Goal: Task Accomplishment & Management: Complete application form

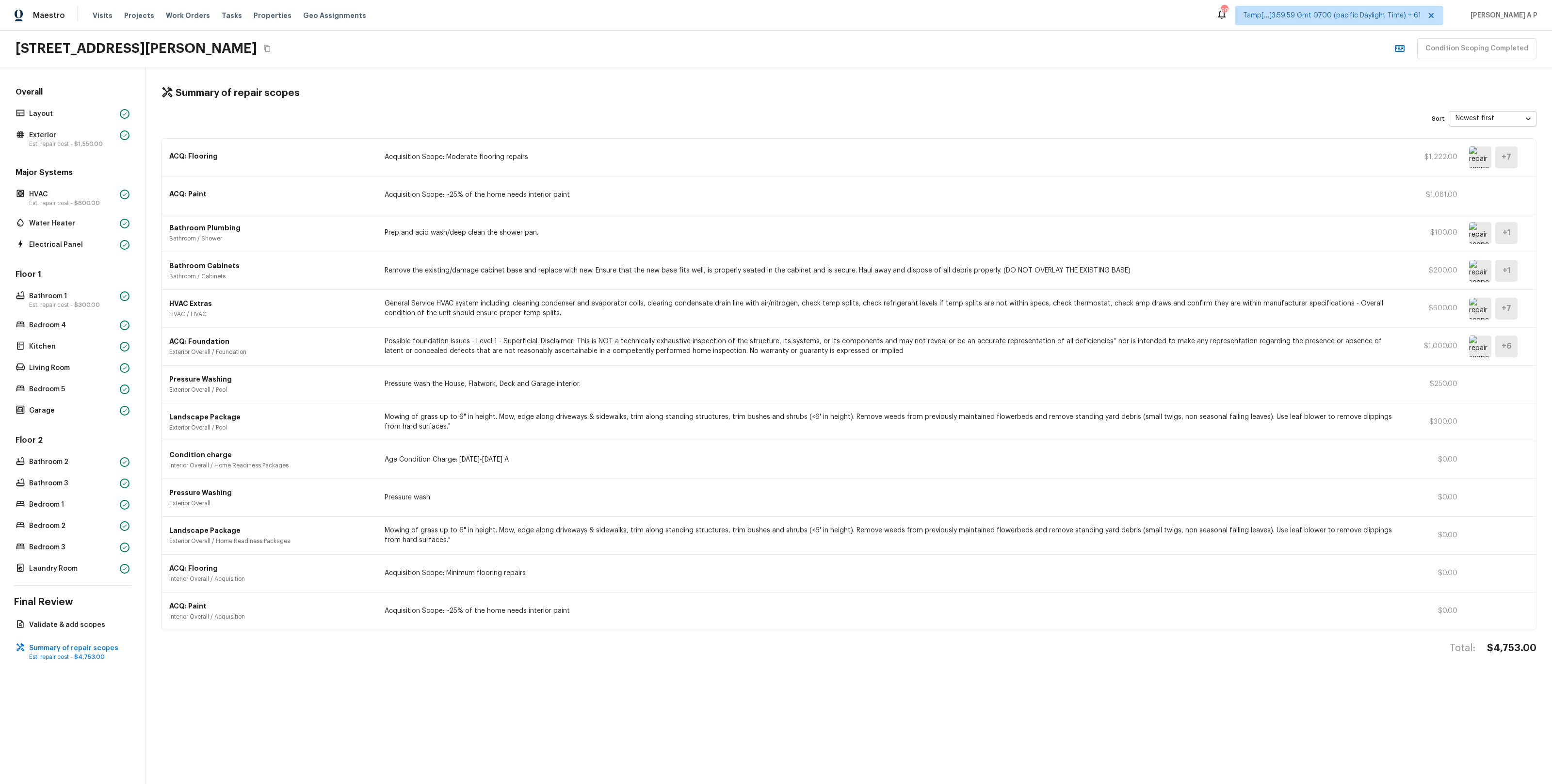
click at [478, 150] on div "ACQ: Flooring Acquisition Scope: Moderate flooring repairs $1,222.00 + 7" at bounding box center [849, 157] width 1374 height 38
drag, startPoint x: 1487, startPoint y: 648, endPoint x: 1540, endPoint y: 648, distance: 53.0
click at [1540, 648] on div "Summary of repair scopes Sort Newest first newestFirst ​ ACQ: Flooring Acquisit…" at bounding box center [848, 425] width 1406 height 716
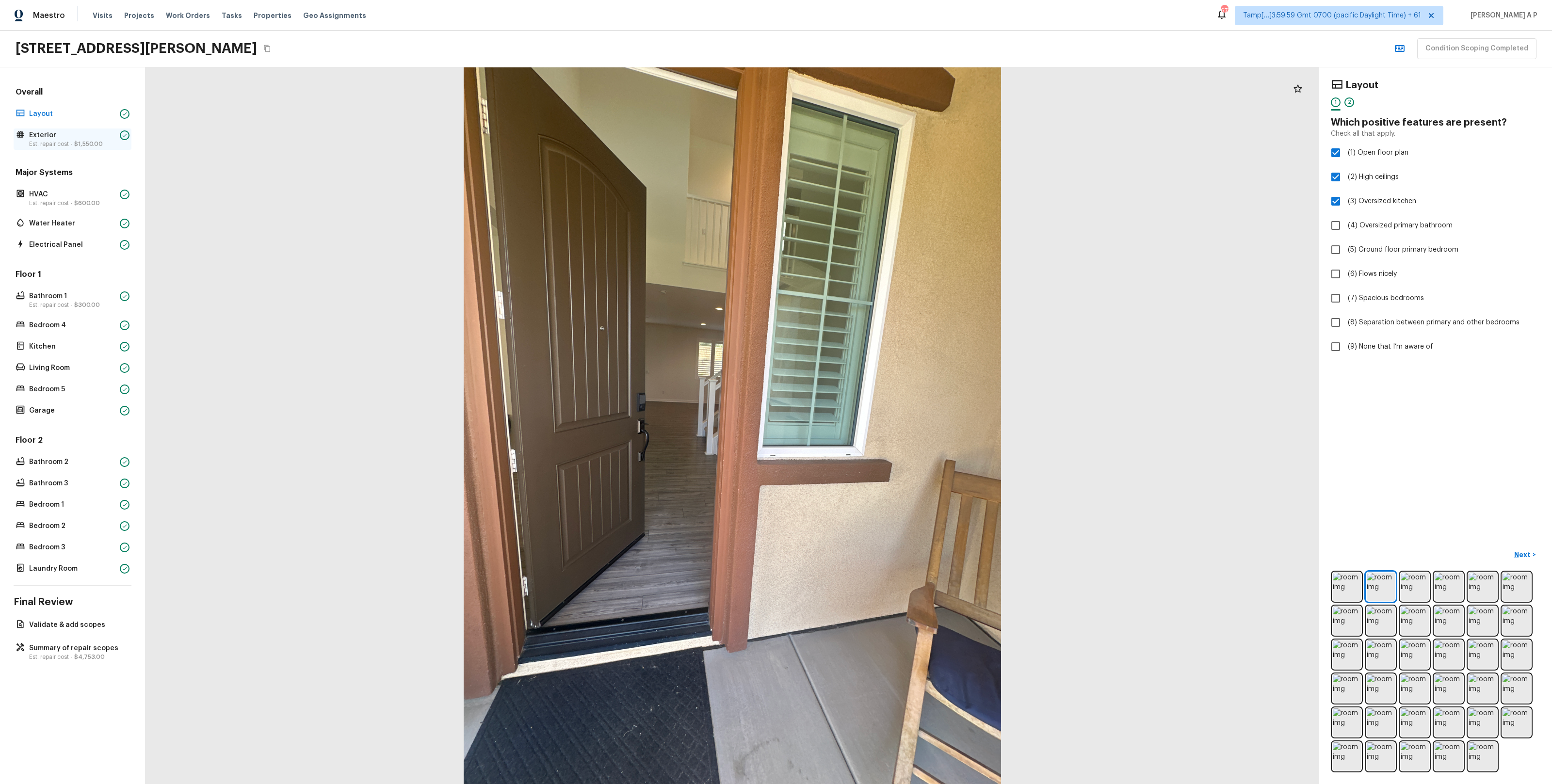
click at [62, 137] on p "Exterior" at bounding box center [73, 135] width 87 height 10
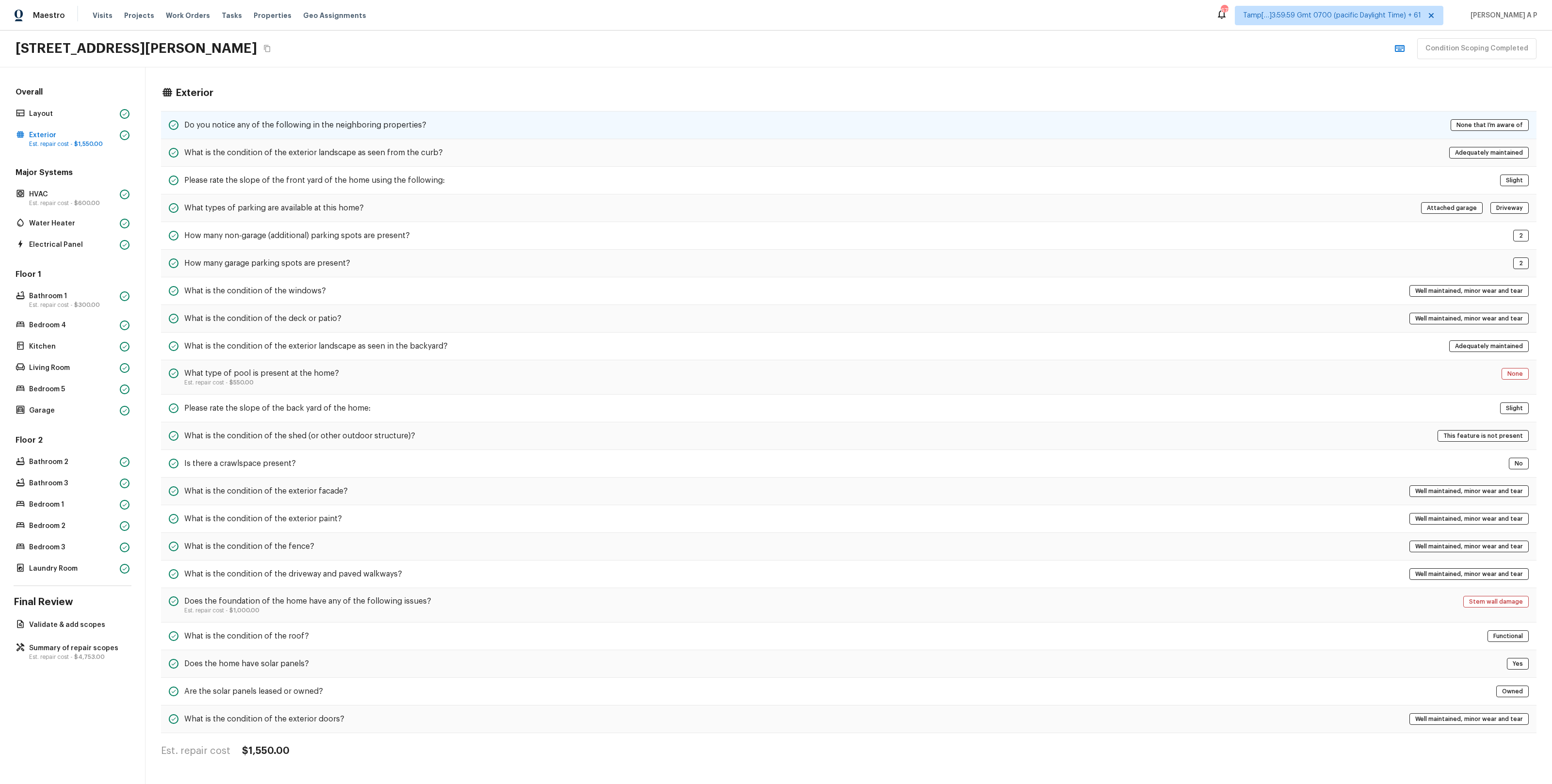
click at [275, 113] on div "Do you notice any of the following in the neighboring properties? None that I’m…" at bounding box center [849, 125] width 1376 height 28
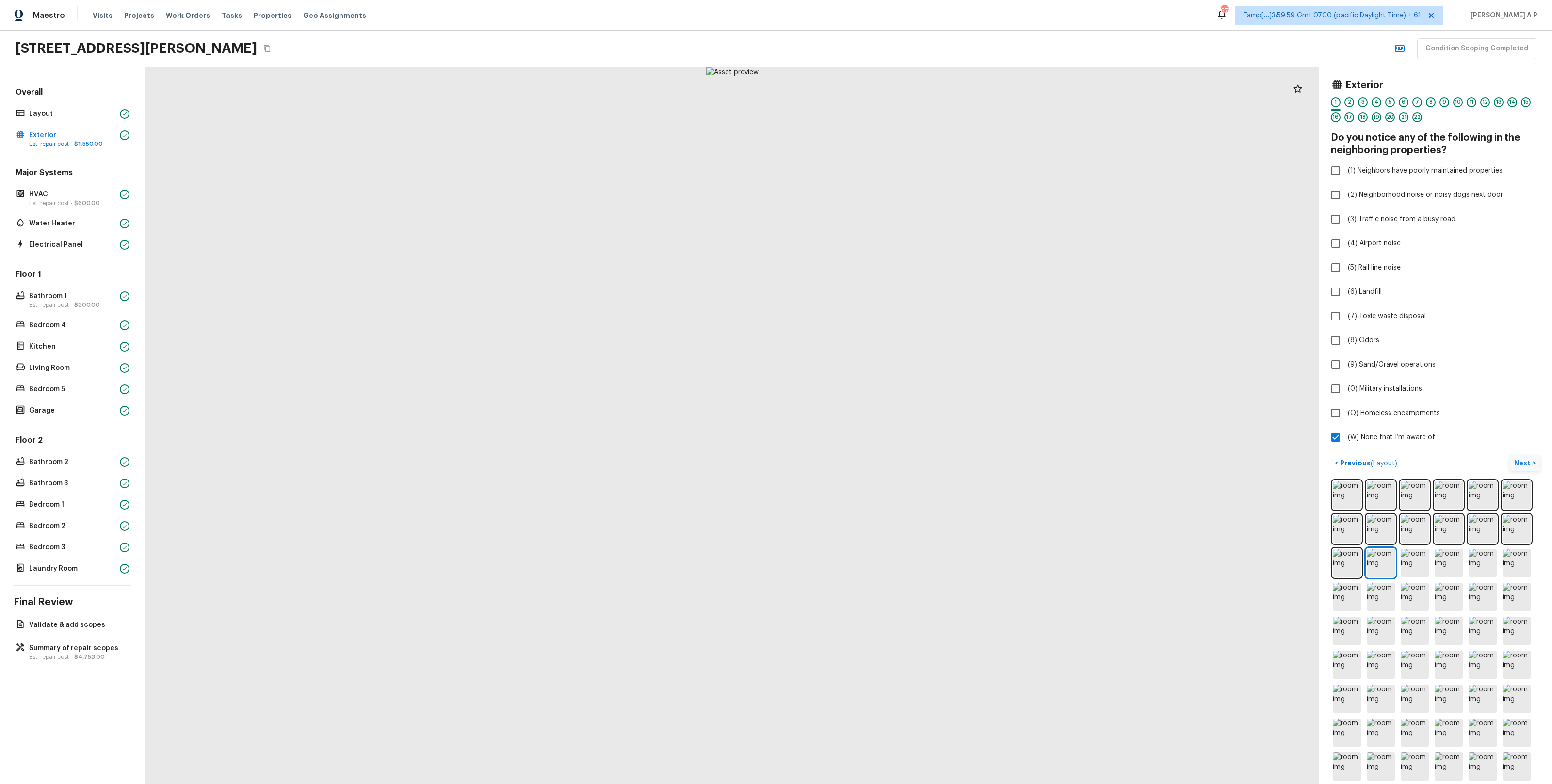
click at [1523, 456] on button "Next >" at bounding box center [1525, 463] width 31 height 16
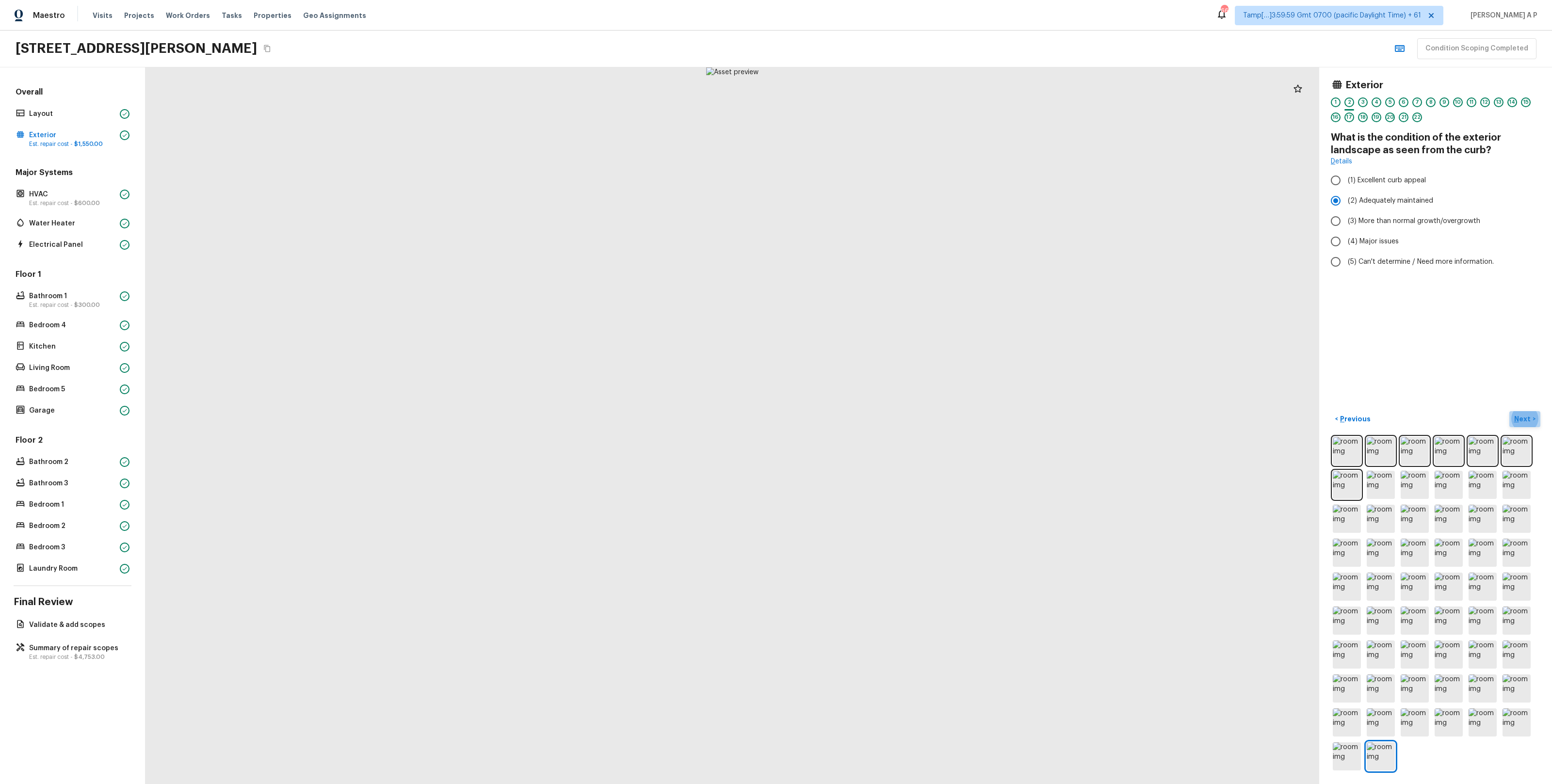
click at [1531, 419] on p "Next" at bounding box center [1523, 419] width 18 height 10
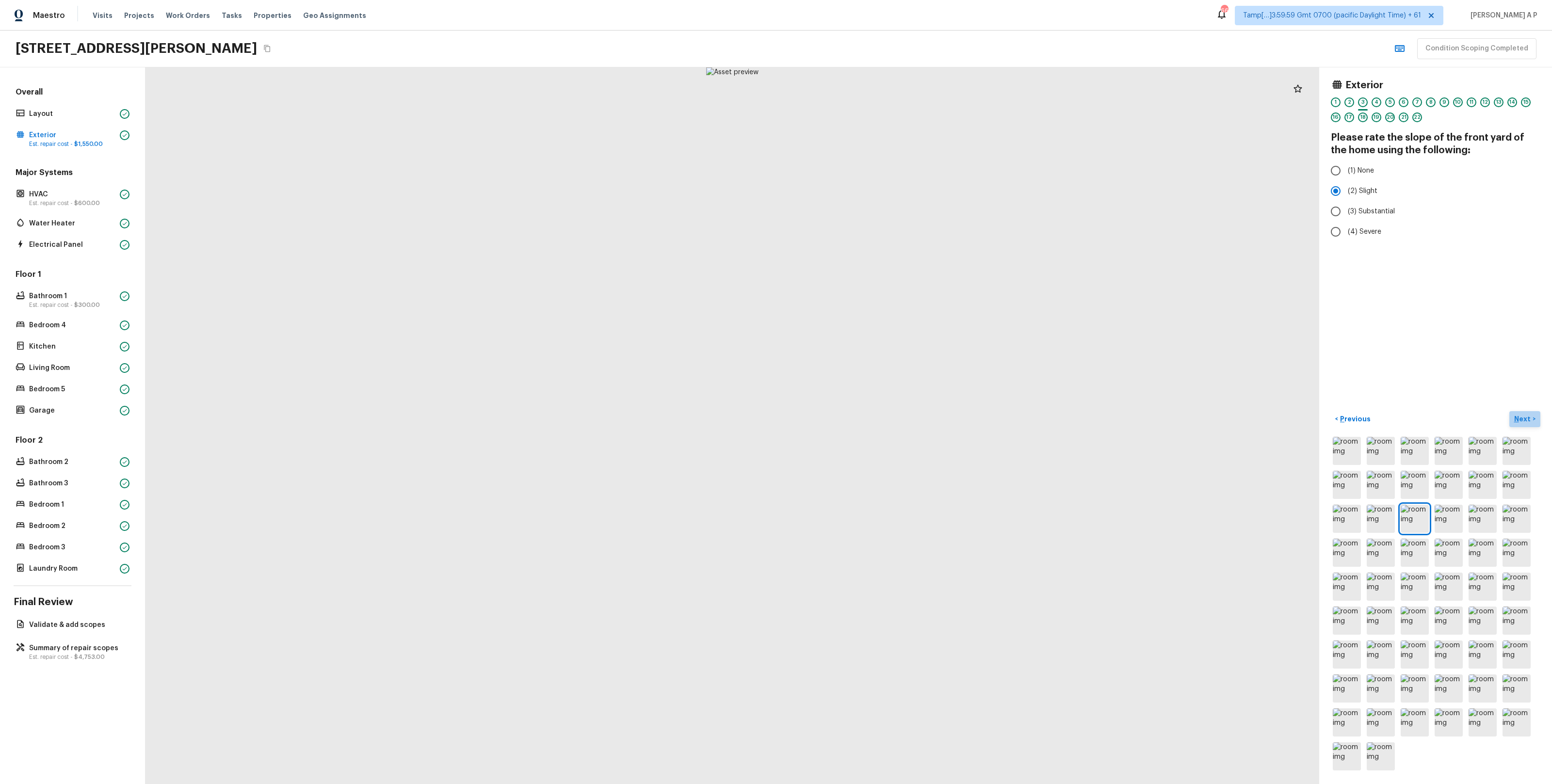
click at [1509, 411] on button "Next >" at bounding box center [1525, 419] width 31 height 16
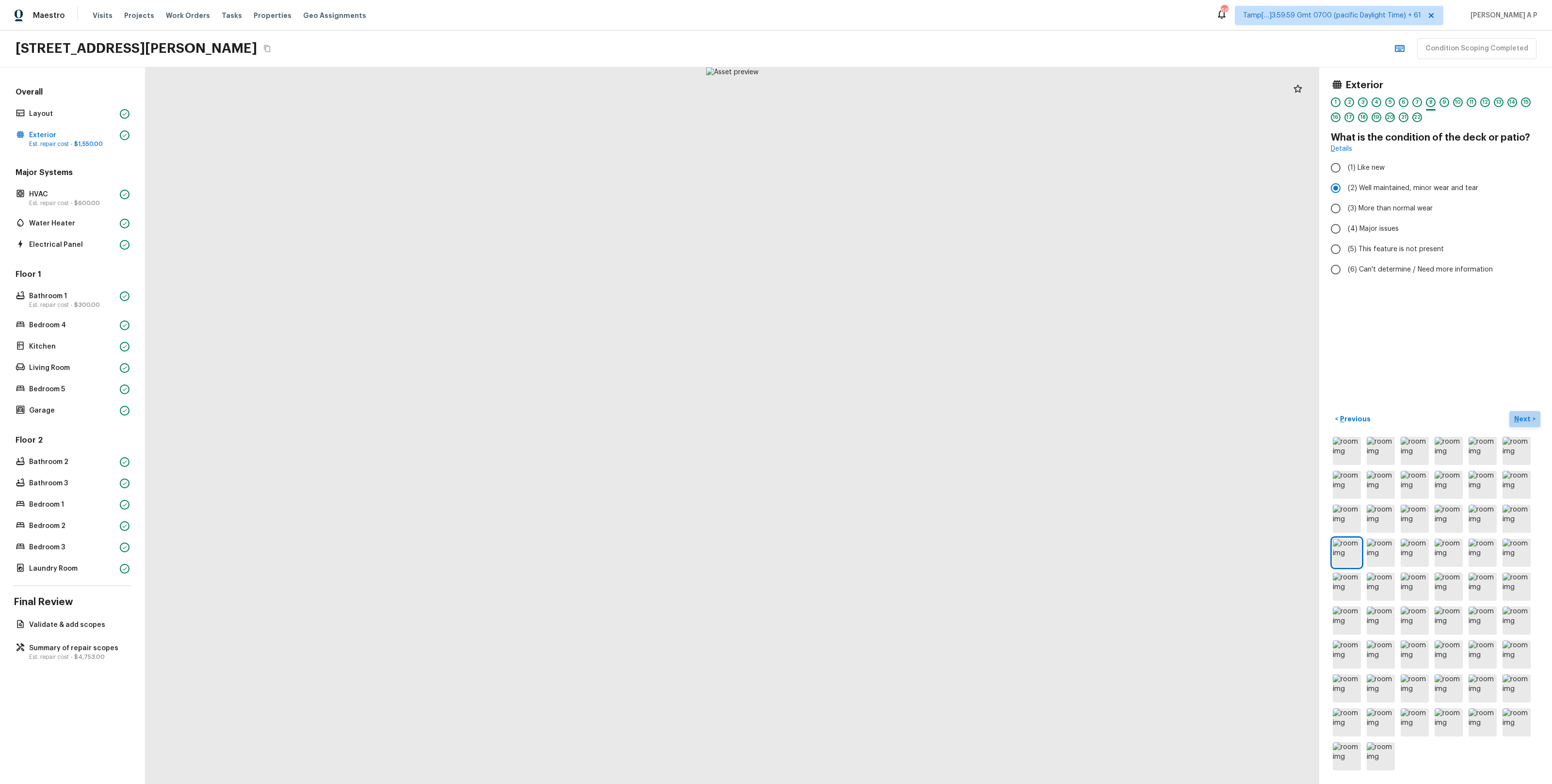
click at [1509, 411] on button "Next >" at bounding box center [1525, 419] width 31 height 16
click at [1404, 289] on div "Exterior 1 2 3 4 5 6 7 8 9 10 11 12 13 14 15 16 17 18 19 20 21 22 What type of …" at bounding box center [1435, 425] width 233 height 716
click at [1404, 285] on h5 "Repair Scopes ( 2 )" at bounding box center [1379, 283] width 65 height 10
click at [1529, 414] on p "Next" at bounding box center [1523, 419] width 18 height 10
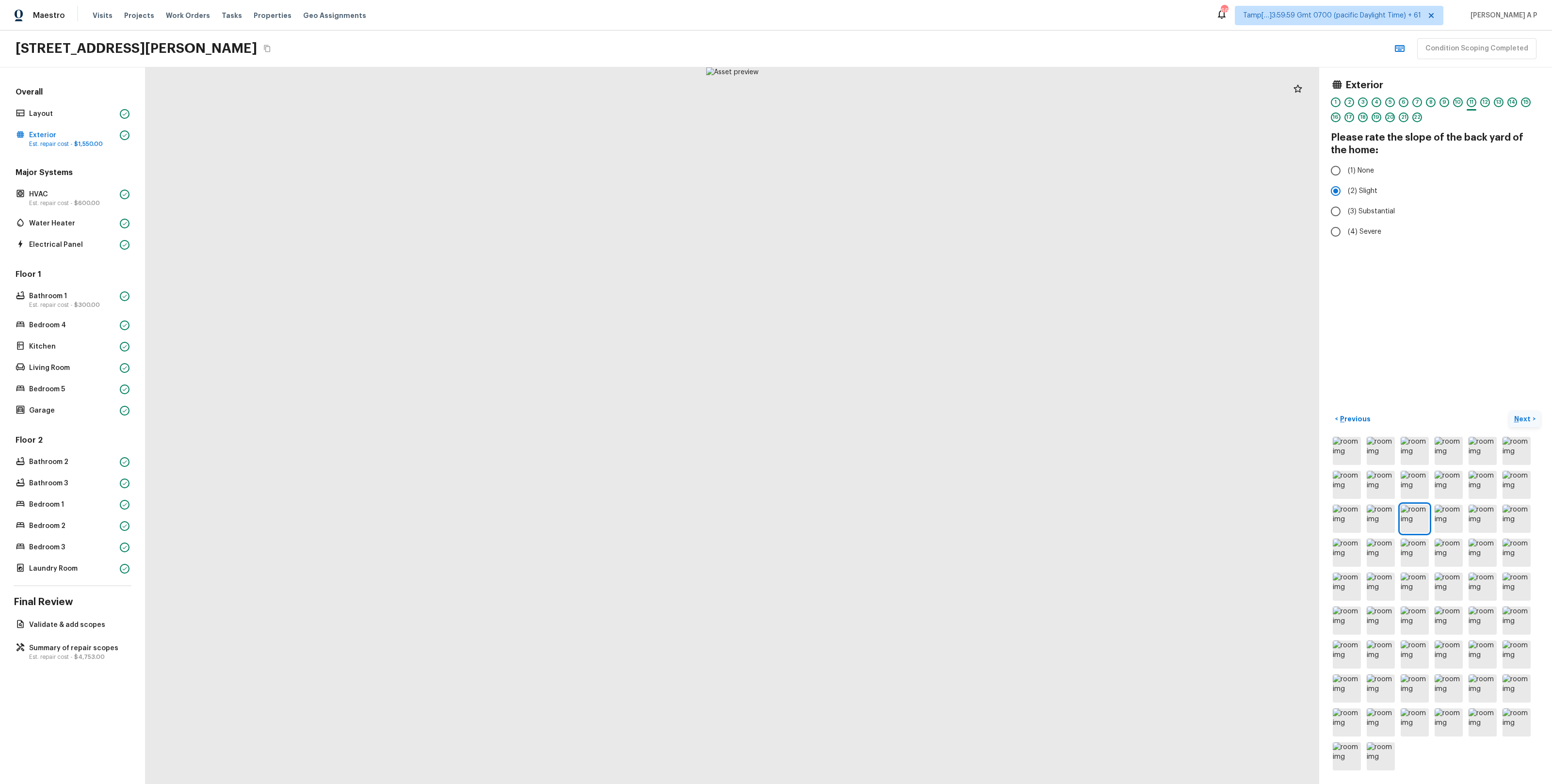
click at [1509, 411] on button "Next >" at bounding box center [1525, 419] width 31 height 16
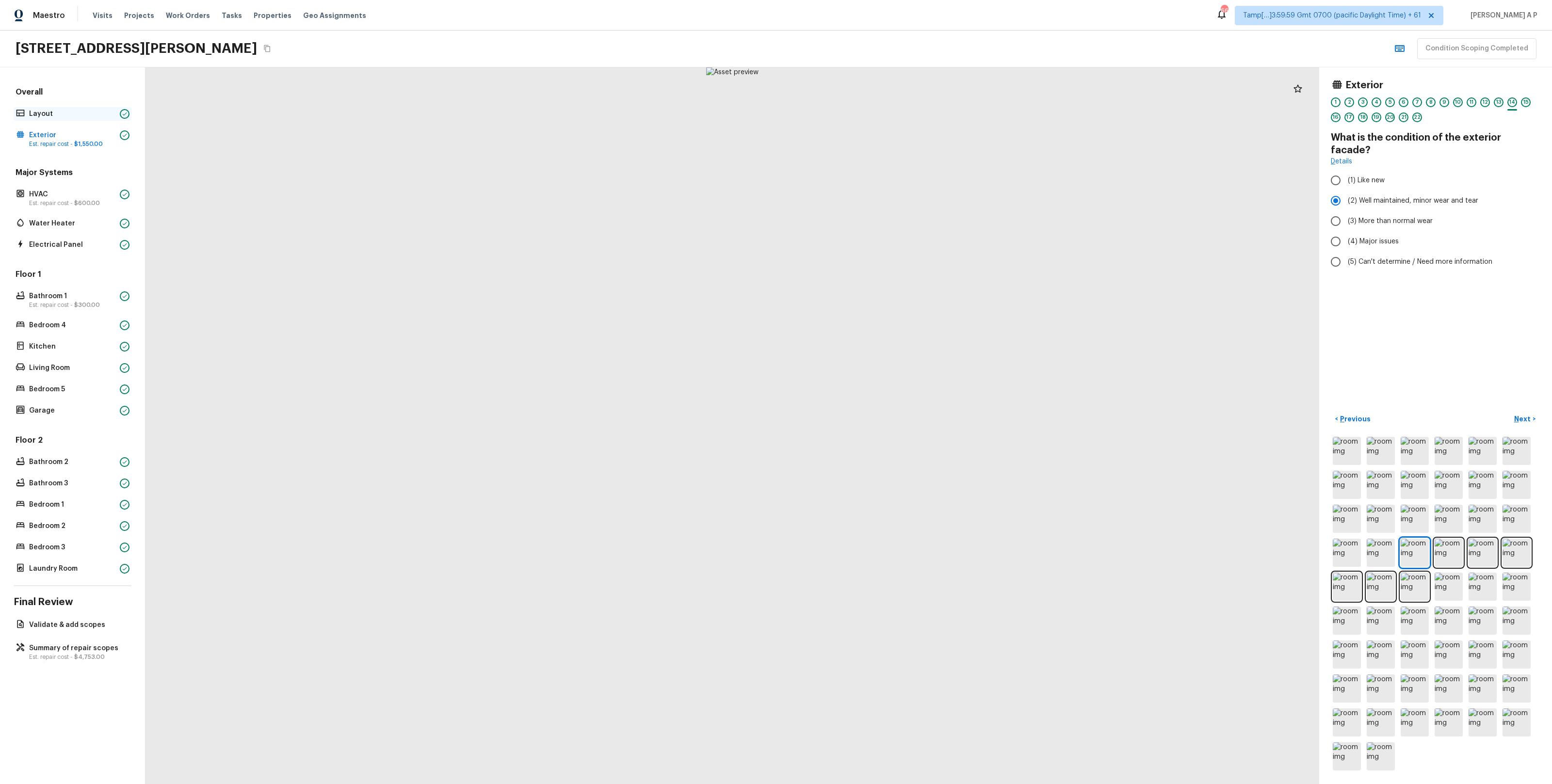
click at [88, 112] on p "Layout" at bounding box center [73, 114] width 87 height 10
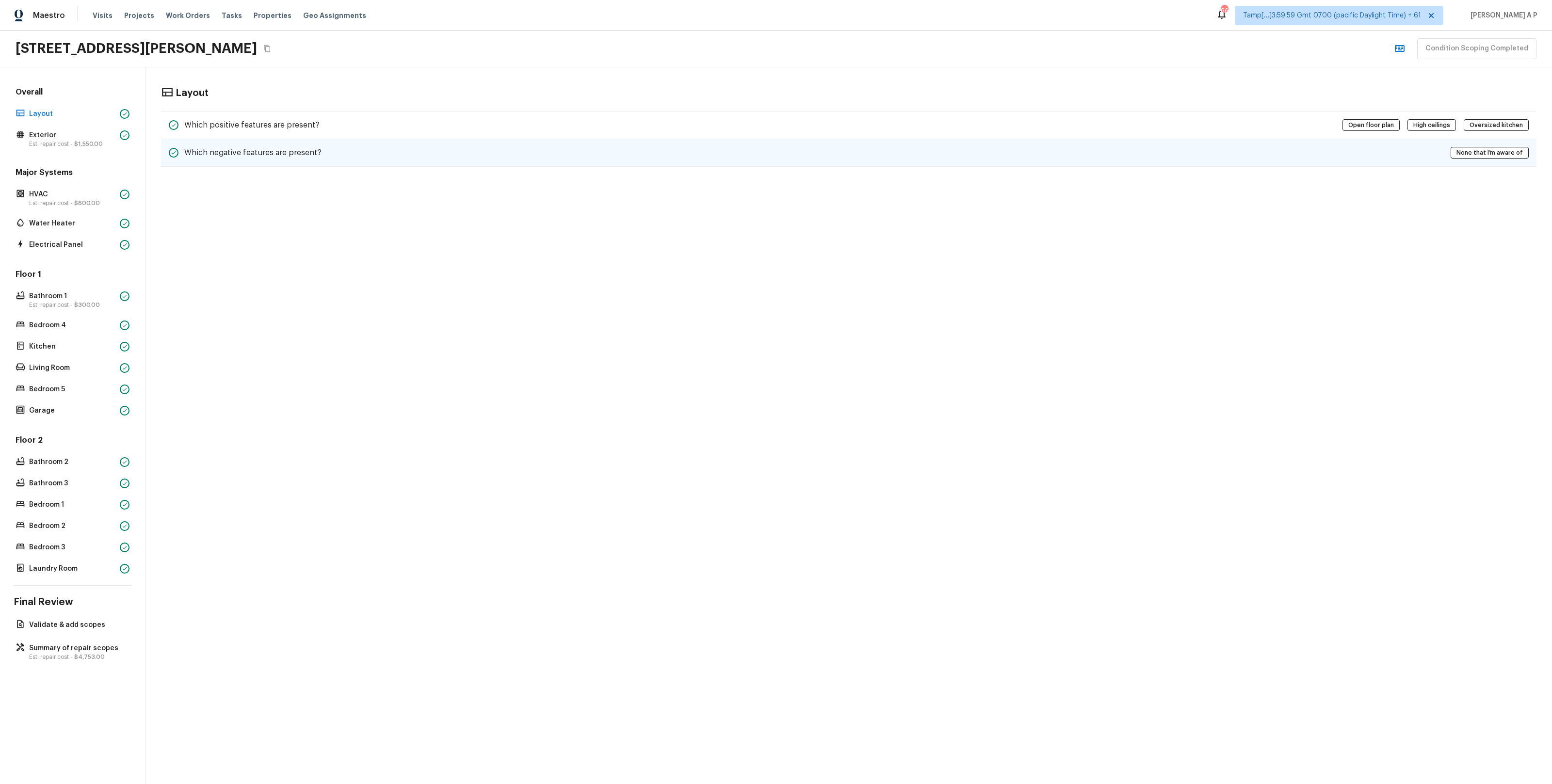
click at [239, 150] on h5 "Which negative features are present?" at bounding box center [253, 153] width 137 height 10
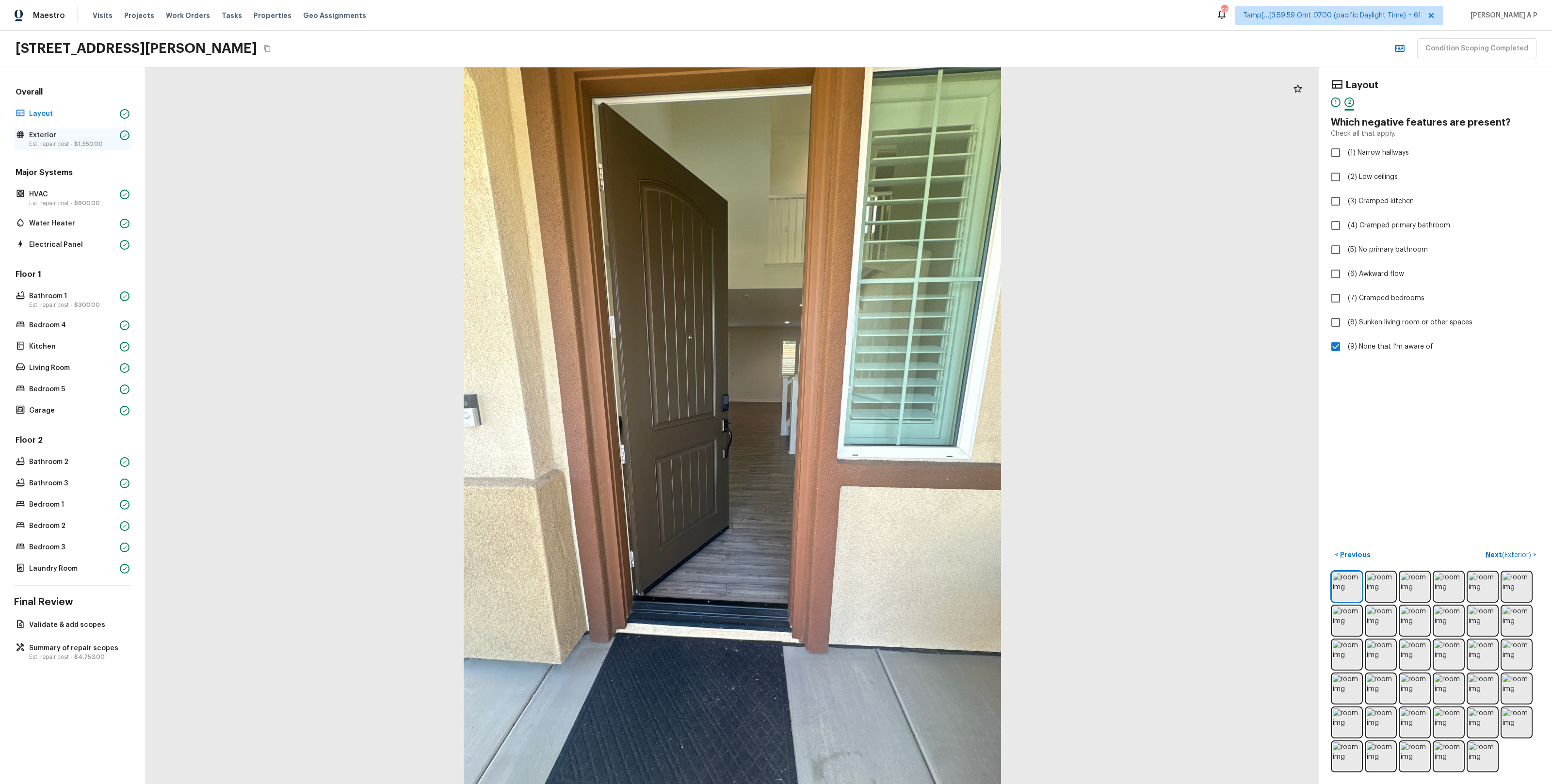
click at [115, 144] on p "Est. repair cost - $1,550.00" at bounding box center [73, 144] width 87 height 8
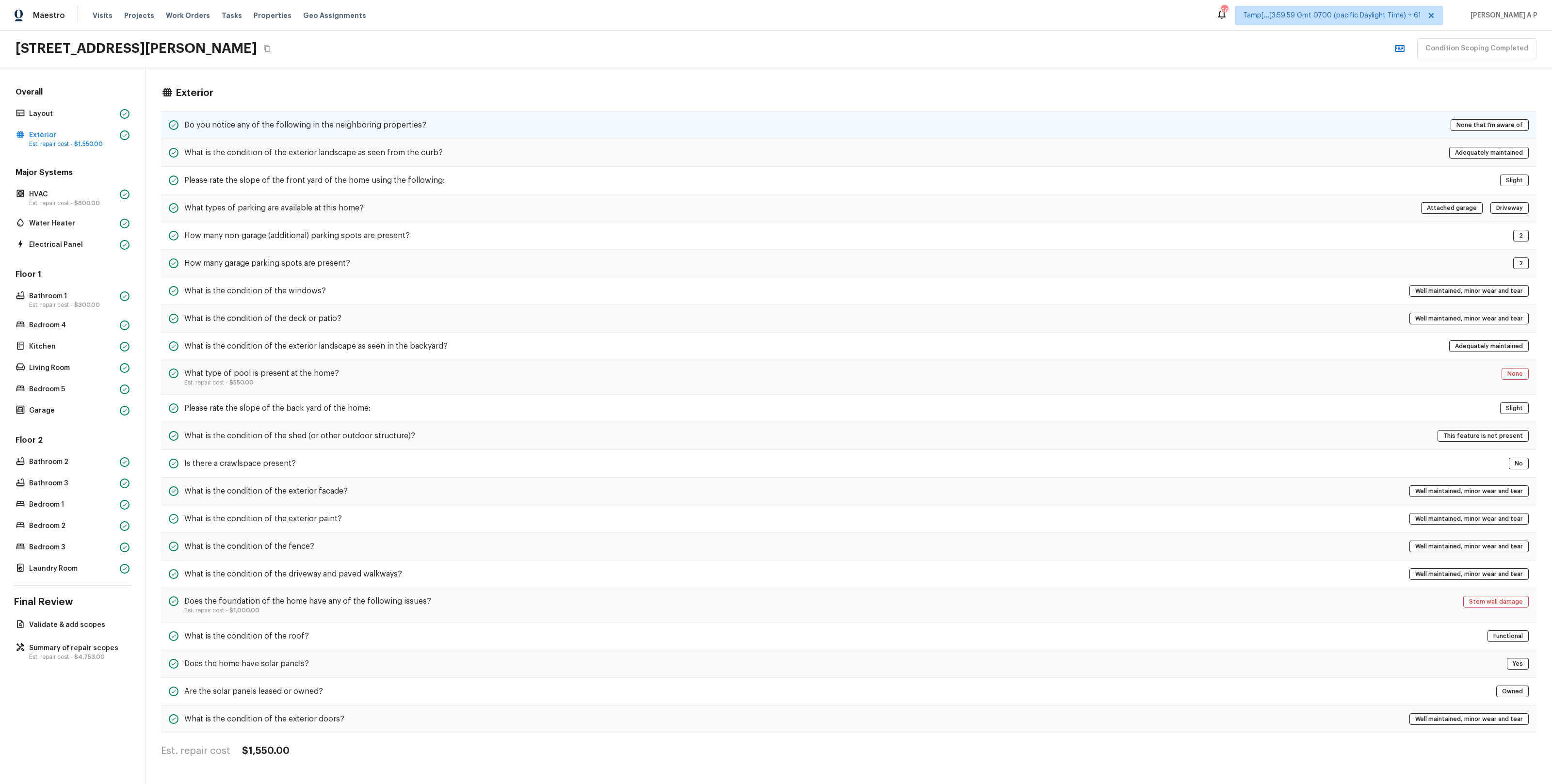
click at [1017, 132] on div "Do you notice any of the following in the neighboring properties? None that I’m…" at bounding box center [849, 125] width 1376 height 28
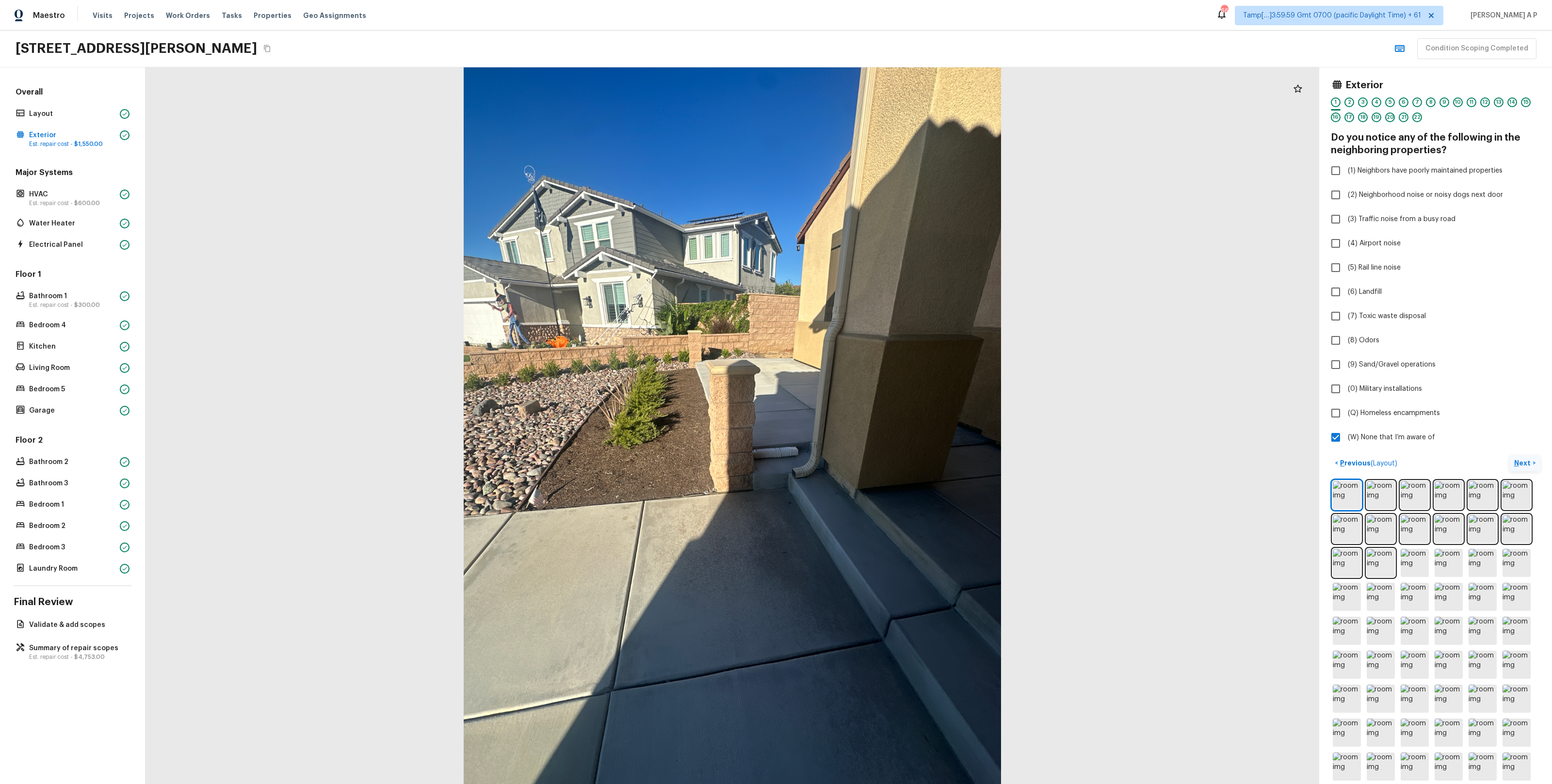
click at [1520, 458] on p "Next" at bounding box center [1523, 463] width 18 height 10
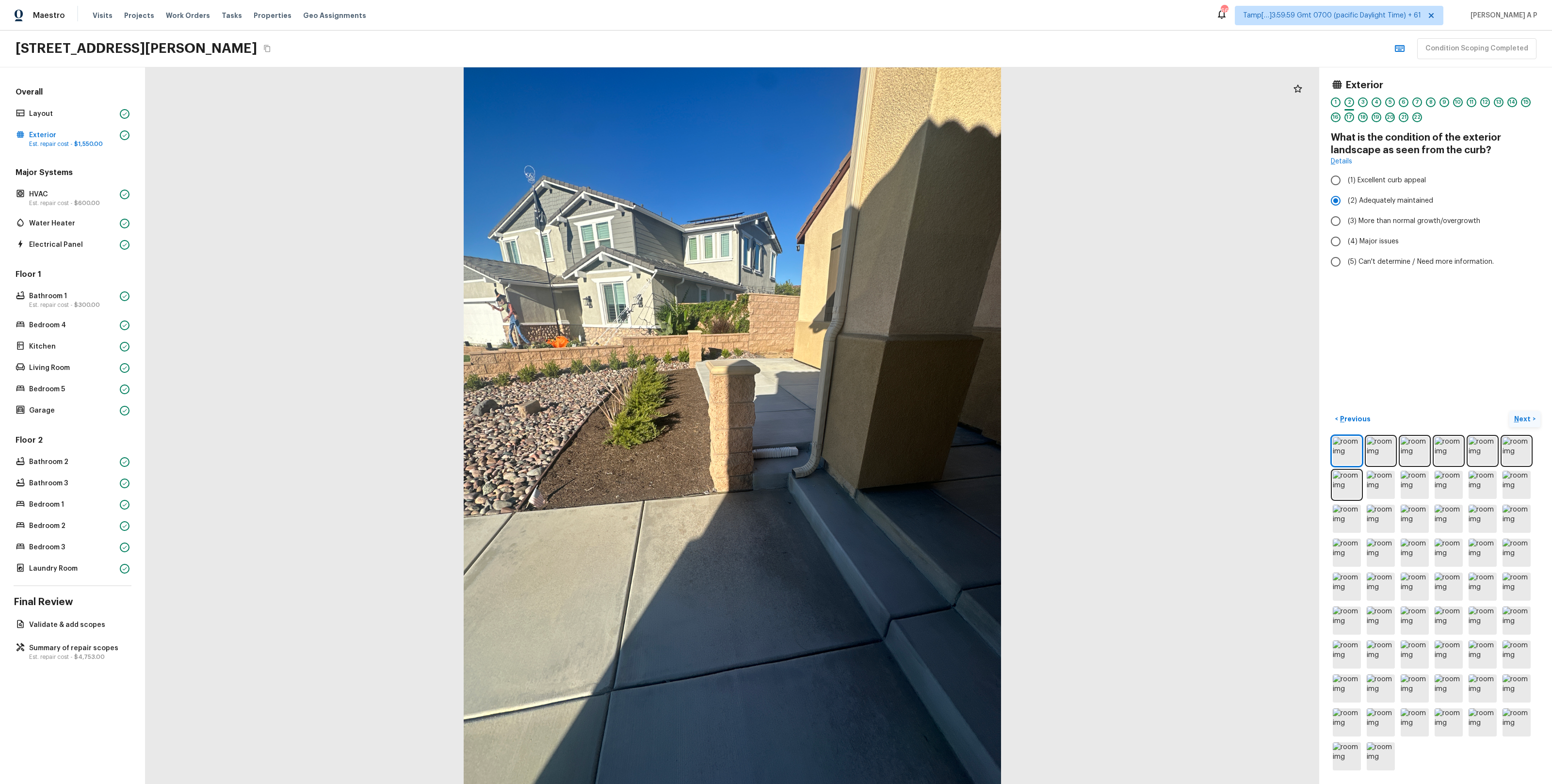
click at [1509, 411] on button "Next >" at bounding box center [1525, 419] width 31 height 16
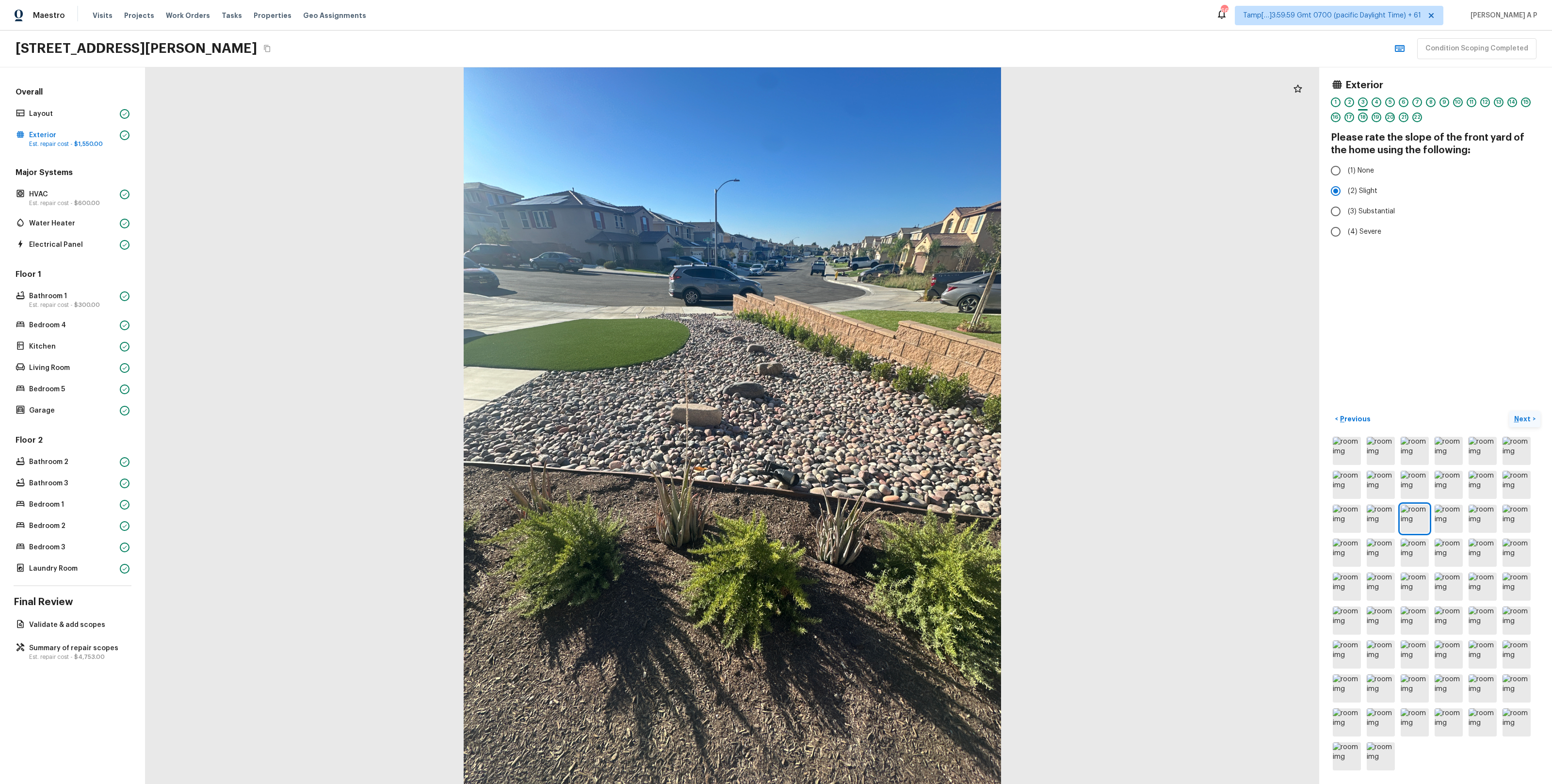
click at [1509, 411] on button "Next >" at bounding box center [1525, 419] width 31 height 16
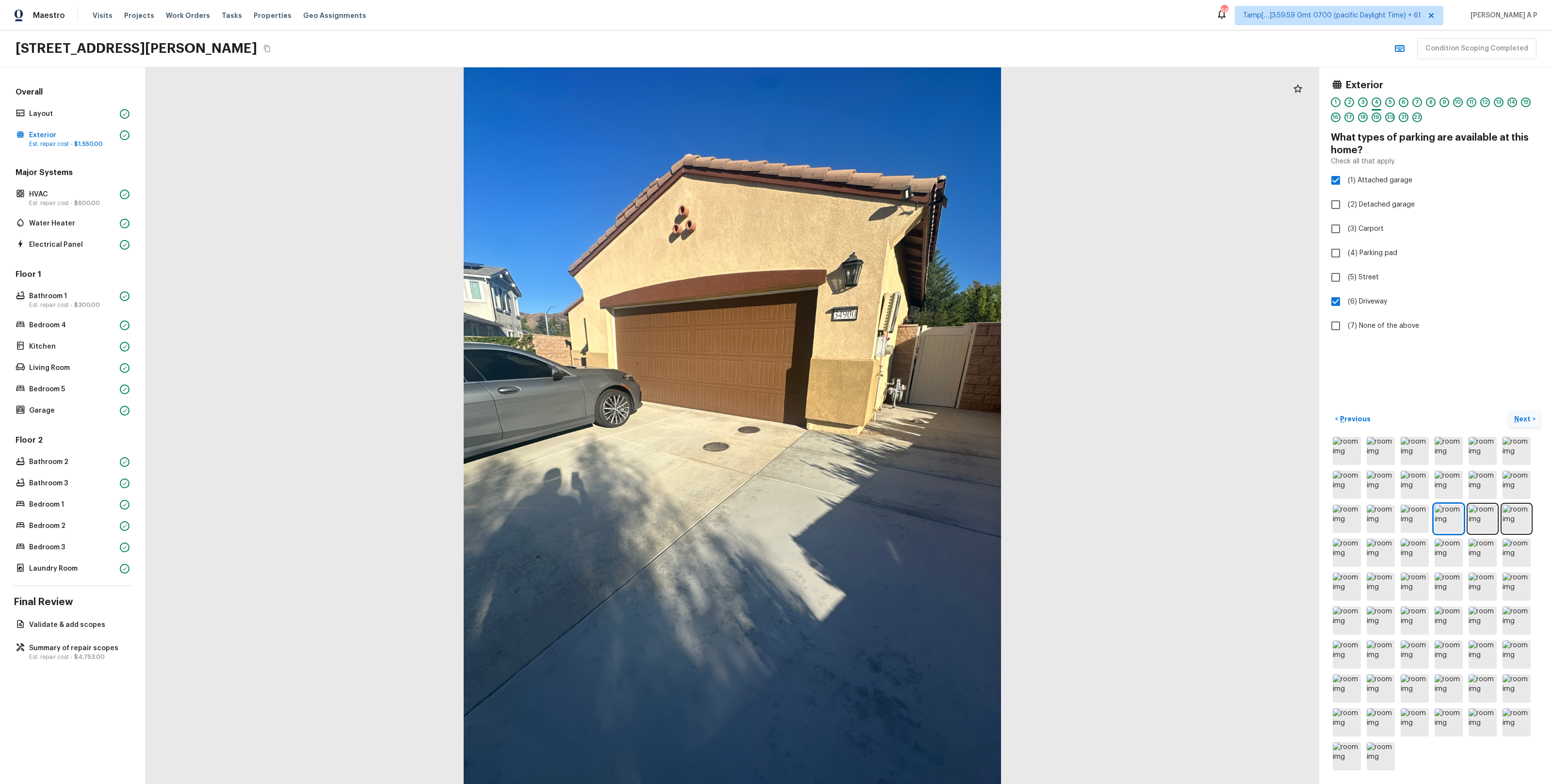
click at [1509, 411] on button "Next >" at bounding box center [1525, 419] width 31 height 16
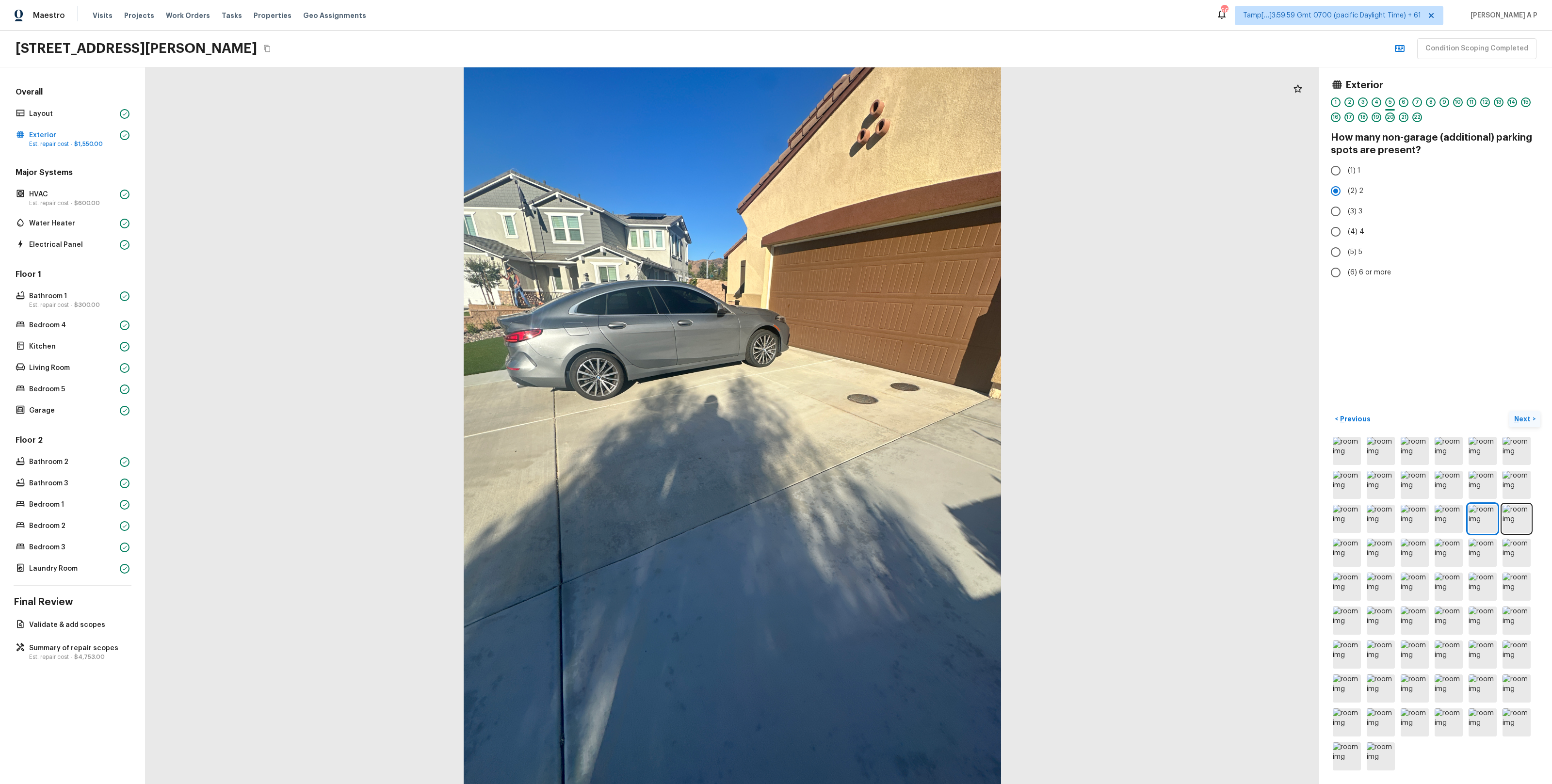
click at [1509, 411] on button "Next >" at bounding box center [1525, 419] width 31 height 16
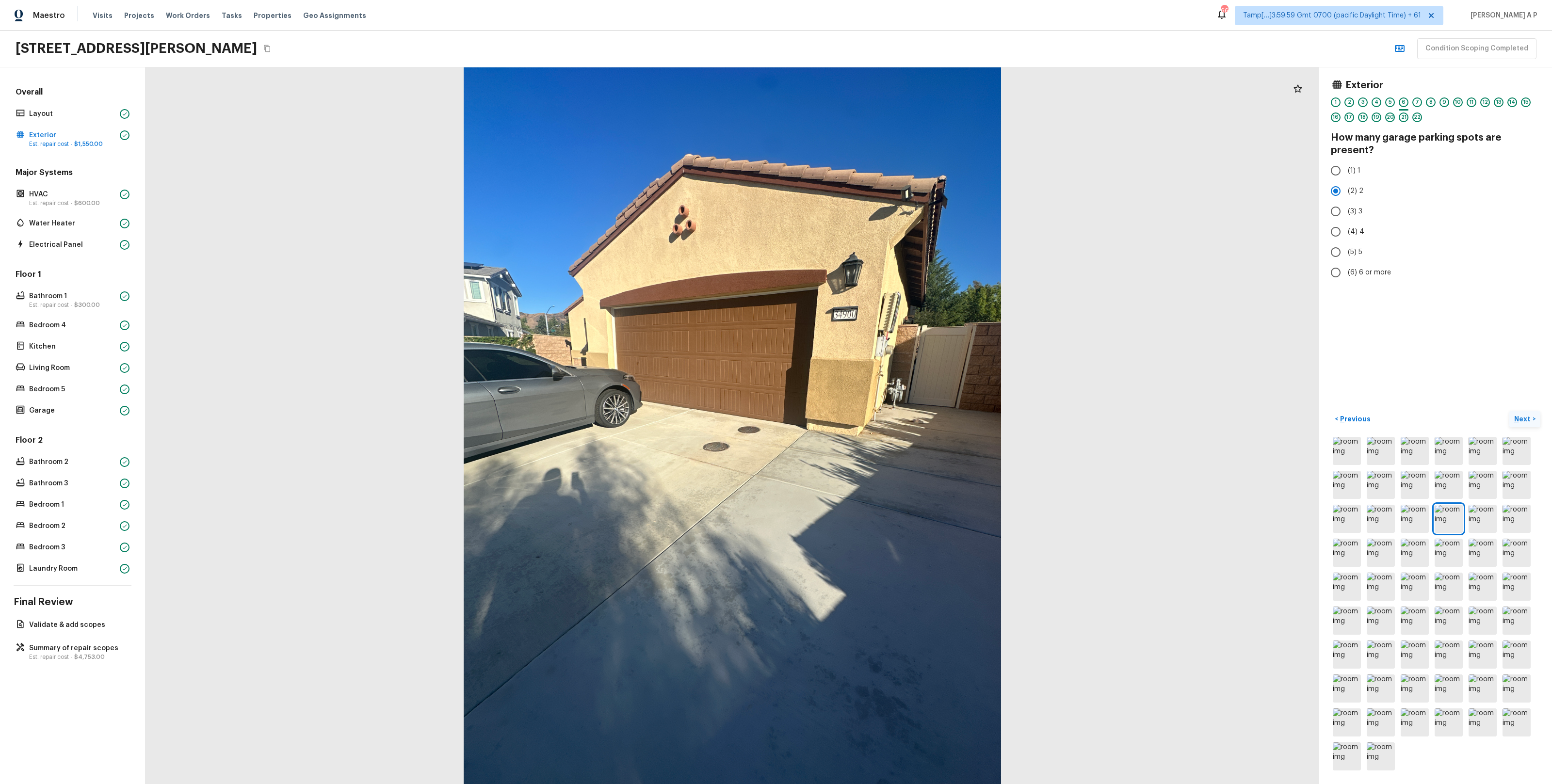
click at [1509, 411] on button "Next >" at bounding box center [1525, 419] width 31 height 16
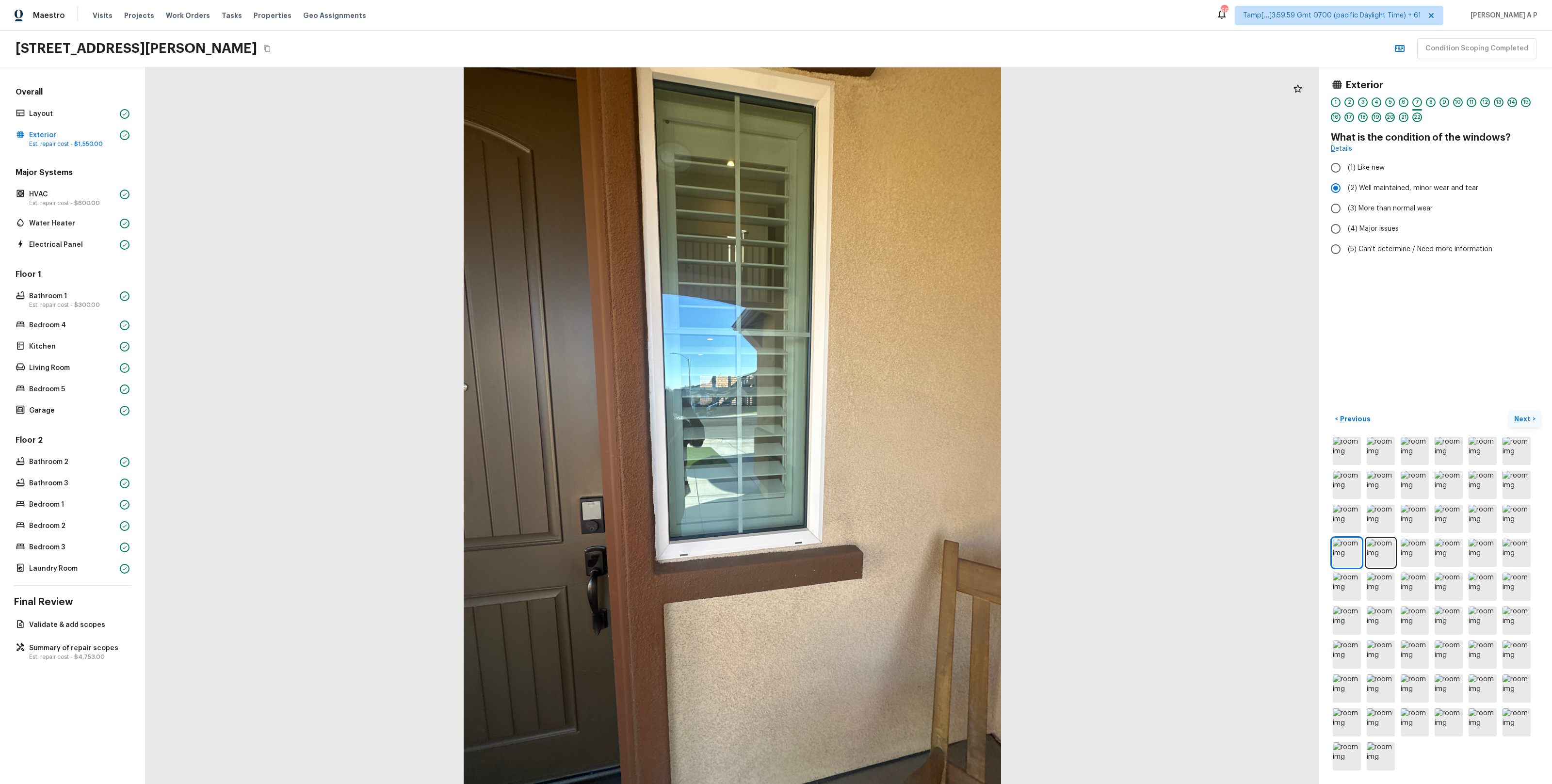
click at [1509, 411] on button "Next >" at bounding box center [1525, 419] width 31 height 16
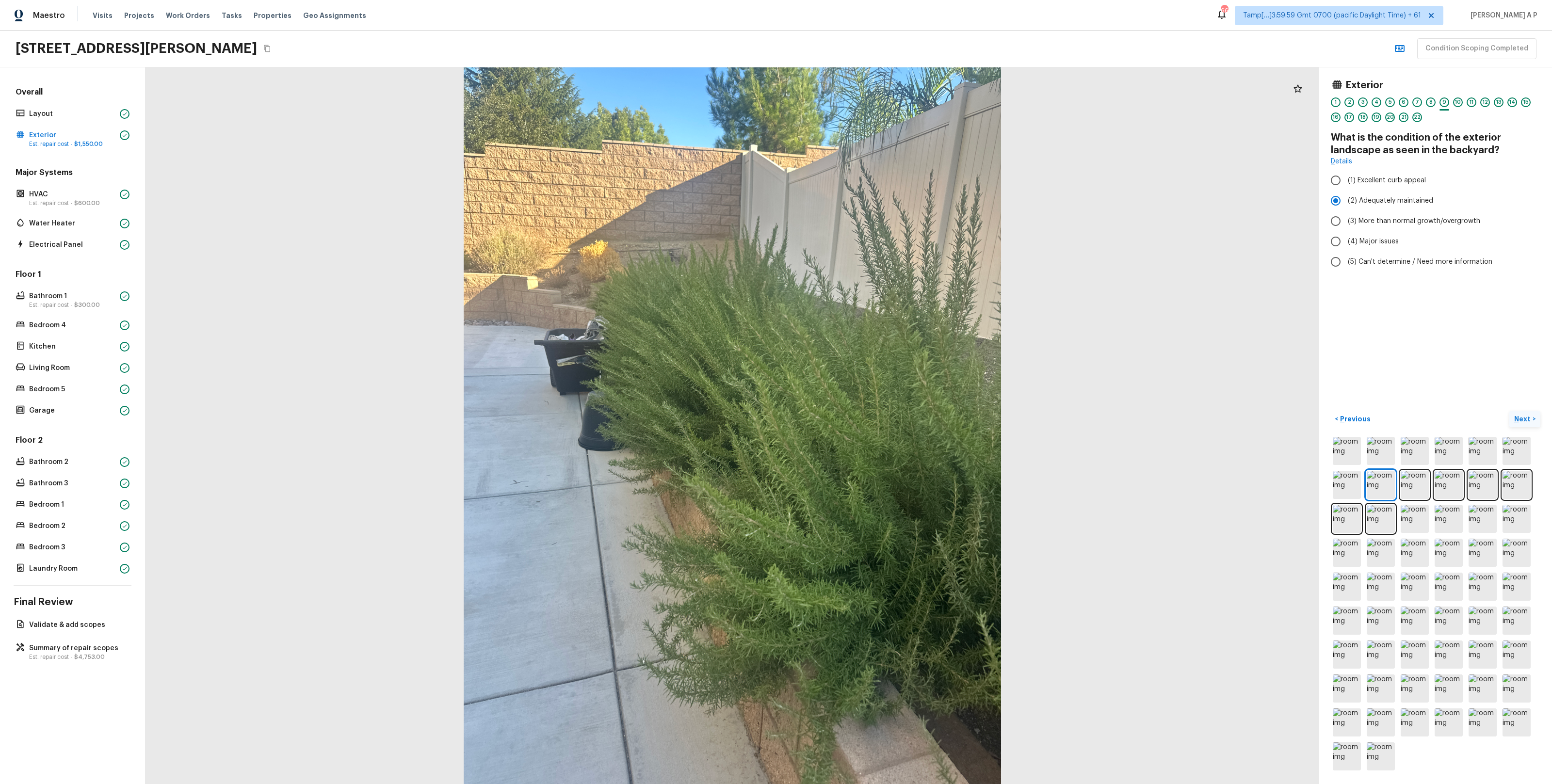
click at [1509, 411] on button "Next >" at bounding box center [1525, 419] width 31 height 16
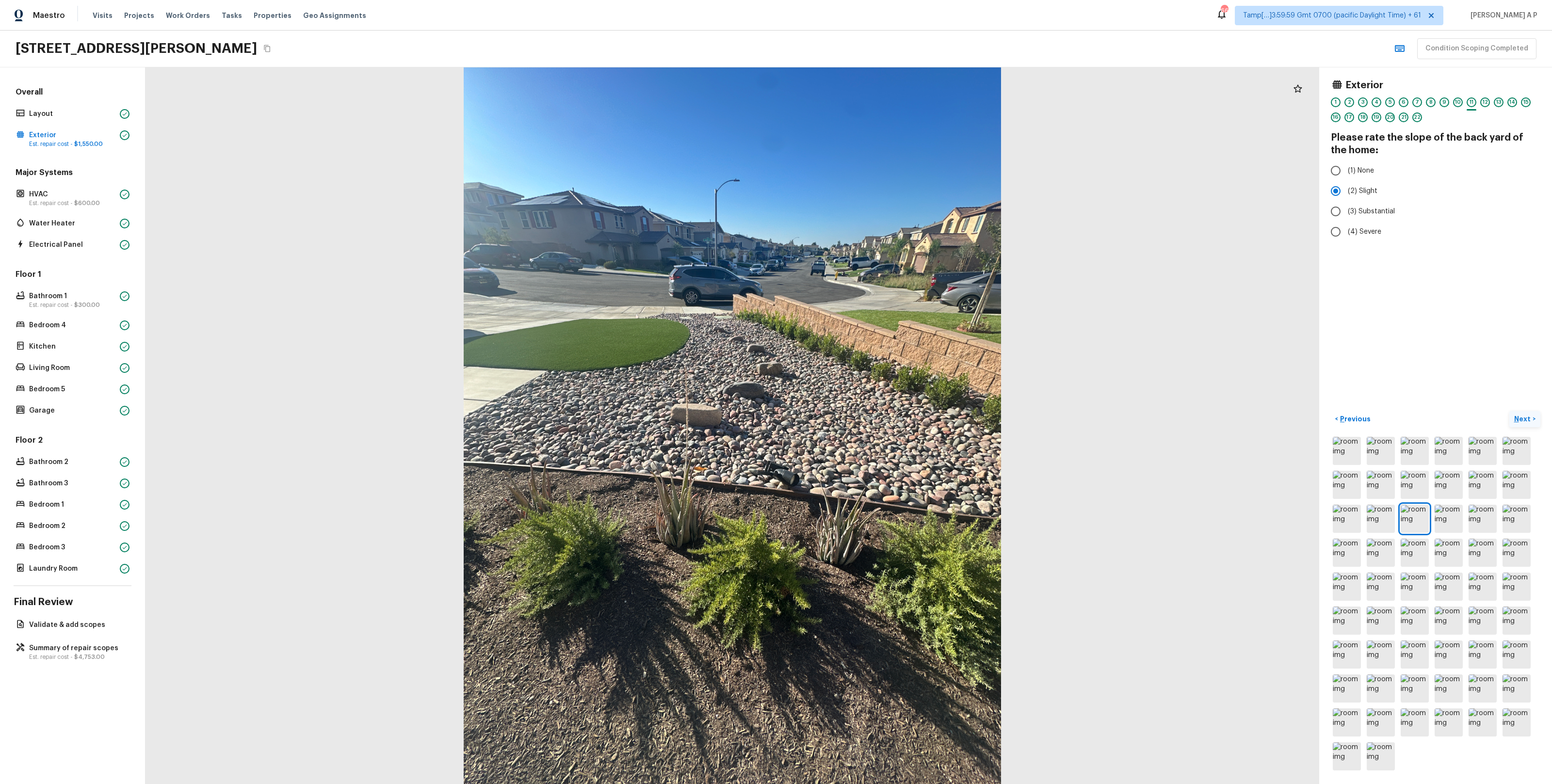
click at [1509, 411] on button "Next >" at bounding box center [1525, 419] width 31 height 16
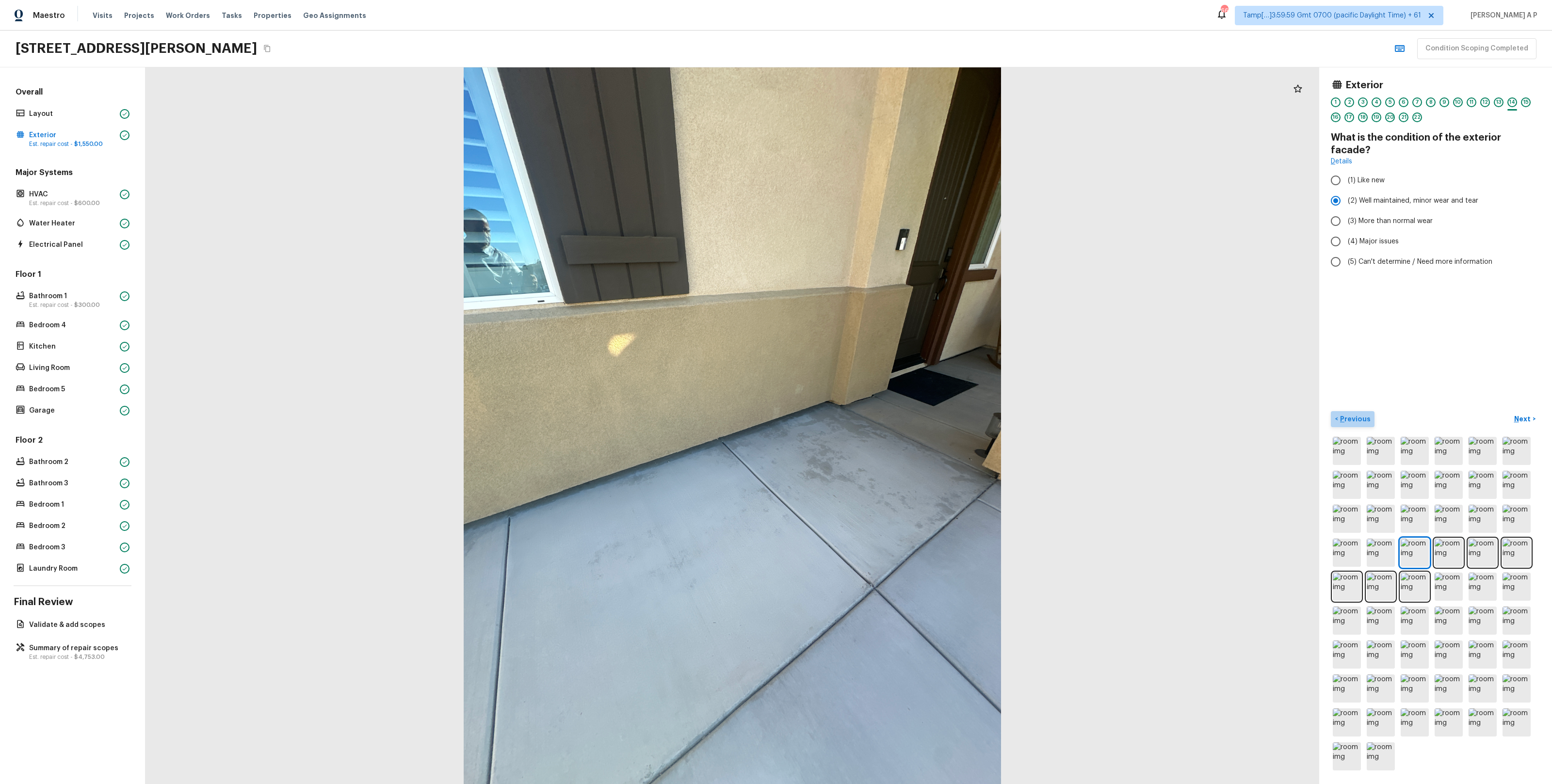
click at [1368, 422] on button "< Previous" at bounding box center [1353, 419] width 44 height 16
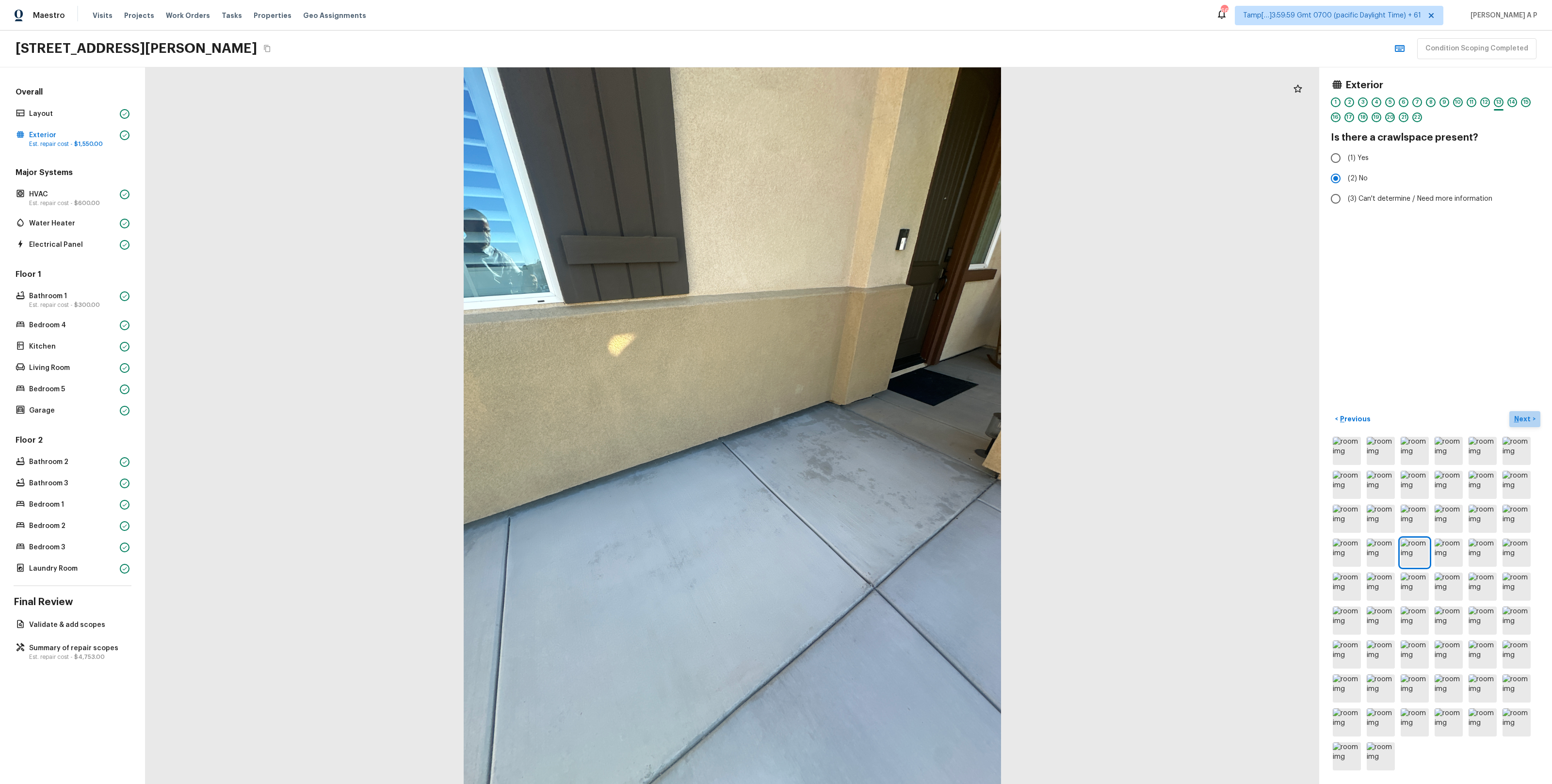
click at [1526, 419] on p "Next" at bounding box center [1523, 419] width 18 height 10
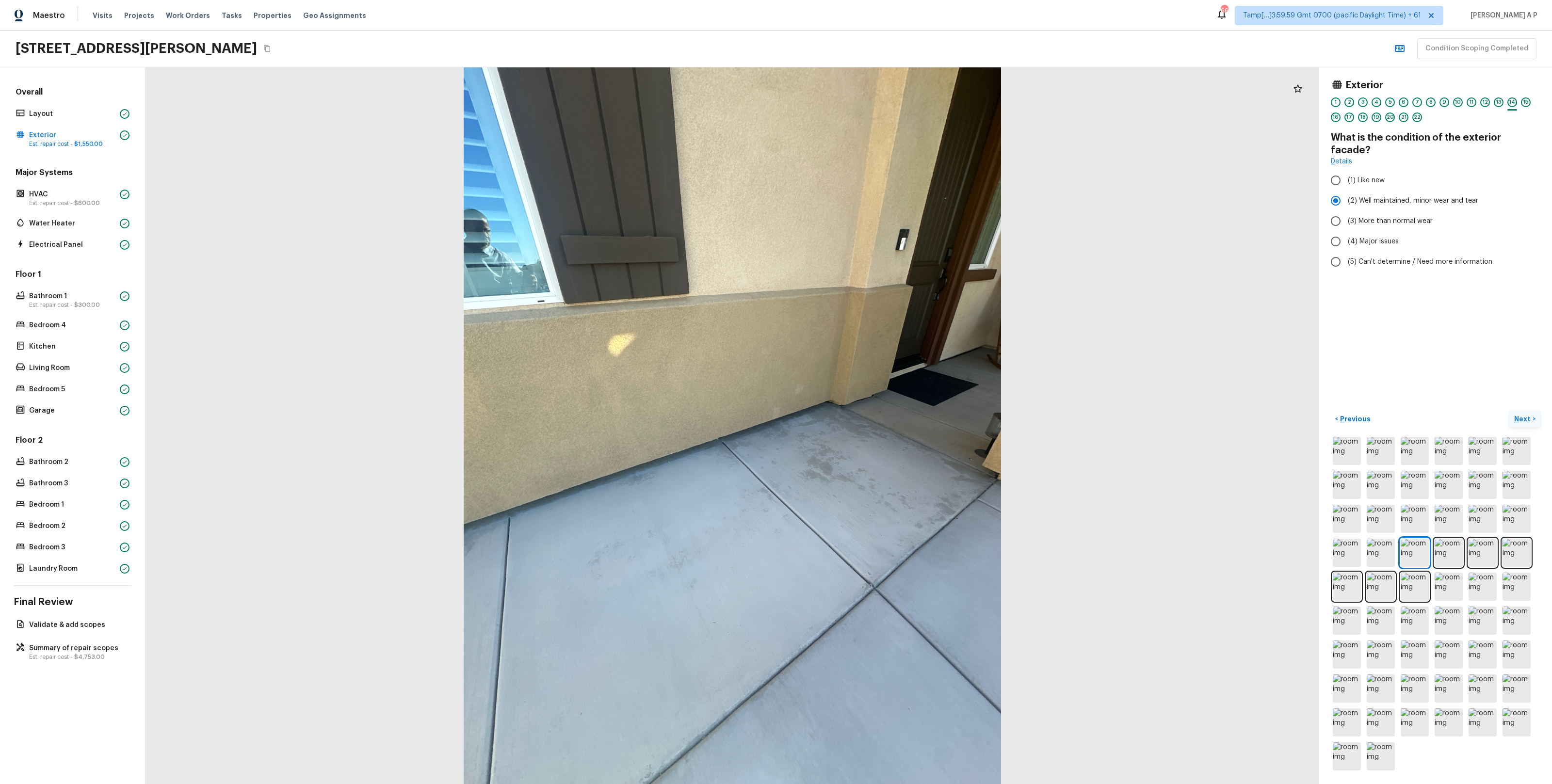
click at [1509, 411] on button "Next >" at bounding box center [1525, 419] width 31 height 16
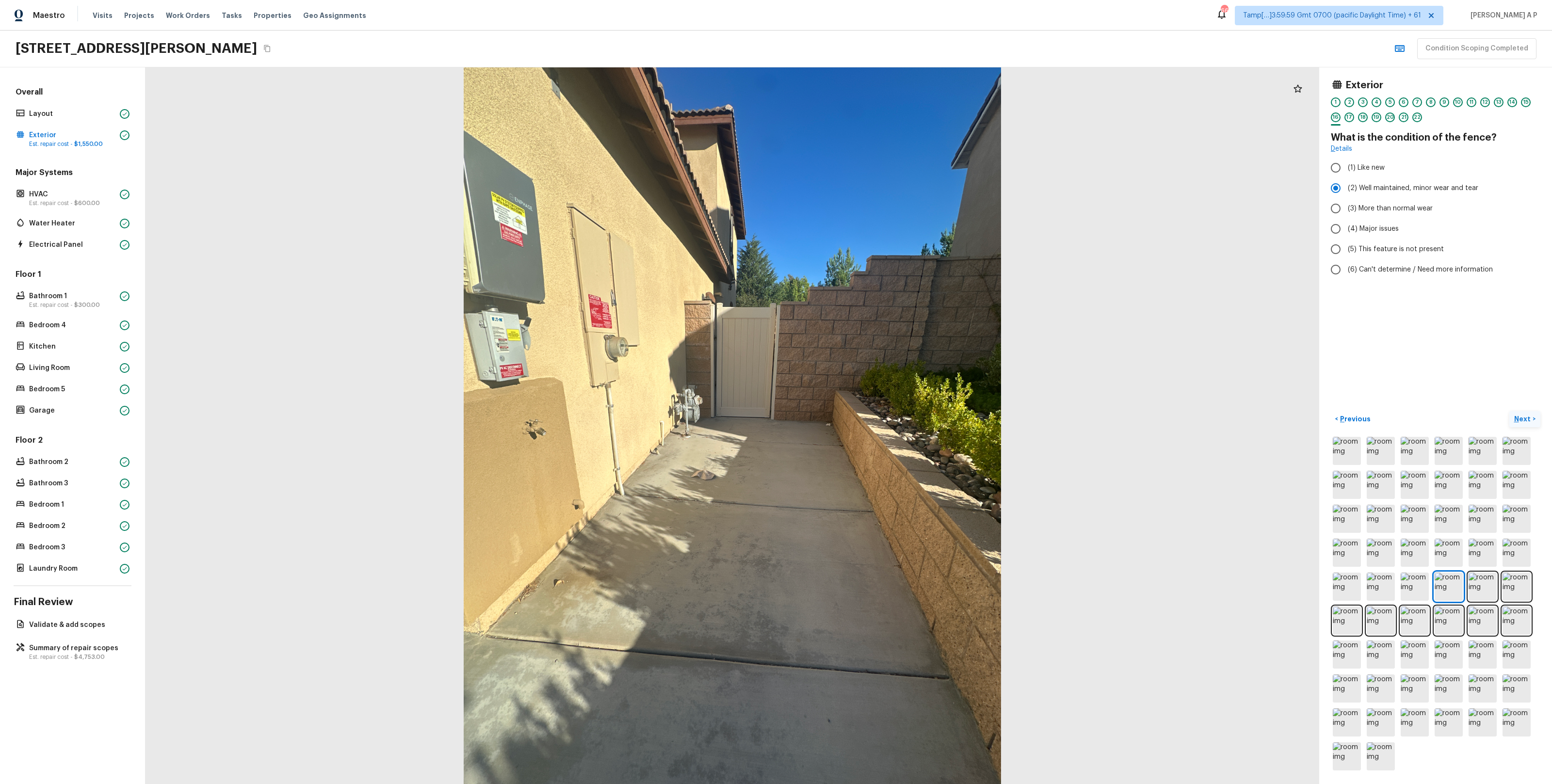
click at [1509, 411] on button "Next >" at bounding box center [1525, 419] width 31 height 16
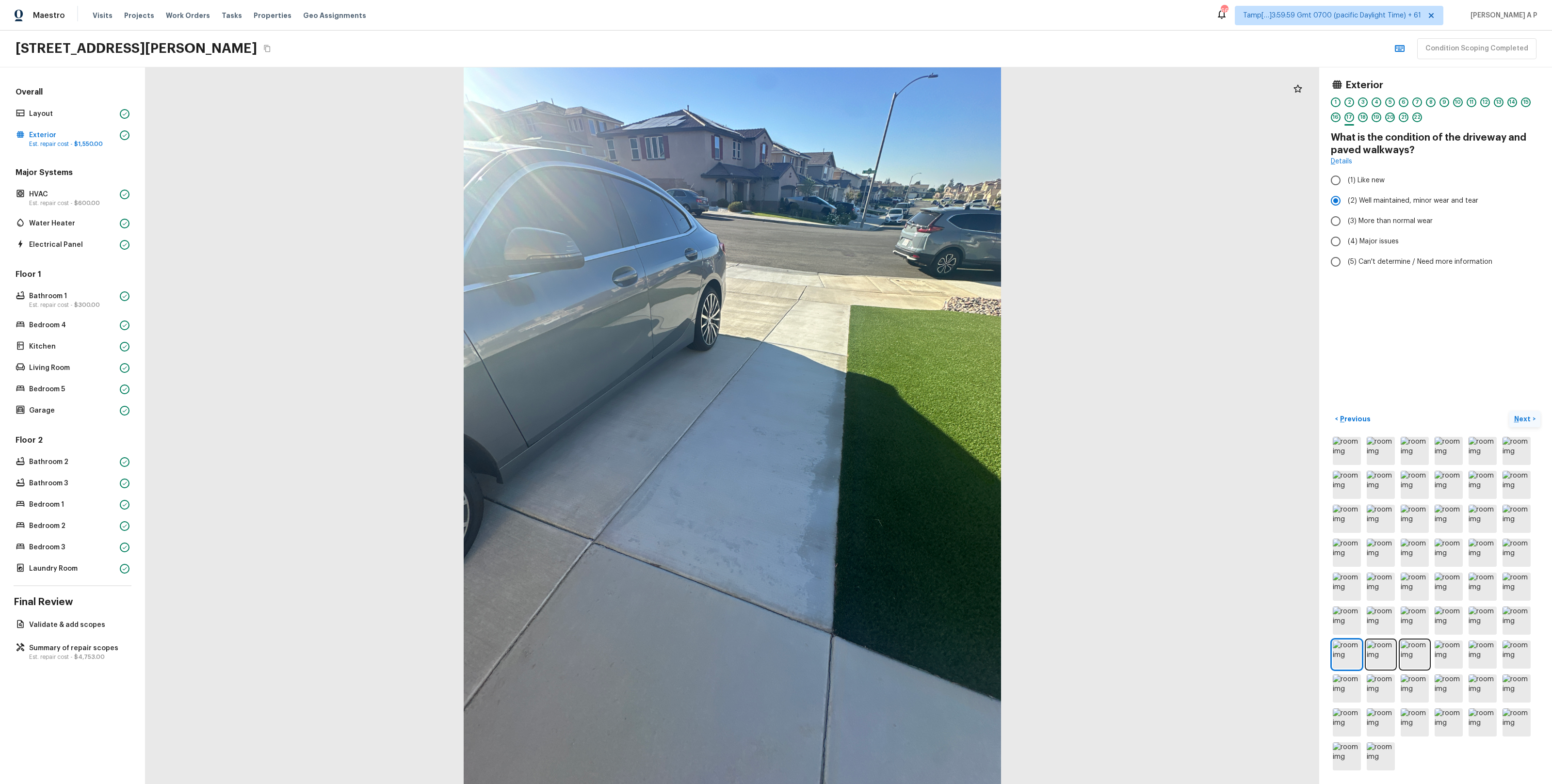
click at [1509, 411] on button "Next >" at bounding box center [1525, 419] width 31 height 16
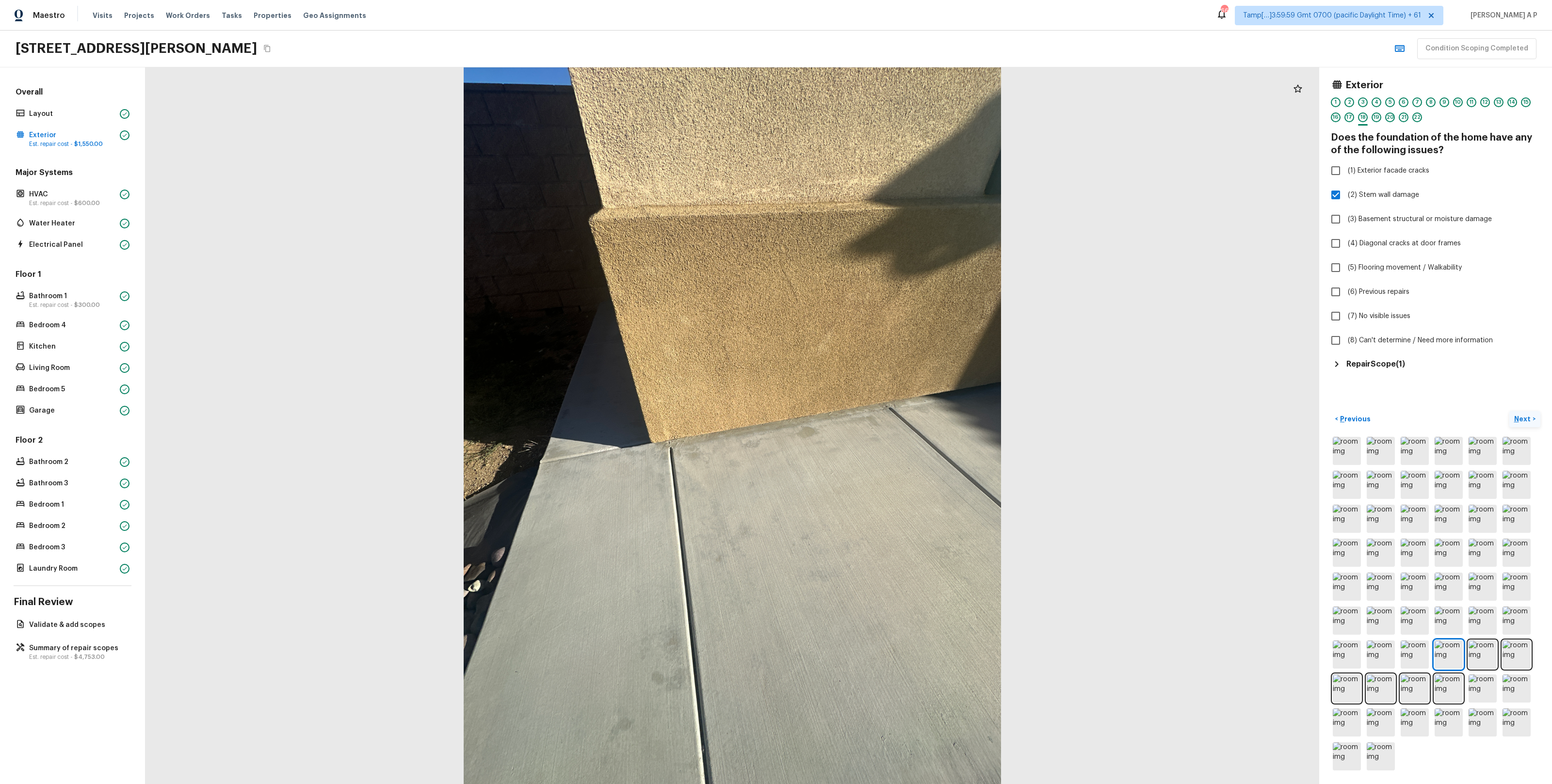
click at [1509, 411] on button "Next >" at bounding box center [1525, 419] width 31 height 16
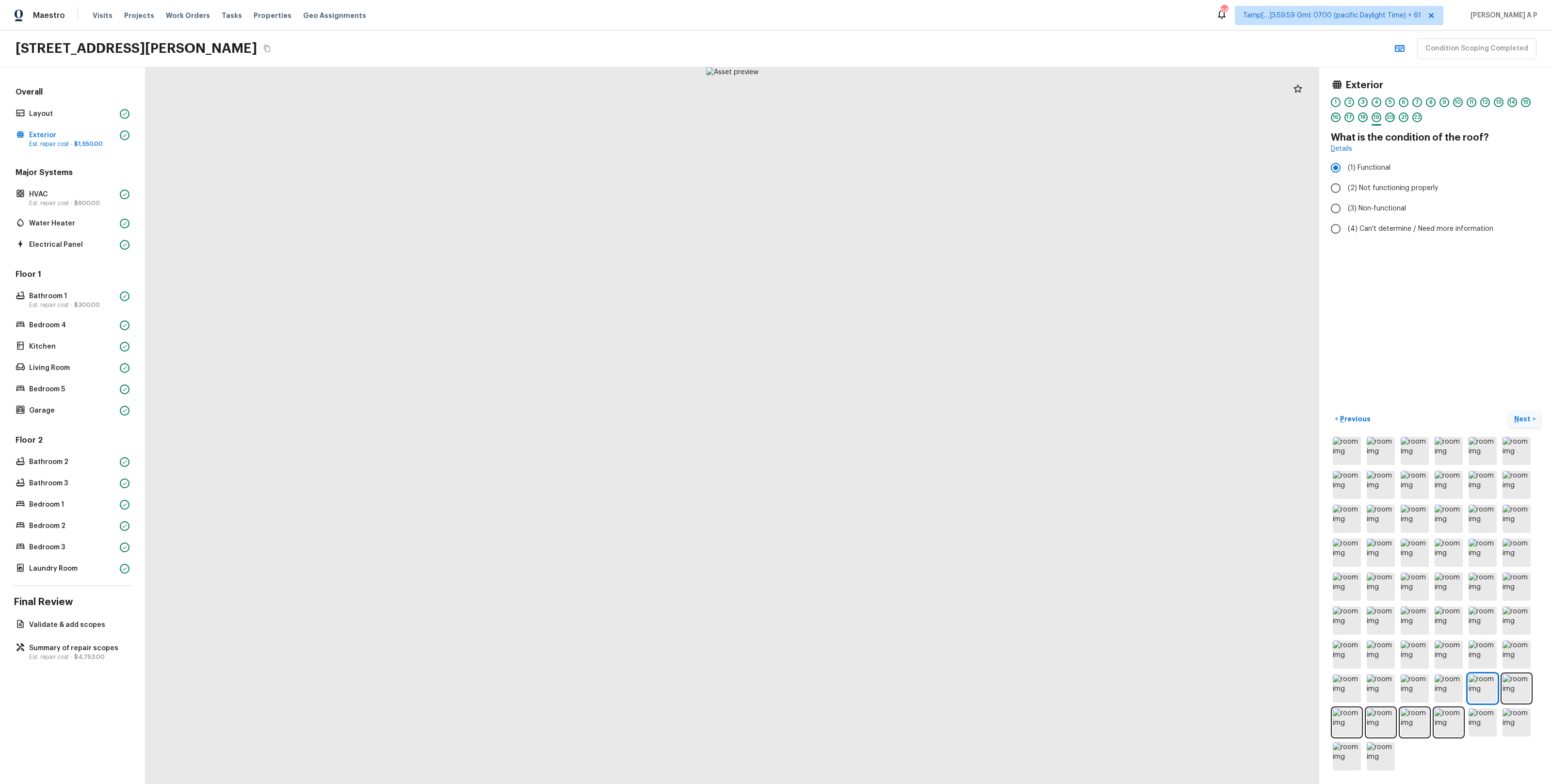
click at [1509, 411] on button "Next >" at bounding box center [1525, 419] width 31 height 16
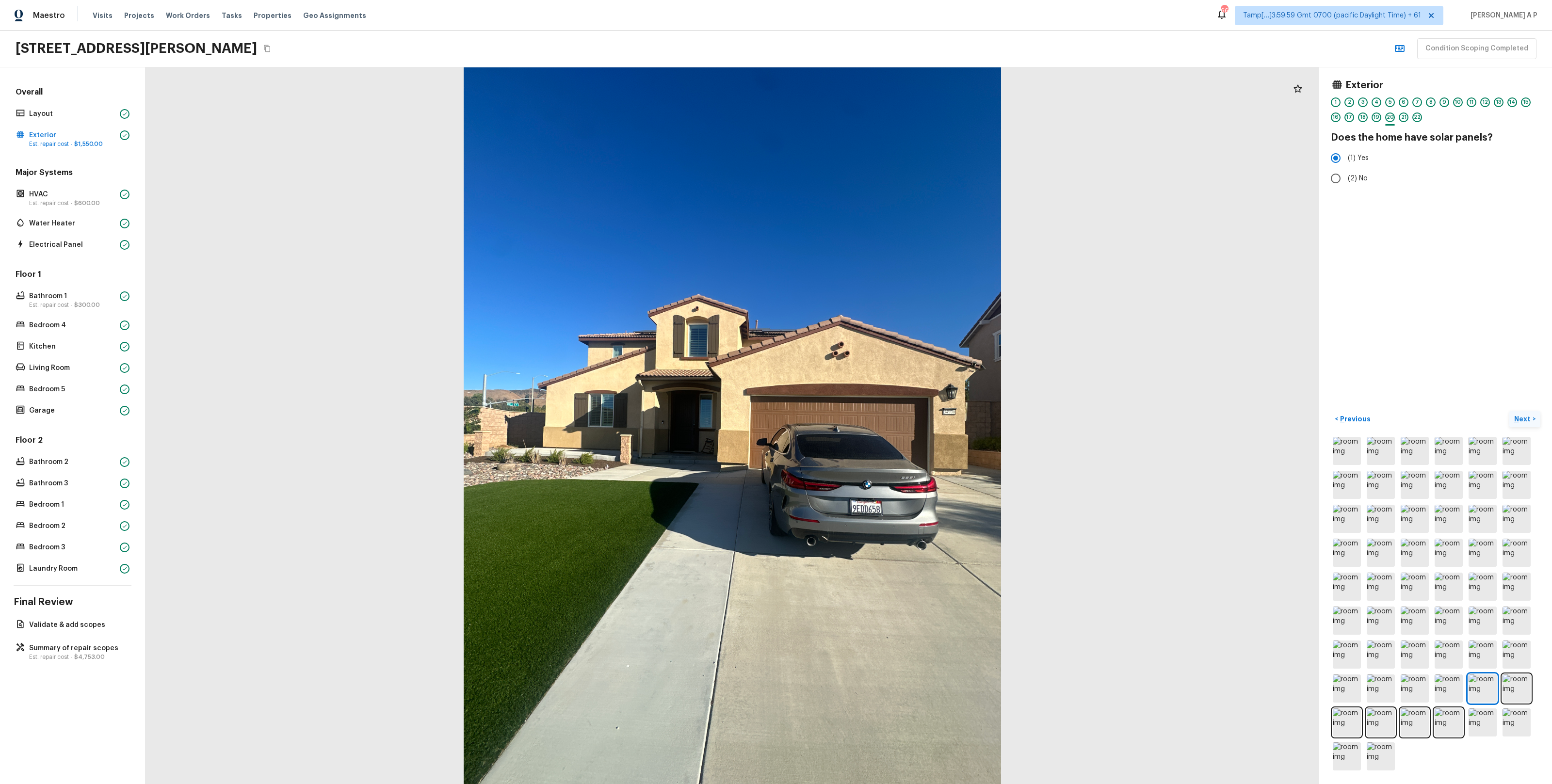
click at [1509, 411] on button "Next >" at bounding box center [1525, 419] width 31 height 16
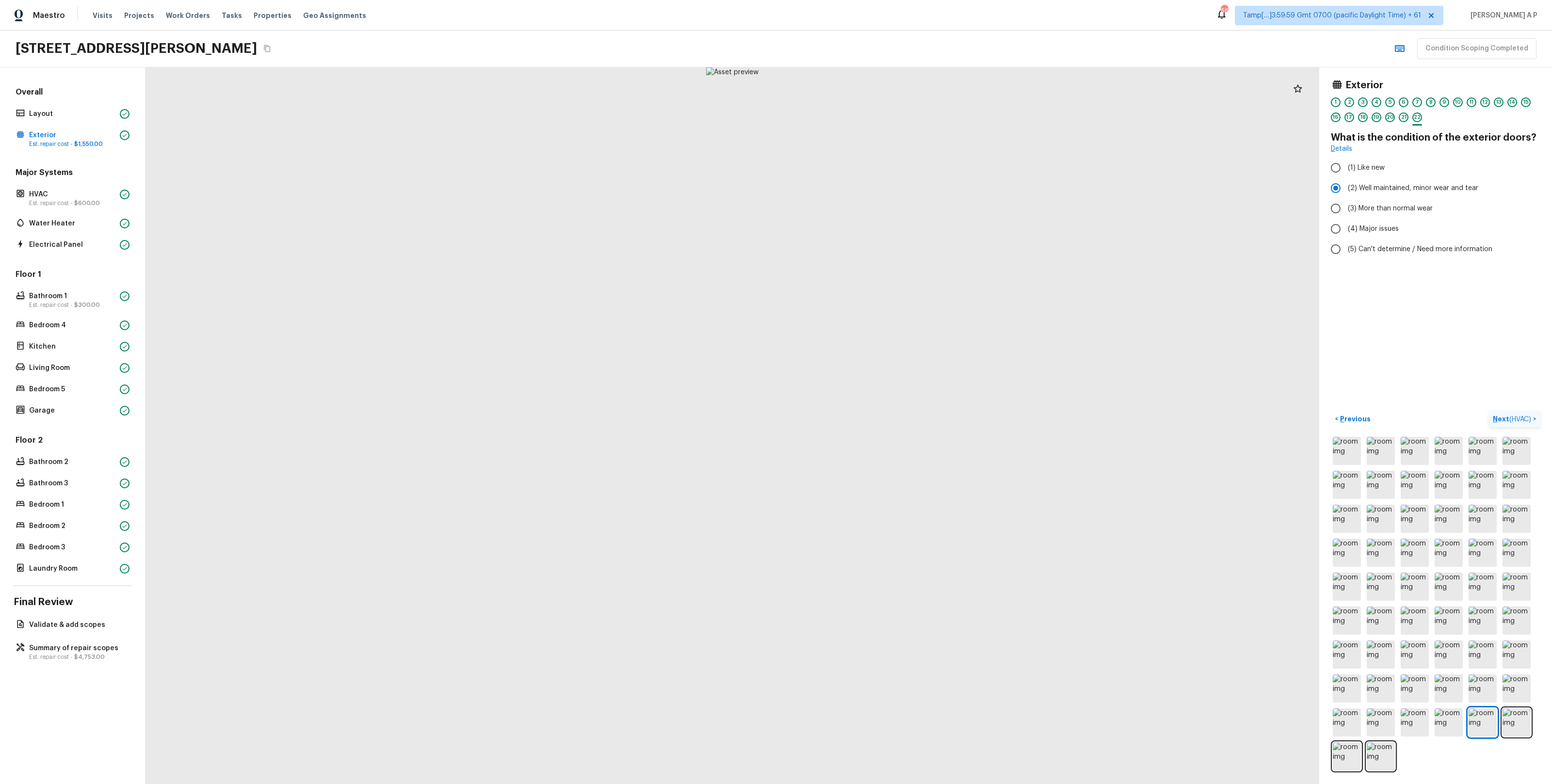
click at [1489, 411] on button "Next ( HVAC ) >" at bounding box center [1515, 419] width 51 height 16
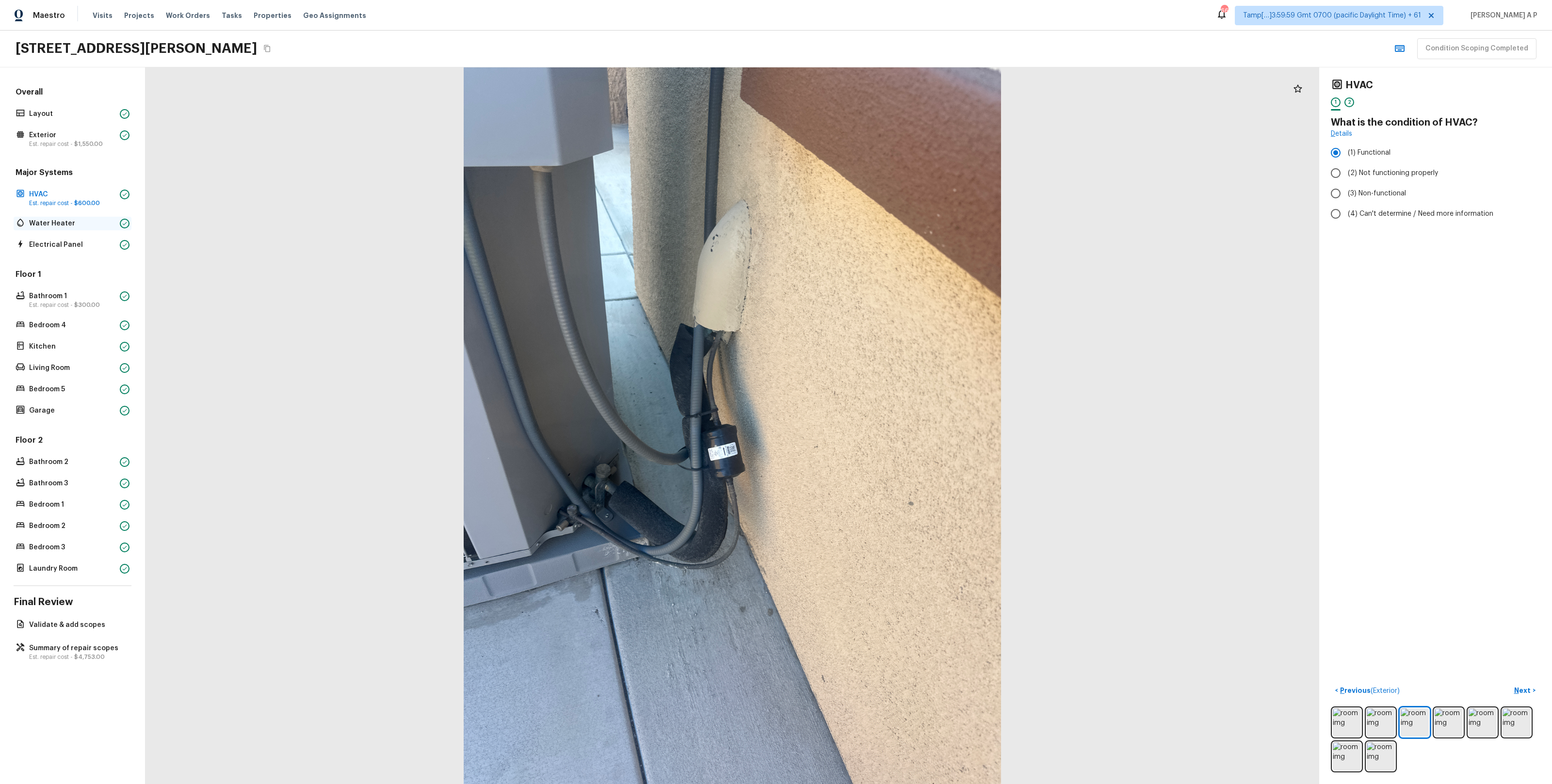
click at [94, 227] on p "Water Heater" at bounding box center [73, 223] width 87 height 10
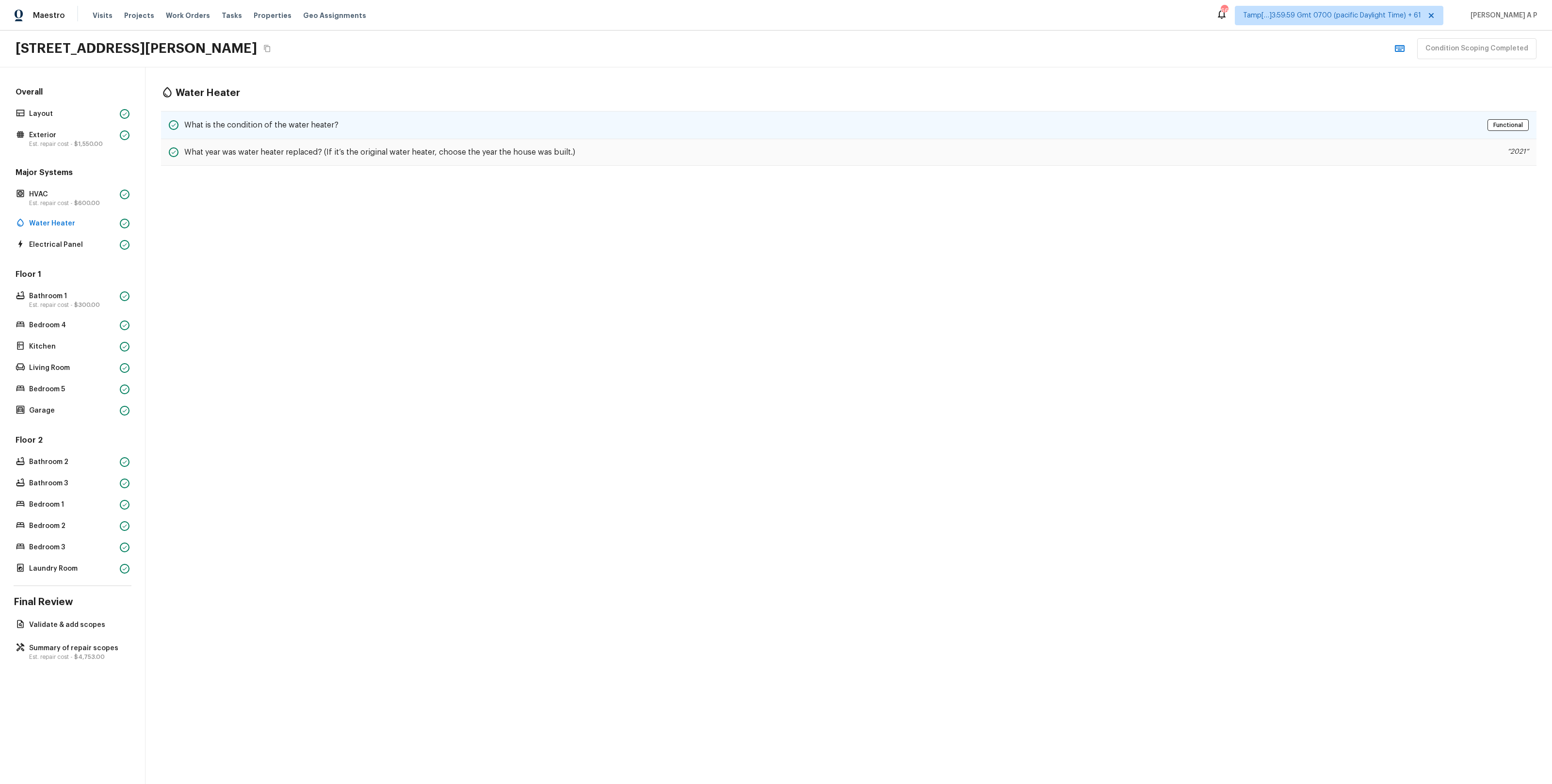
click at [294, 128] on h5 "What is the condition of the water heater?" at bounding box center [261, 124] width 154 height 10
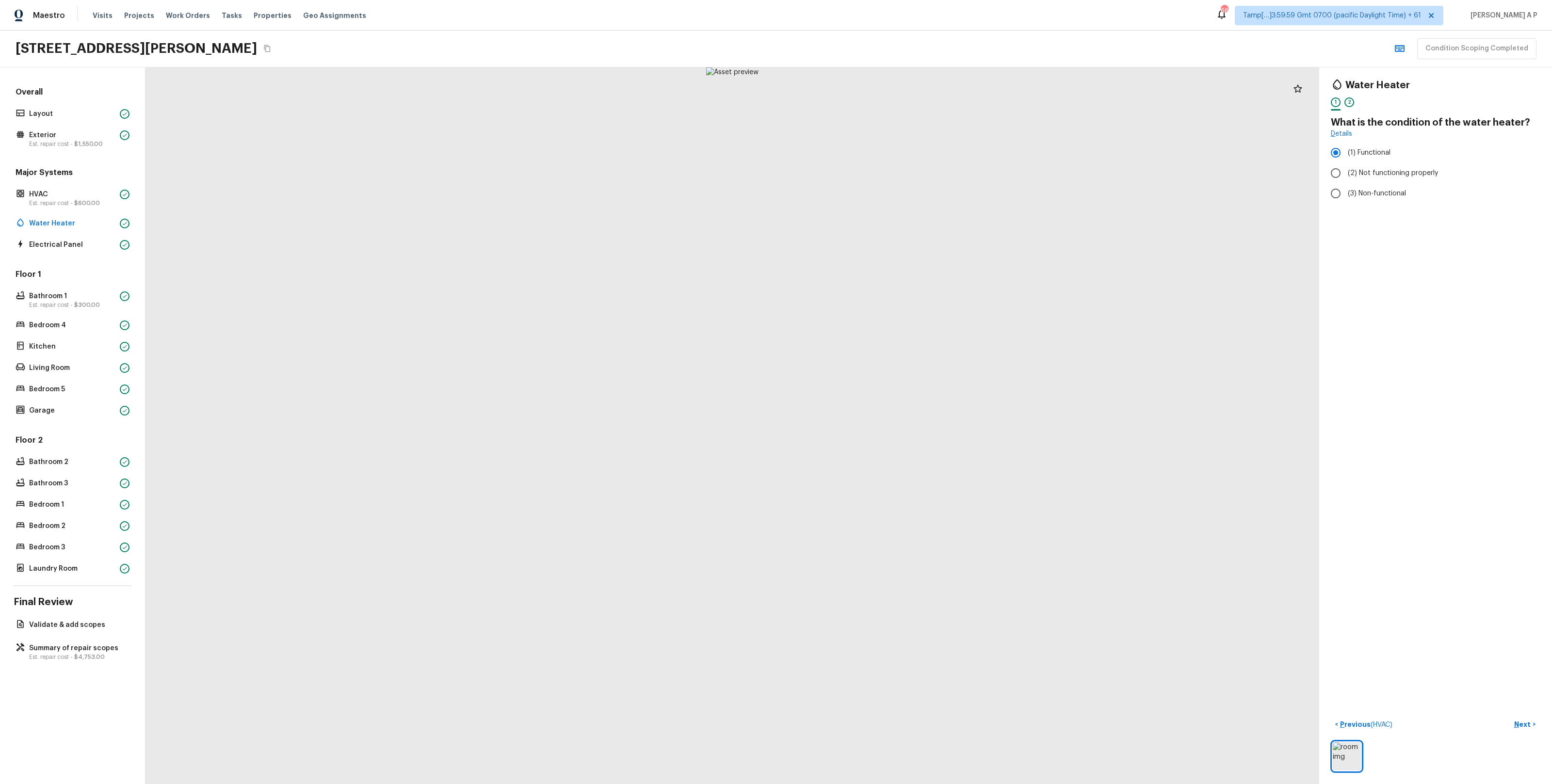
click at [56, 237] on div "Major Systems HVAC Est. repair cost - $600.00 Water Heater Electrical Panel" at bounding box center [72, 209] width 118 height 84
click at [54, 244] on p "Electrical Panel" at bounding box center [73, 245] width 87 height 10
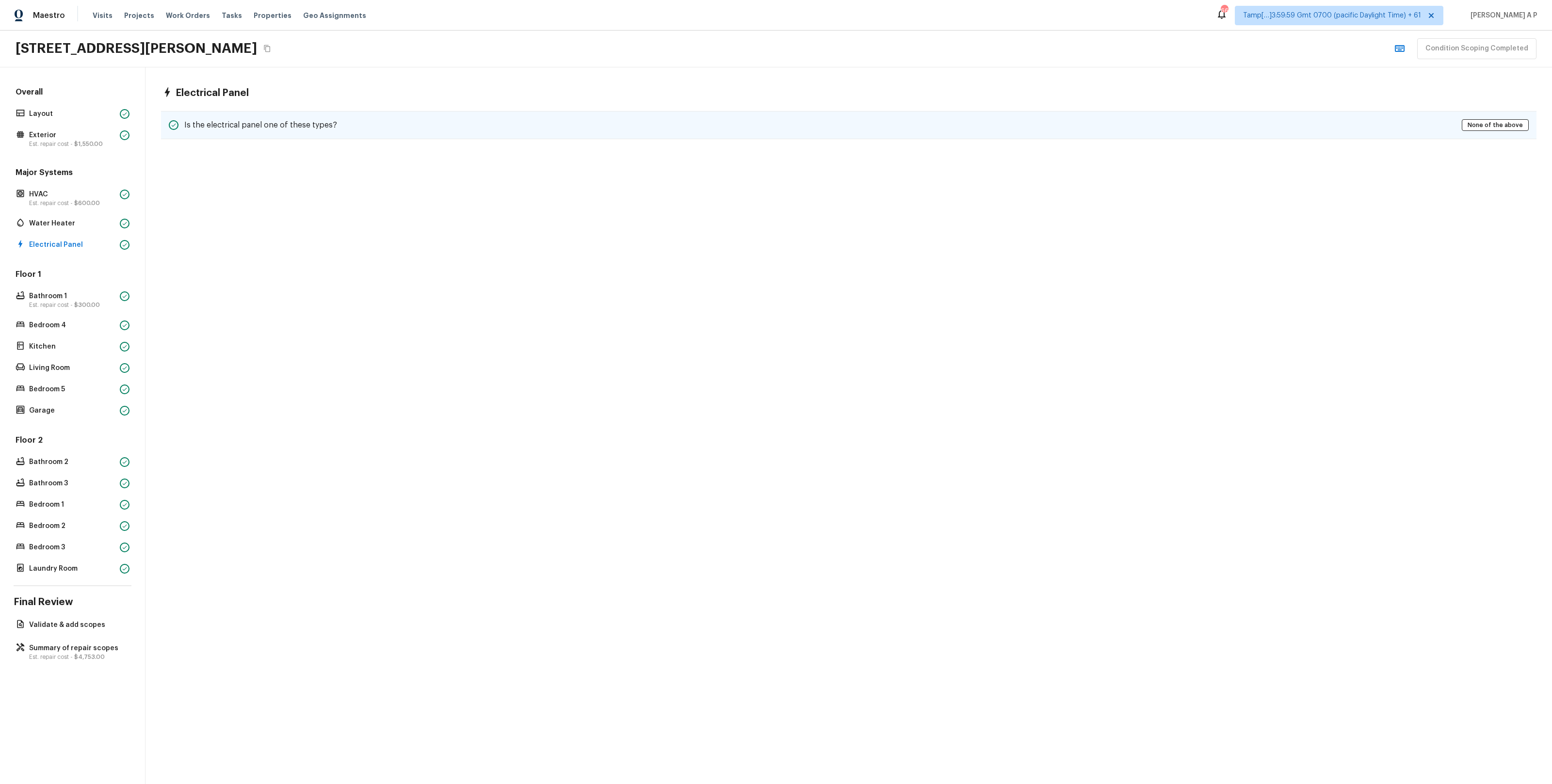
click at [272, 128] on h5 "Is the electrical panel one of these types?" at bounding box center [261, 124] width 153 height 10
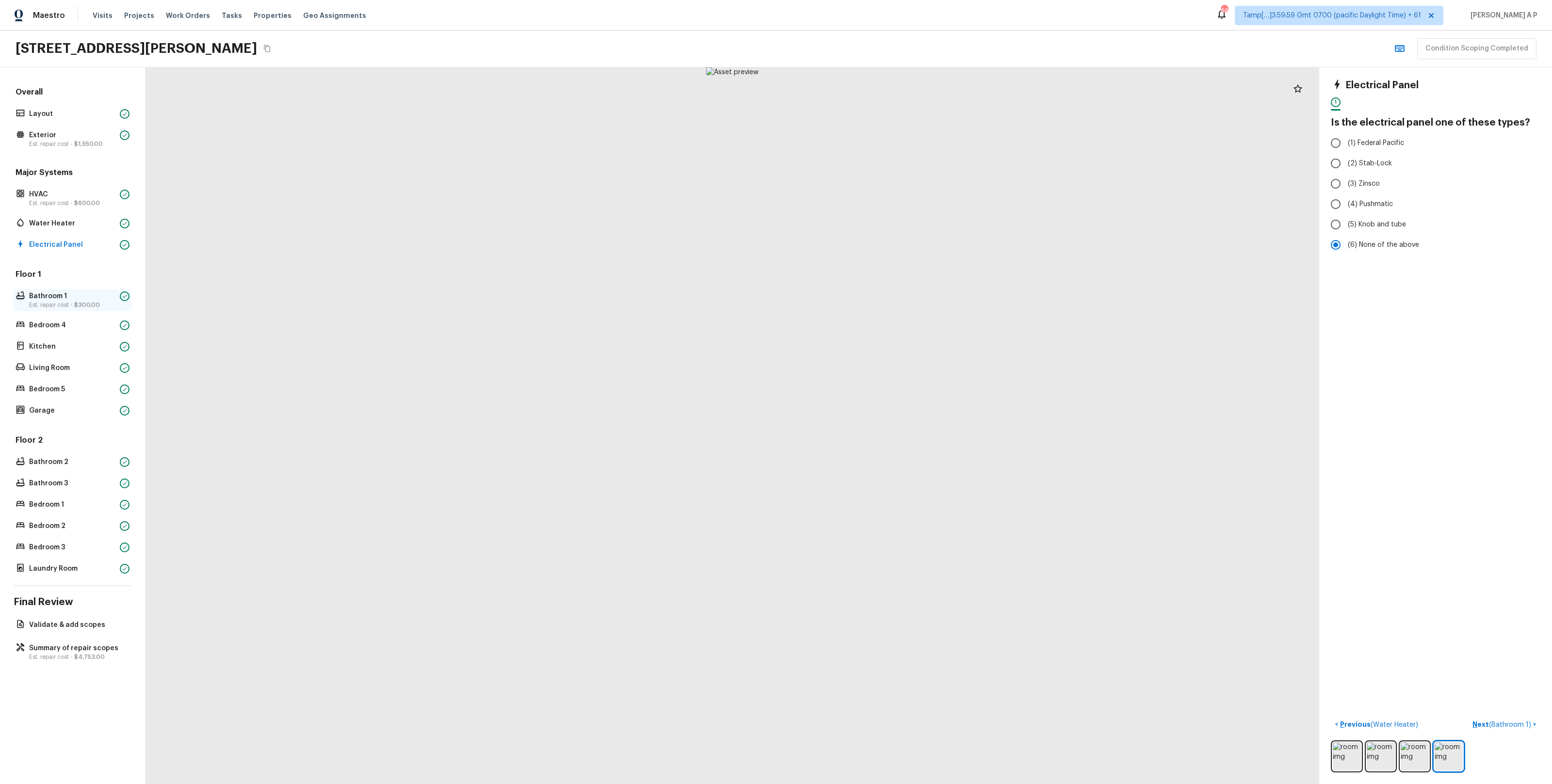
click at [51, 306] on p "Est. repair cost - $300.00" at bounding box center [73, 304] width 87 height 8
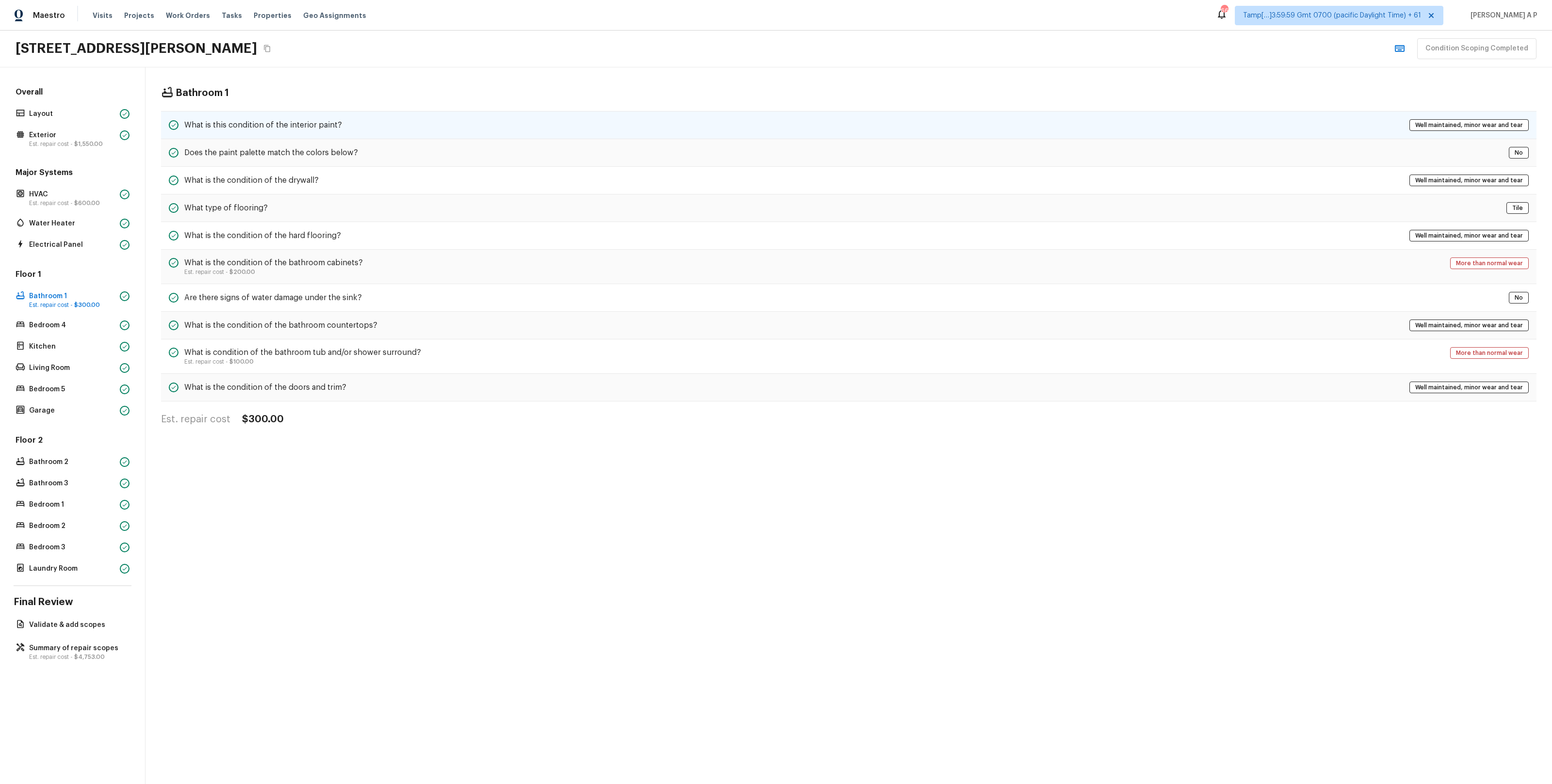
click at [250, 120] on h5 "What is this condition of the interior paint?" at bounding box center [263, 124] width 157 height 10
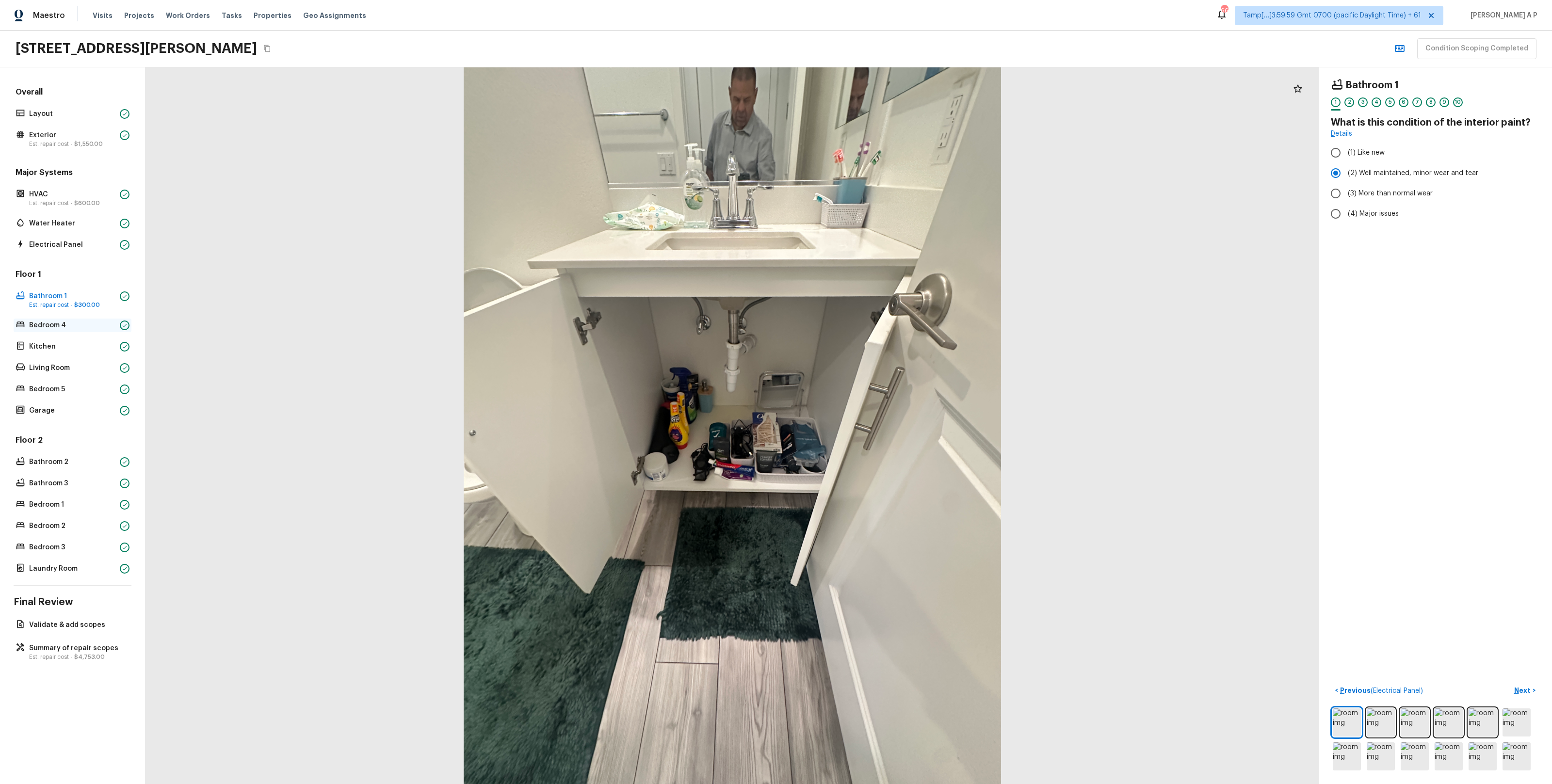
click at [75, 322] on p "Bedroom 4" at bounding box center [73, 325] width 87 height 10
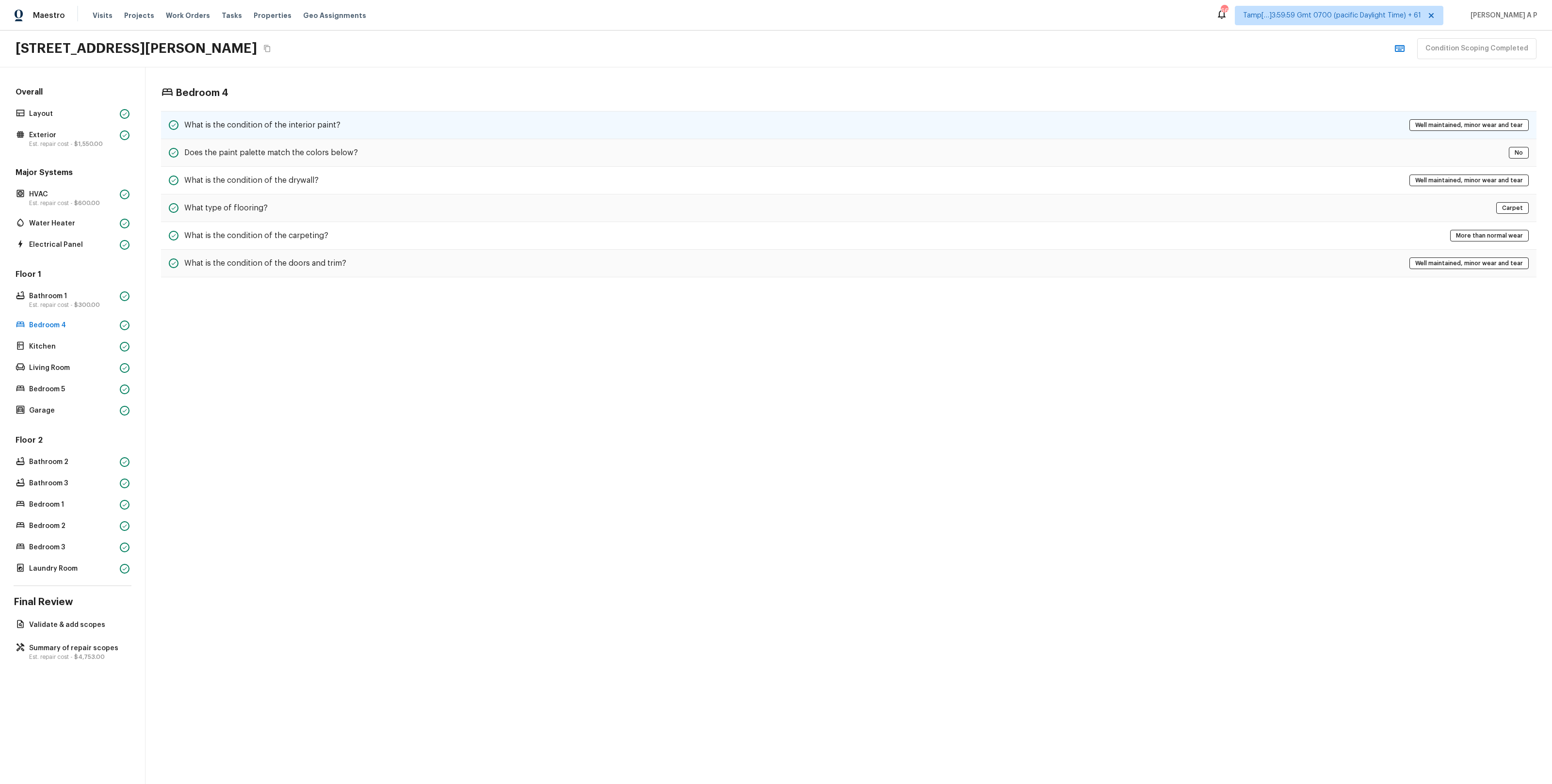
click at [306, 127] on h5 "What is the condition of the interior paint?" at bounding box center [262, 124] width 156 height 10
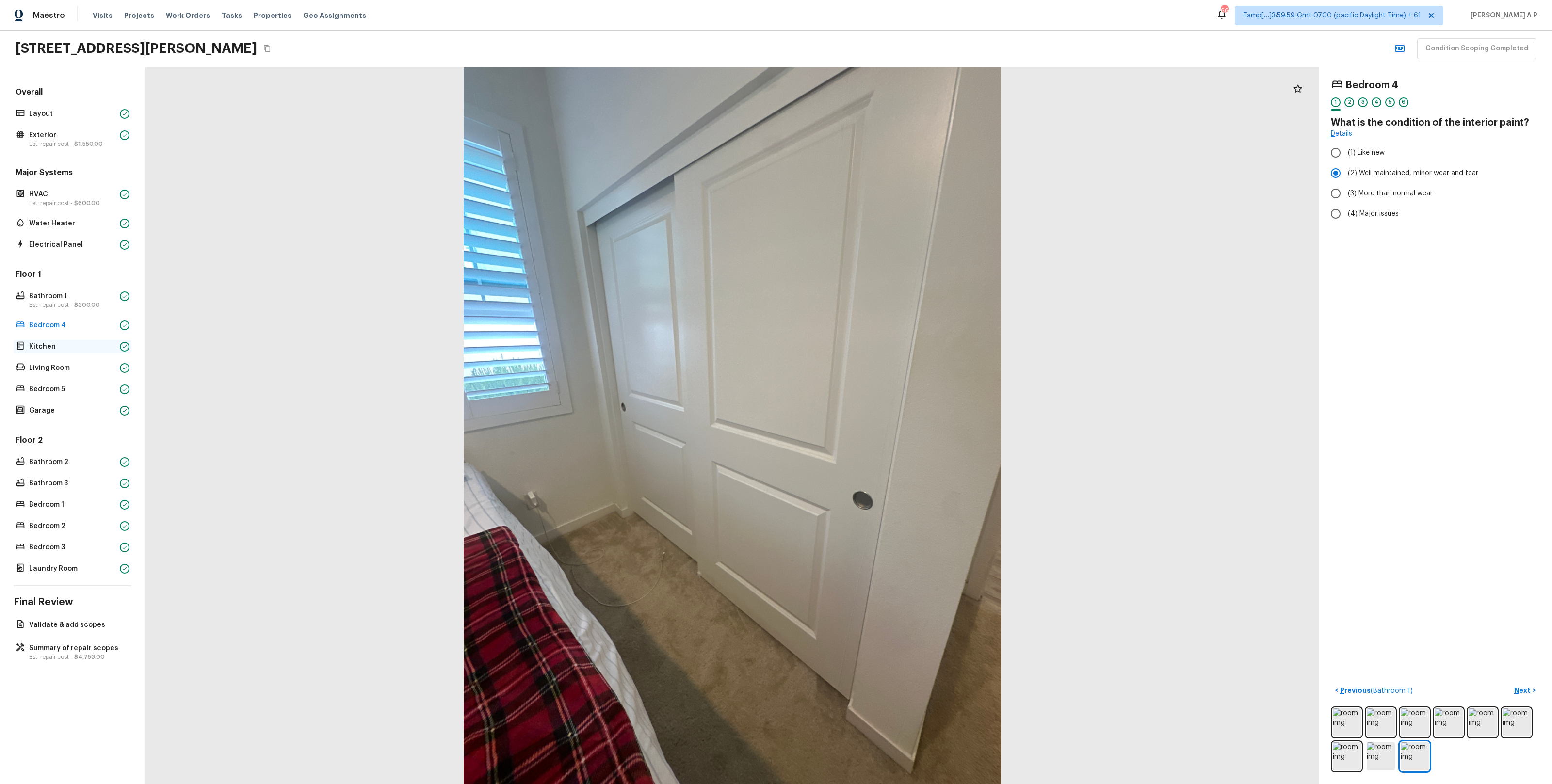
click at [91, 346] on p "Kitchen" at bounding box center [73, 347] width 87 height 10
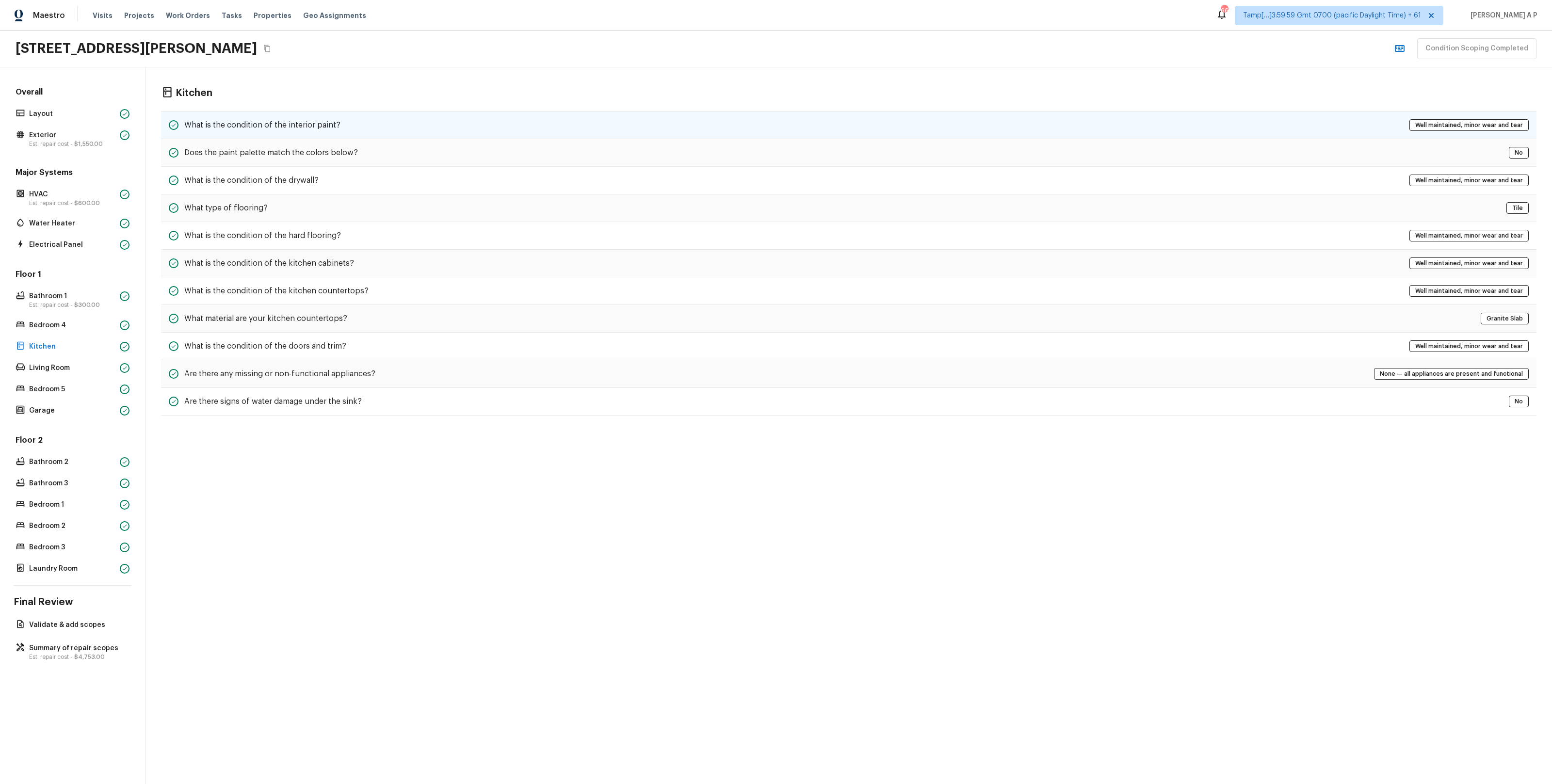
click at [347, 121] on div "What is the condition of the interior paint? Well maintained, minor wear and te…" at bounding box center [849, 125] width 1376 height 28
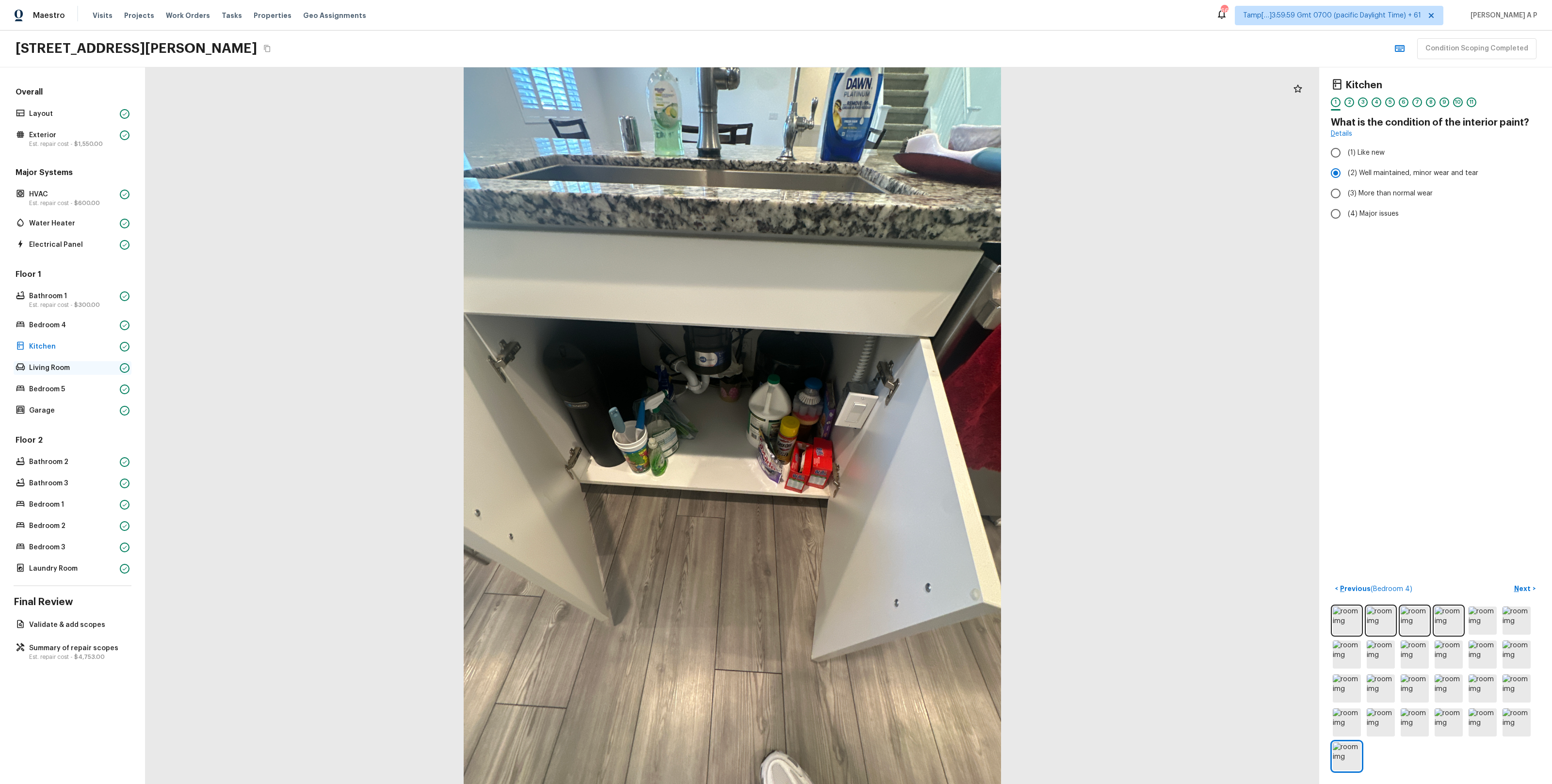
click at [92, 370] on p "Living Room" at bounding box center [73, 368] width 87 height 10
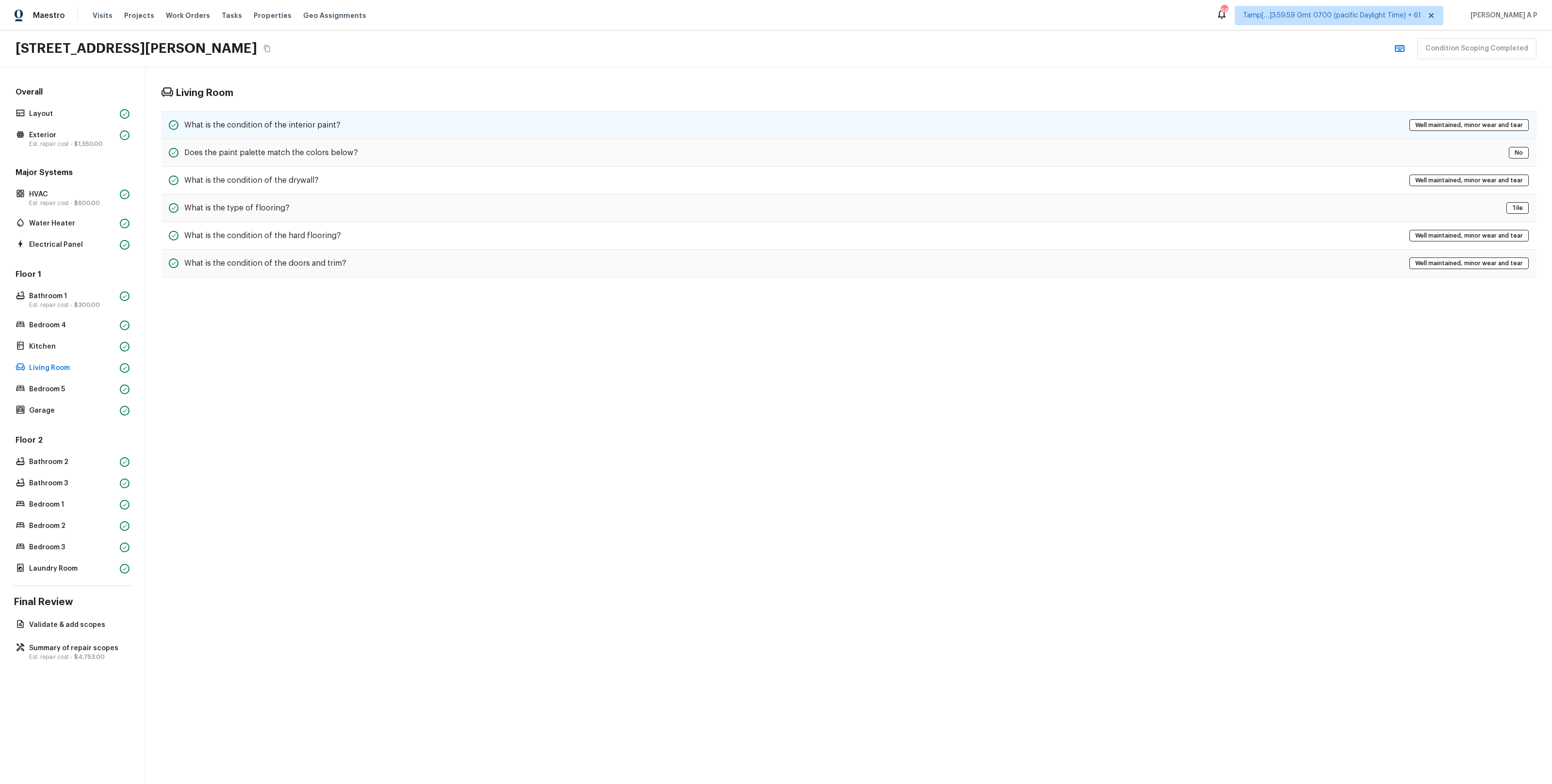
click at [316, 126] on h5 "What is the condition of the interior paint?" at bounding box center [262, 124] width 156 height 10
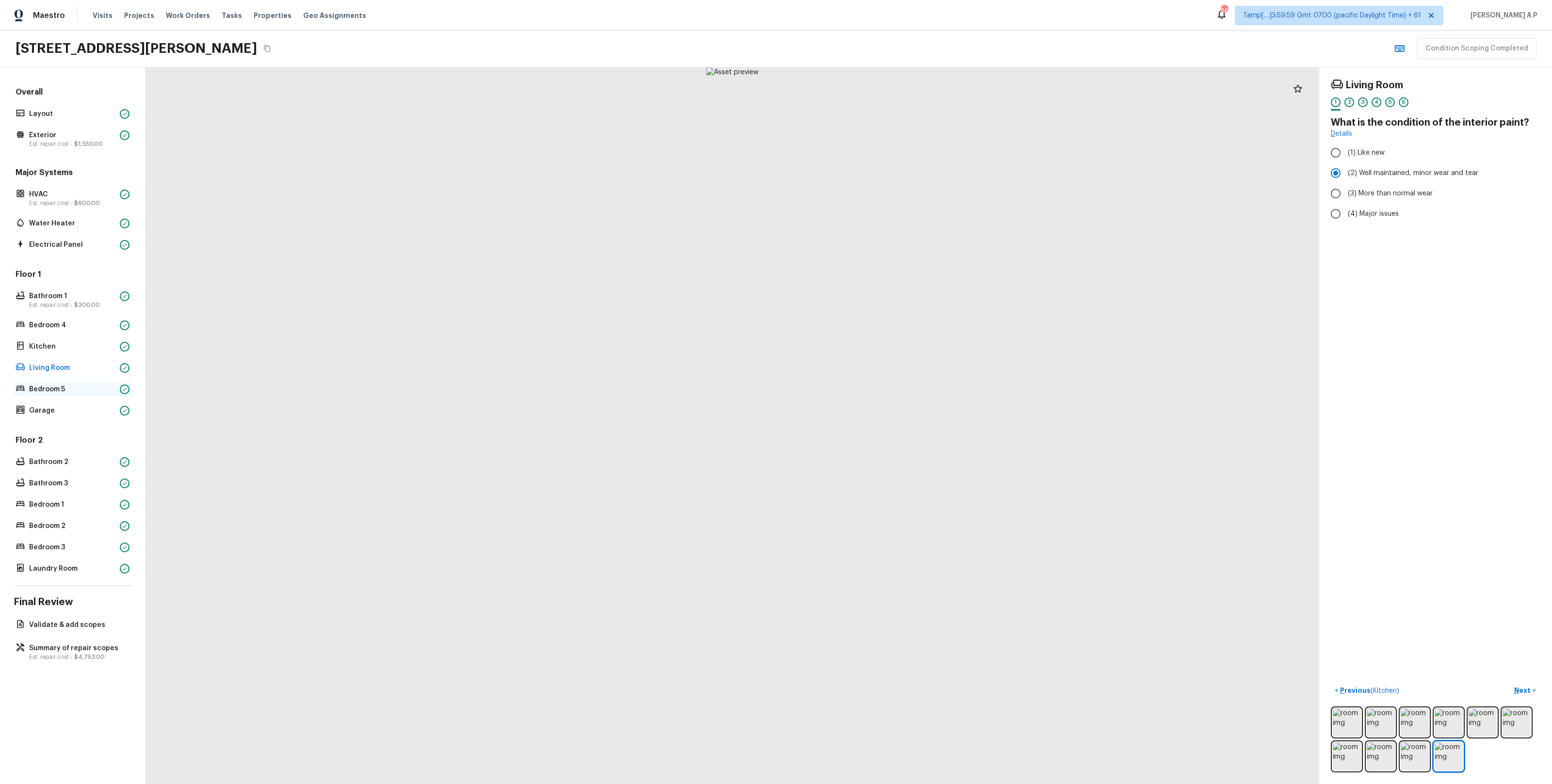
click at [84, 386] on p "Bedroom 5" at bounding box center [73, 389] width 87 height 10
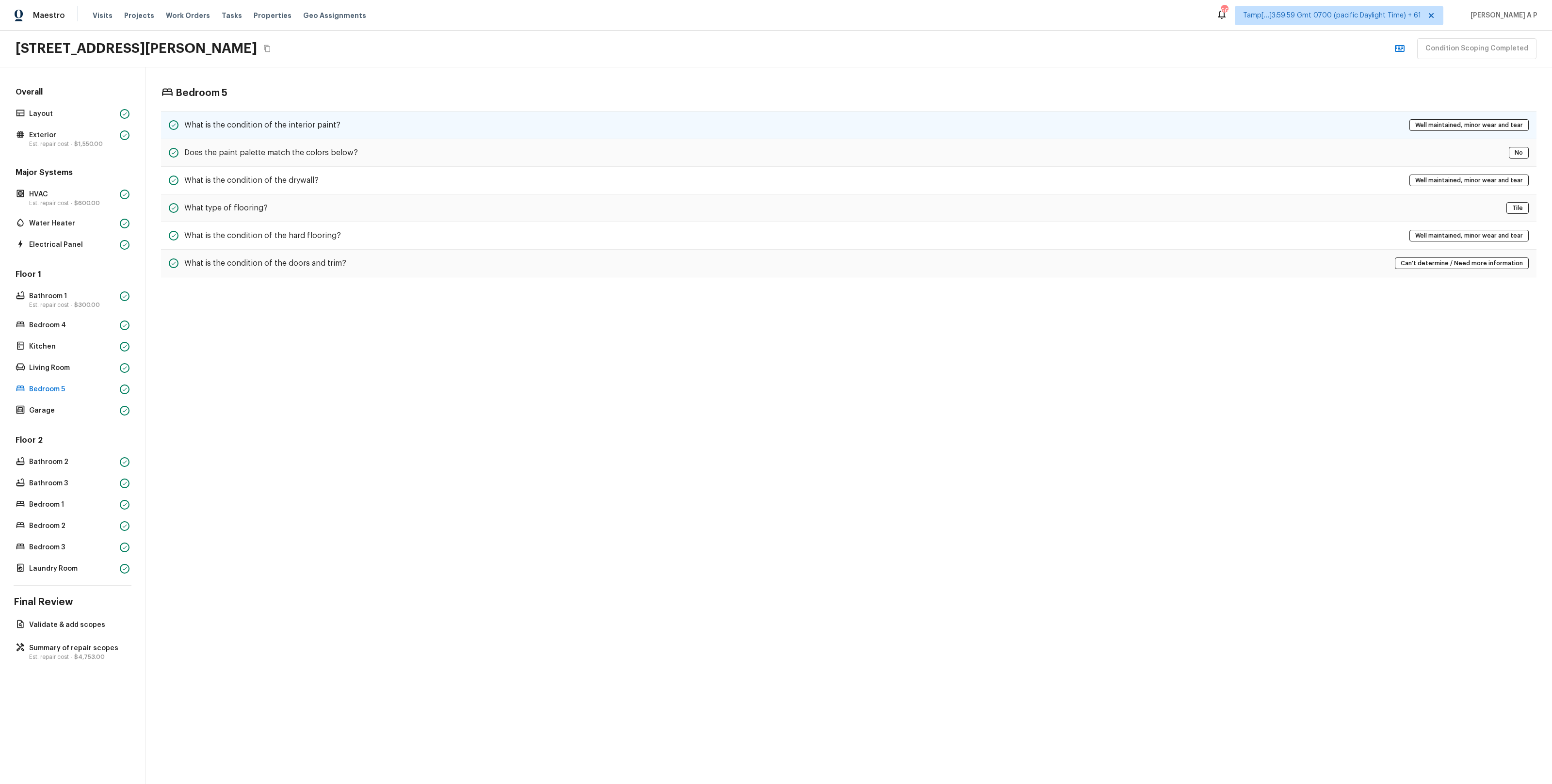
click at [307, 120] on h5 "What is the condition of the interior paint?" at bounding box center [262, 124] width 156 height 10
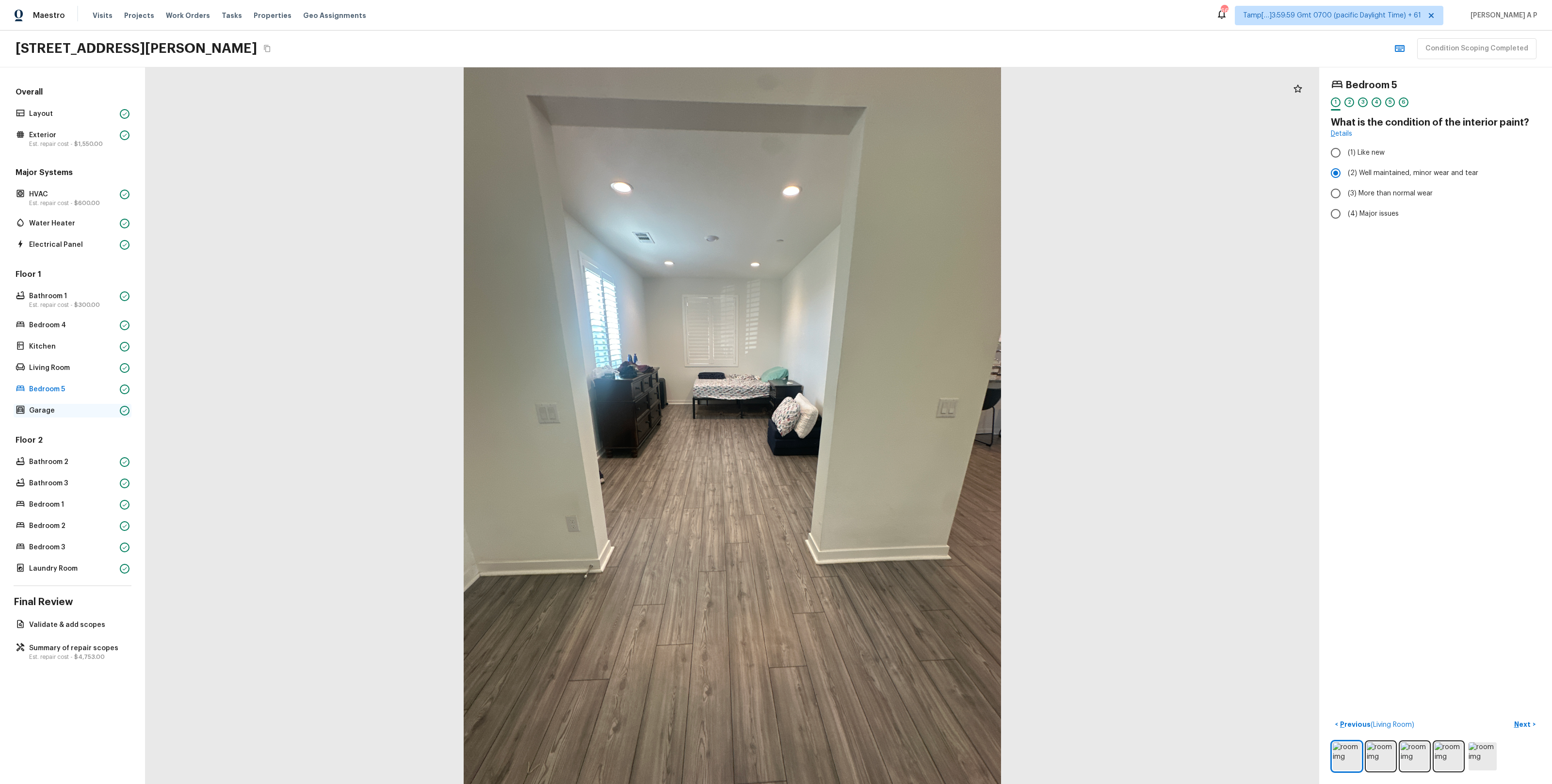
click at [104, 406] on p "Garage" at bounding box center [73, 411] width 87 height 10
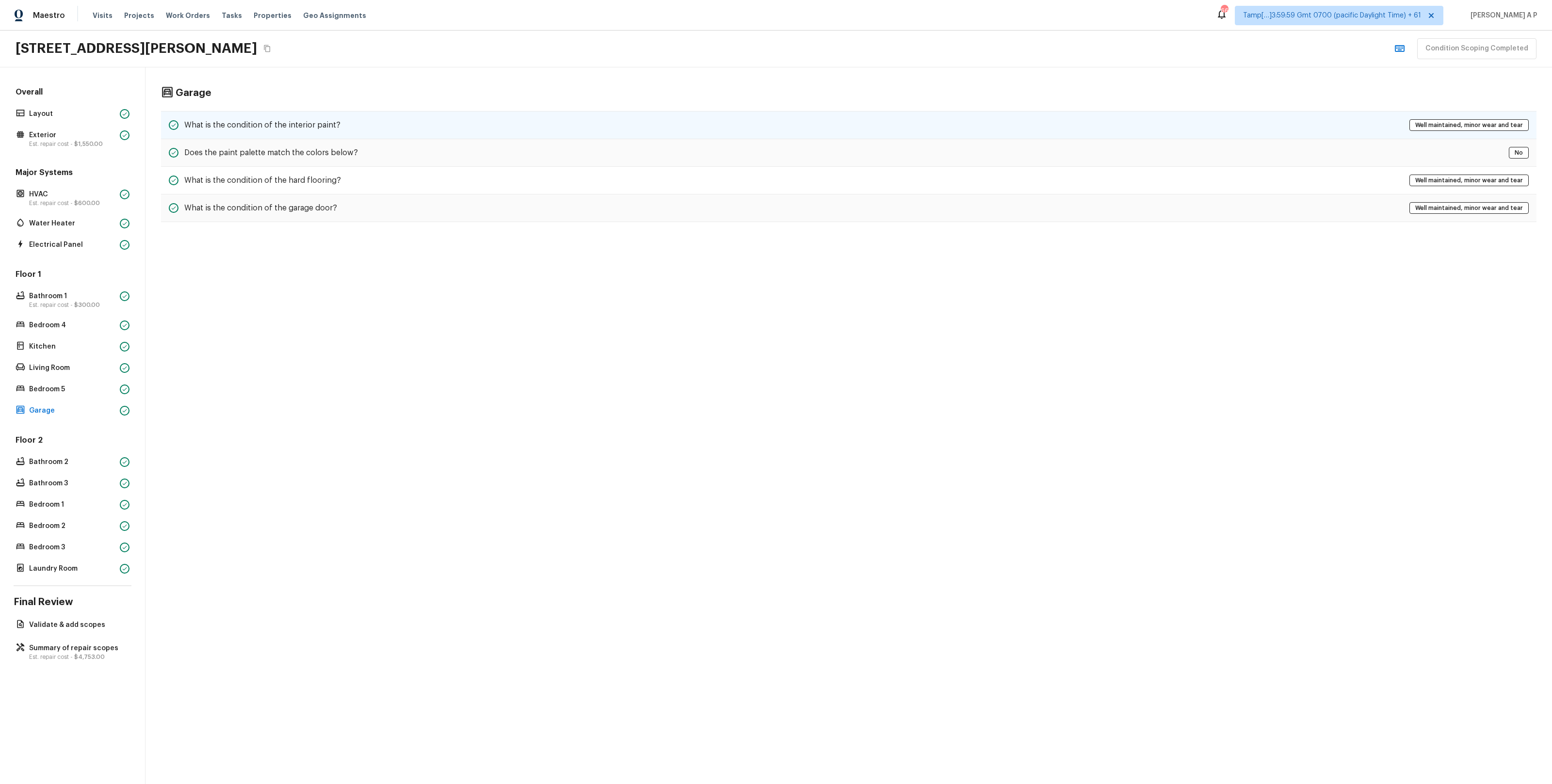
click at [339, 120] on div "What is the condition of the interior paint? Well maintained, minor wear and te…" at bounding box center [849, 125] width 1376 height 28
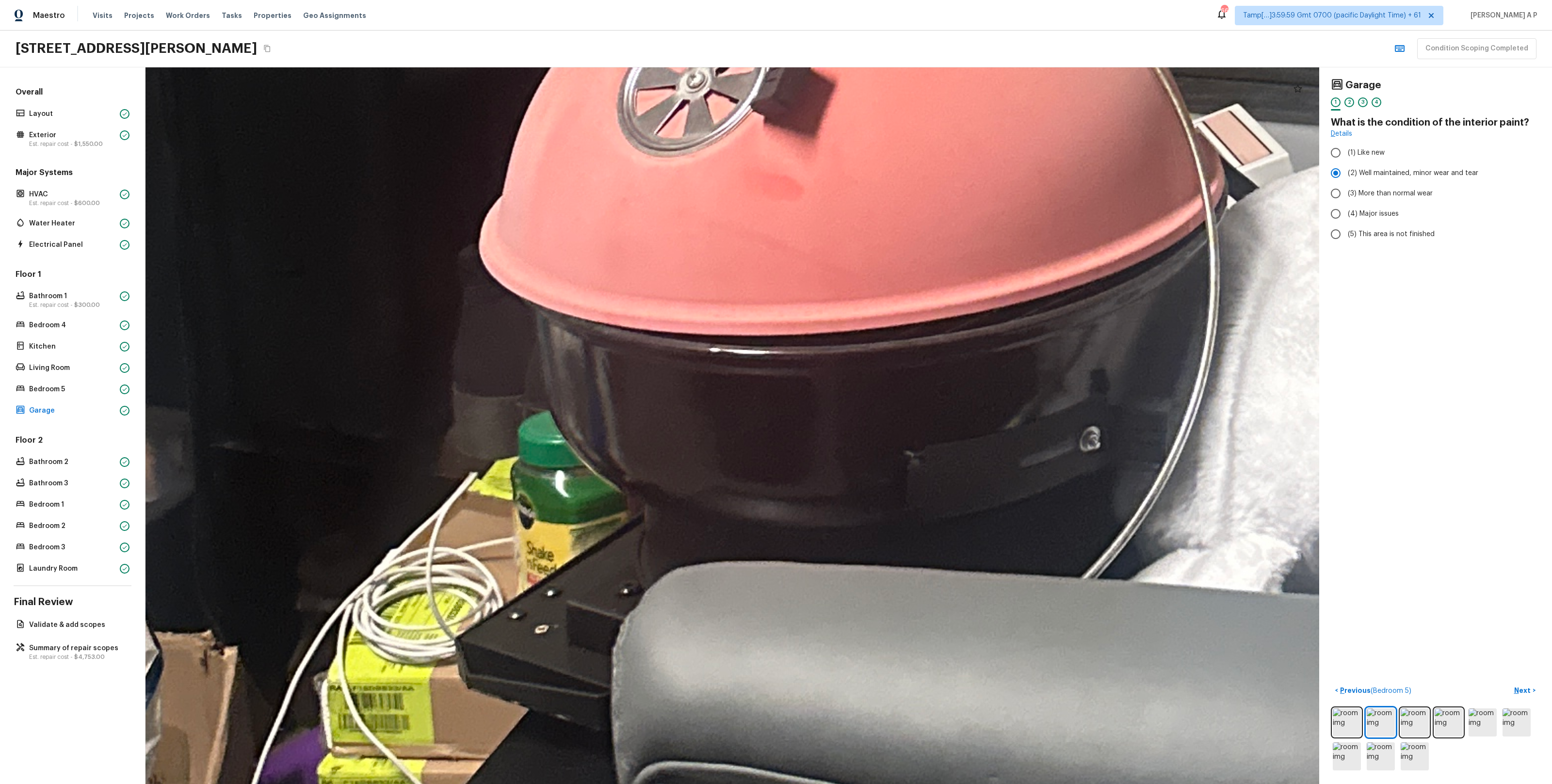
drag, startPoint x: 713, startPoint y: 489, endPoint x: 1015, endPoint y: 41, distance: 540.3
click at [1015, 41] on div "Maestro Visits Projects Work Orders Tasks Properties Geo Assignments 660 Tamp[……" at bounding box center [776, 392] width 1552 height 784
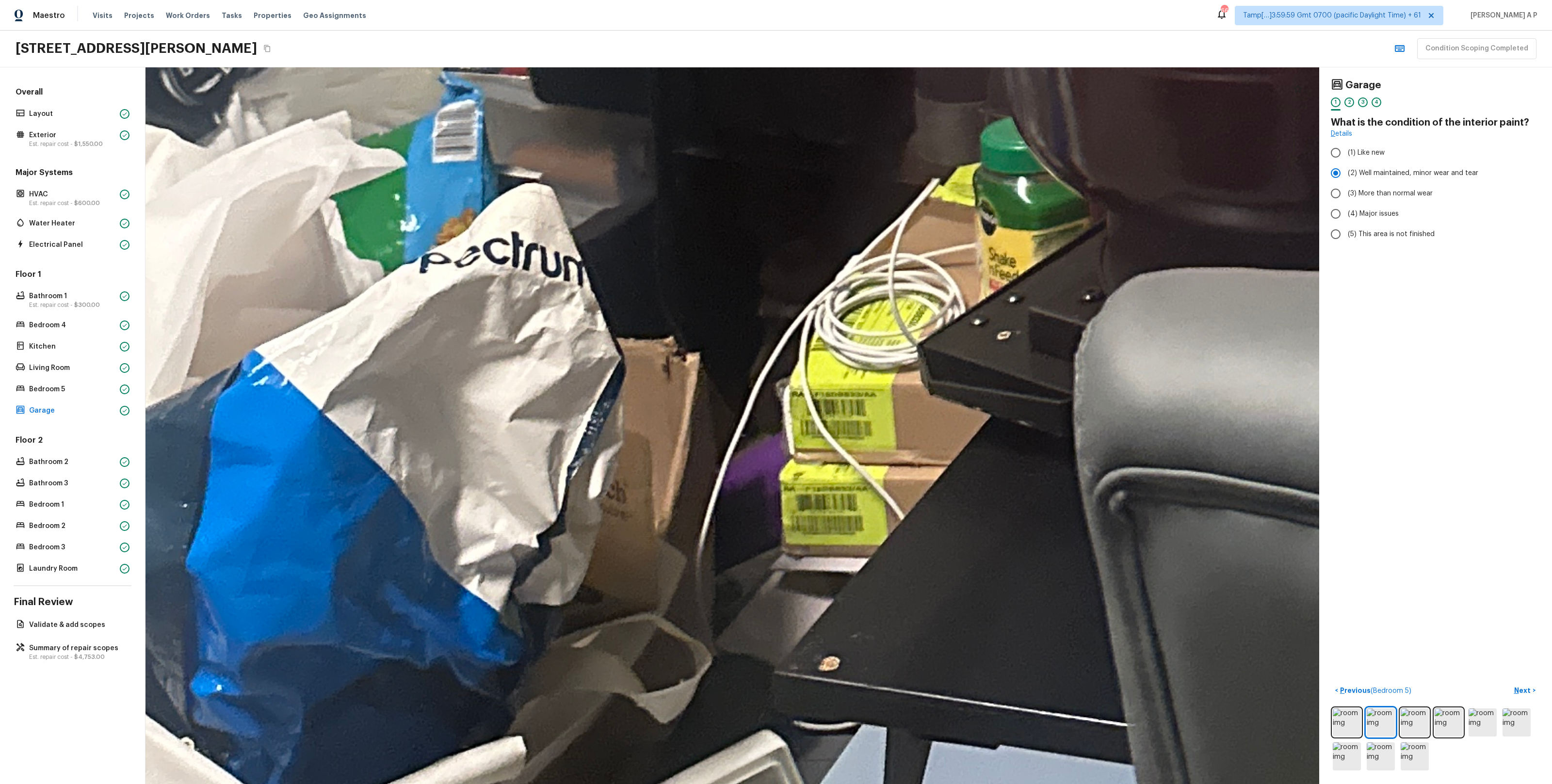
drag, startPoint x: 721, startPoint y: 232, endPoint x: 1183, endPoint y: -61, distance: 547.1
click at [1183, 0] on html "Maestro Visits Projects Work Orders Tasks Properties Geo Assignments 660 Tamp[……" at bounding box center [776, 392] width 1552 height 784
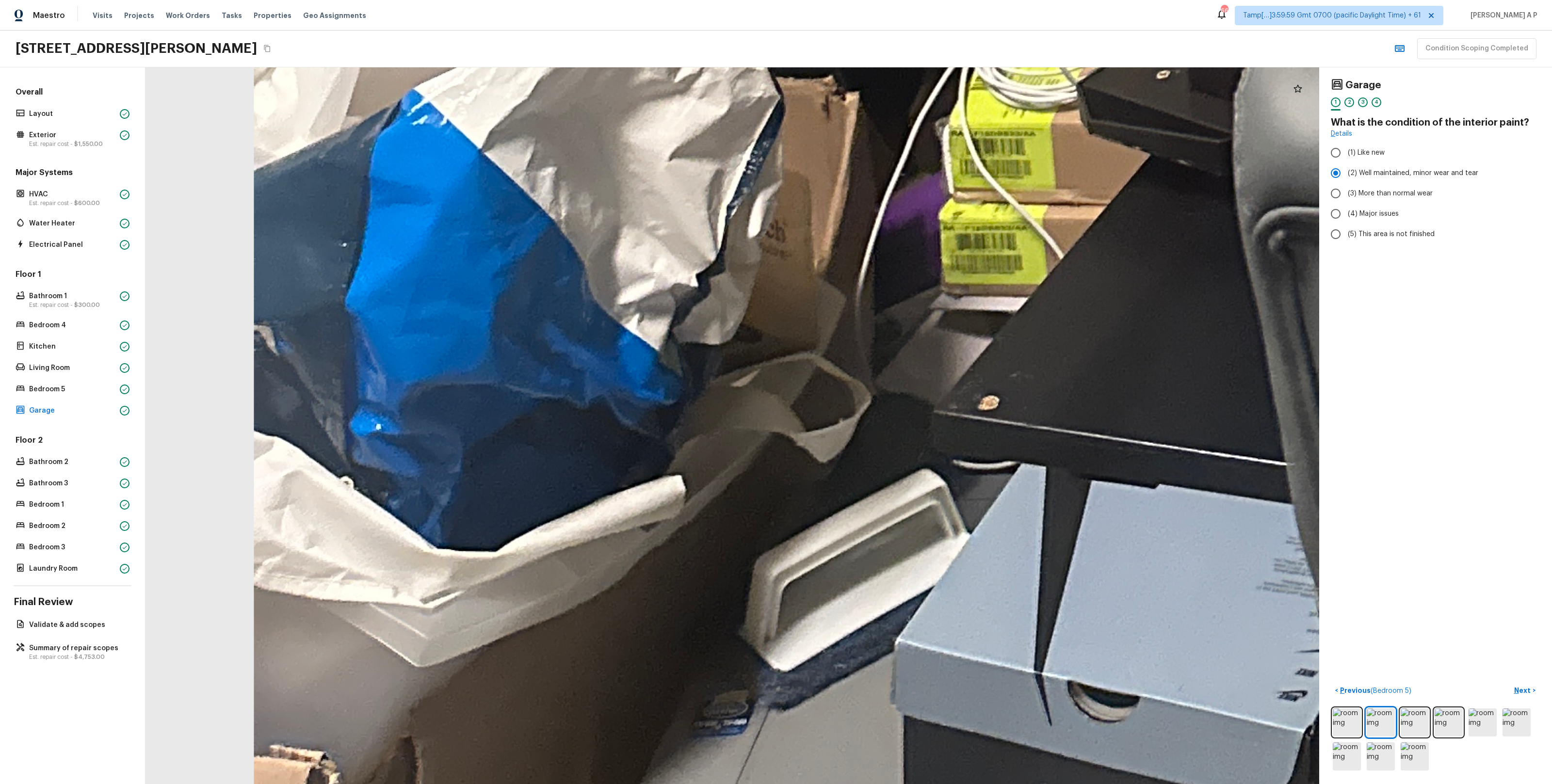
drag, startPoint x: 990, startPoint y: 124, endPoint x: 1161, endPoint y: -88, distance: 272.4
click at [1161, 0] on html "Maestro Visits Projects Work Orders Tasks Properties Geo Assignments 660 Tamp[……" at bounding box center [776, 392] width 1552 height 784
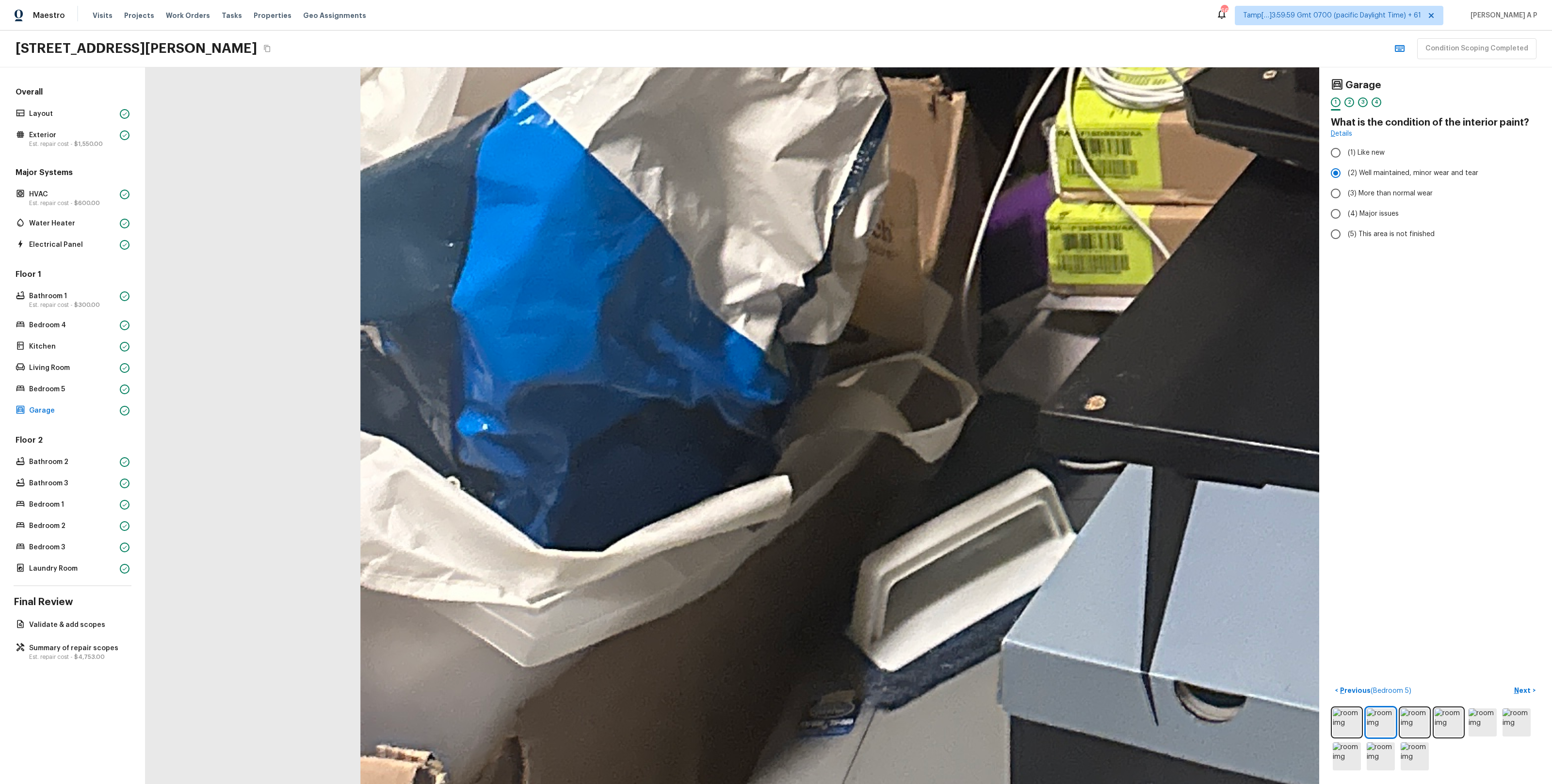
drag, startPoint x: 1026, startPoint y: 112, endPoint x: 911, endPoint y: 218, distance: 156.4
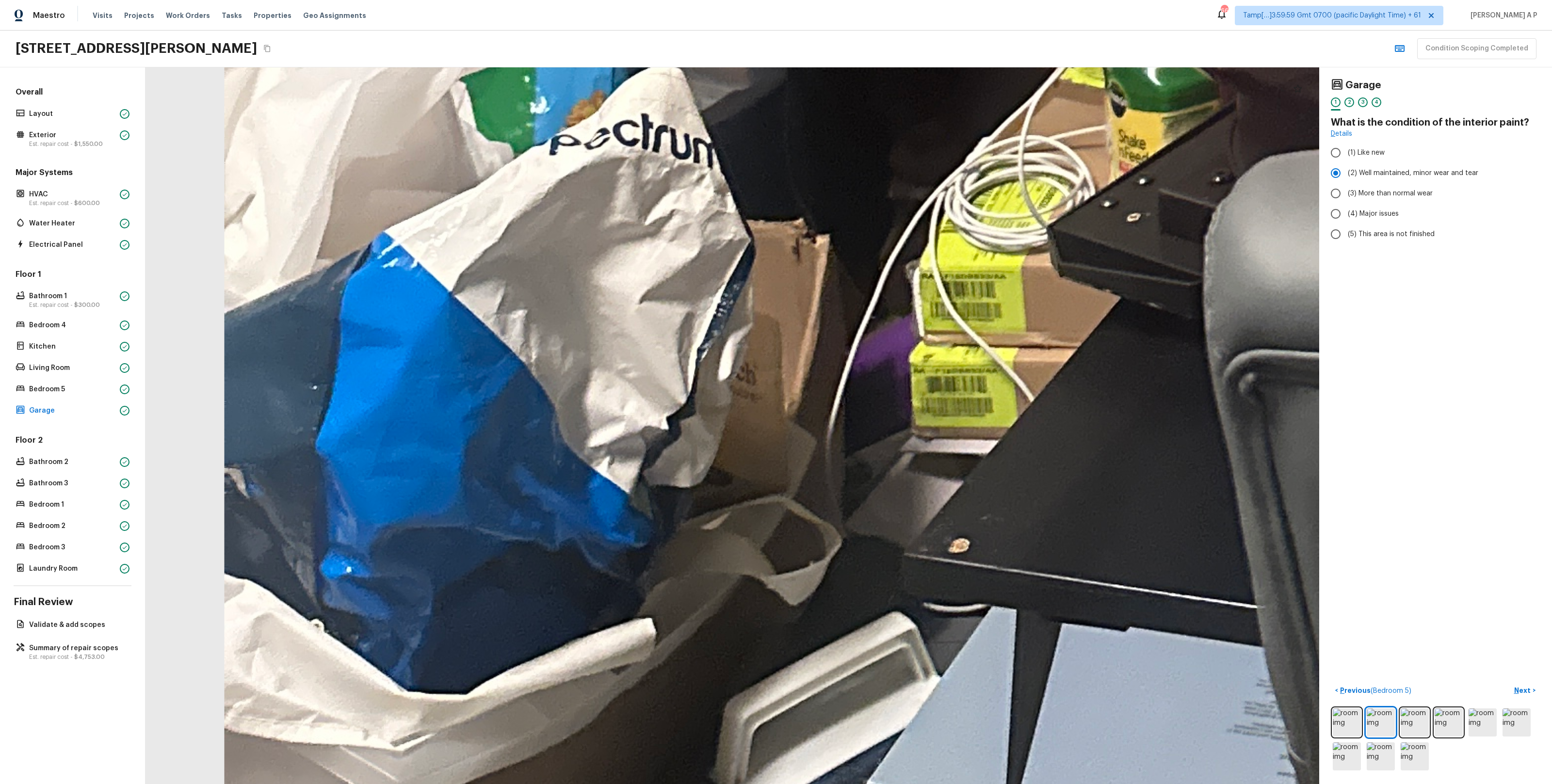
drag, startPoint x: 853, startPoint y: 263, endPoint x: 818, endPoint y: 317, distance: 64.4
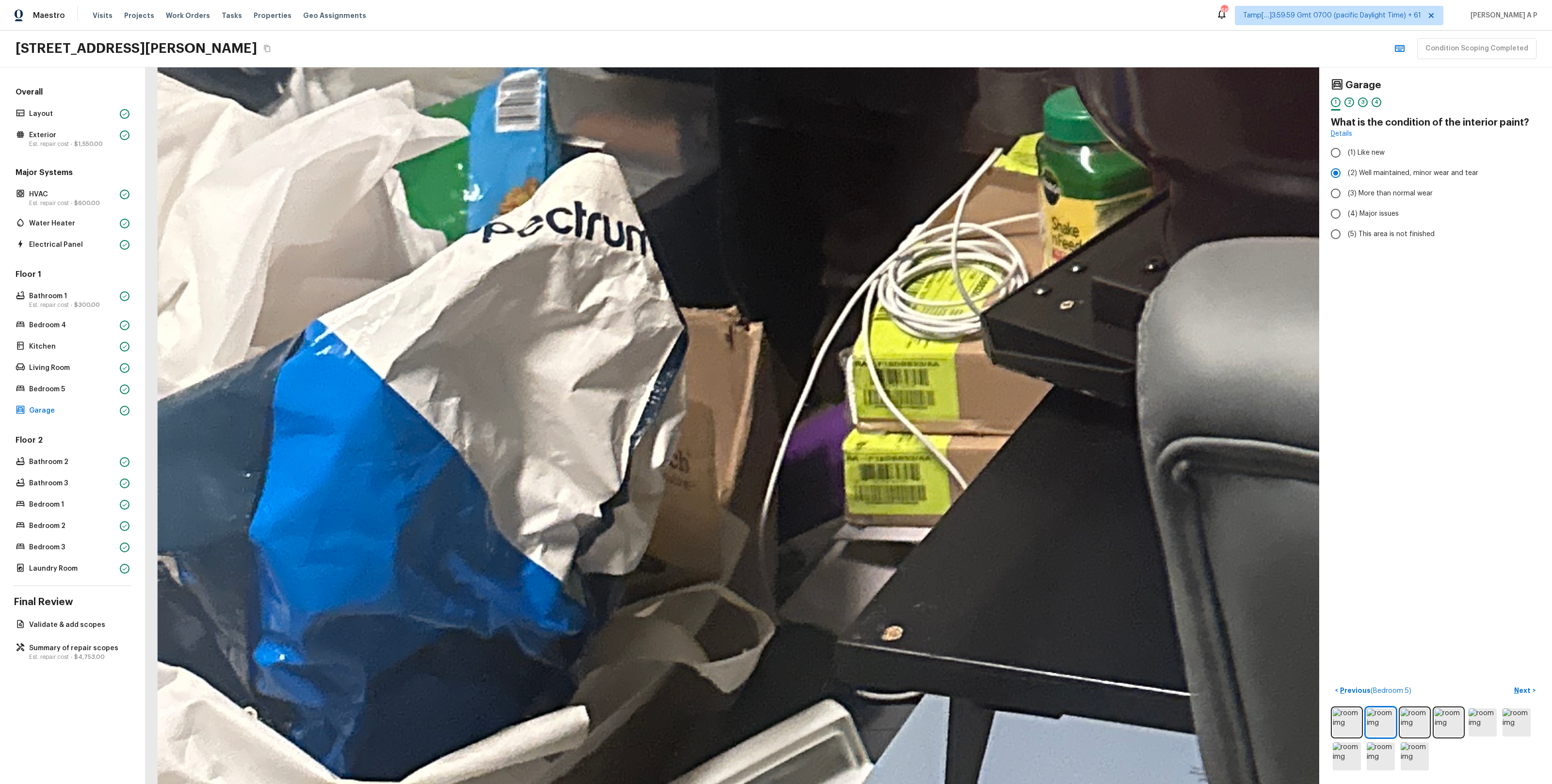
drag, startPoint x: 764, startPoint y: 358, endPoint x: 619, endPoint y: 492, distance: 197.4
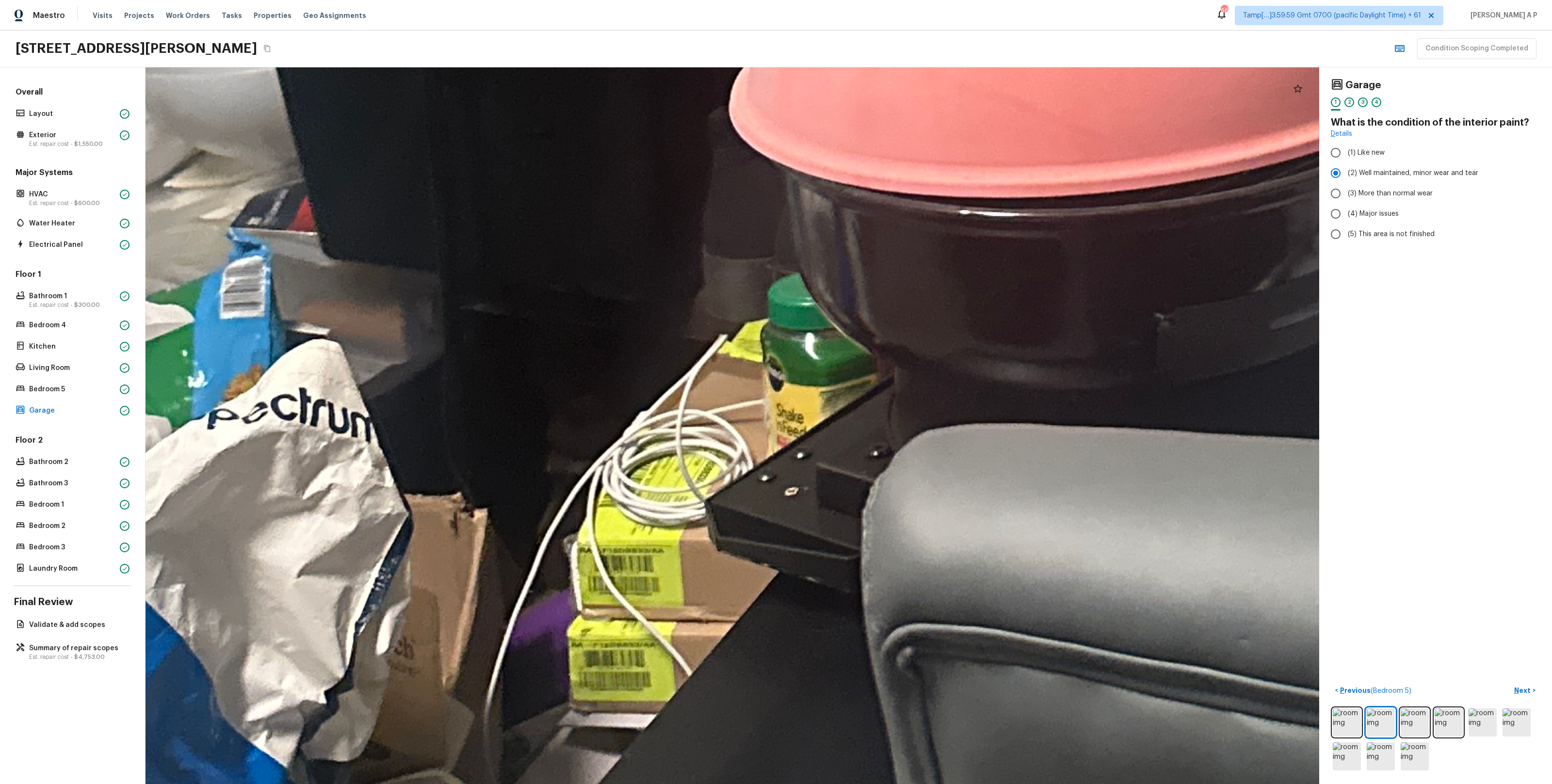
drag, startPoint x: 865, startPoint y: 315, endPoint x: 618, endPoint y: 426, distance: 270.8
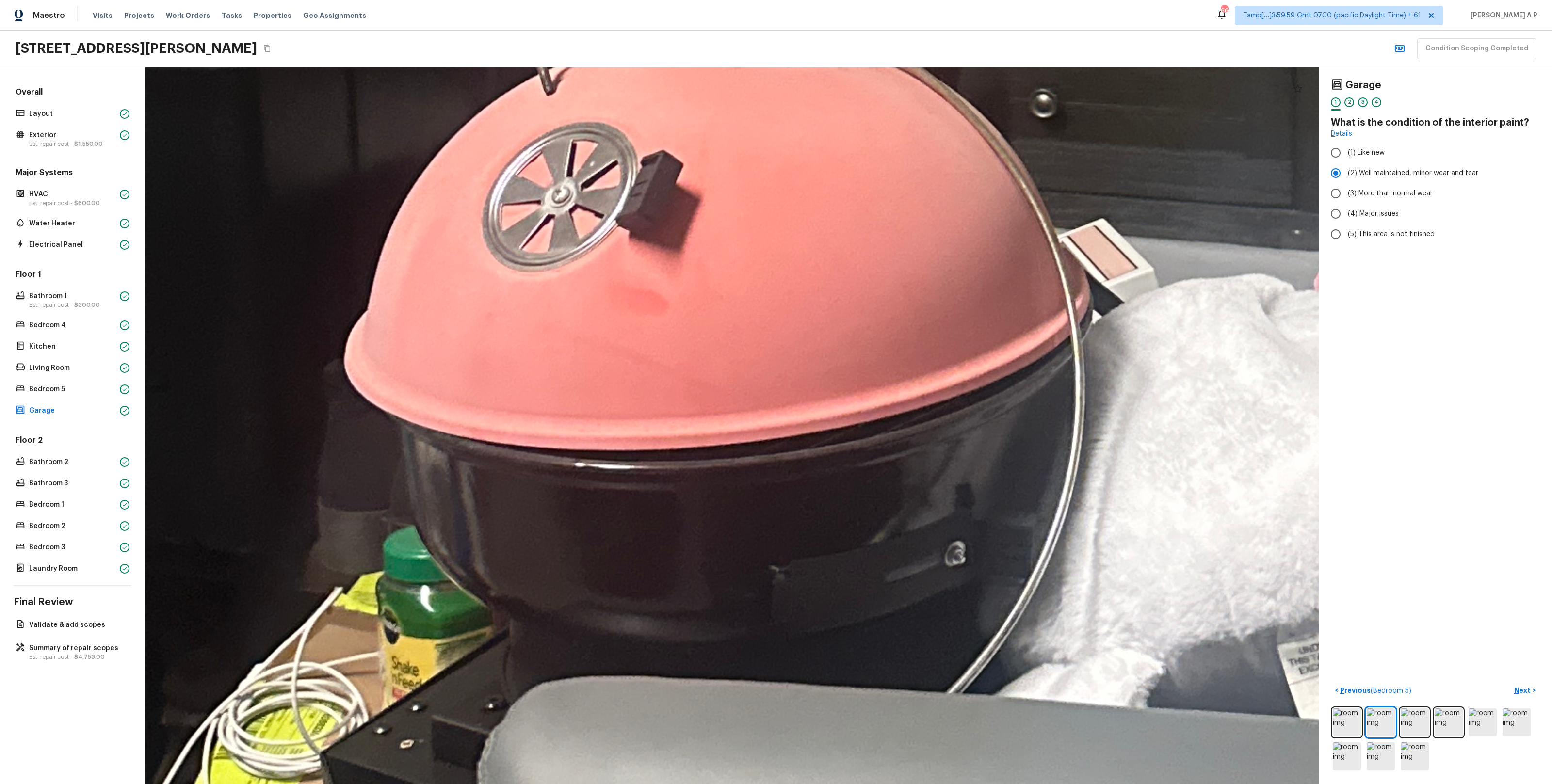
drag, startPoint x: 682, startPoint y: 403, endPoint x: 425, endPoint y: 465, distance: 264.4
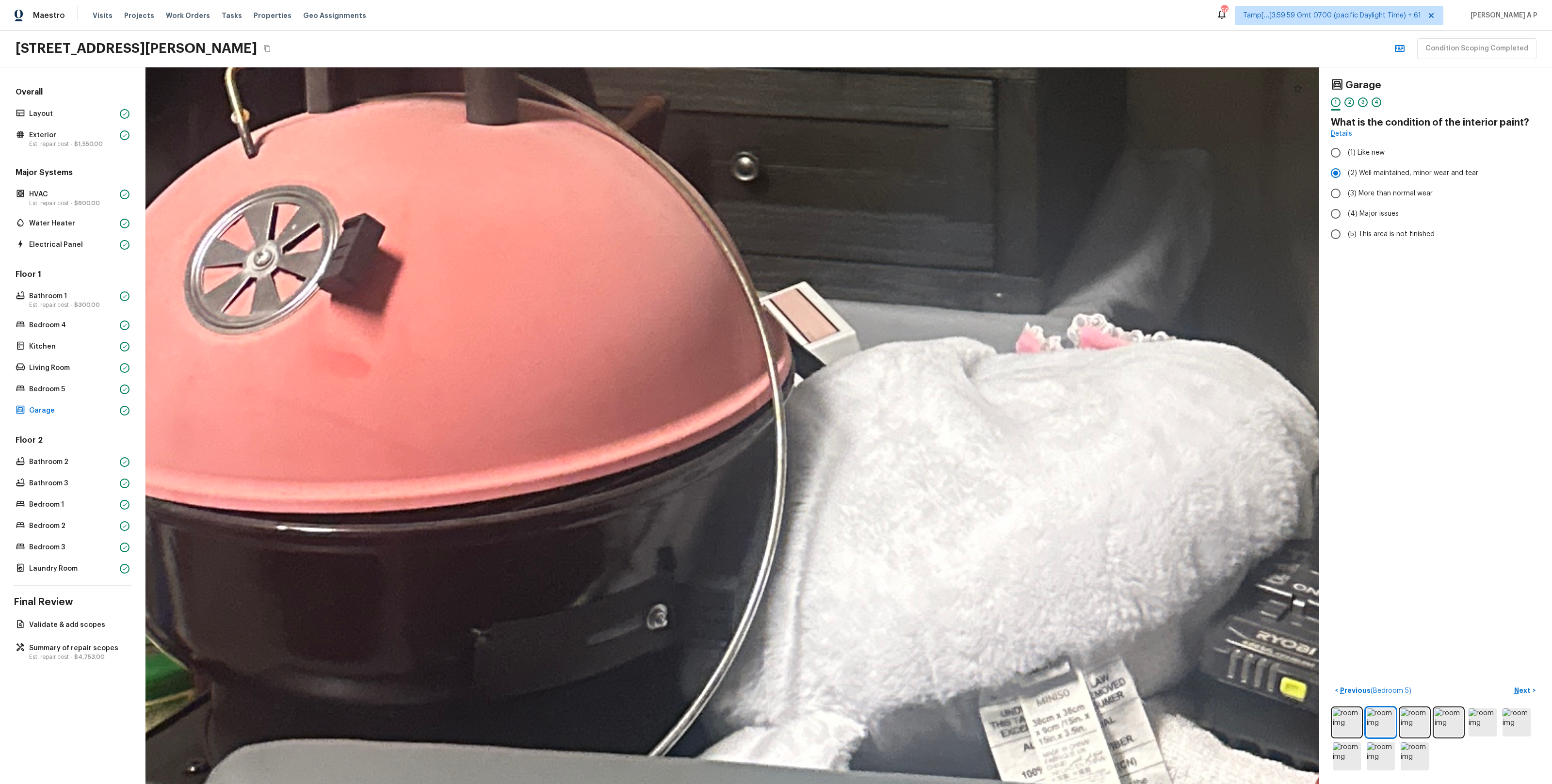
drag, startPoint x: 457, startPoint y: 450, endPoint x: 239, endPoint y: 472, distance: 219.1
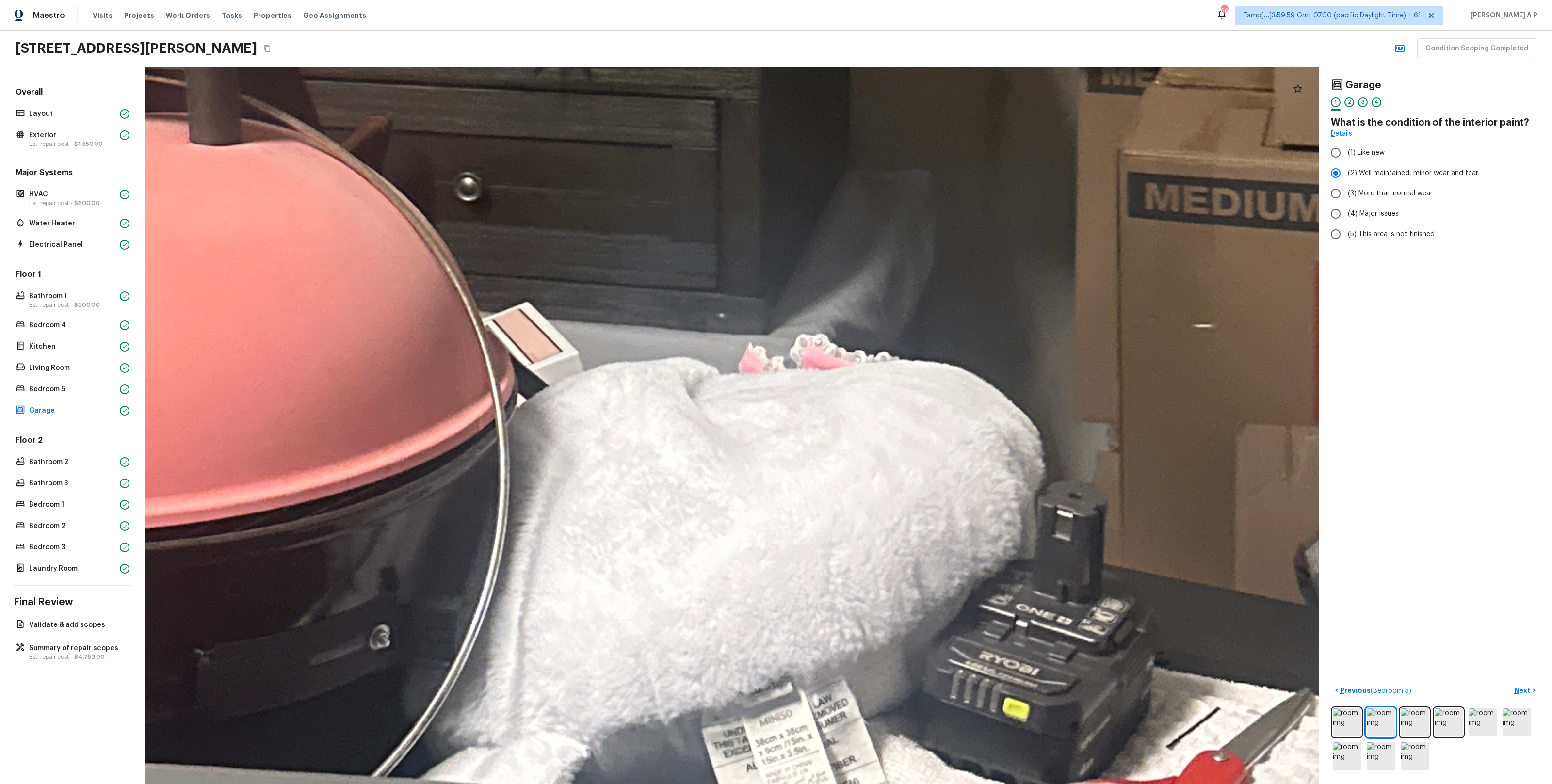
drag, startPoint x: 372, startPoint y: 458, endPoint x: 247, endPoint y: 473, distance: 125.9
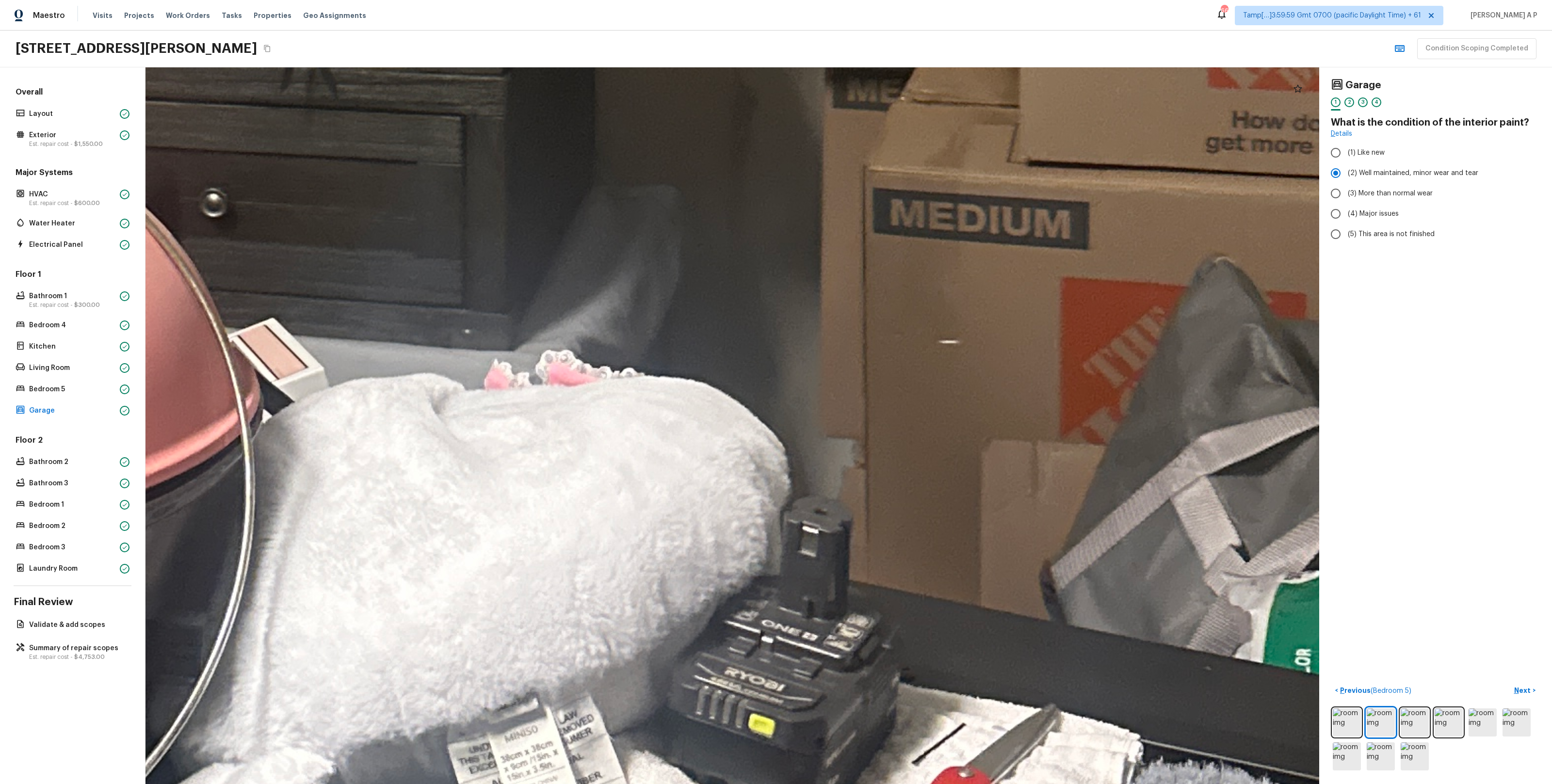
drag, startPoint x: 466, startPoint y: 538, endPoint x: 441, endPoint y: 394, distance: 146.2
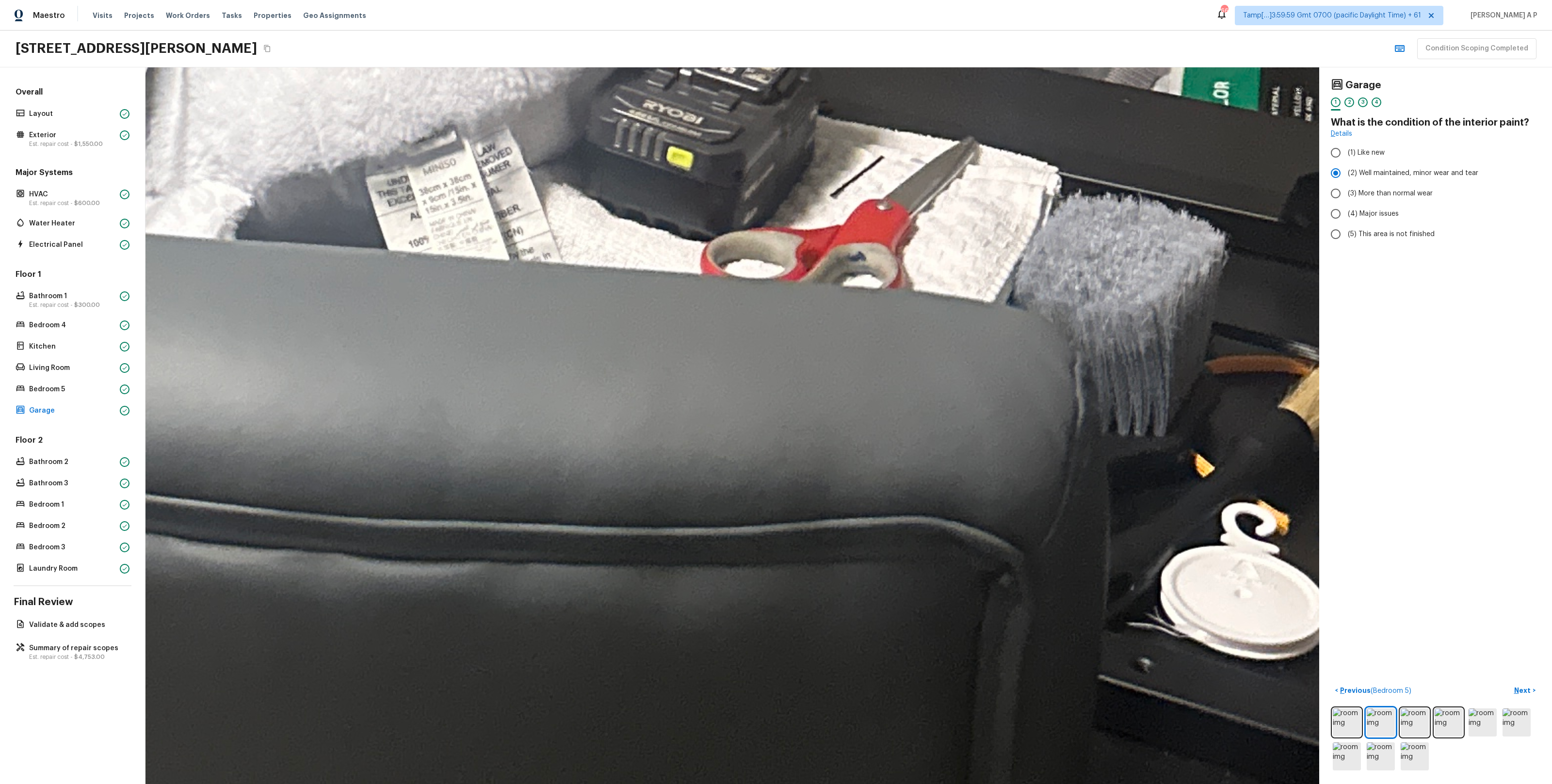
drag, startPoint x: 609, startPoint y: 400, endPoint x: 490, endPoint y: 382, distance: 120.4
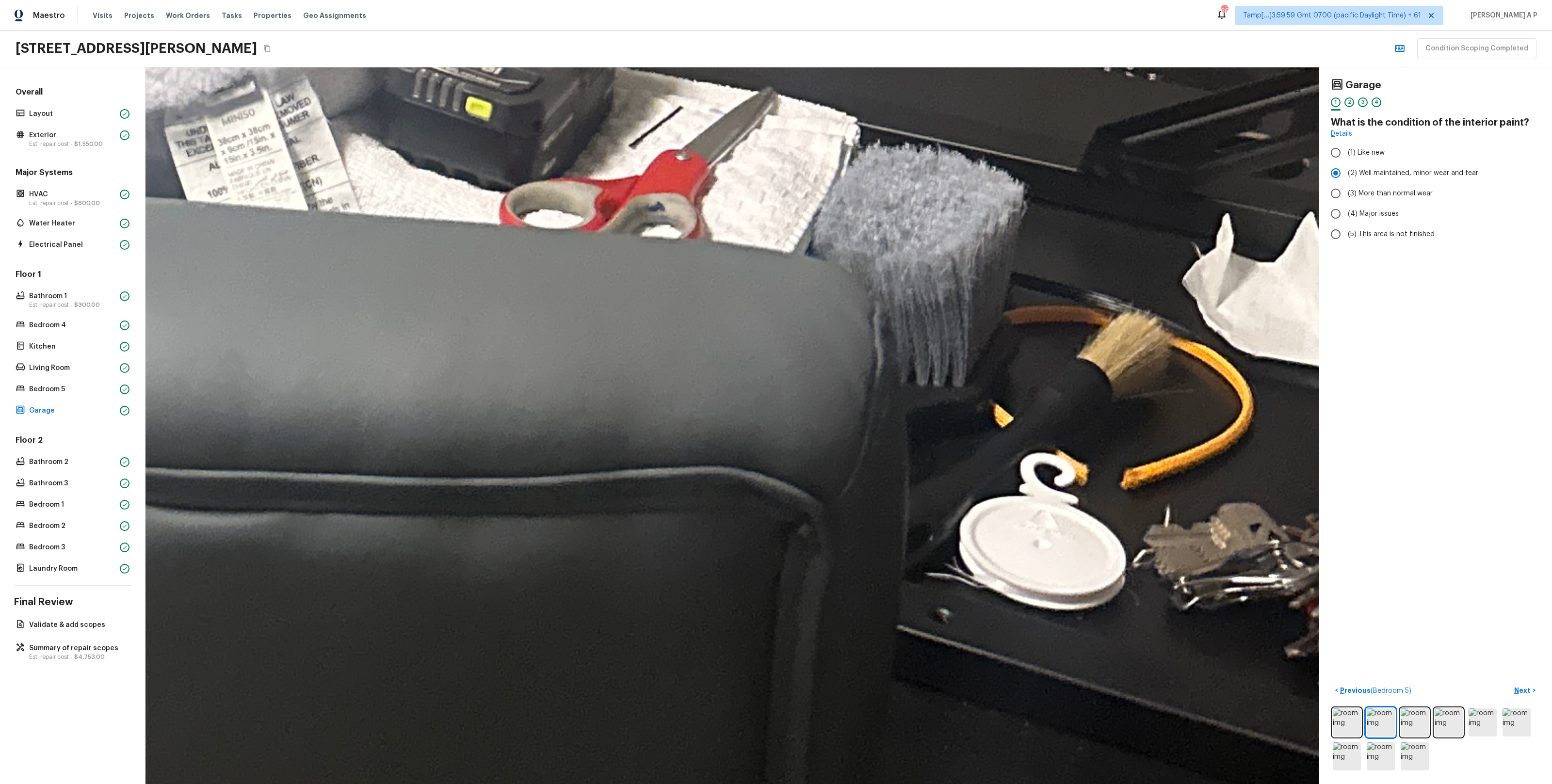
drag, startPoint x: 552, startPoint y: 371, endPoint x: 416, endPoint y: 371, distance: 136.0
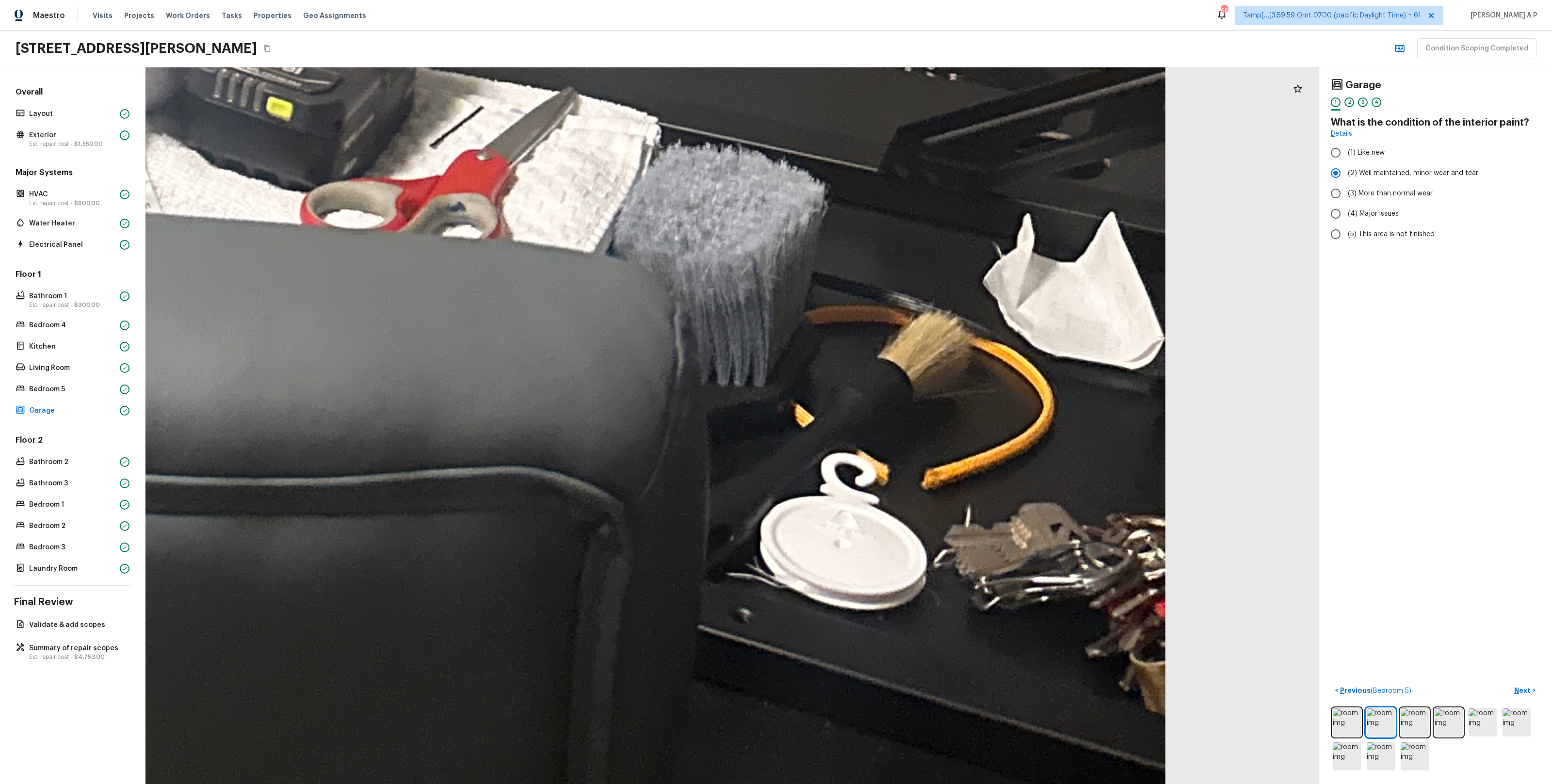
drag, startPoint x: 613, startPoint y: 326, endPoint x: 351, endPoint y: 326, distance: 262.0
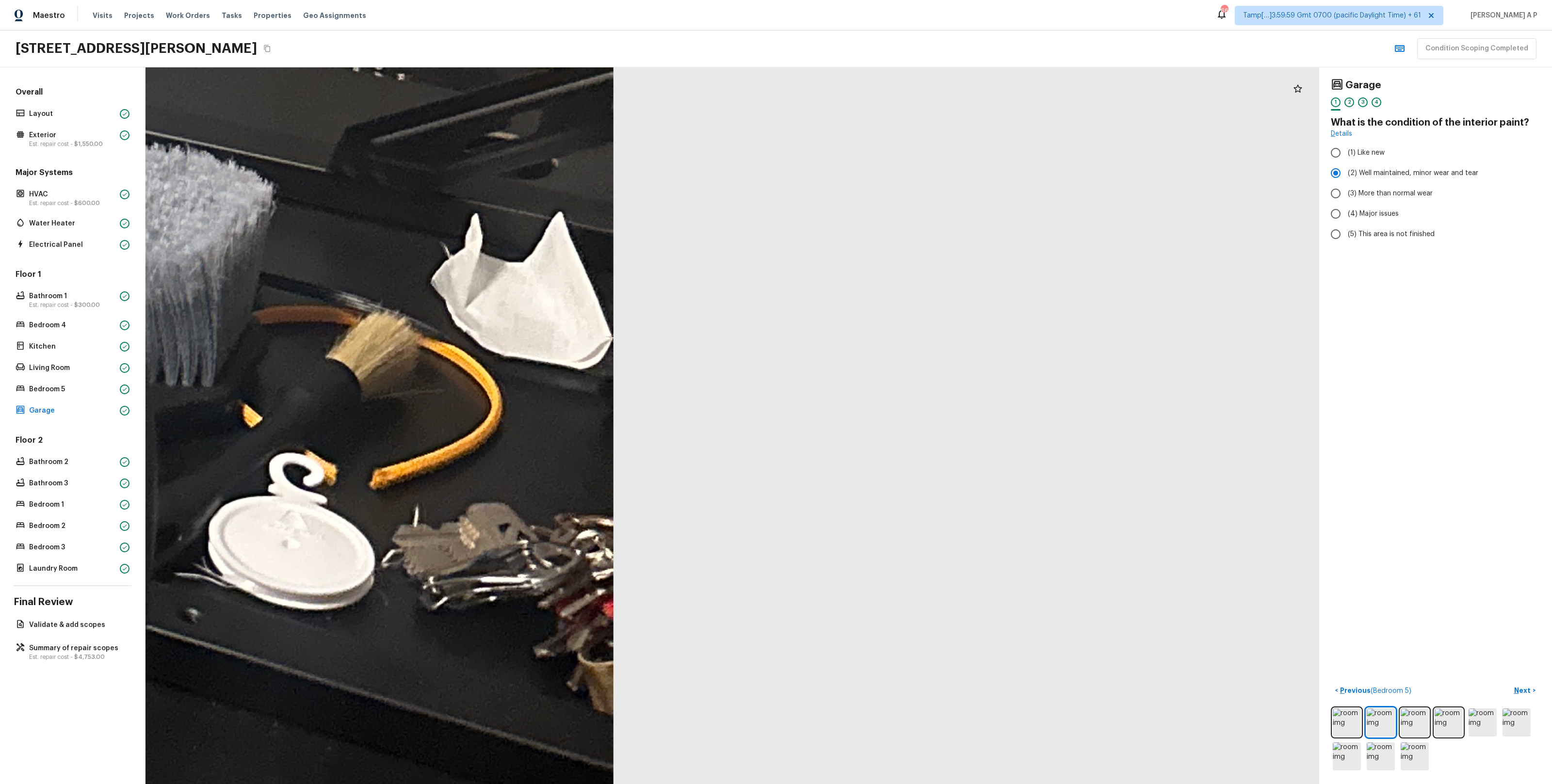
drag, startPoint x: 370, startPoint y: 329, endPoint x: 452, endPoint y: 347, distance: 84.0
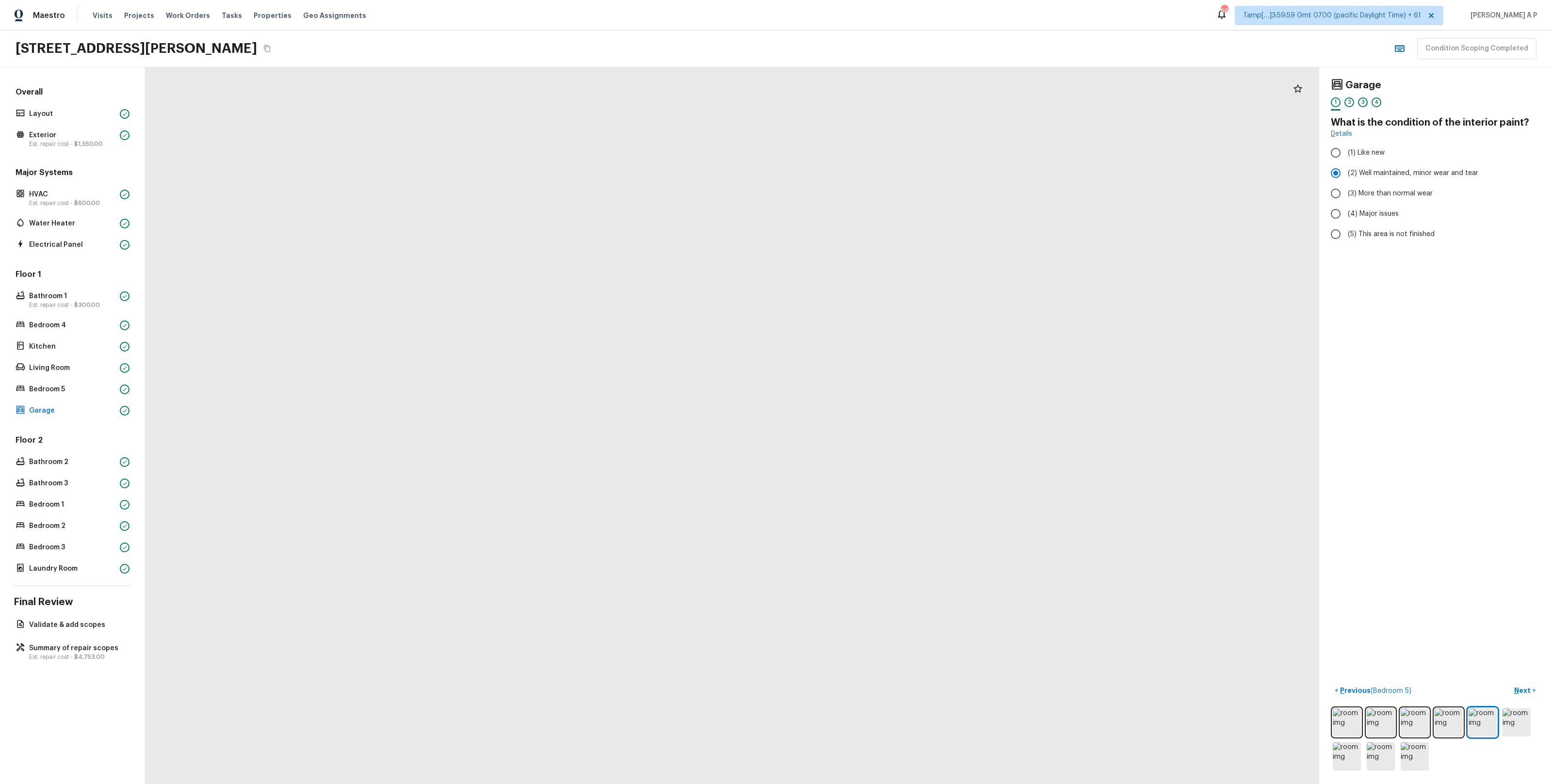
drag, startPoint x: 627, startPoint y: 594, endPoint x: 684, endPoint y: 282, distance: 317.2
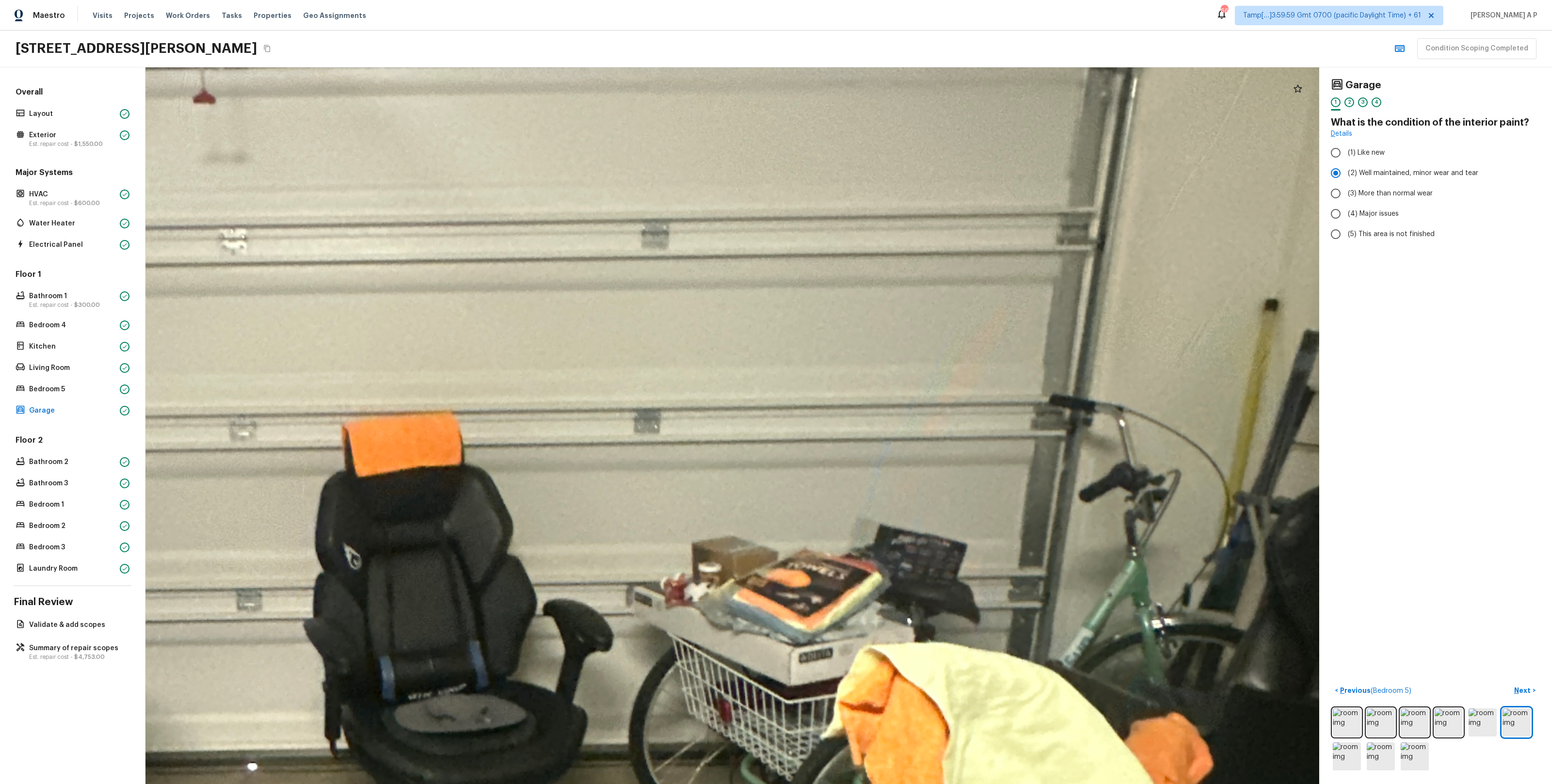
drag, startPoint x: 834, startPoint y: 400, endPoint x: 809, endPoint y: 697, distance: 298.1
click at [810, 697] on div at bounding box center [400, 579] width 4762 height 2908
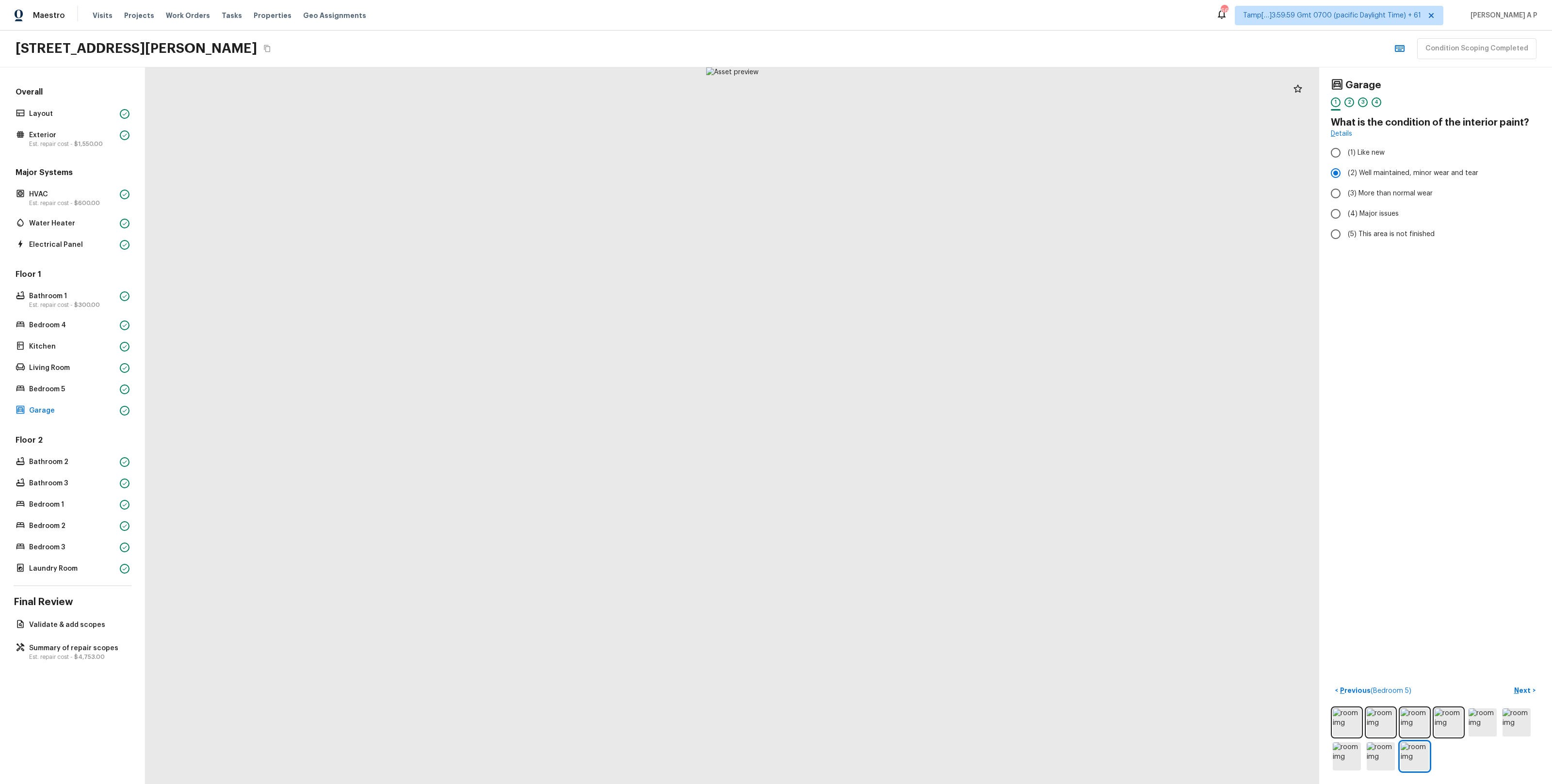
click at [88, 475] on div "Floor 2 Bathroom 2 Bathroom 3 Bedroom 1 Bedroom 2 Bedroom 3 Laundry Room" at bounding box center [72, 505] width 118 height 140
click at [93, 464] on p "Bathroom 2" at bounding box center [73, 462] width 87 height 10
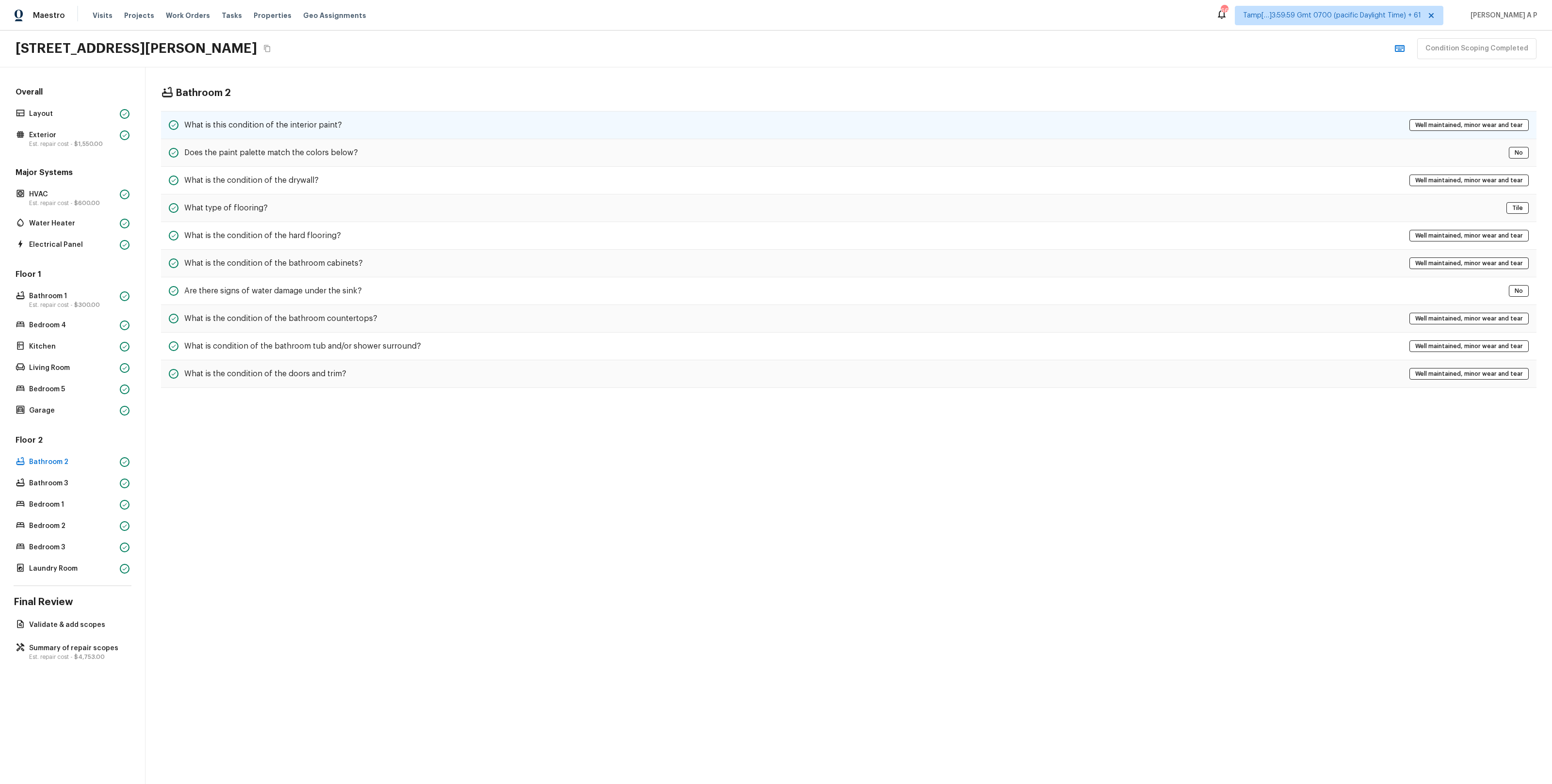
click at [425, 120] on div "What is this condition of the interior paint? Well maintained, minor wear and t…" at bounding box center [849, 125] width 1376 height 28
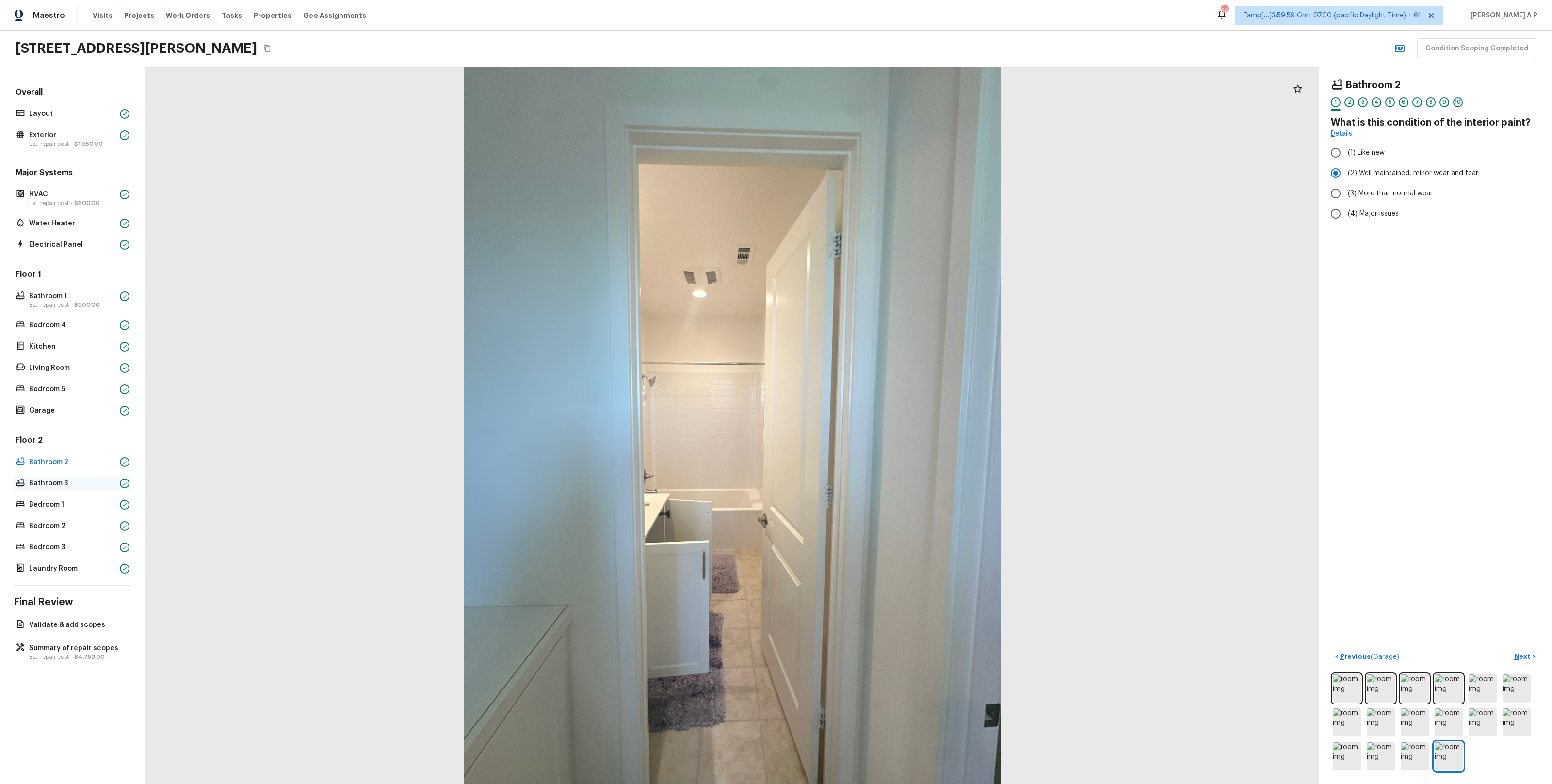
click at [96, 484] on p "Bathroom 3" at bounding box center [73, 483] width 87 height 10
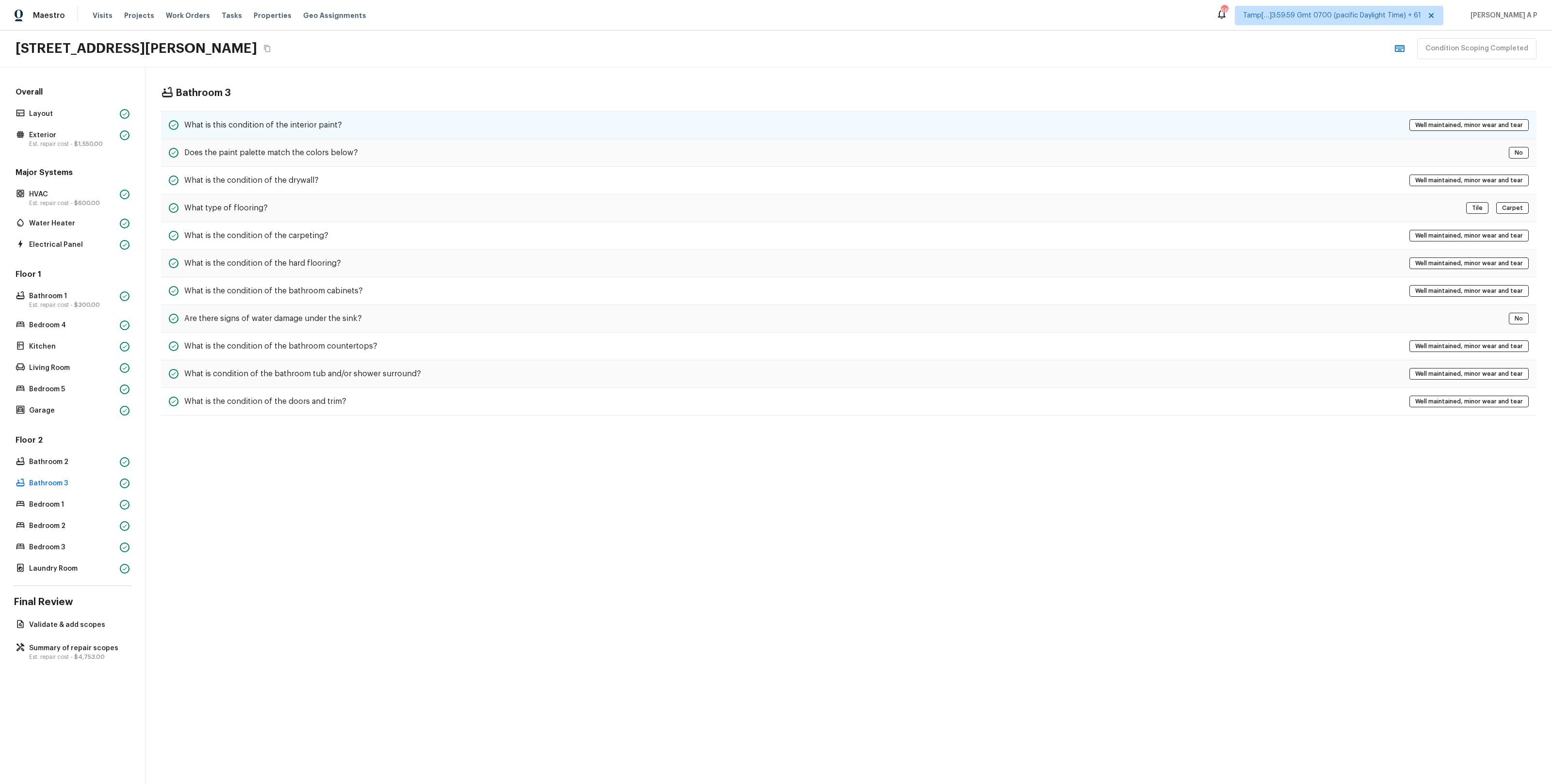
click at [336, 124] on h5 "What is this condition of the interior paint?" at bounding box center [263, 124] width 157 height 10
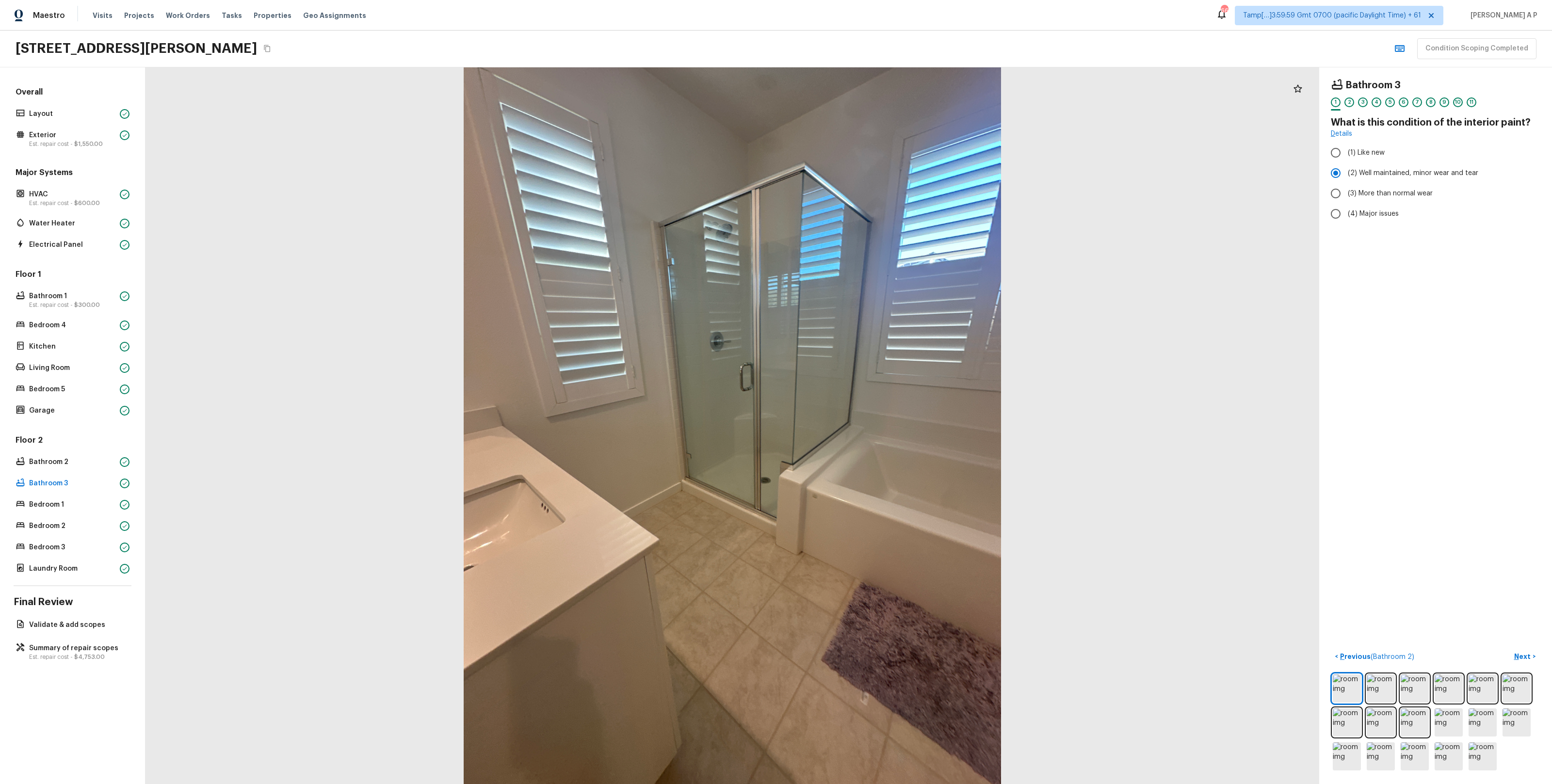
click at [31, 512] on div "Floor 2 Bathroom 2 Bathroom 3 Bedroom 1 Bedroom 2 Bedroom 3 Laundry Room" at bounding box center [72, 505] width 118 height 140
click at [34, 507] on p "Bedroom 1" at bounding box center [73, 505] width 87 height 10
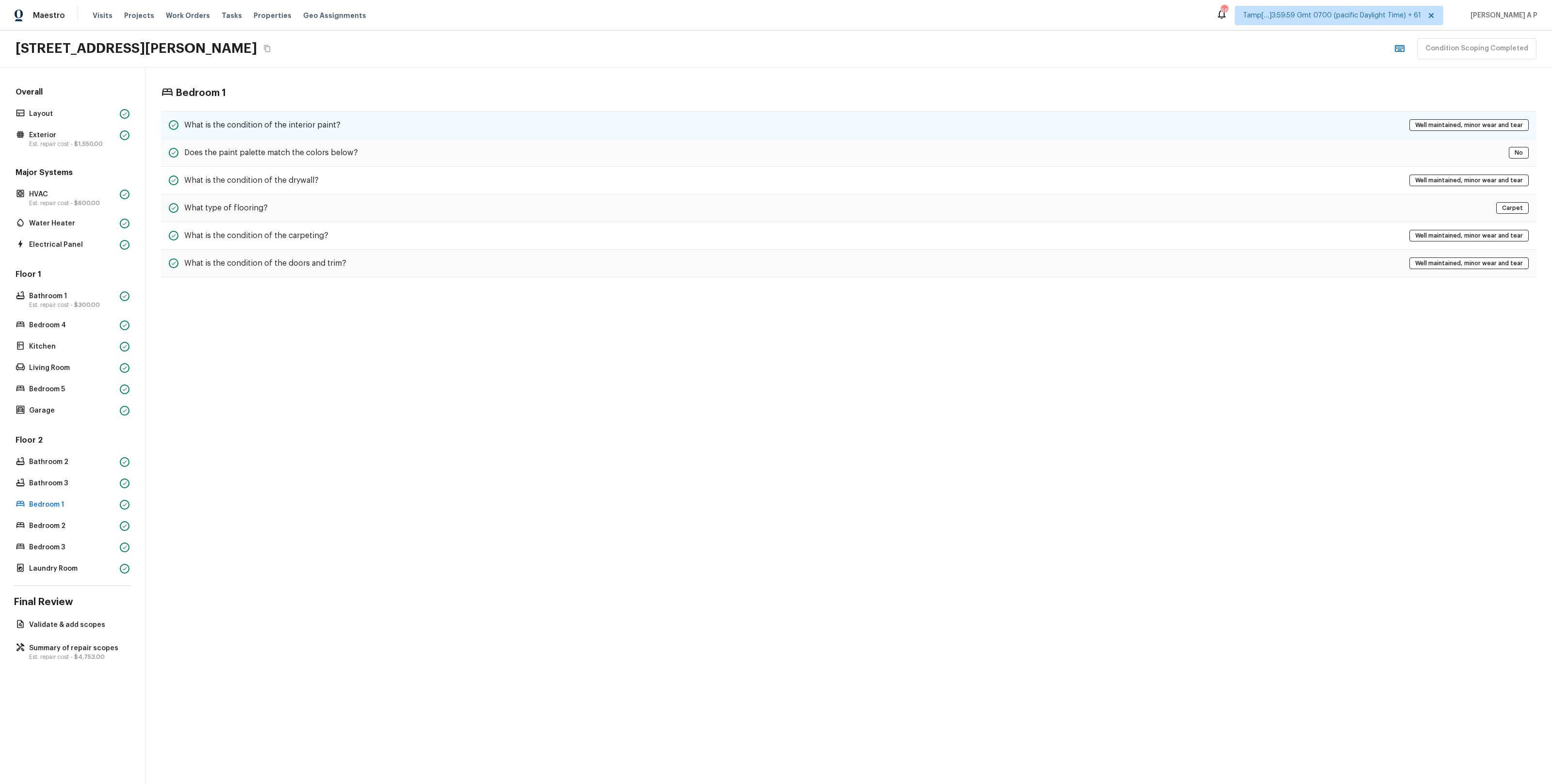
click at [393, 126] on div "What is the condition of the interior paint? Well maintained, minor wear and te…" at bounding box center [849, 125] width 1376 height 28
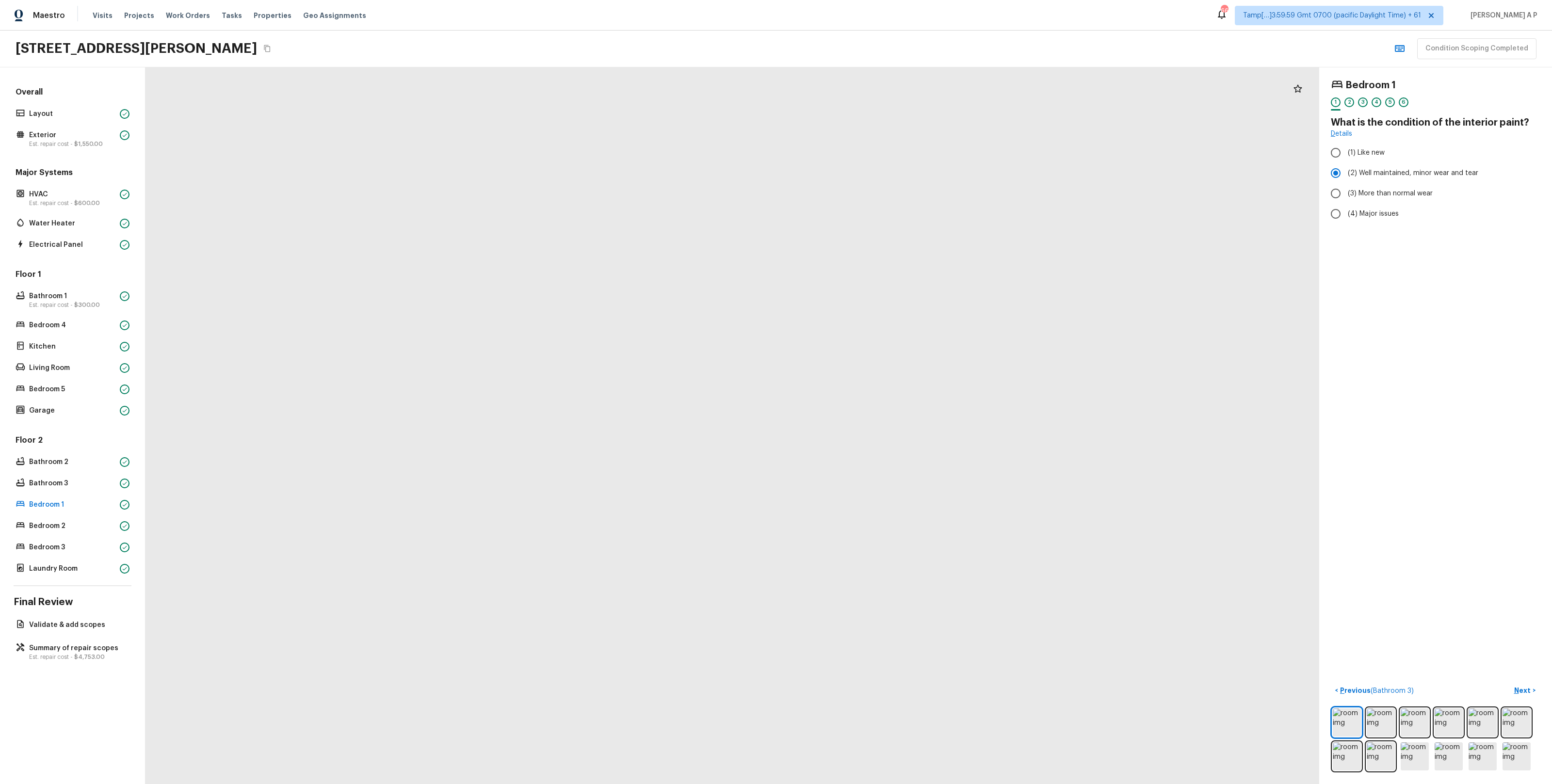
drag, startPoint x: 699, startPoint y: 436, endPoint x: 761, endPoint y: -88, distance: 527.7
click at [761, 0] on html "Maestro Visits Projects Work Orders Tasks Properties Geo Assignments 660 Tamp[……" at bounding box center [776, 392] width 1552 height 784
drag, startPoint x: 739, startPoint y: 216, endPoint x: 739, endPoint y: -27, distance: 243.0
click at [739, 0] on html "Maestro Visits Projects Work Orders Tasks Properties Geo Assignments 660 Tamp[……" at bounding box center [776, 392] width 1552 height 784
click at [32, 525] on p "Bedroom 2" at bounding box center [73, 526] width 87 height 10
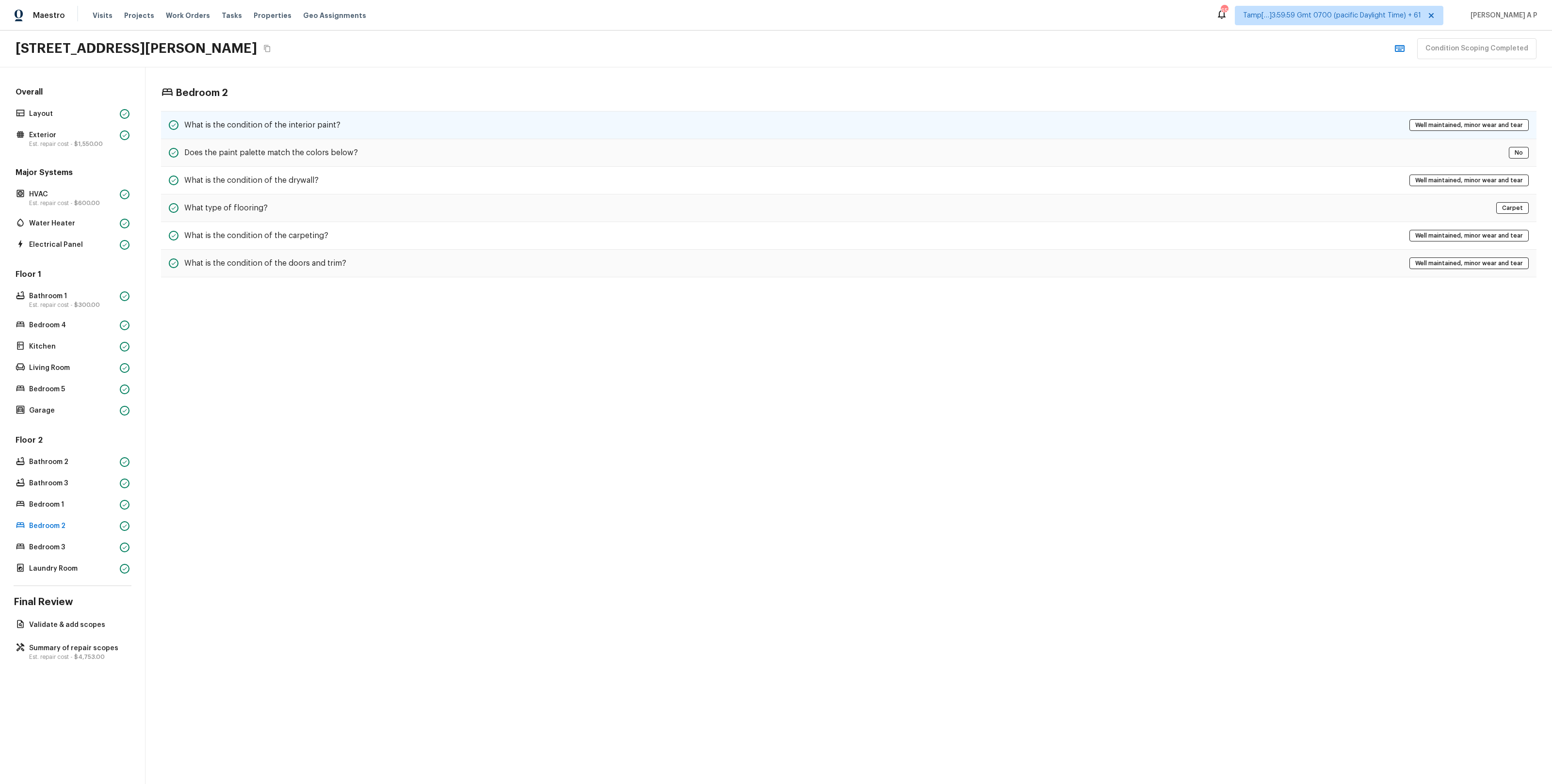
click at [325, 121] on h5 "What is the condition of the interior paint?" at bounding box center [262, 124] width 156 height 10
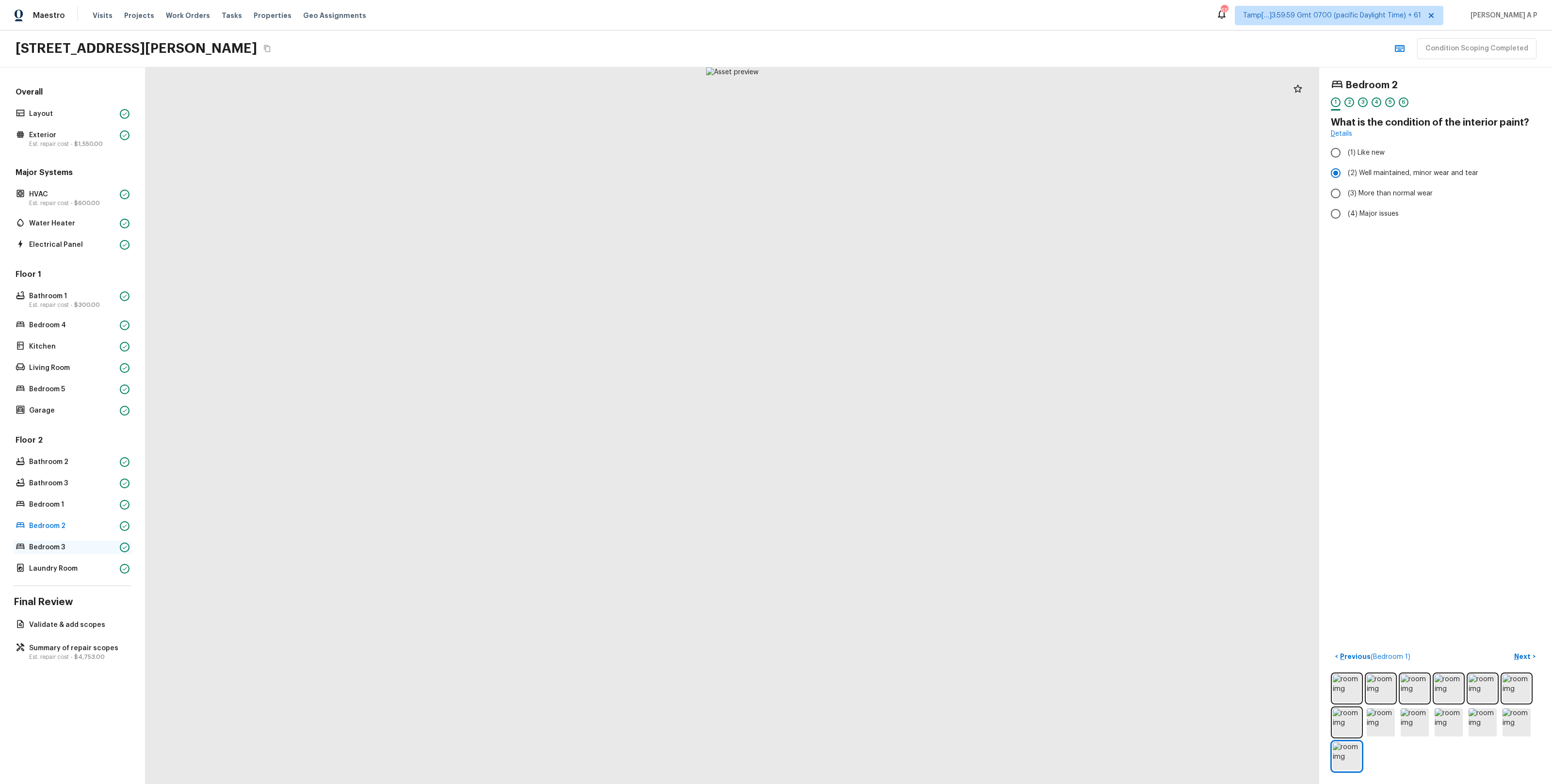
click at [98, 544] on p "Bedroom 3" at bounding box center [73, 547] width 87 height 10
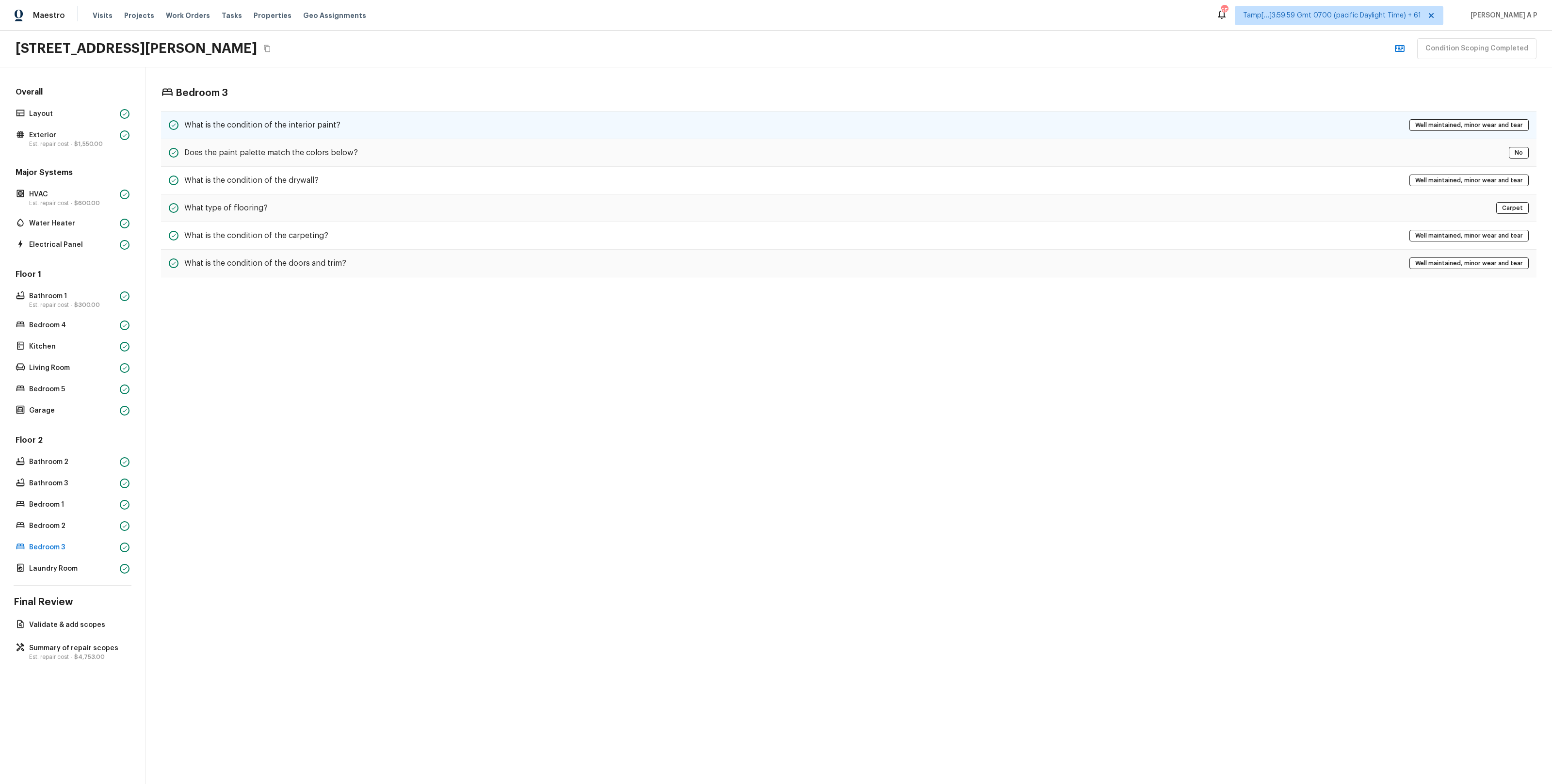
click at [403, 115] on div "What is the condition of the interior paint? Well maintained, minor wear and te…" at bounding box center [849, 125] width 1376 height 28
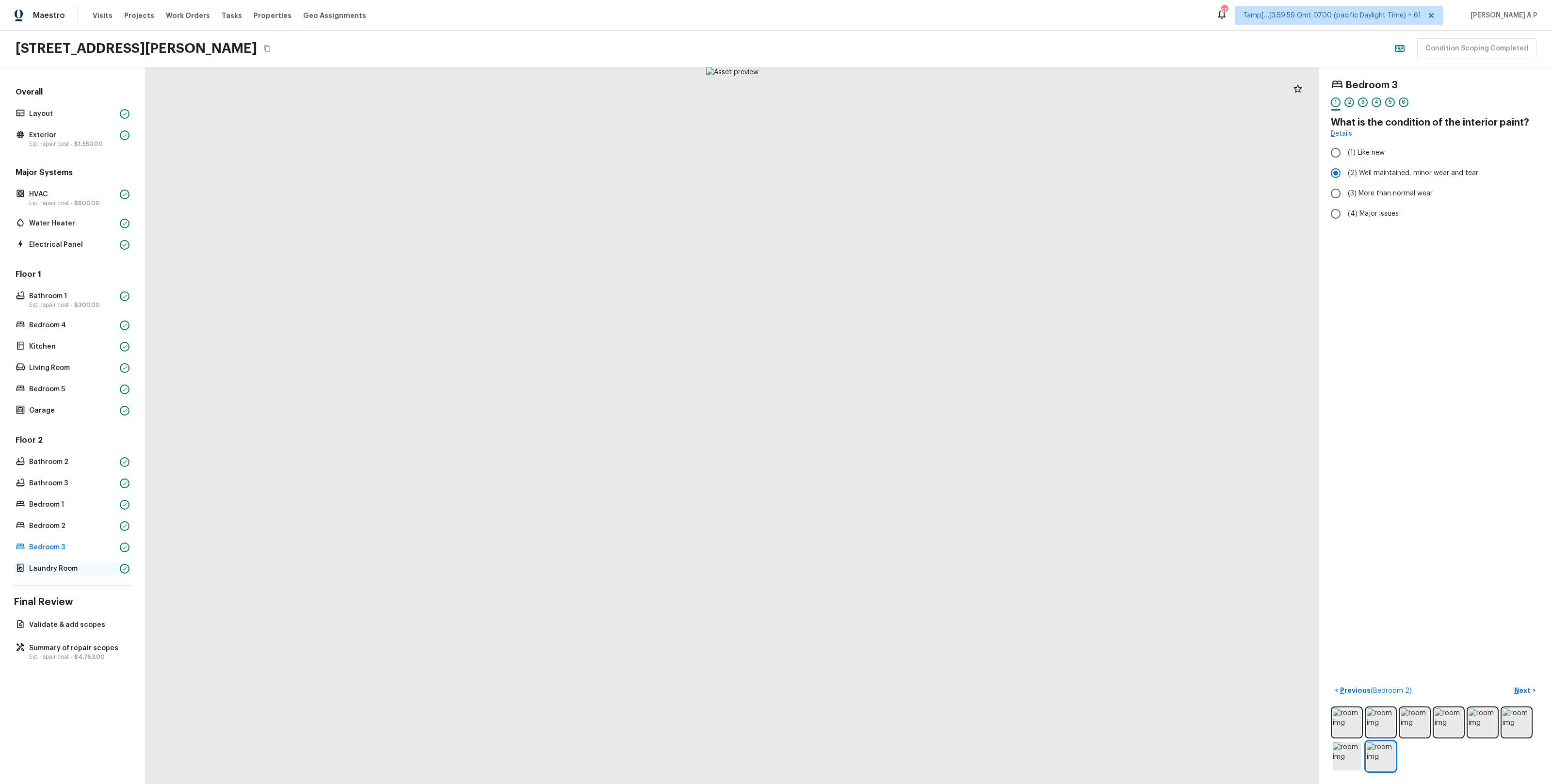
click at [84, 570] on p "Laundry Room" at bounding box center [73, 569] width 87 height 10
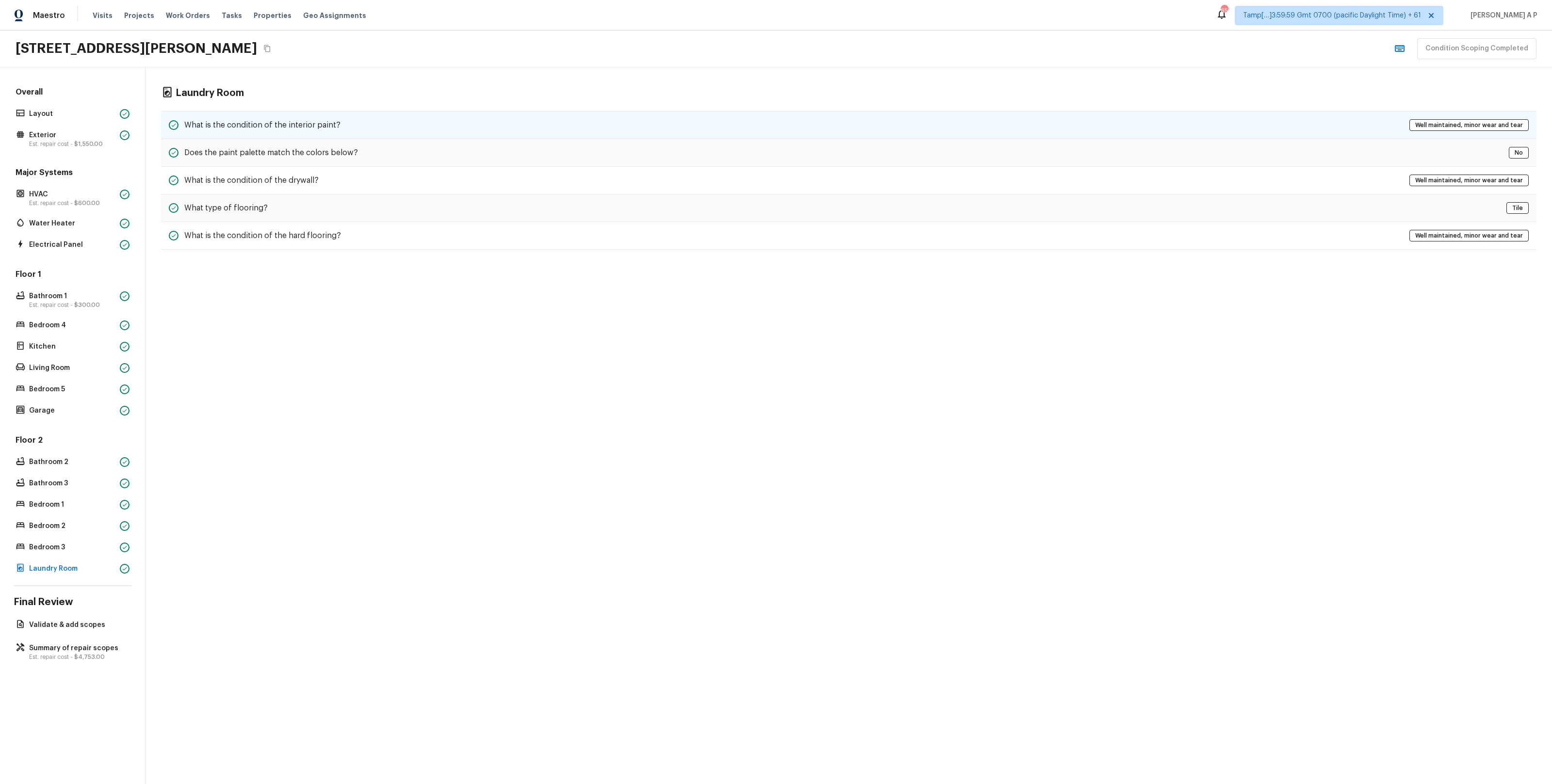
click at [413, 124] on div "What is the condition of the interior paint? Well maintained, minor wear and te…" at bounding box center [849, 125] width 1376 height 28
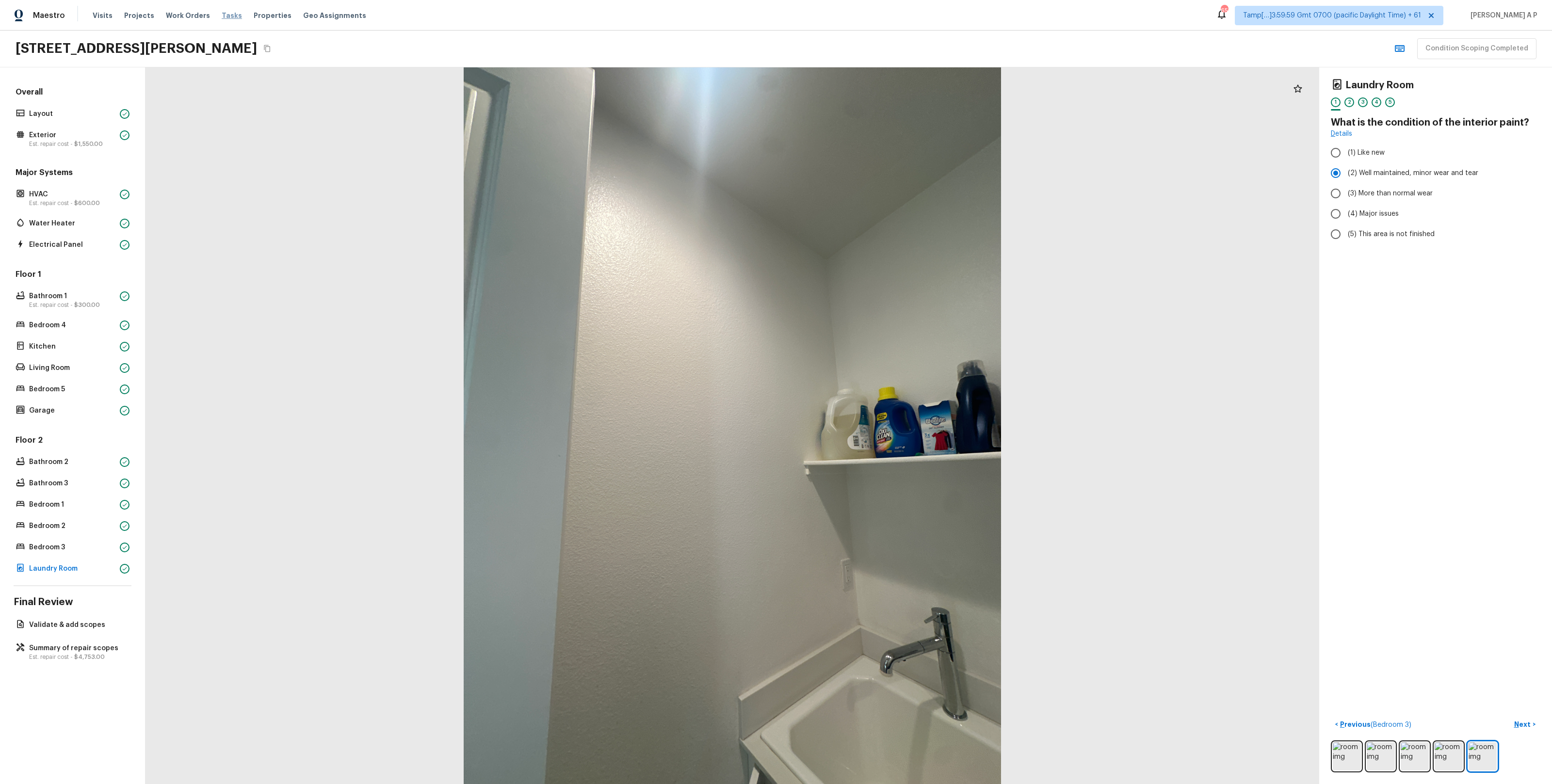
click at [222, 15] on span "Tasks" at bounding box center [231, 15] width 20 height 7
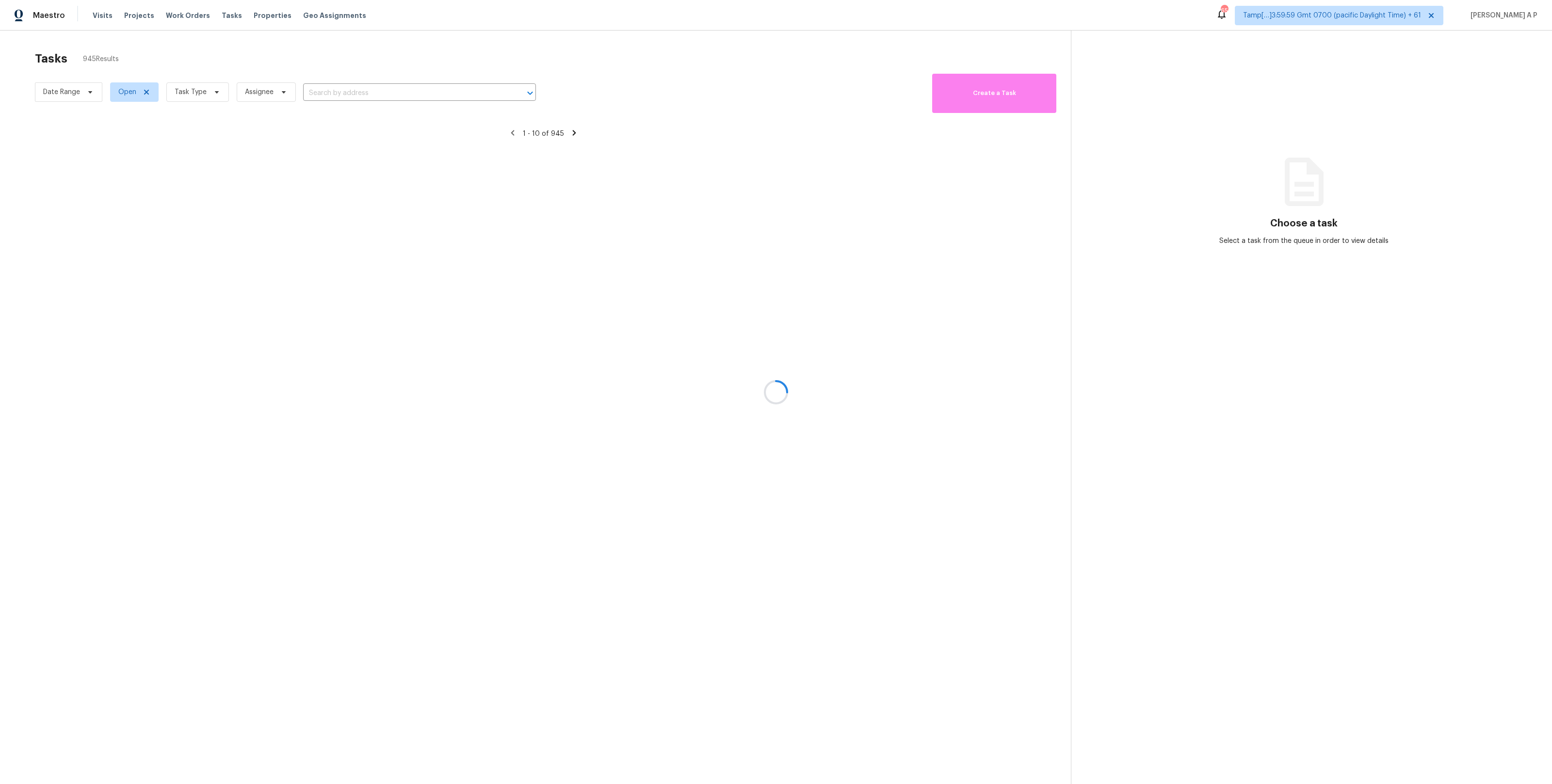
click at [70, 88] on div at bounding box center [776, 392] width 1552 height 784
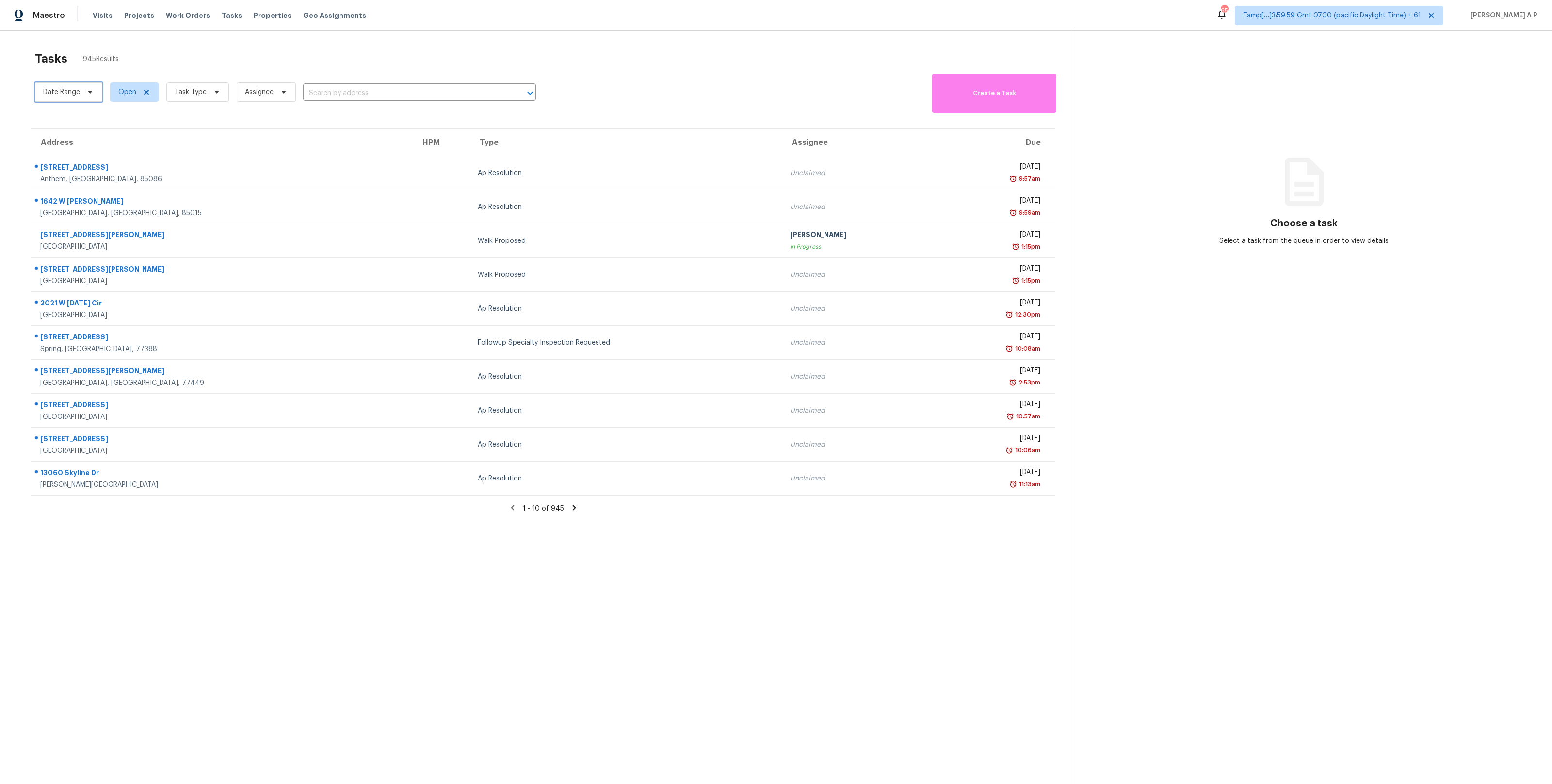
click at [70, 88] on span "Date Range" at bounding box center [62, 92] width 37 height 10
click at [73, 126] on input "text" at bounding box center [88, 124] width 96 height 20
select select "9"
select select "2025"
select select "10"
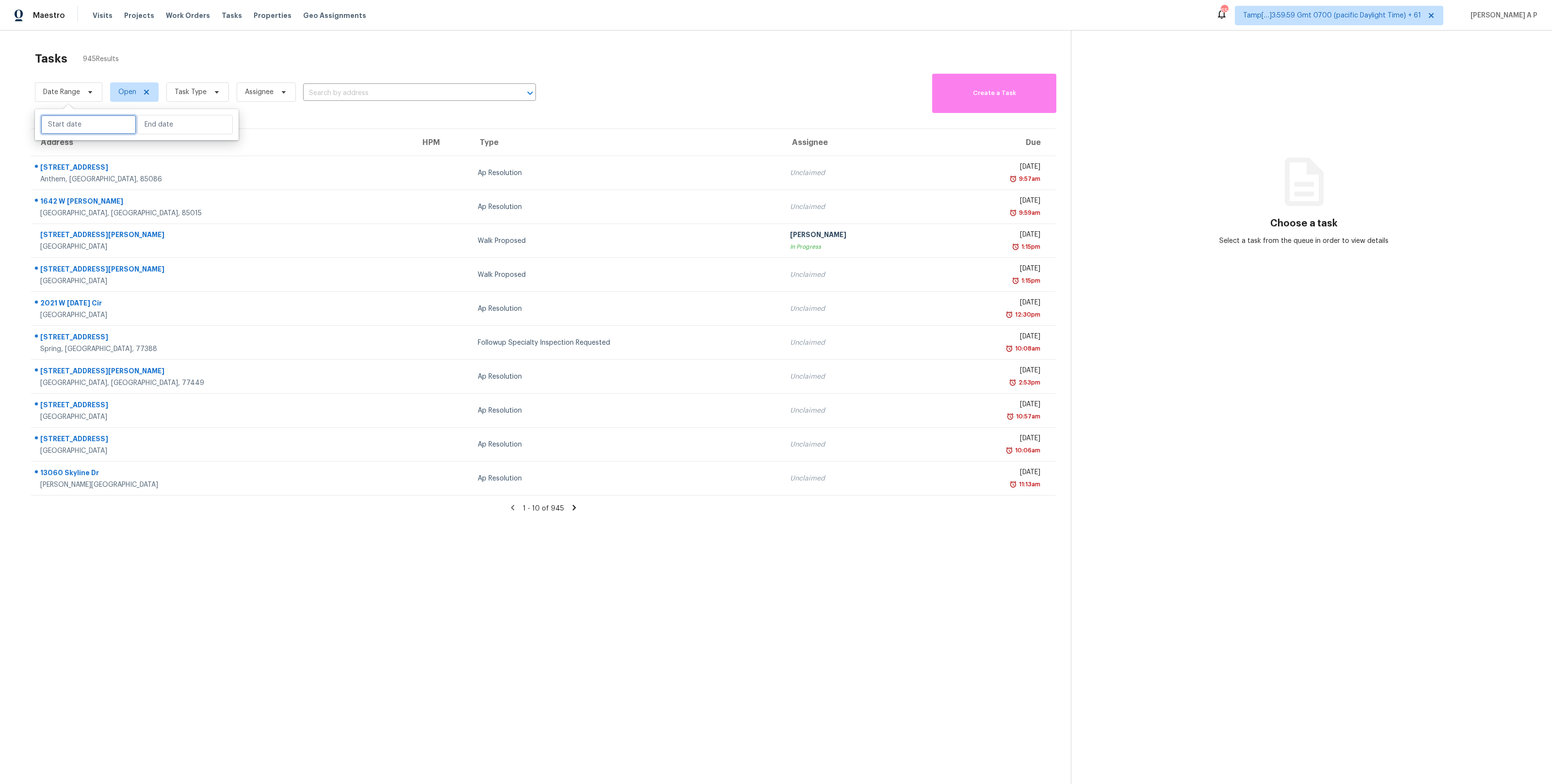
select select "2025"
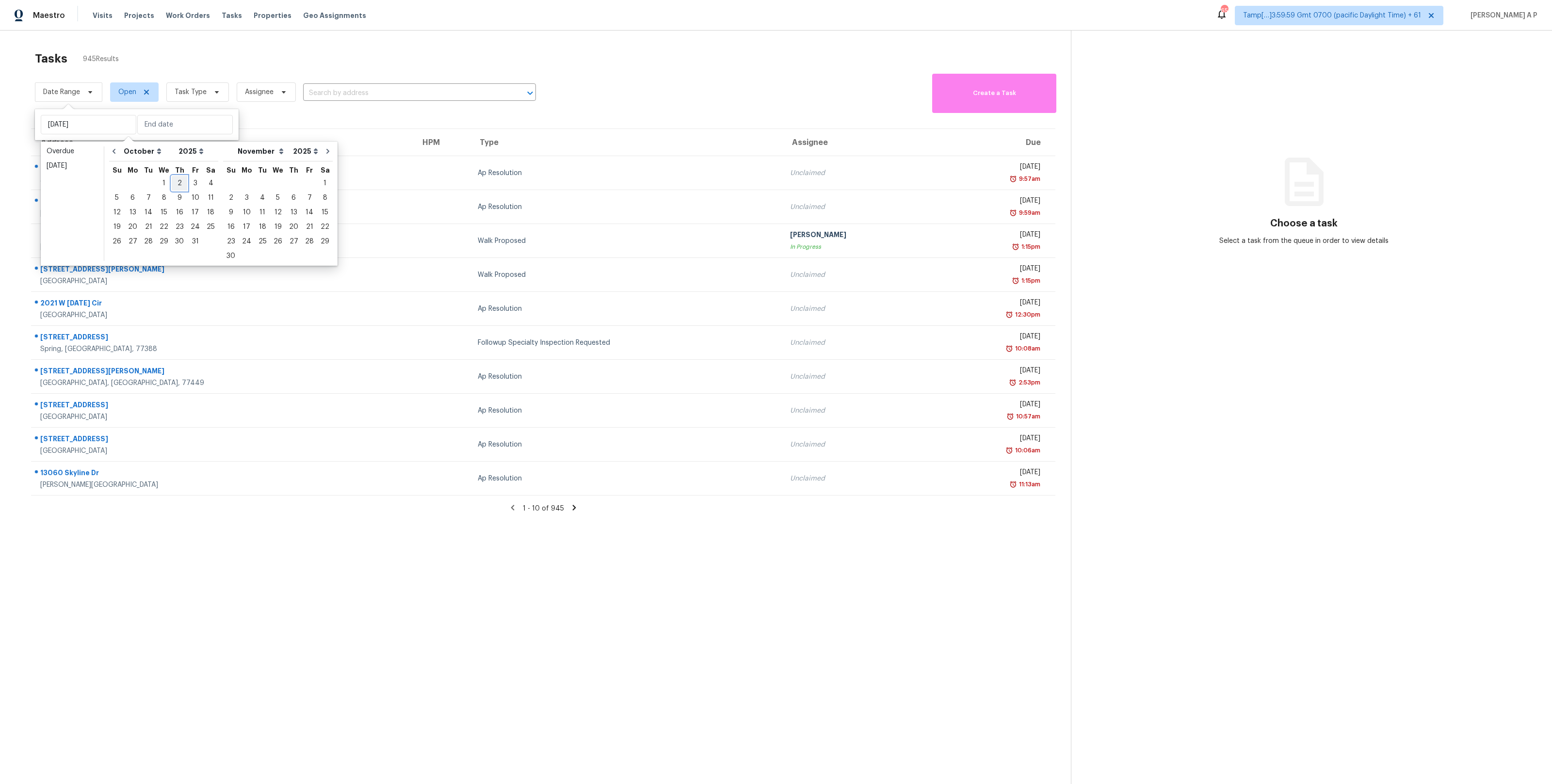
click at [175, 188] on div "2" at bounding box center [179, 183] width 15 height 13
type input "Thu, Oct 02"
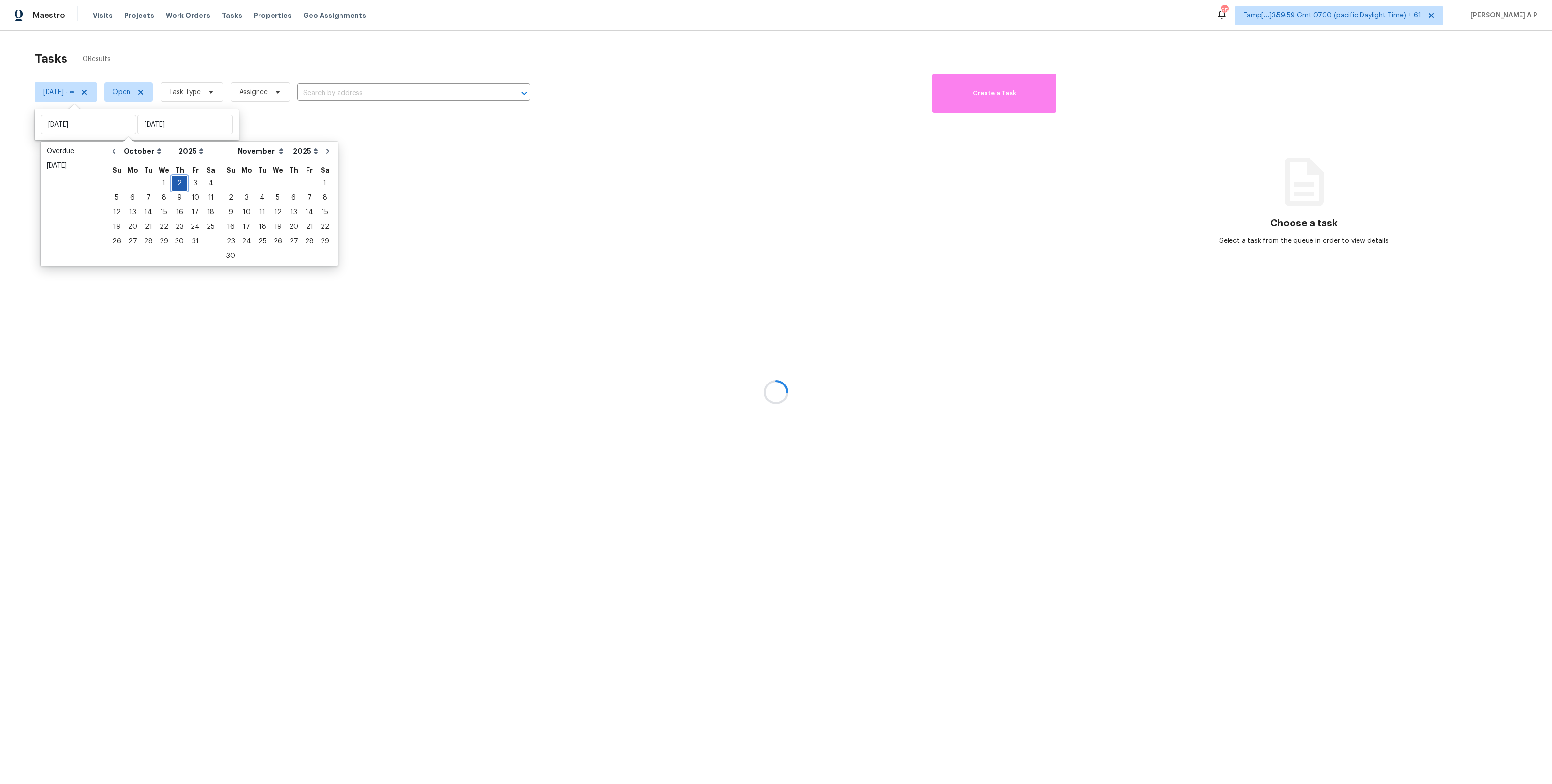
click at [176, 179] on div "2" at bounding box center [179, 183] width 15 height 13
type input "Thu, Oct 02"
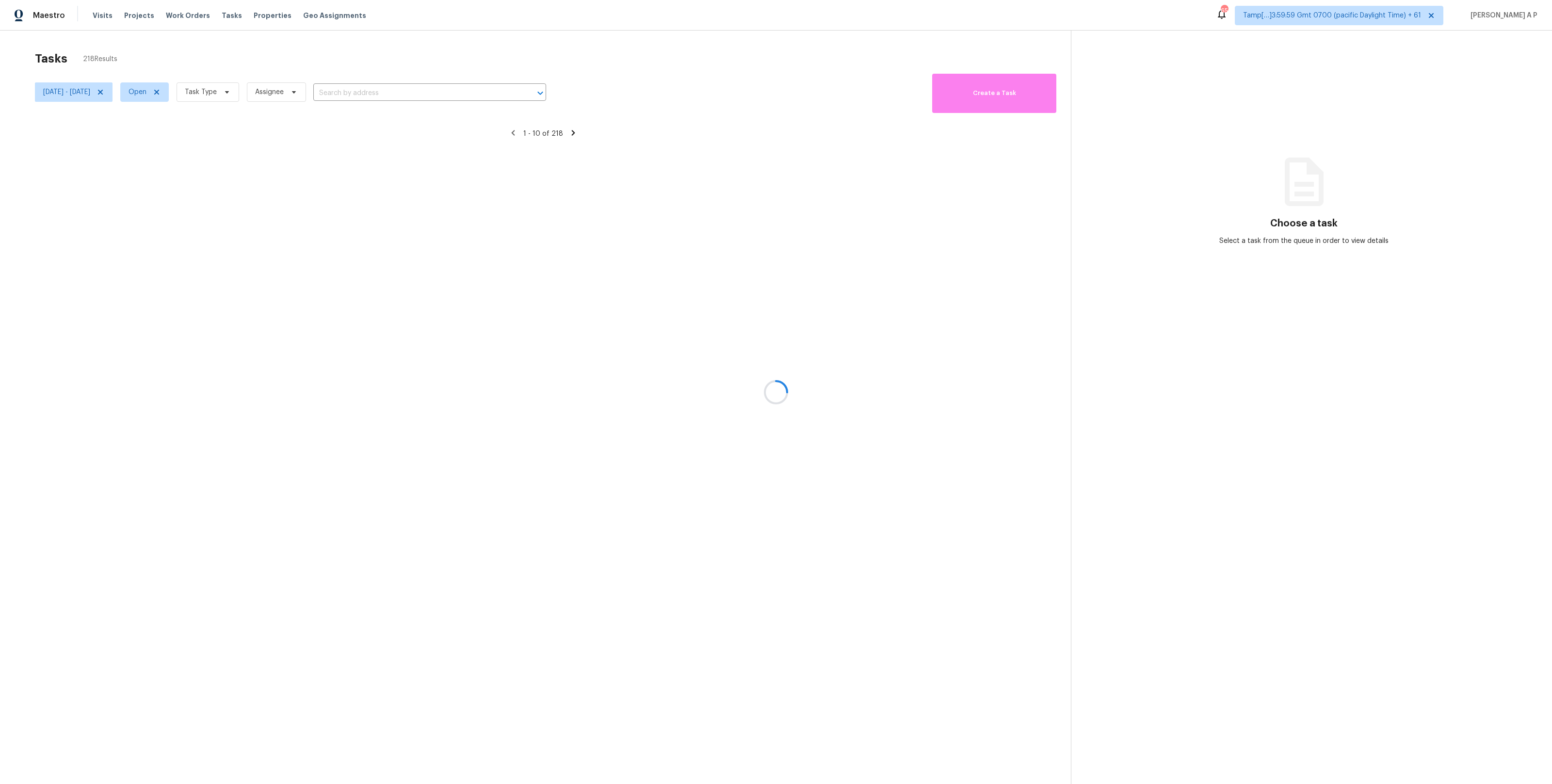
click at [181, 91] on div at bounding box center [776, 392] width 1552 height 784
click at [169, 91] on span "Open" at bounding box center [144, 92] width 48 height 20
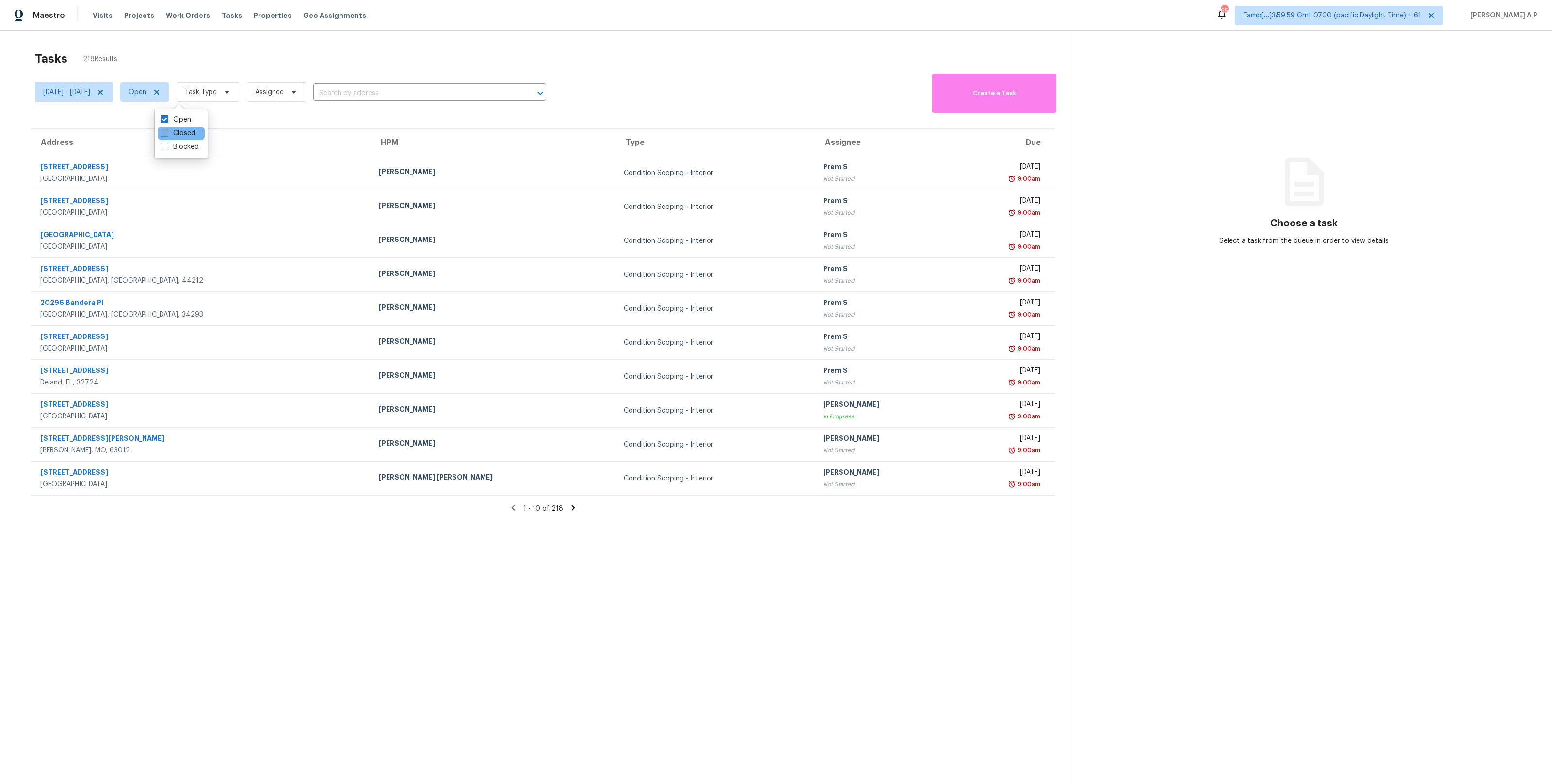
click at [181, 133] on label "Closed" at bounding box center [178, 134] width 35 height 10
click at [167, 133] on input "Closed" at bounding box center [164, 132] width 6 height 6
checkbox input "true"
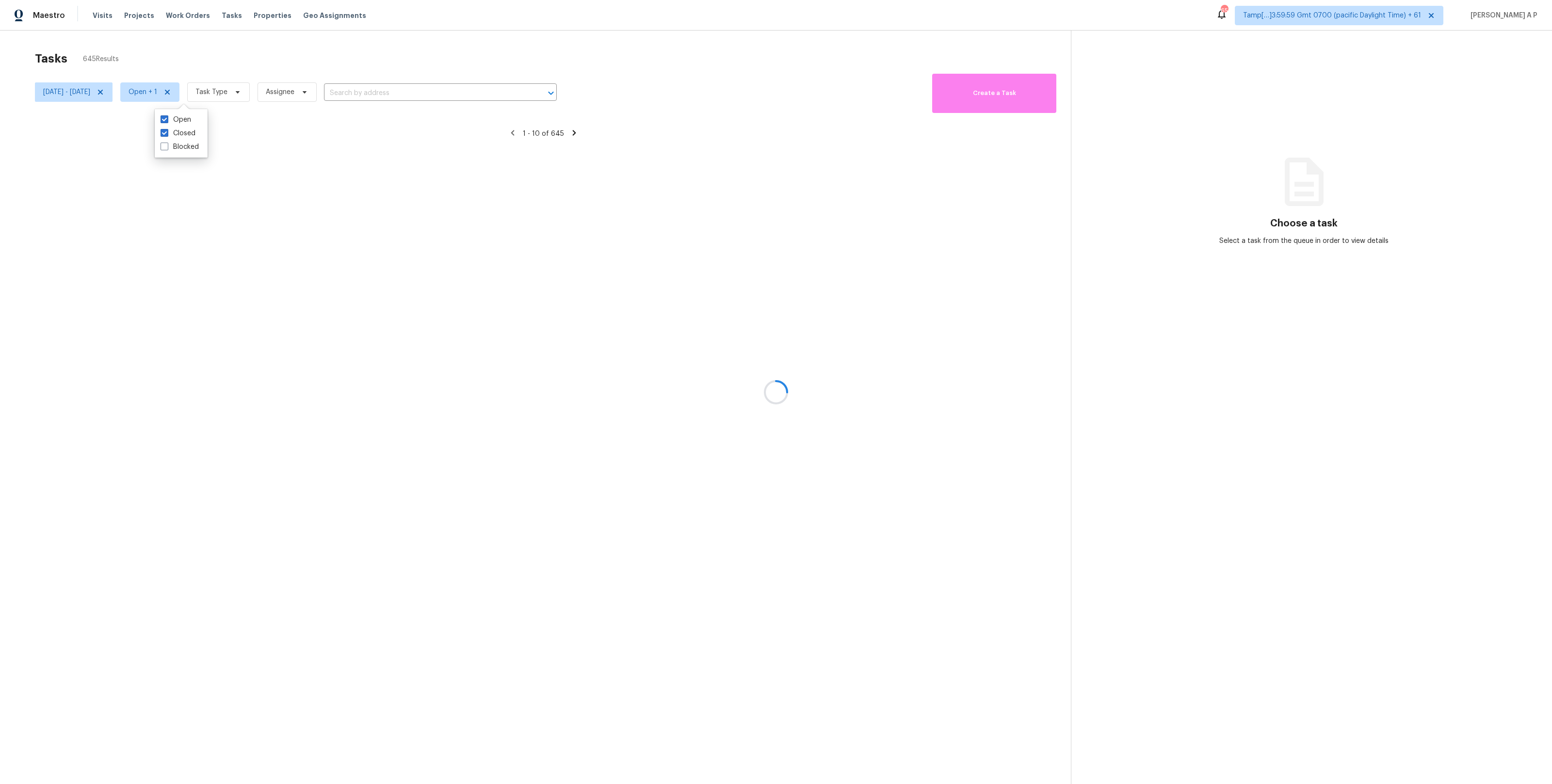
click at [270, 84] on div at bounding box center [776, 392] width 1552 height 784
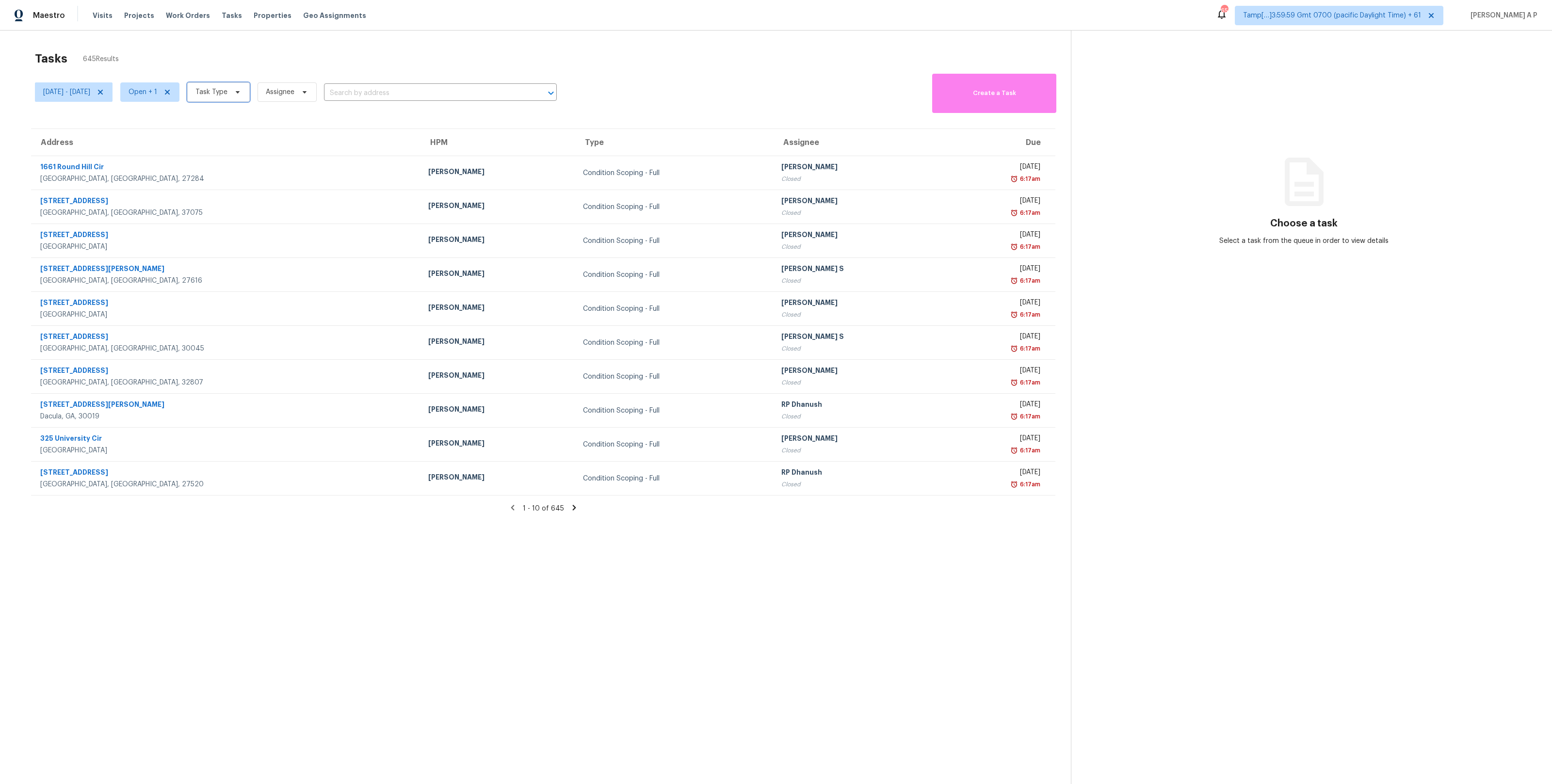
click at [242, 91] on icon at bounding box center [237, 92] width 8 height 8
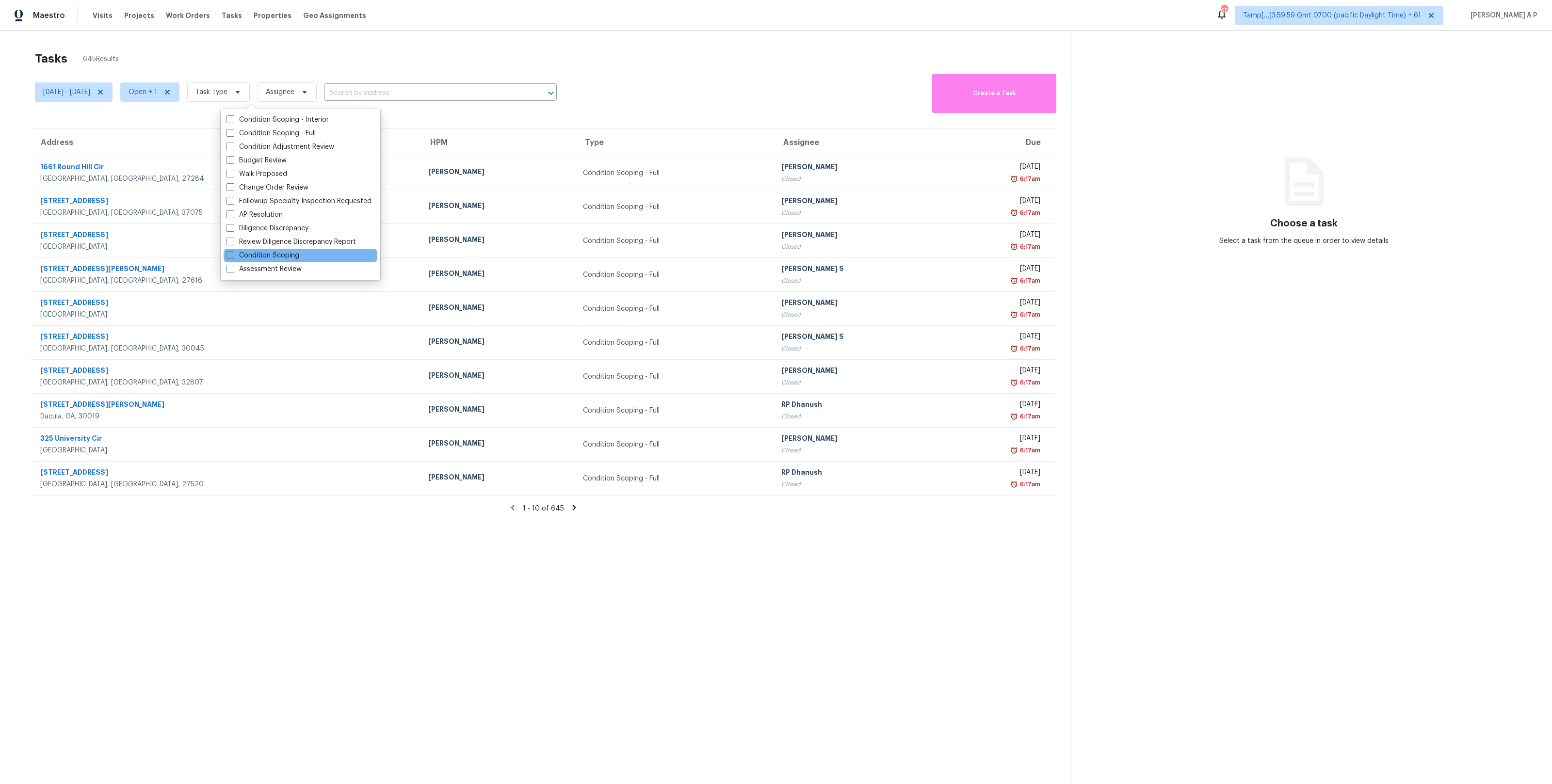
click at [264, 251] on label "Condition Scoping" at bounding box center [262, 256] width 73 height 10
click at [233, 251] on input "Condition Scoping" at bounding box center [229, 254] width 6 height 6
checkbox input "true"
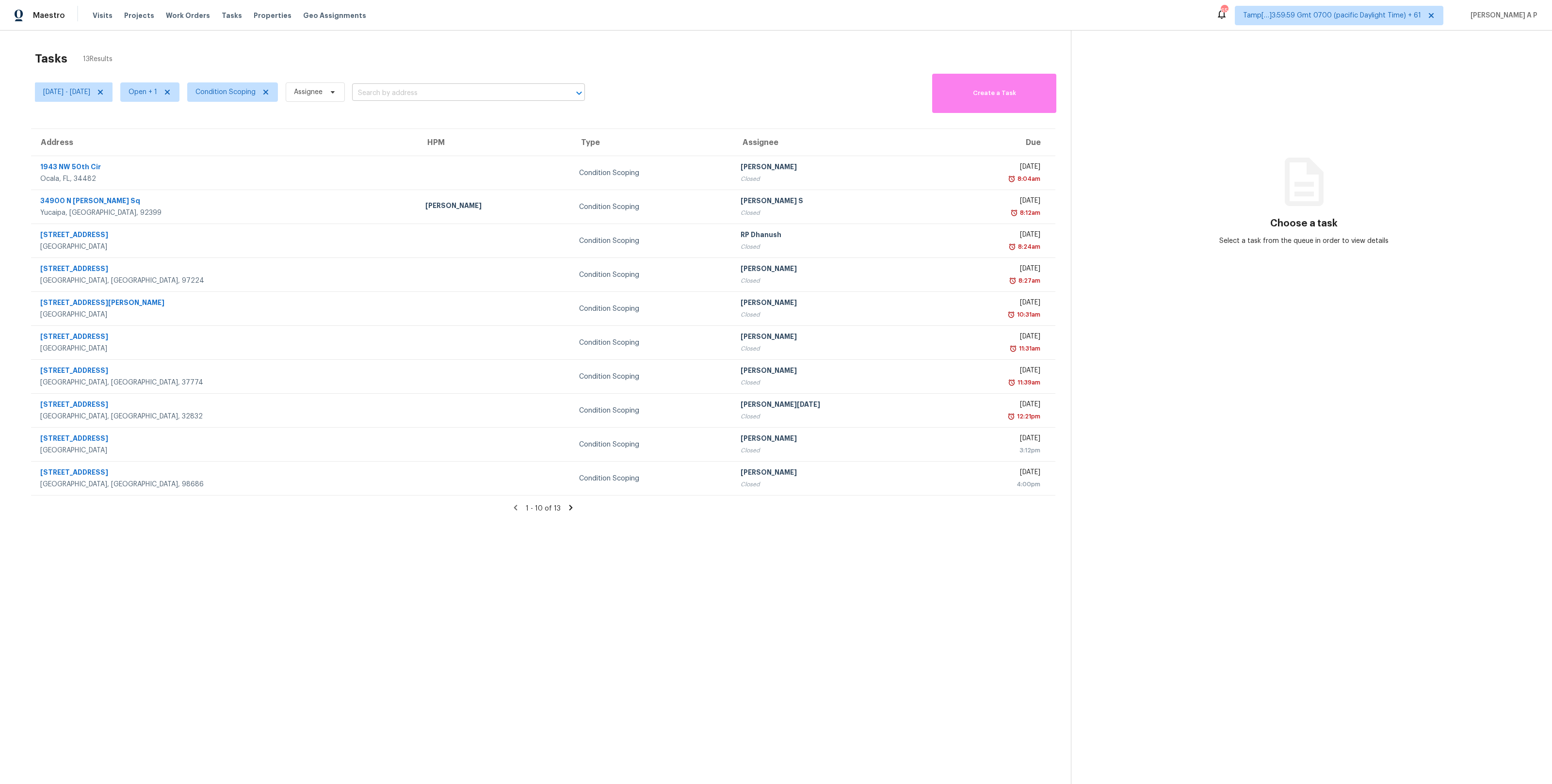
click at [403, 94] on input "text" at bounding box center [455, 93] width 206 height 15
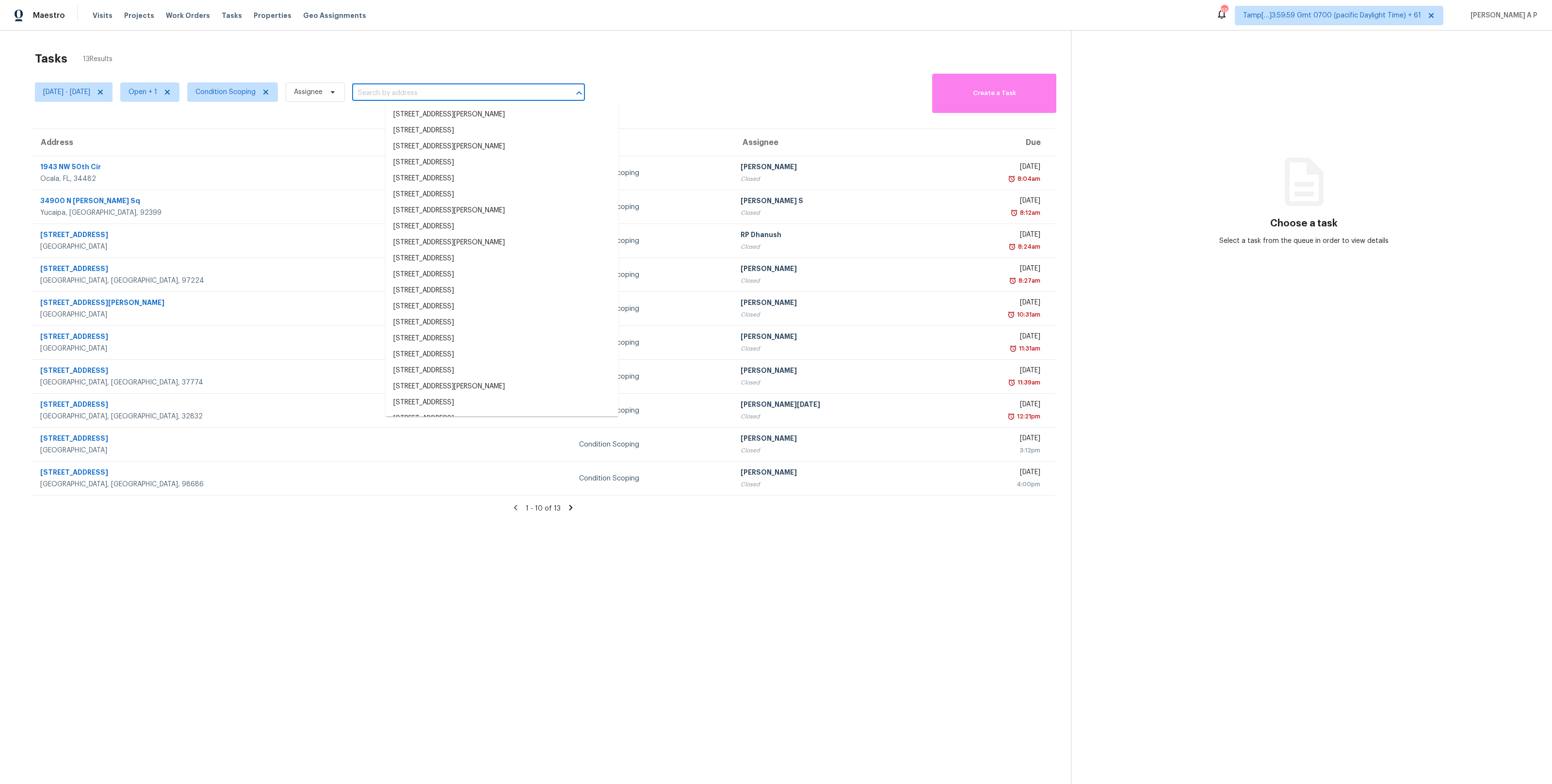
paste input ""1367 Road 5708 Cleveland, TX, 77327""
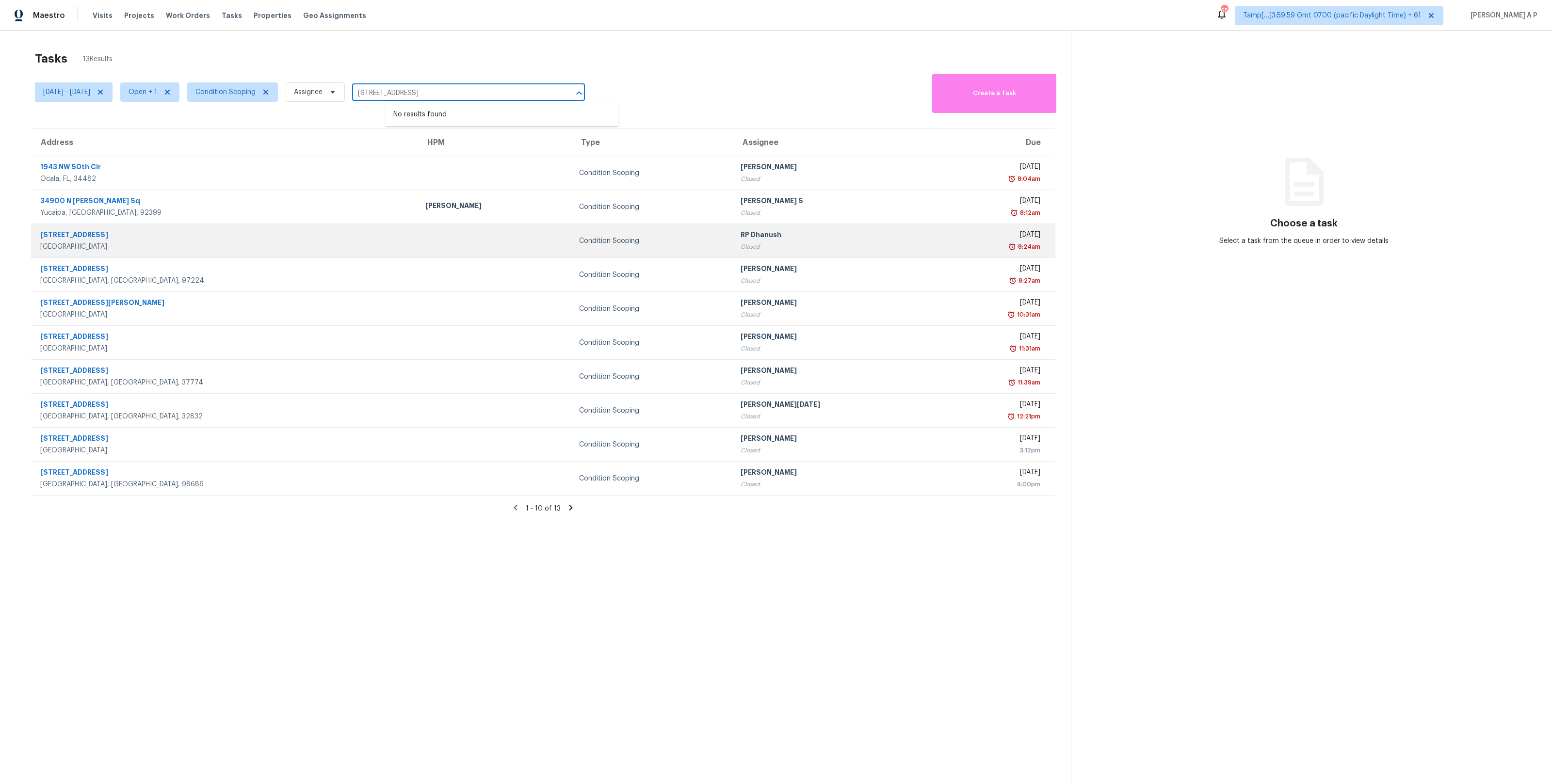
type input "1367 Road 5708 Cleveland, TX, 77327"
click at [417, 245] on td at bounding box center [494, 241] width 153 height 34
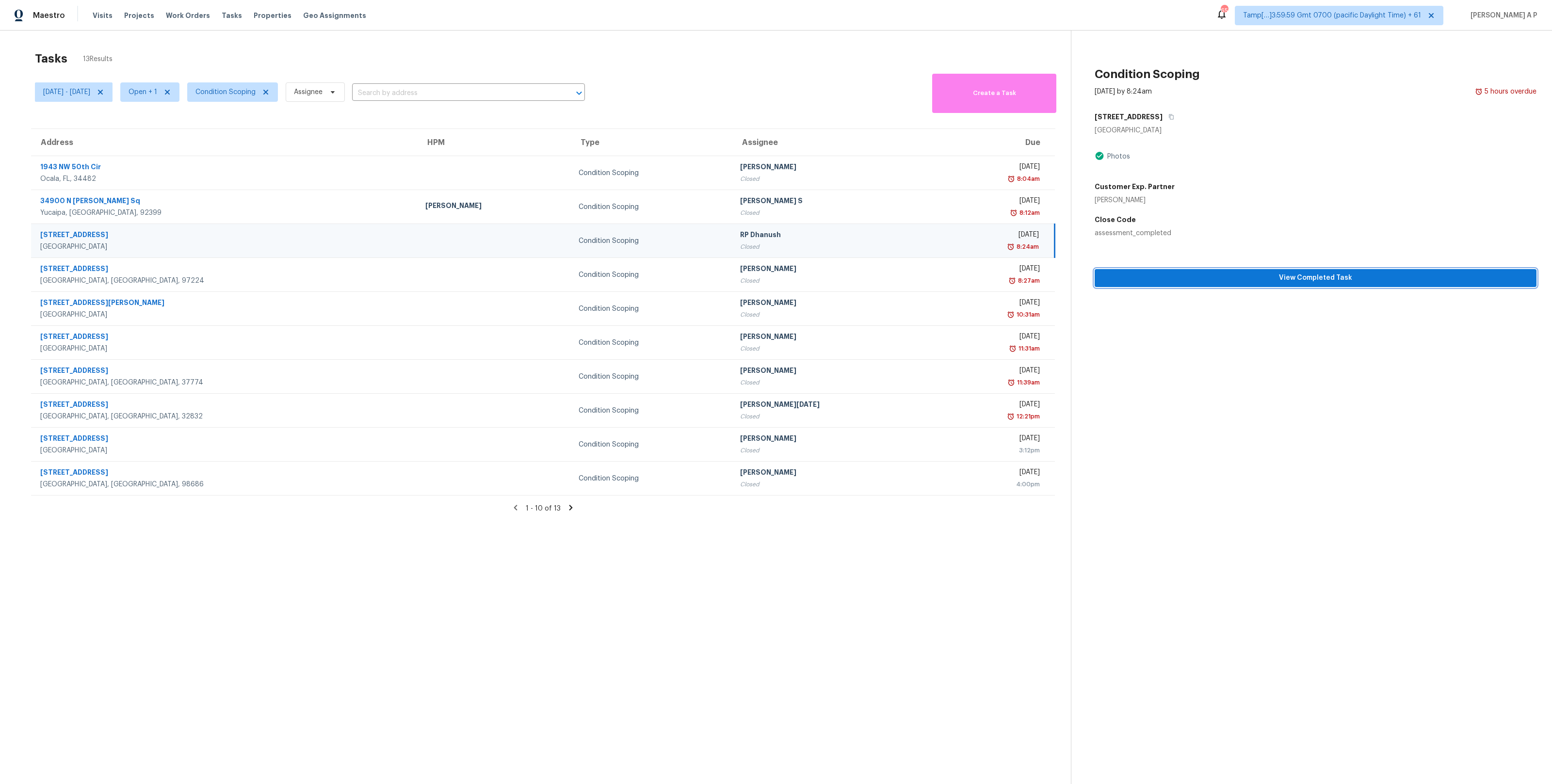
click at [1153, 284] on button "View Completed Task" at bounding box center [1316, 278] width 442 height 18
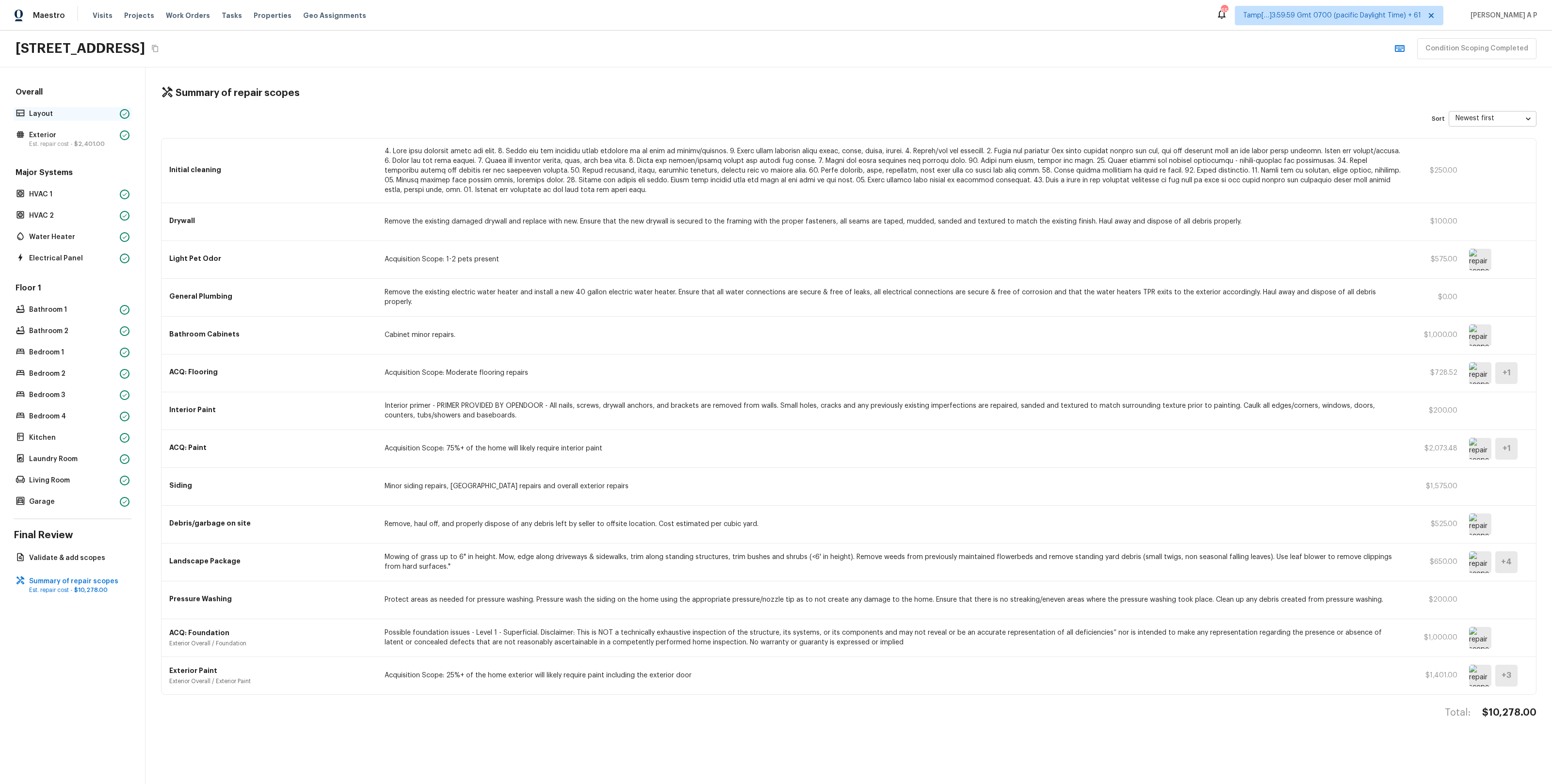
click at [100, 109] on div "Layout" at bounding box center [72, 114] width 118 height 13
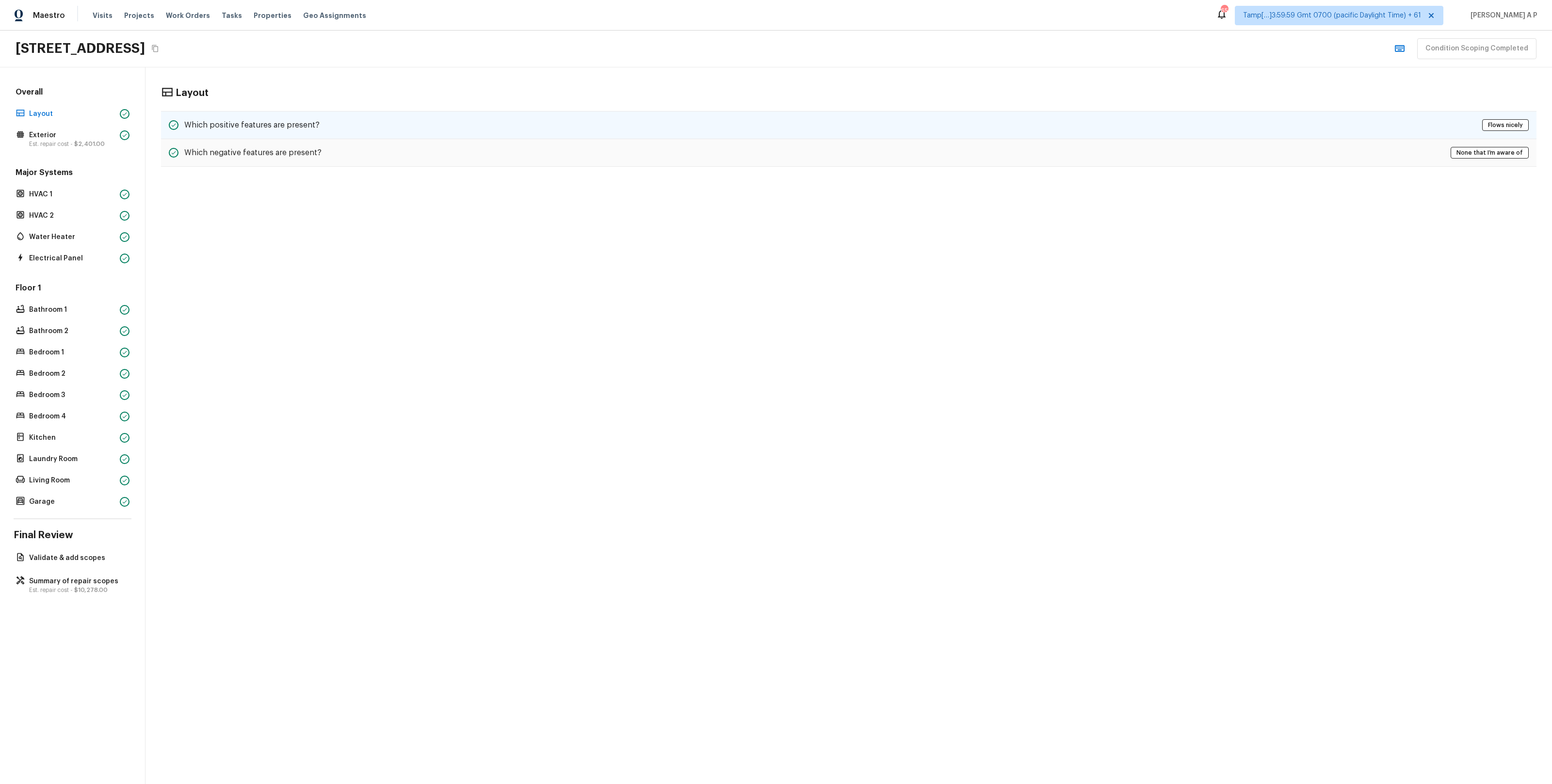
click at [270, 121] on h5 "Which positive features are present?" at bounding box center [252, 124] width 135 height 10
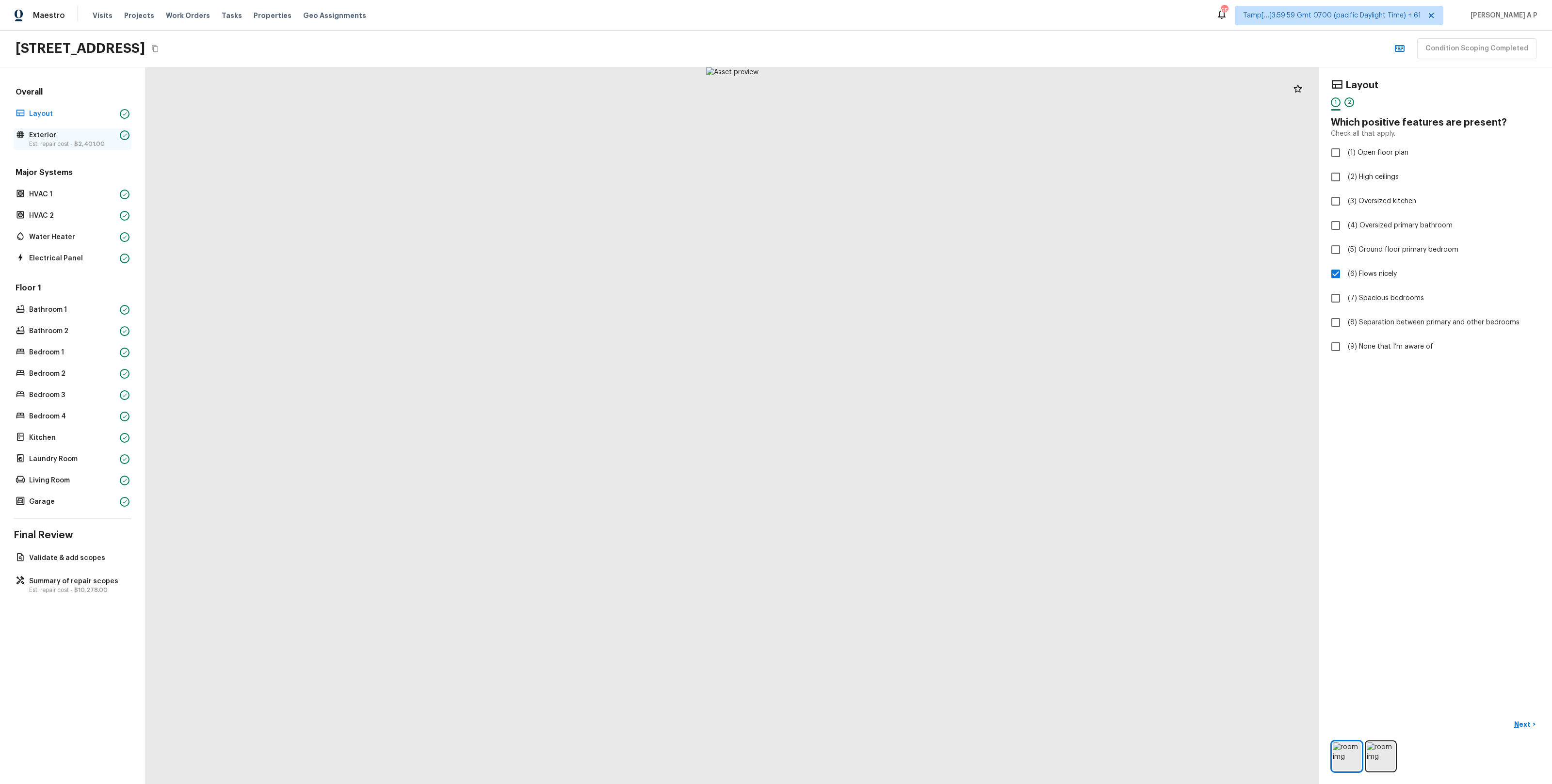
click at [106, 148] on div "Exterior Est. repair cost - $2,401.00" at bounding box center [72, 139] width 118 height 21
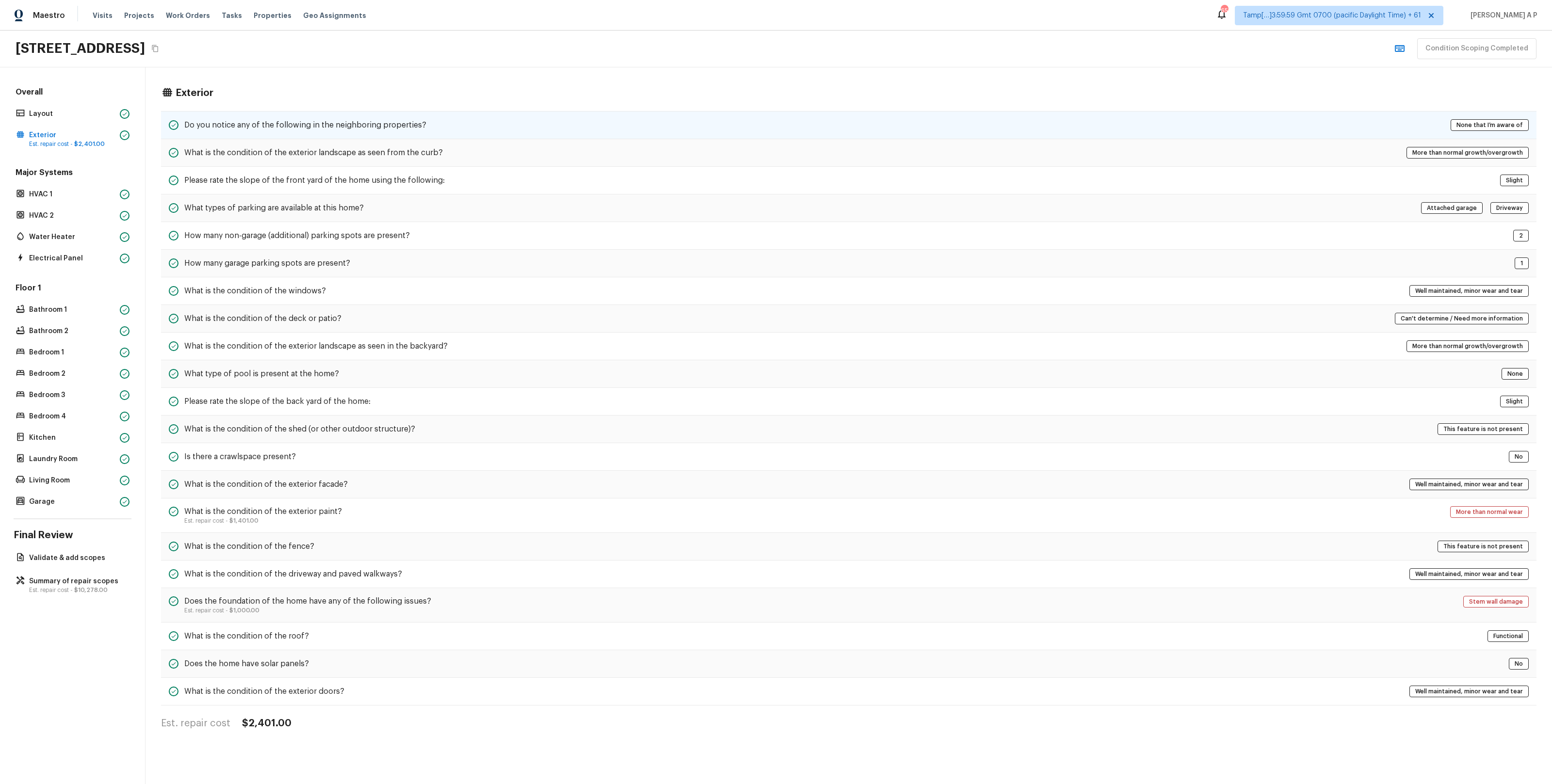
click at [263, 122] on h5 "Do you notice any of the following in the neighboring properties?" at bounding box center [305, 124] width 242 height 10
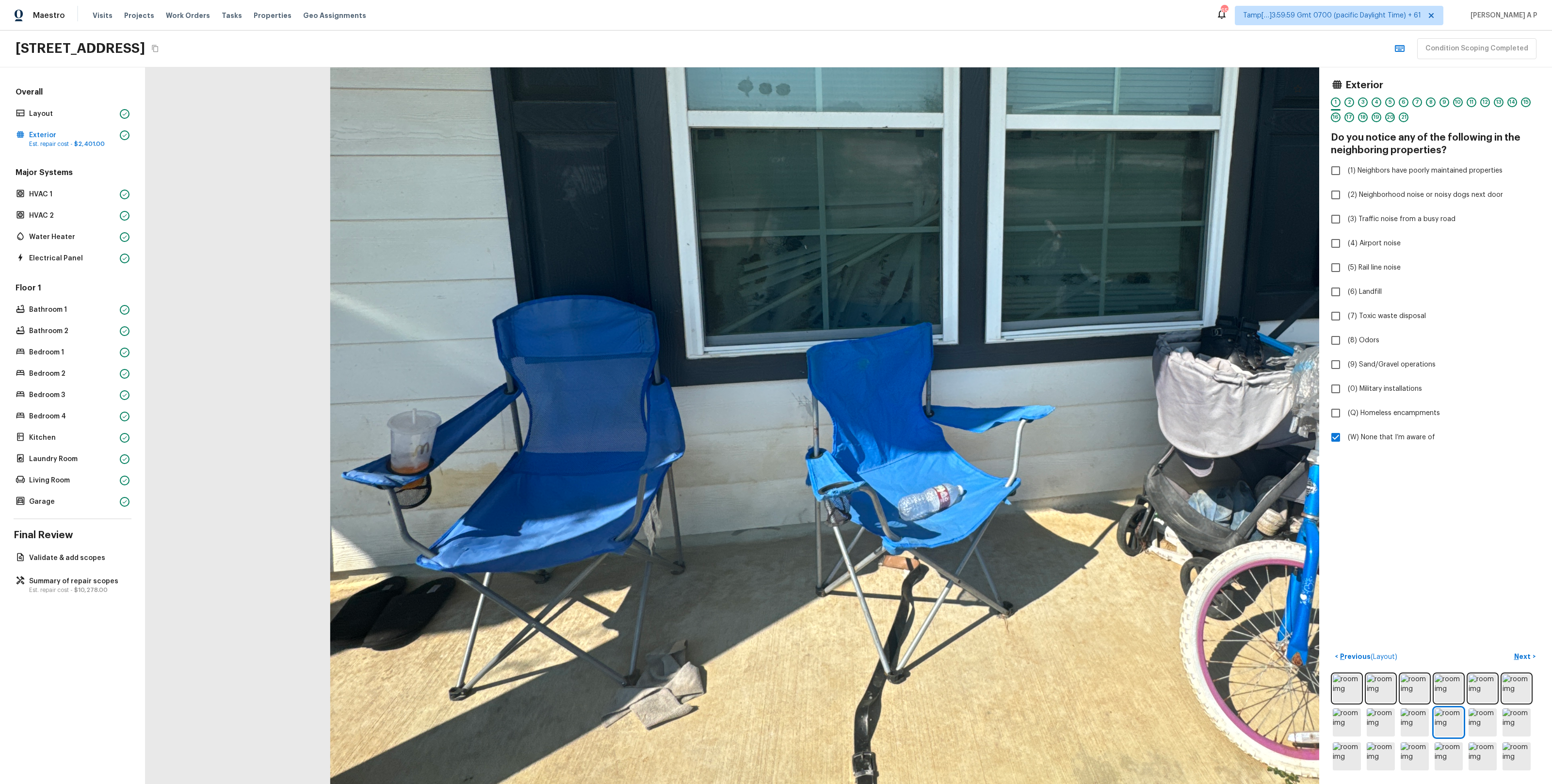
drag, startPoint x: 608, startPoint y: 501, endPoint x: 490, endPoint y: 516, distance: 118.9
click at [491, 516] on div at bounding box center [937, 261] width 2652 height 1619
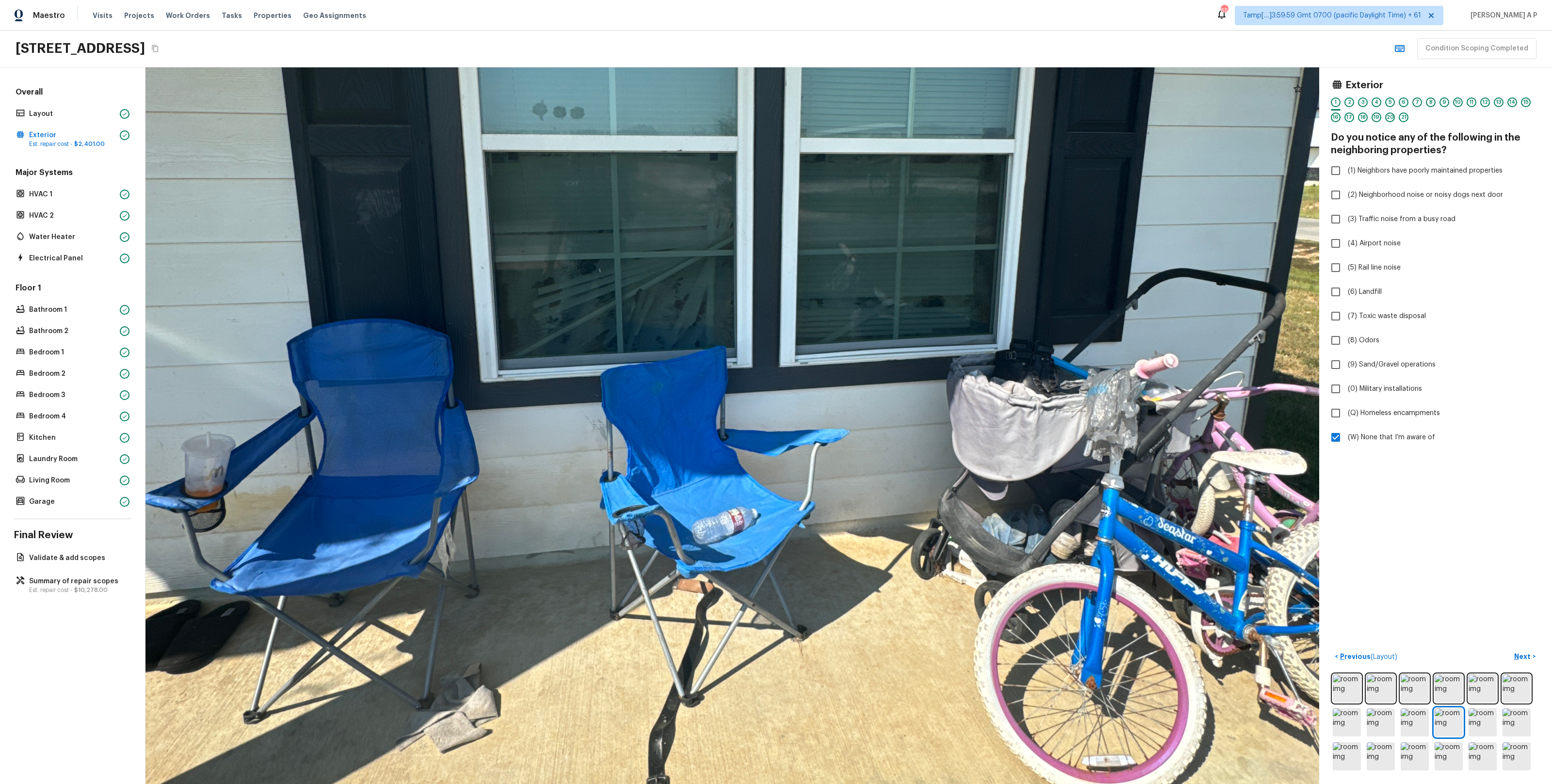
drag, startPoint x: 781, startPoint y: 534, endPoint x: 670, endPoint y: 534, distance: 111.0
click at [672, 534] on div at bounding box center [732, 284] width 2652 height 1619
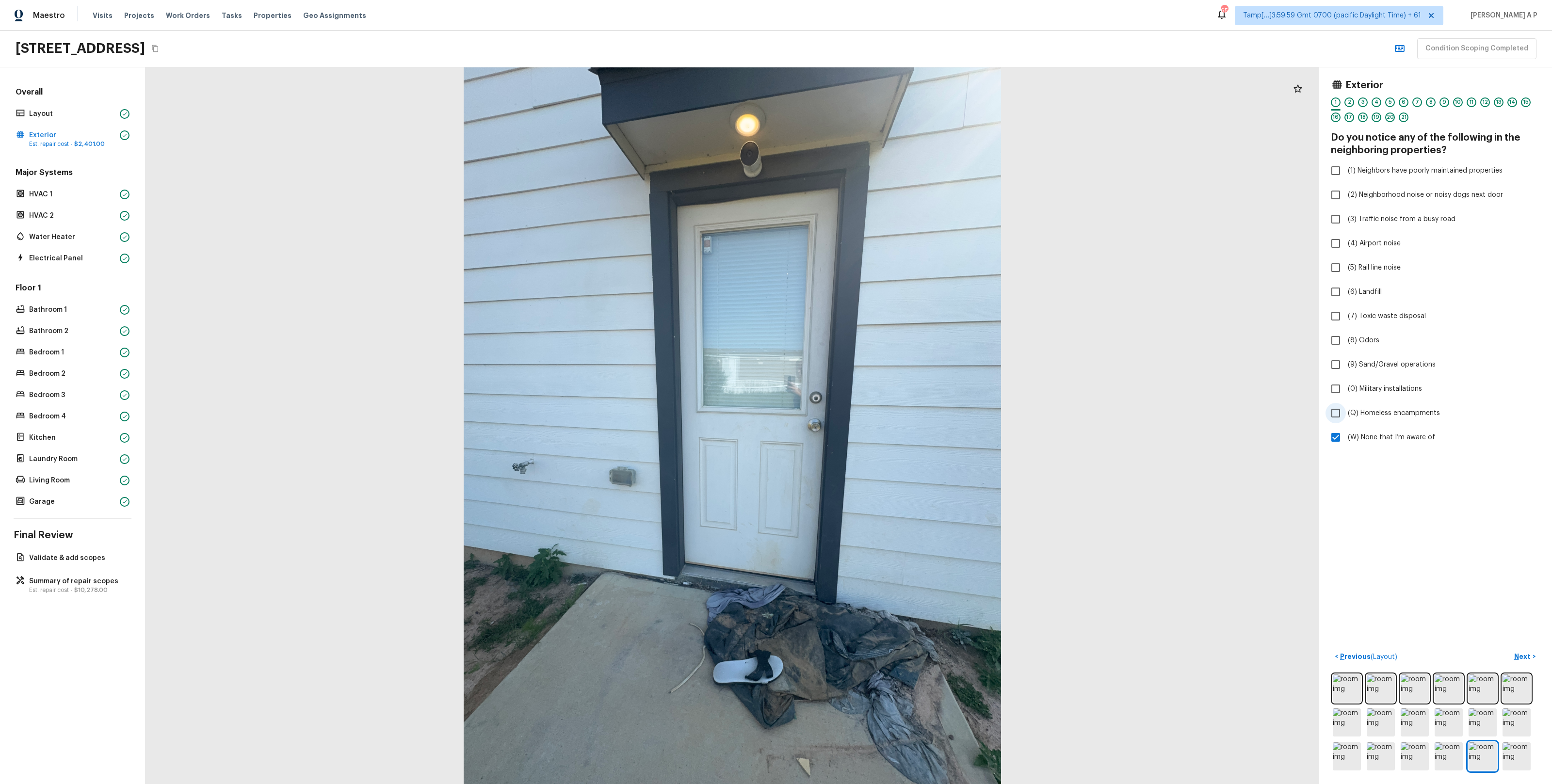
click at [1352, 411] on span "(Q) Homeless encampments" at bounding box center [1393, 413] width 92 height 10
click at [1346, 411] on input "(Q) Homeless encampments" at bounding box center [1335, 412] width 20 height 20
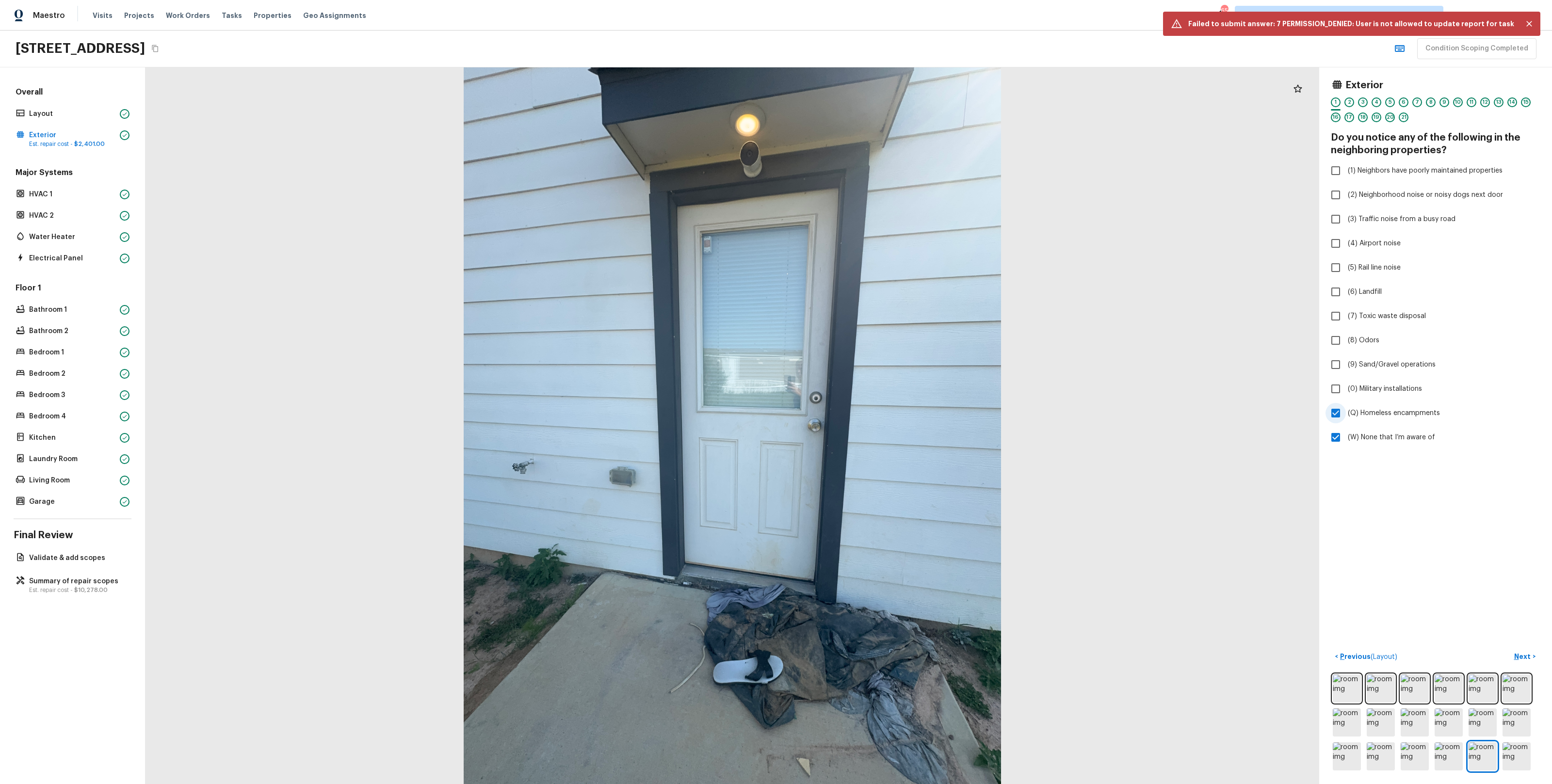
click at [1352, 411] on span "(Q) Homeless encampments" at bounding box center [1393, 413] width 92 height 10
click at [1346, 411] on input "(Q) Homeless encampments" at bounding box center [1335, 412] width 20 height 20
checkbox input "false"
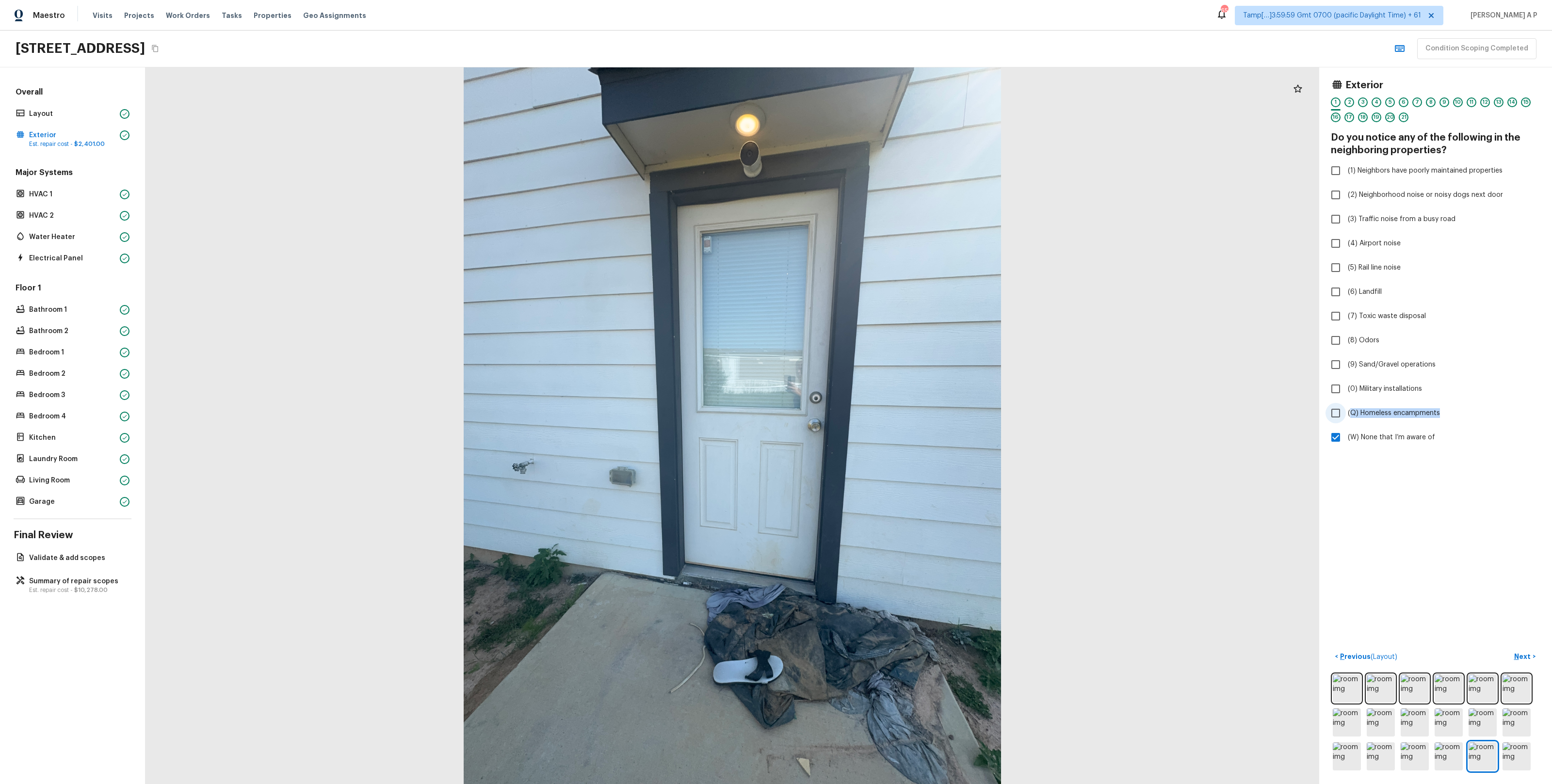
drag, startPoint x: 1442, startPoint y: 409, endPoint x: 1349, endPoint y: 415, distance: 93.2
click at [1349, 415] on label "(Q) Homeless encampments" at bounding box center [1429, 412] width 207 height 20
copy span "Q) Homeless encampments"
copy span "(Q) Homeless encampments"
click at [1416, 458] on div "Exterior 1 2 3 4 5 6 7 8 9 10 11 12 13 14 15 16 17 18 19 20 21 Do you notice an…" at bounding box center [1435, 425] width 233 height 716
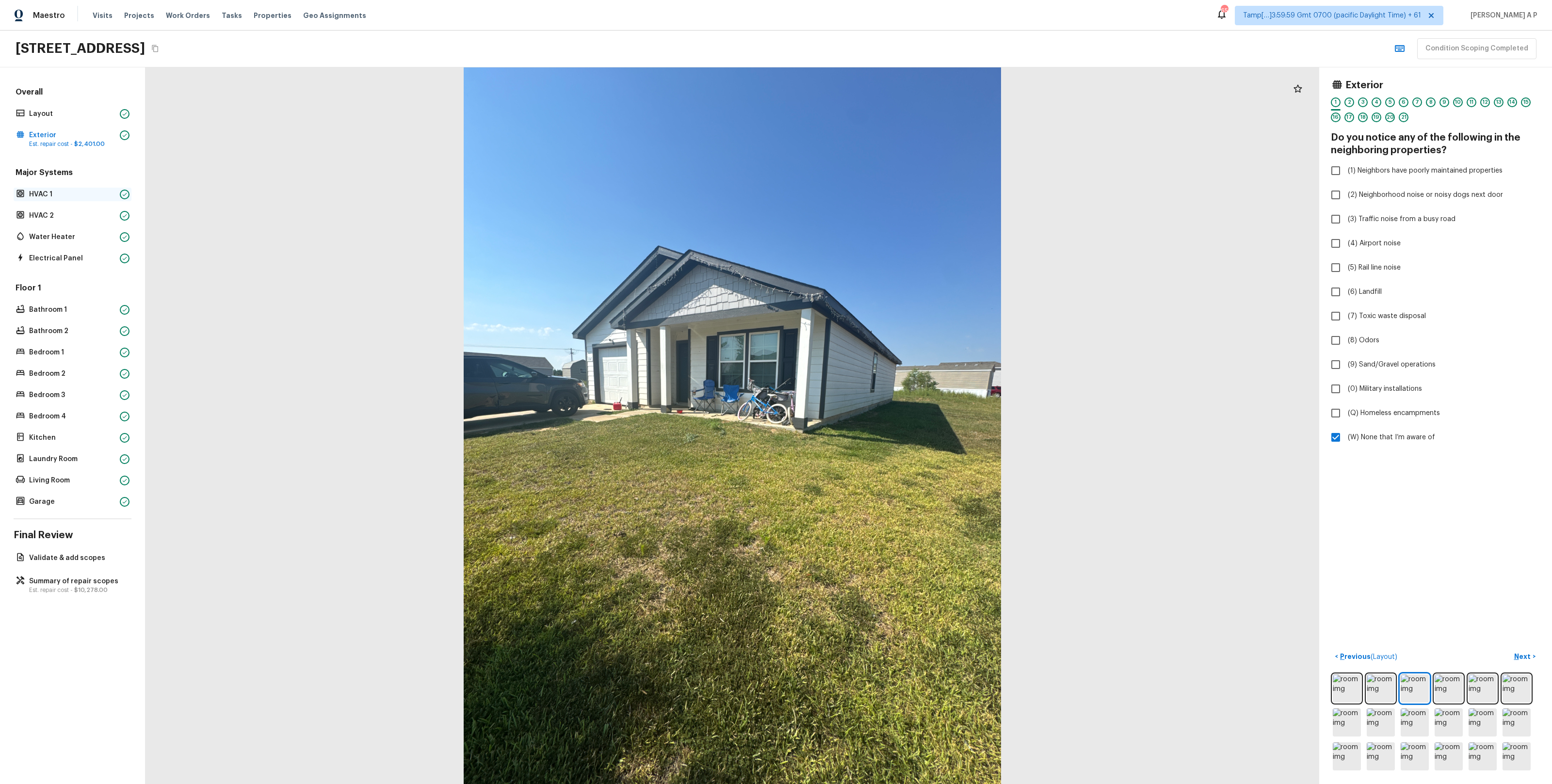
click at [108, 201] on div "HVAC 1" at bounding box center [72, 195] width 118 height 13
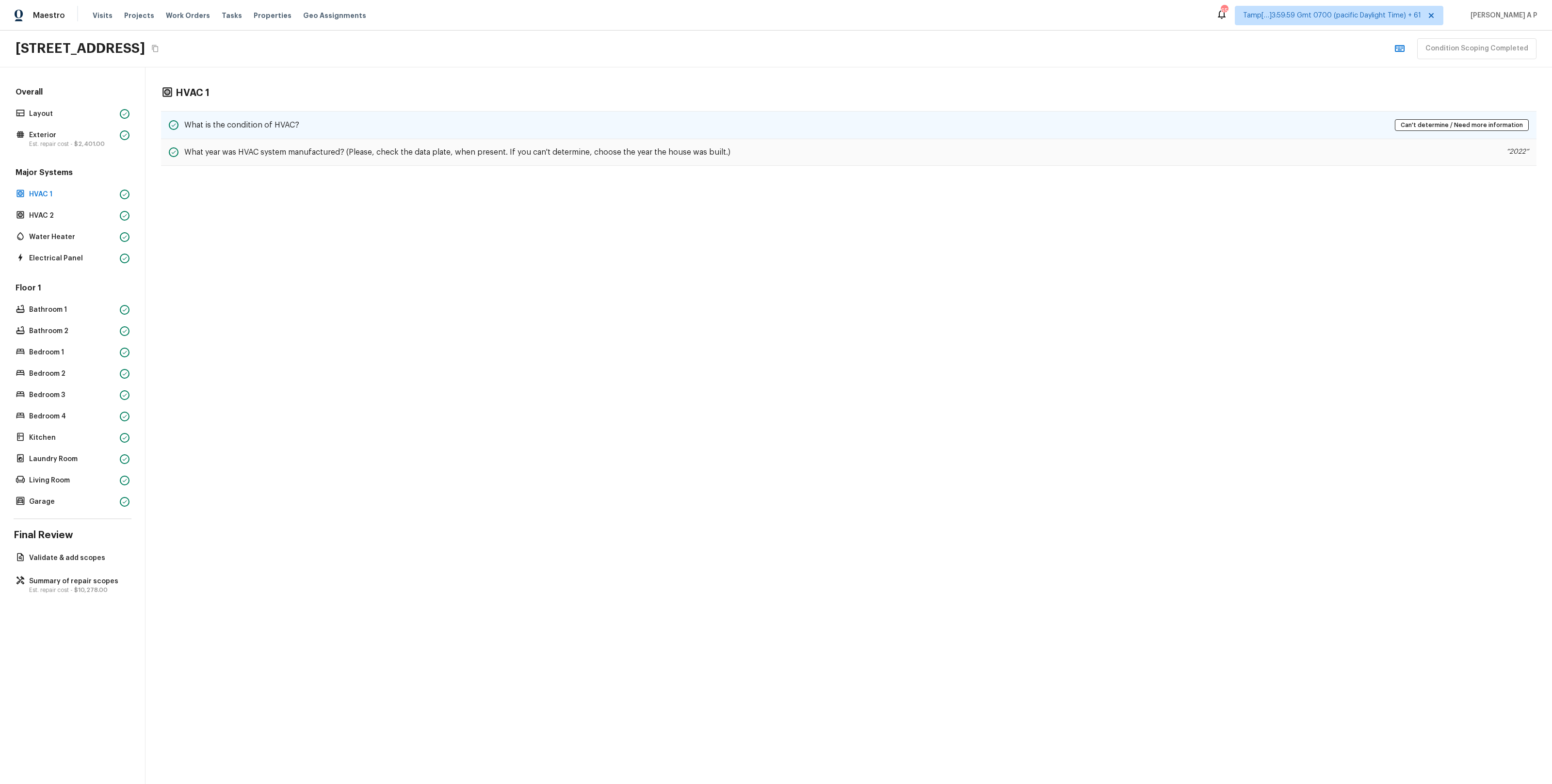
click at [236, 126] on h5 "What is the condition of HVAC?" at bounding box center [242, 124] width 115 height 10
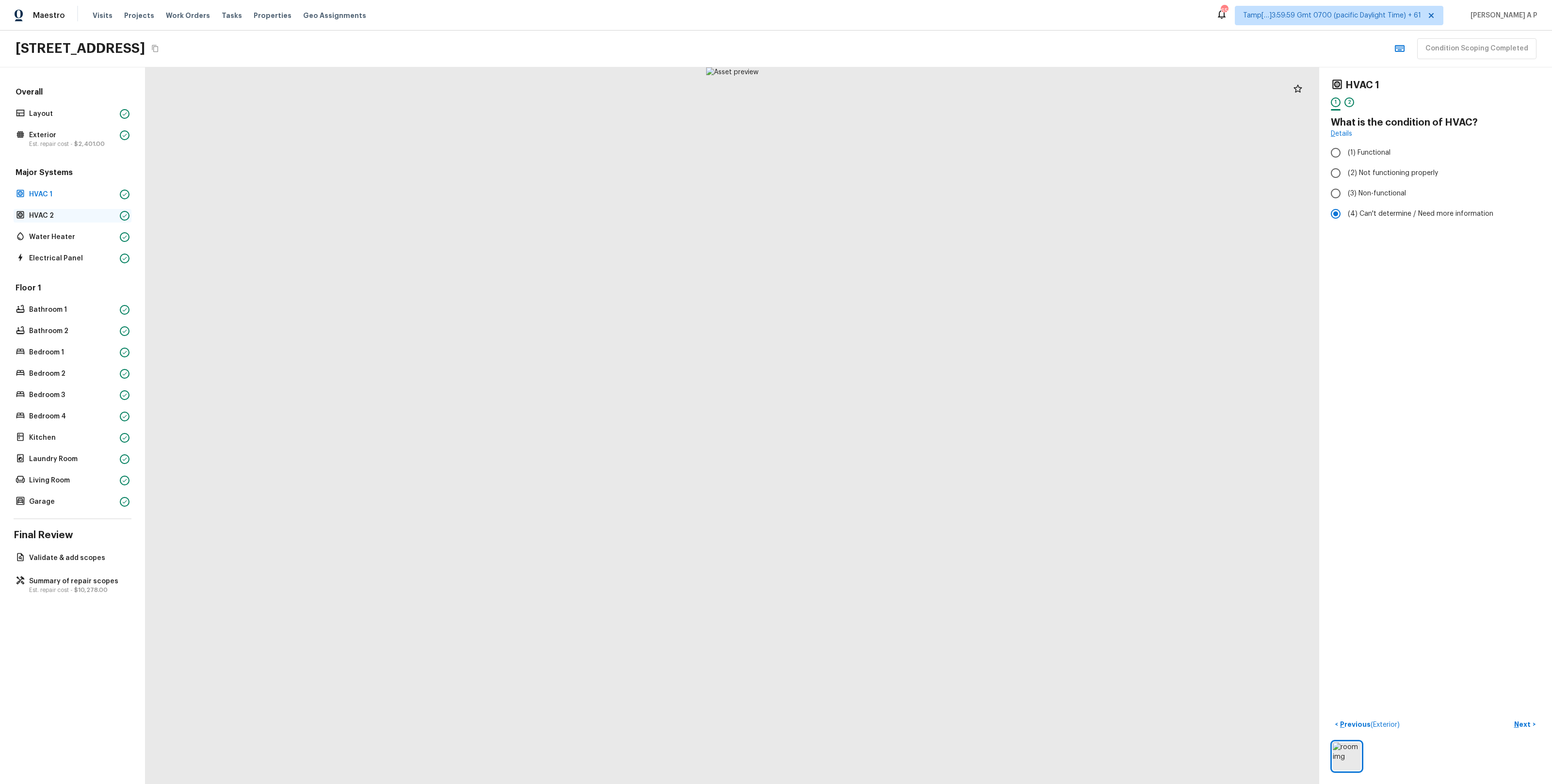
click at [81, 215] on p "HVAC 2" at bounding box center [73, 216] width 87 height 10
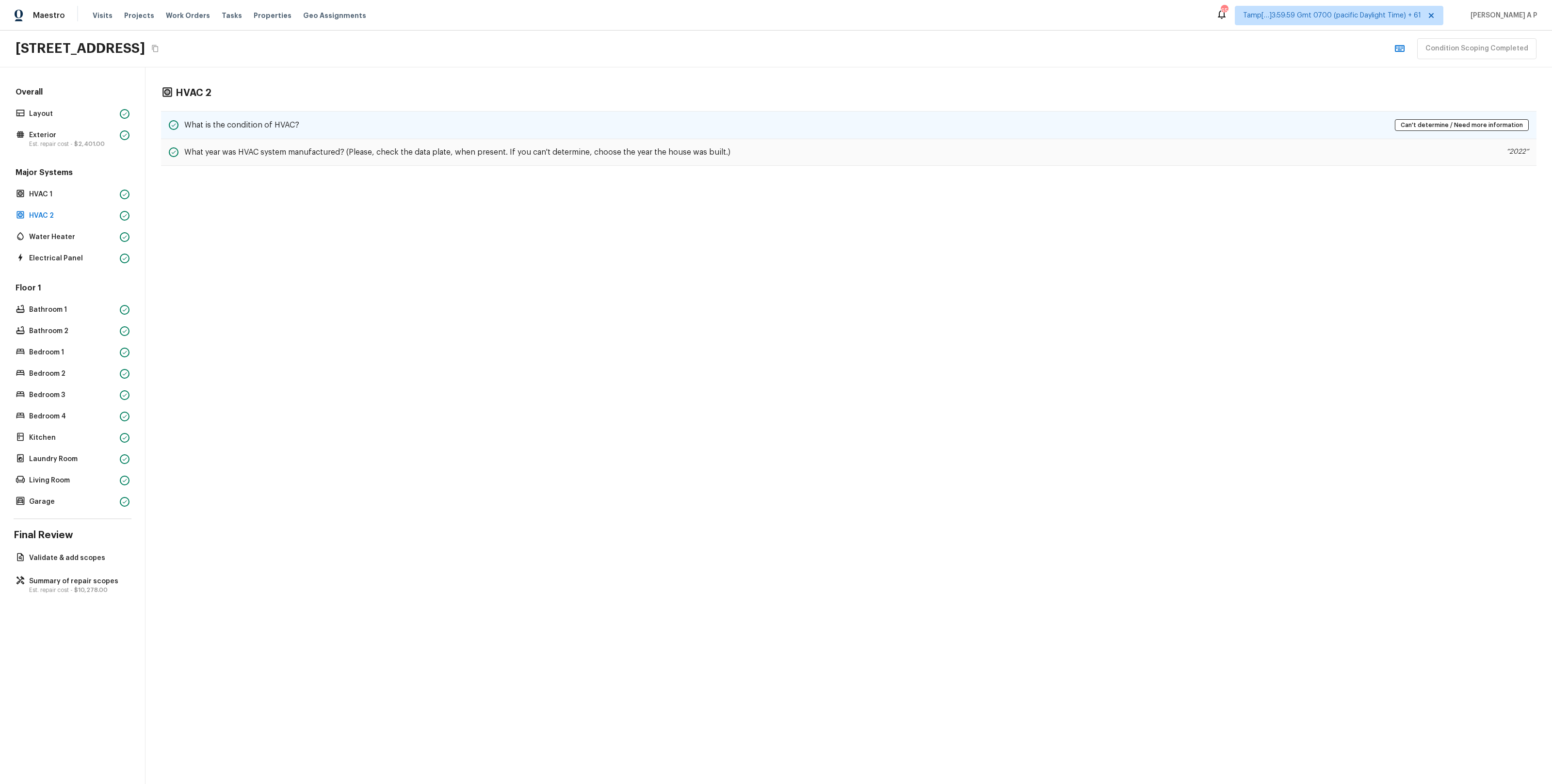
click at [242, 131] on div "What is the condition of HVAC? Can't determine / Need more information" at bounding box center [849, 125] width 1376 height 28
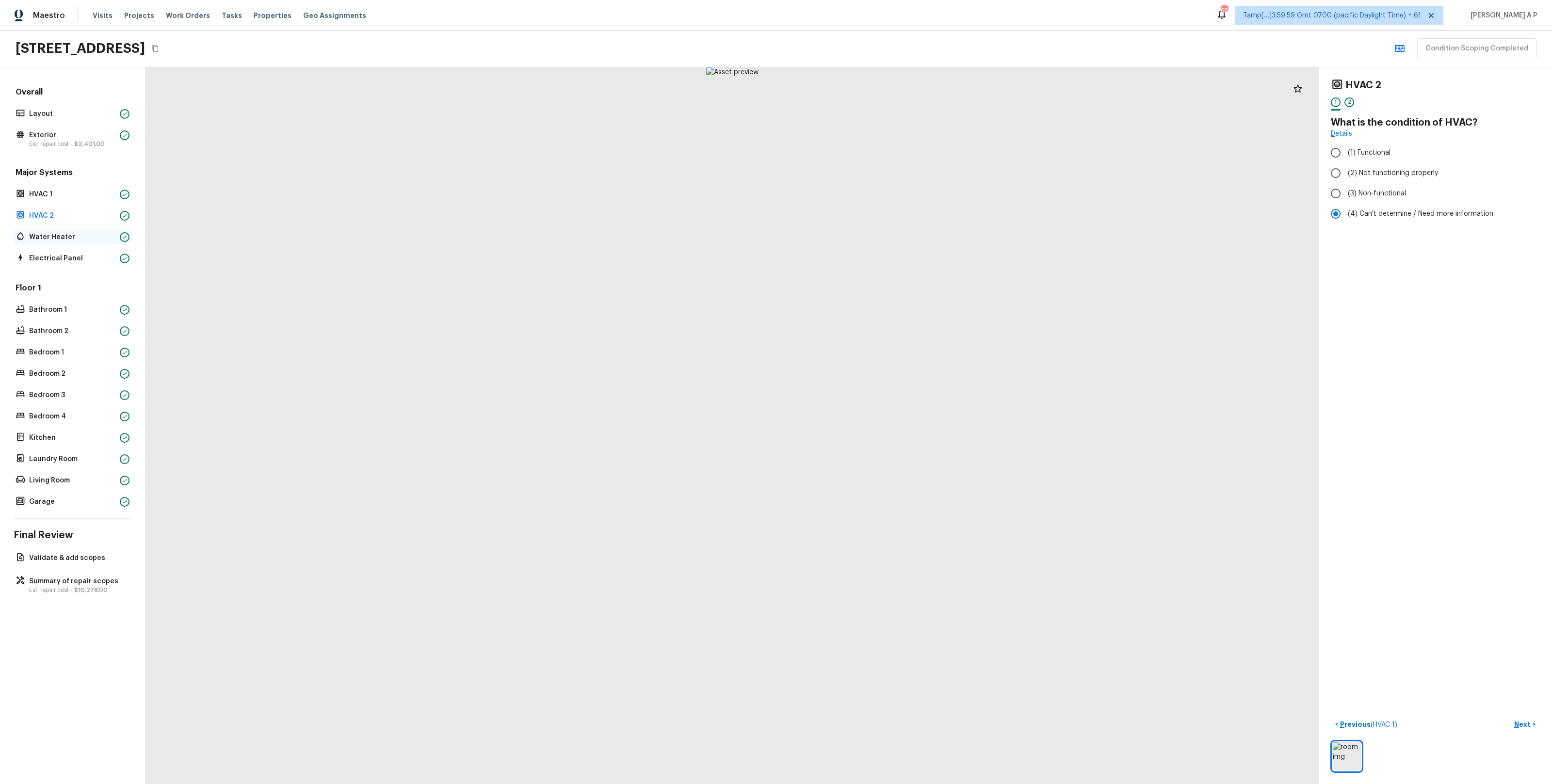
click at [79, 238] on p "Water Heater" at bounding box center [73, 237] width 87 height 10
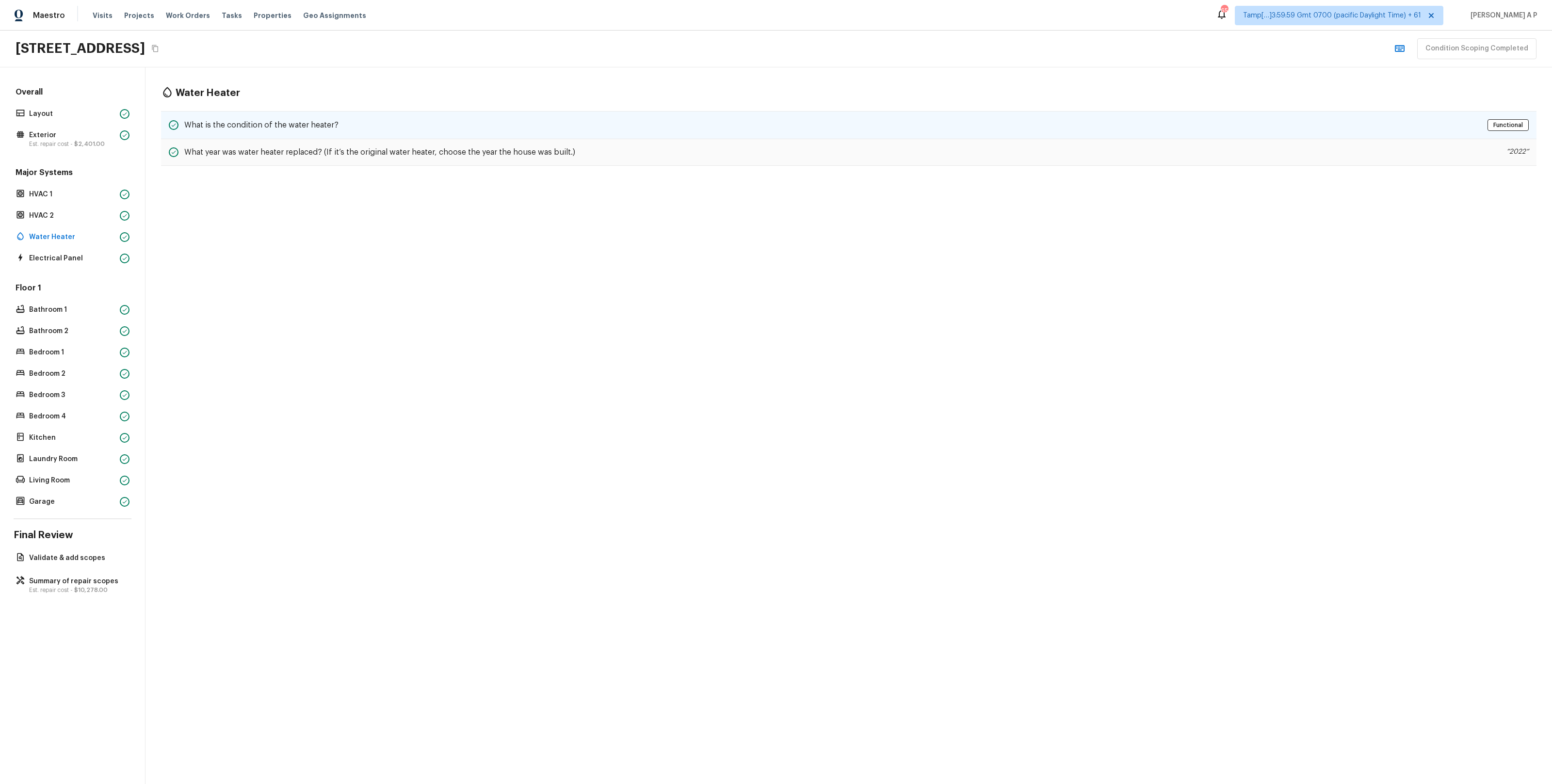
click at [255, 128] on h5 "What is the condition of the water heater?" at bounding box center [261, 124] width 154 height 10
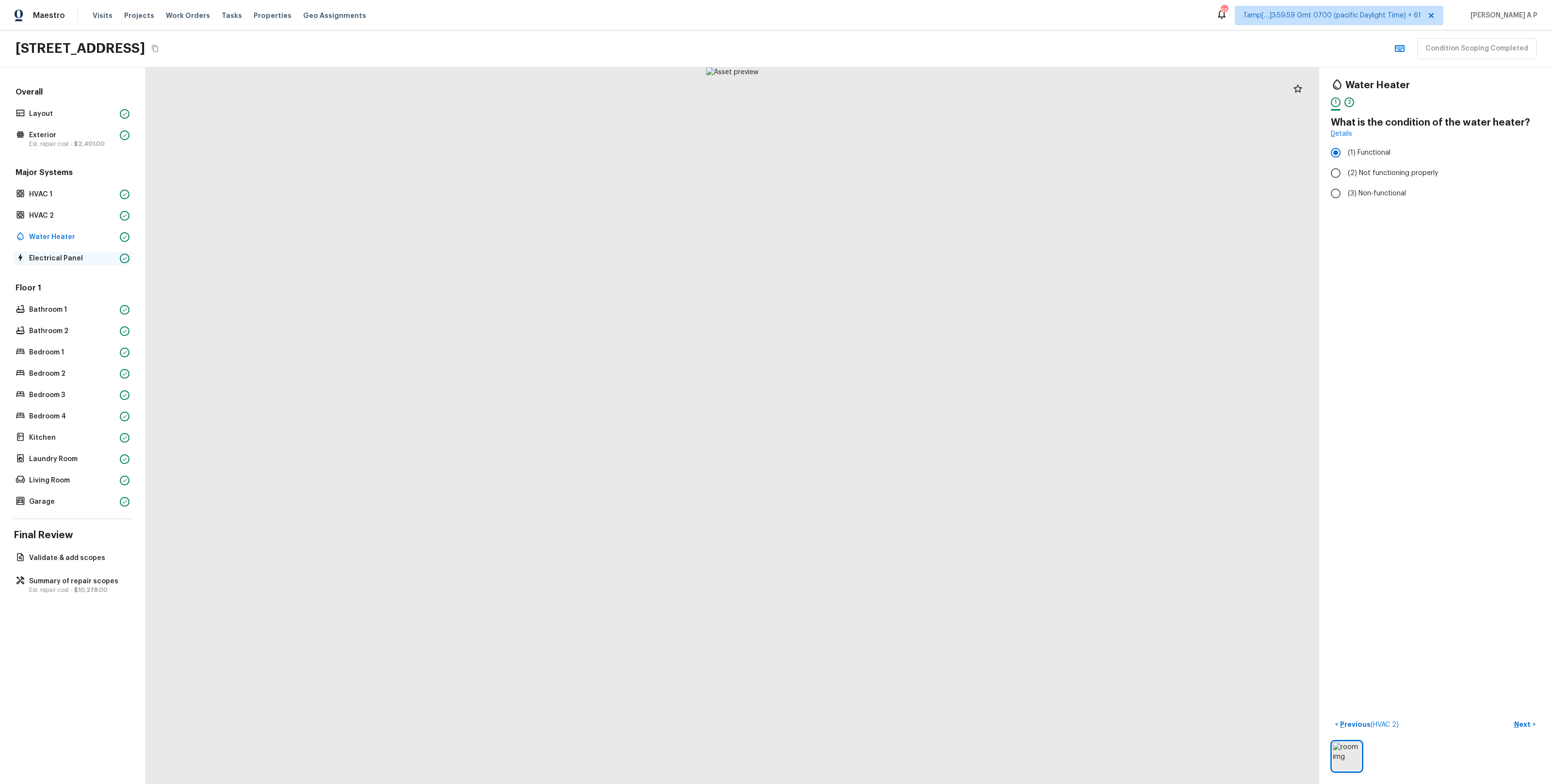
click at [82, 259] on p "Electrical Panel" at bounding box center [73, 259] width 87 height 10
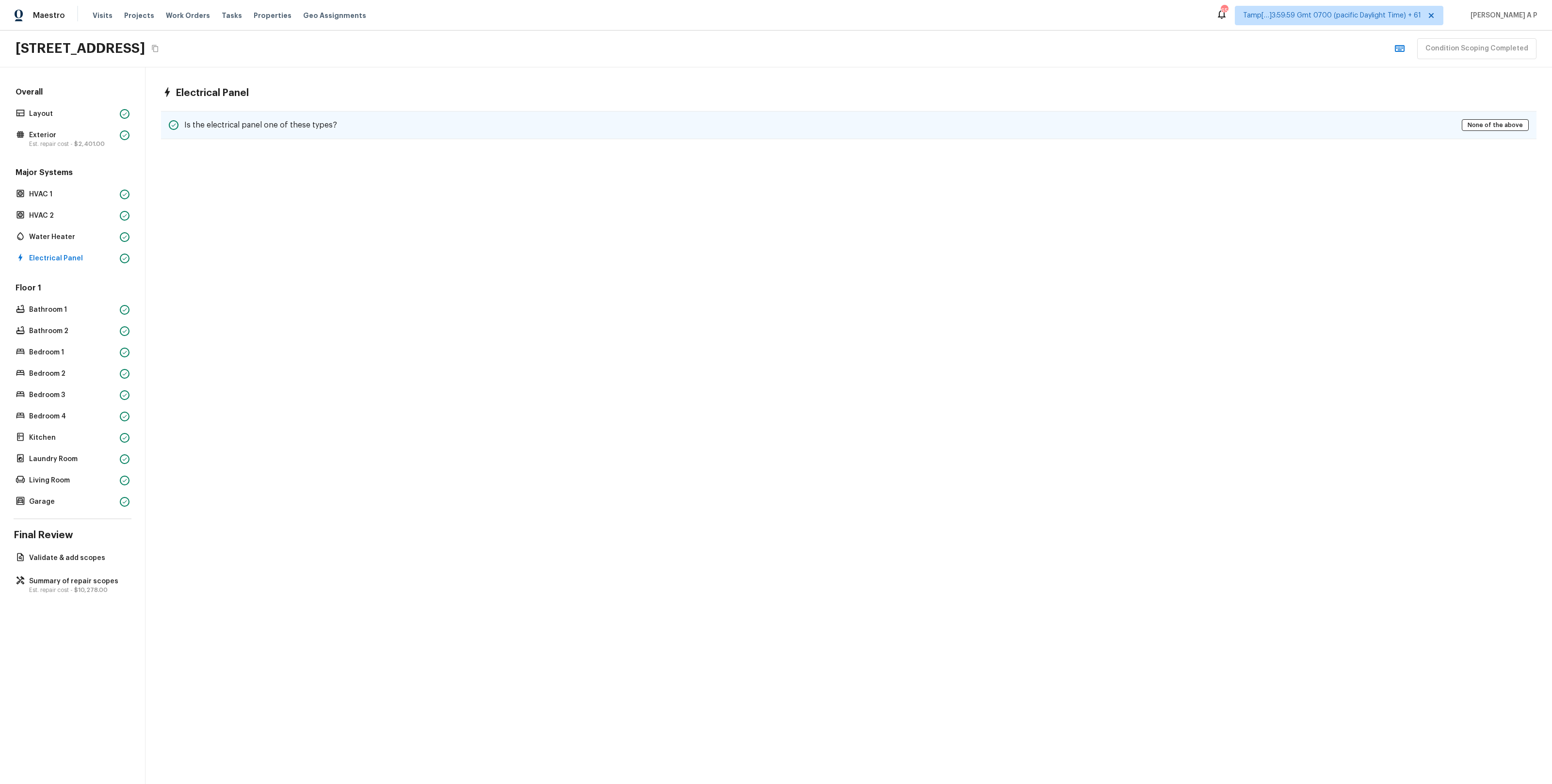
click at [216, 136] on div "Is the electrical panel one of these types? None of the above" at bounding box center [849, 125] width 1376 height 28
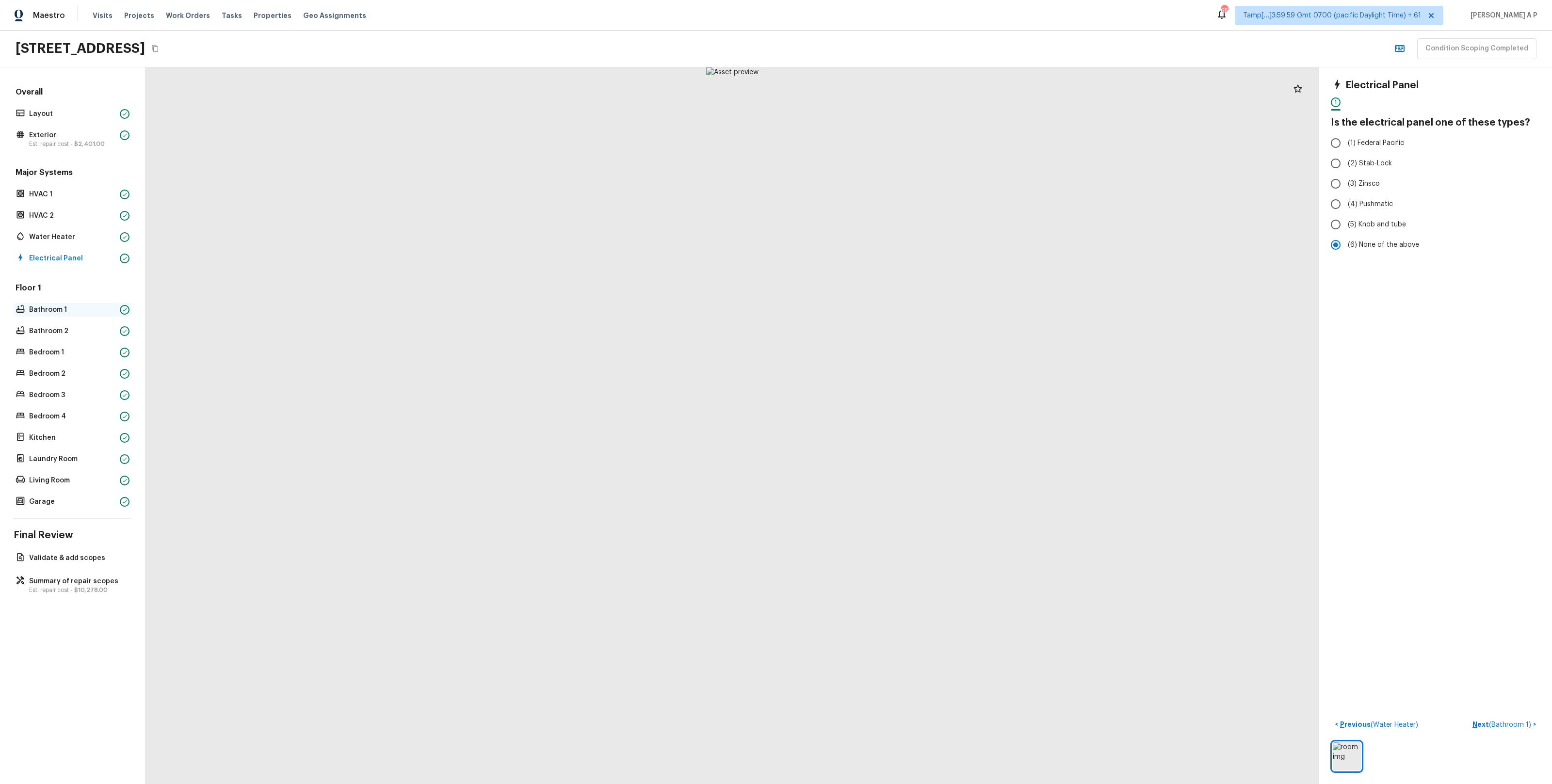
click at [53, 314] on p "Bathroom 1" at bounding box center [73, 310] width 87 height 10
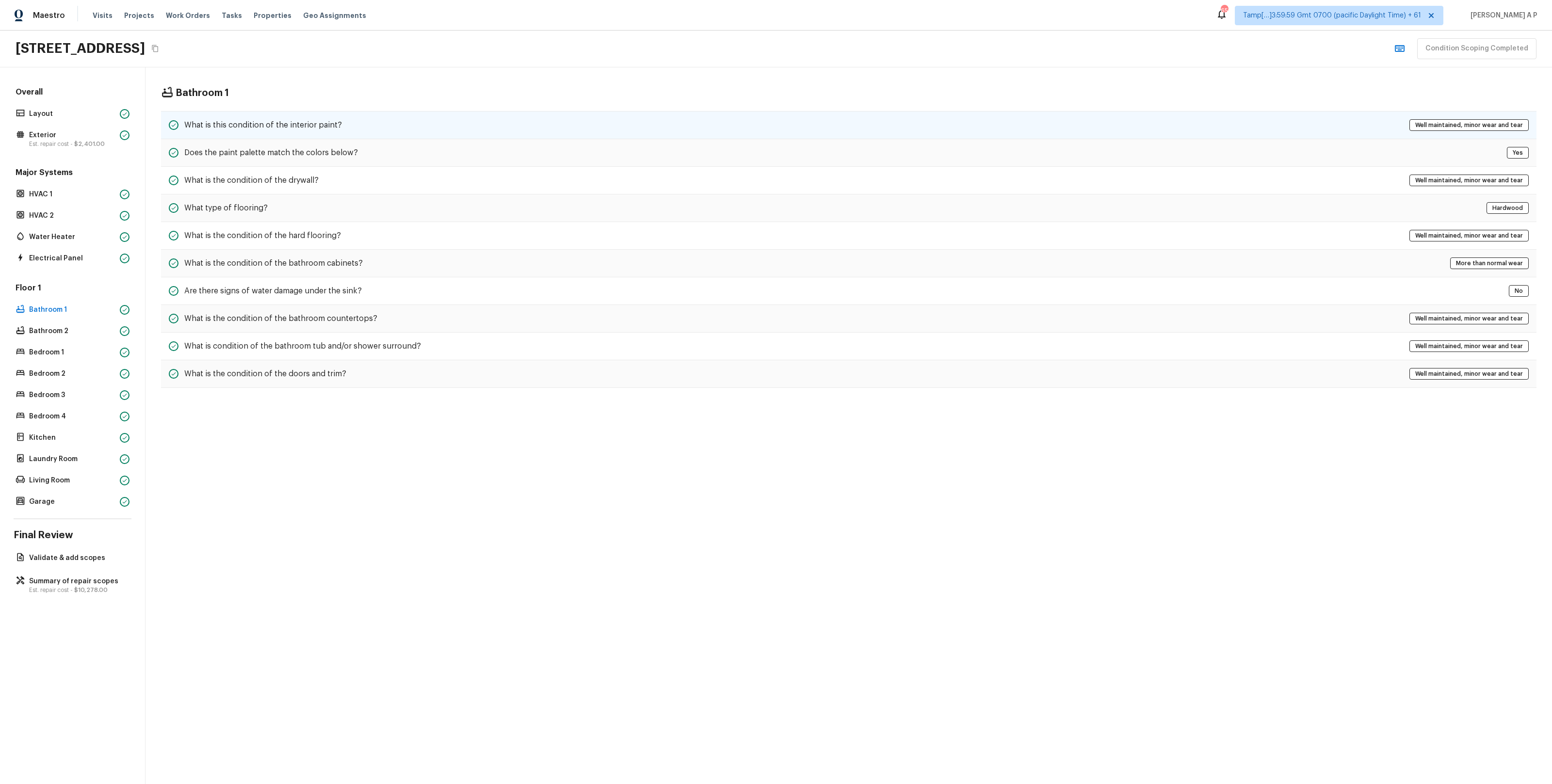
click at [315, 118] on div "What is this condition of the interior paint? Well maintained, minor wear and t…" at bounding box center [849, 125] width 1376 height 28
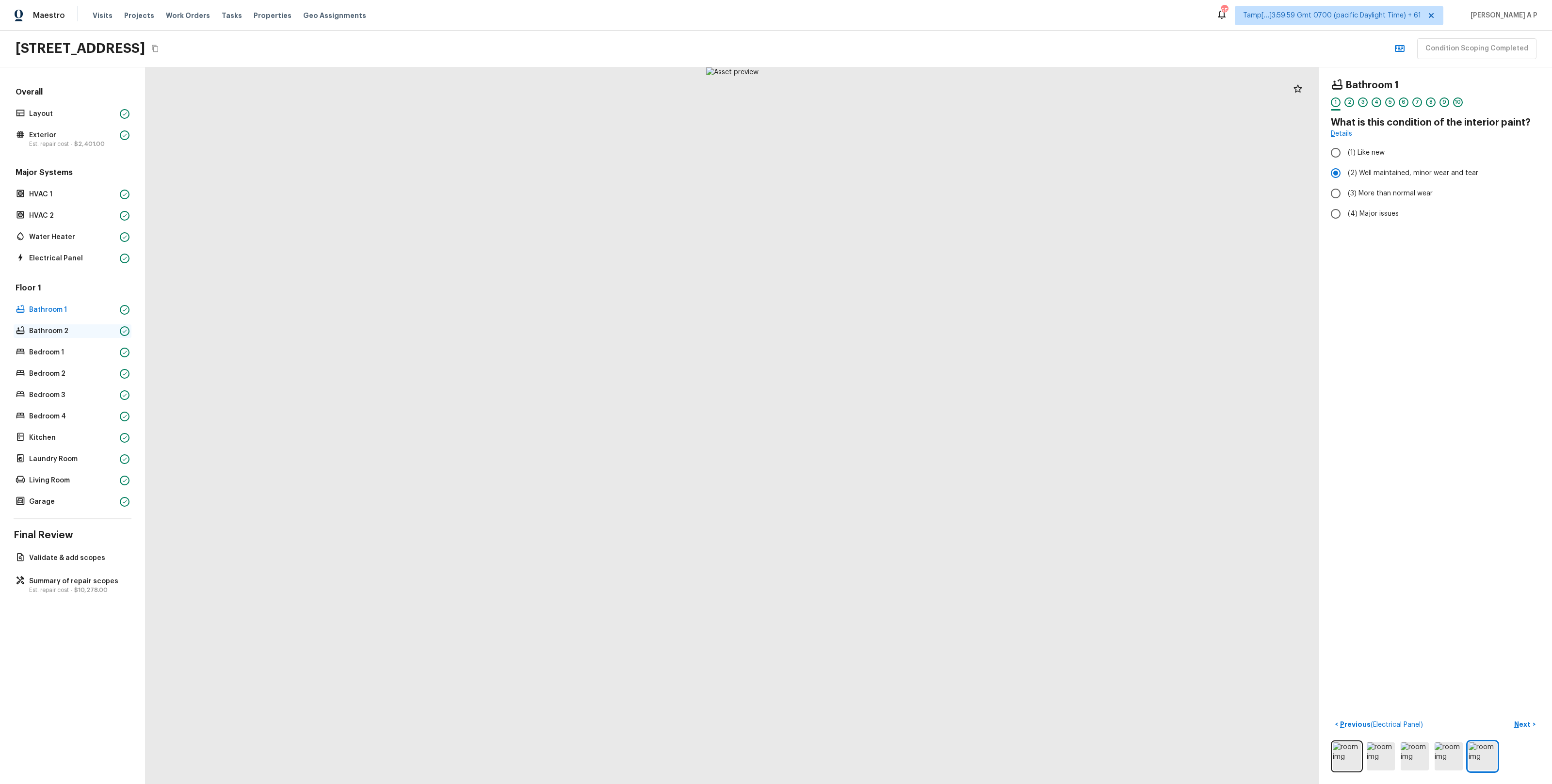
click at [124, 333] on icon at bounding box center [125, 331] width 6 height 6
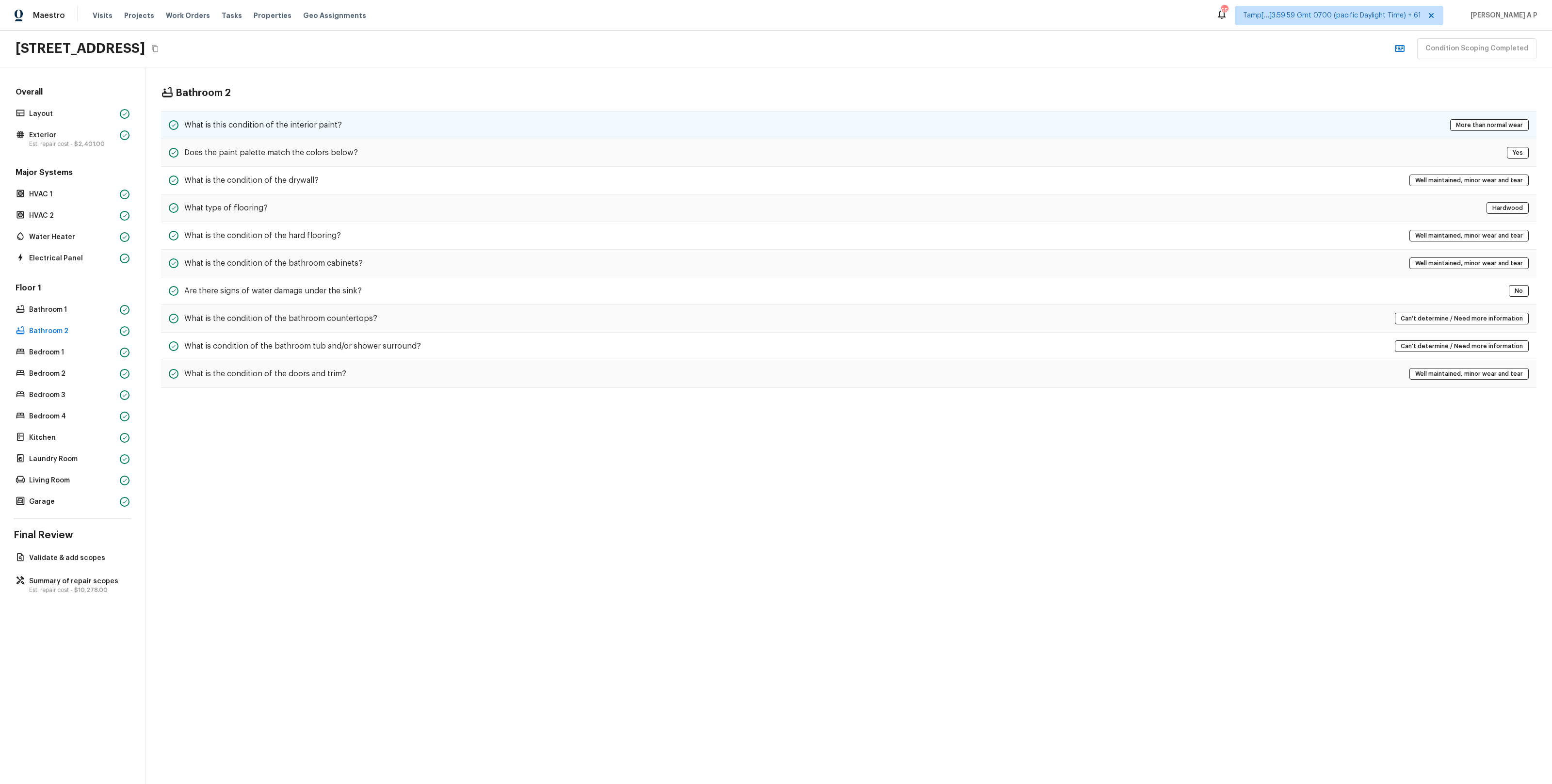
click at [344, 128] on div "What is this condition of the interior paint? More than normal wear" at bounding box center [849, 125] width 1376 height 28
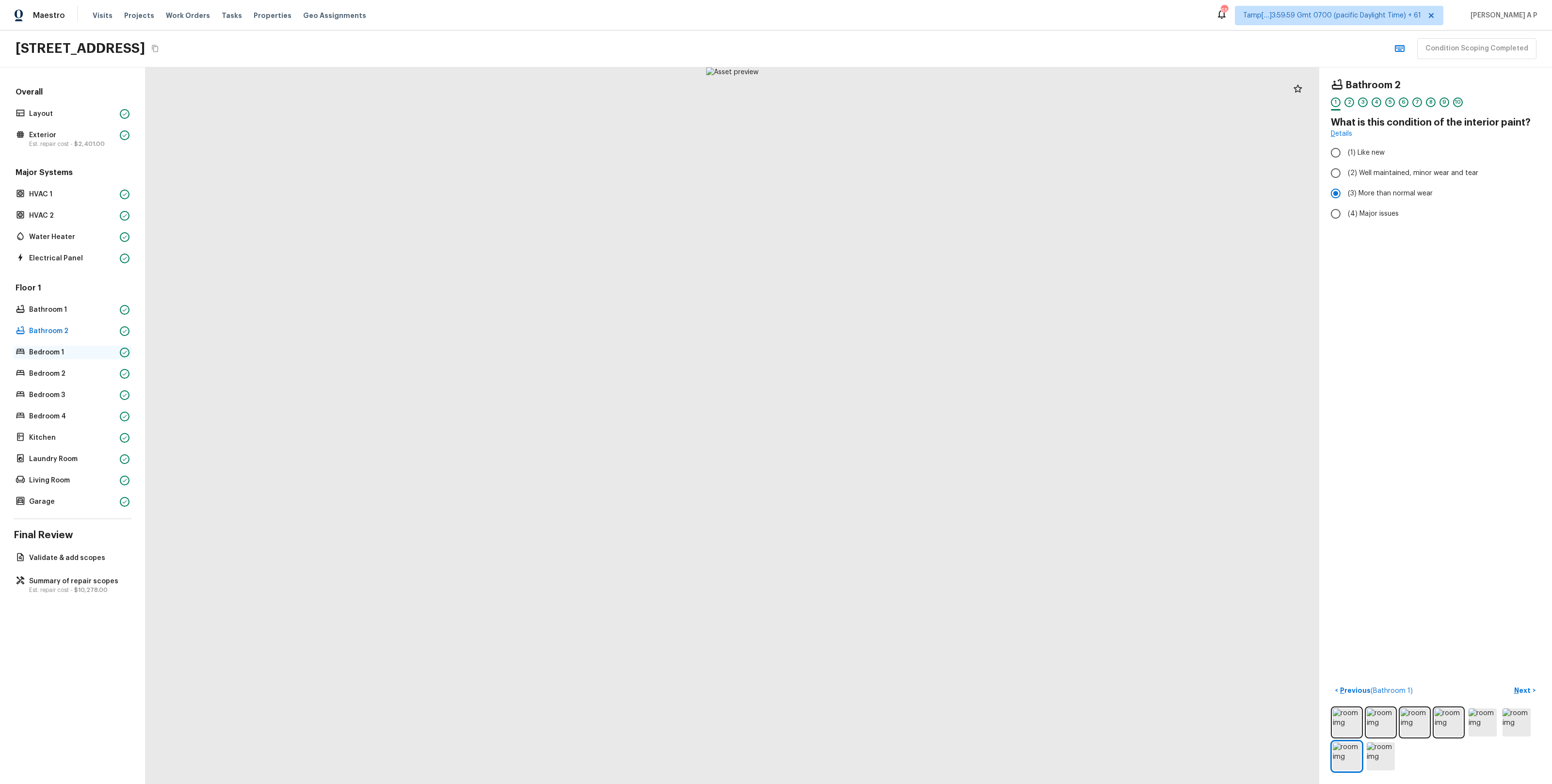
click at [51, 356] on p "Bedroom 1" at bounding box center [73, 353] width 87 height 10
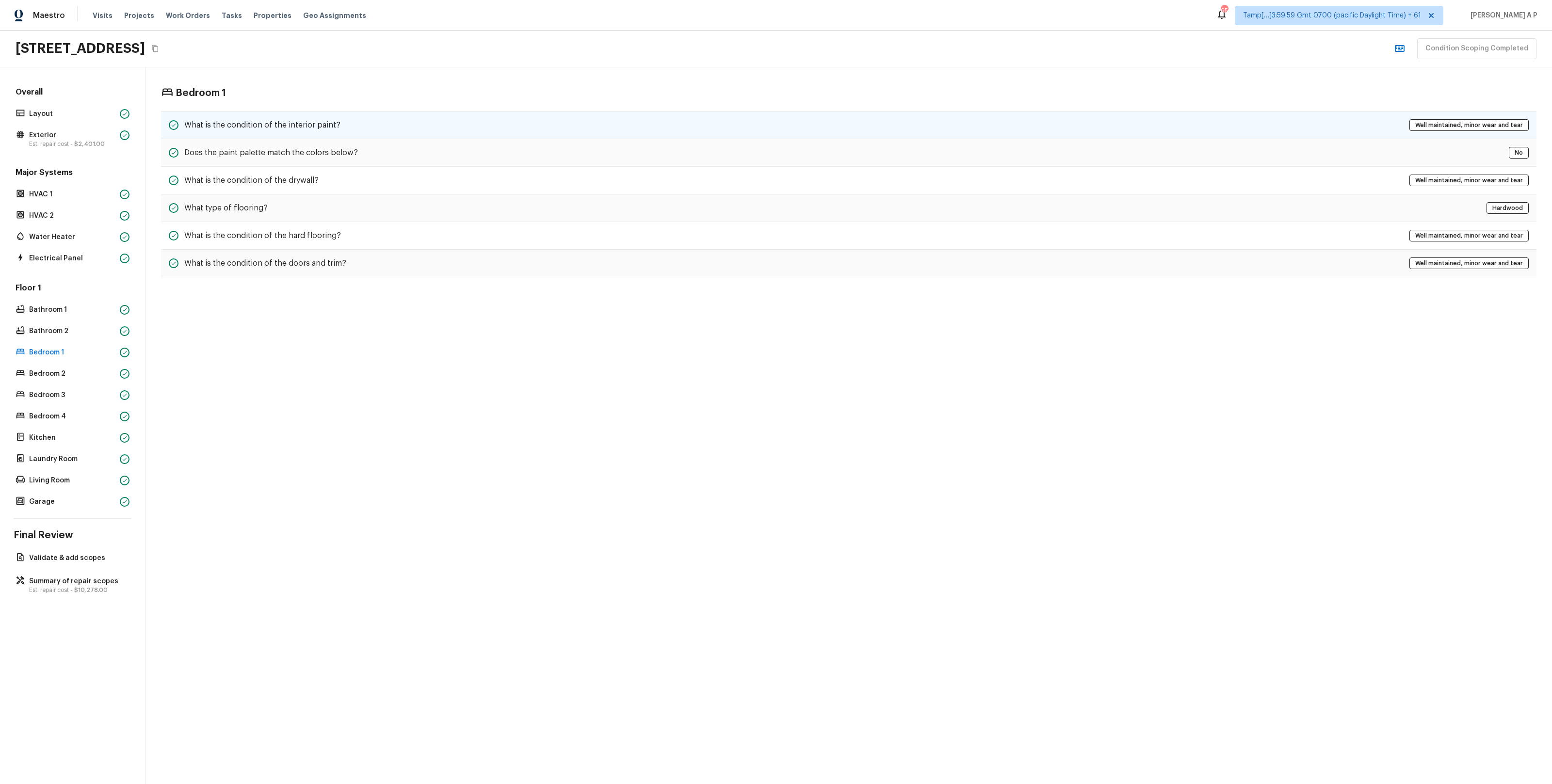
click at [301, 128] on h5 "What is the condition of the interior paint?" at bounding box center [262, 124] width 156 height 10
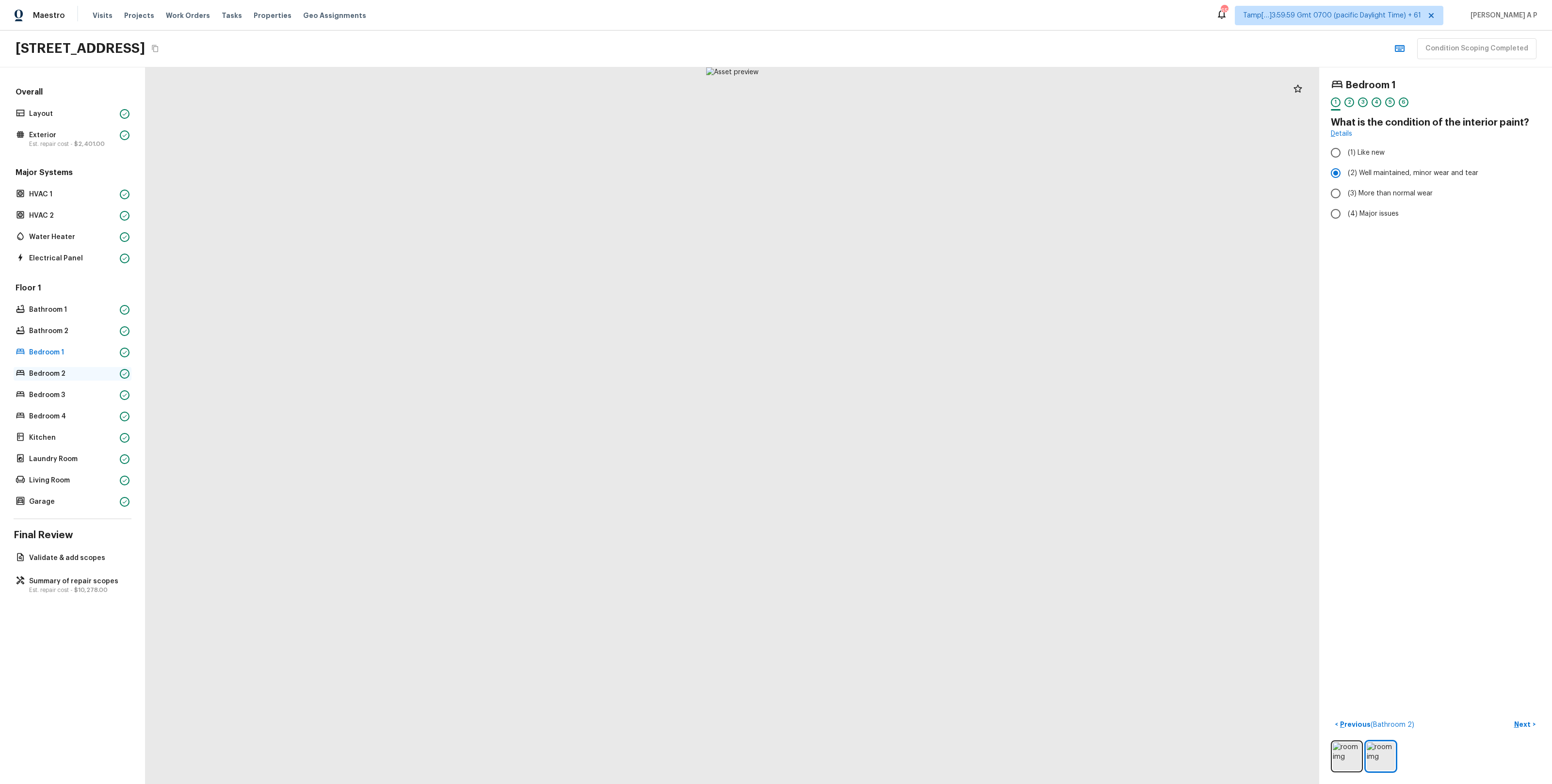
click at [84, 370] on p "Bedroom 2" at bounding box center [73, 374] width 87 height 10
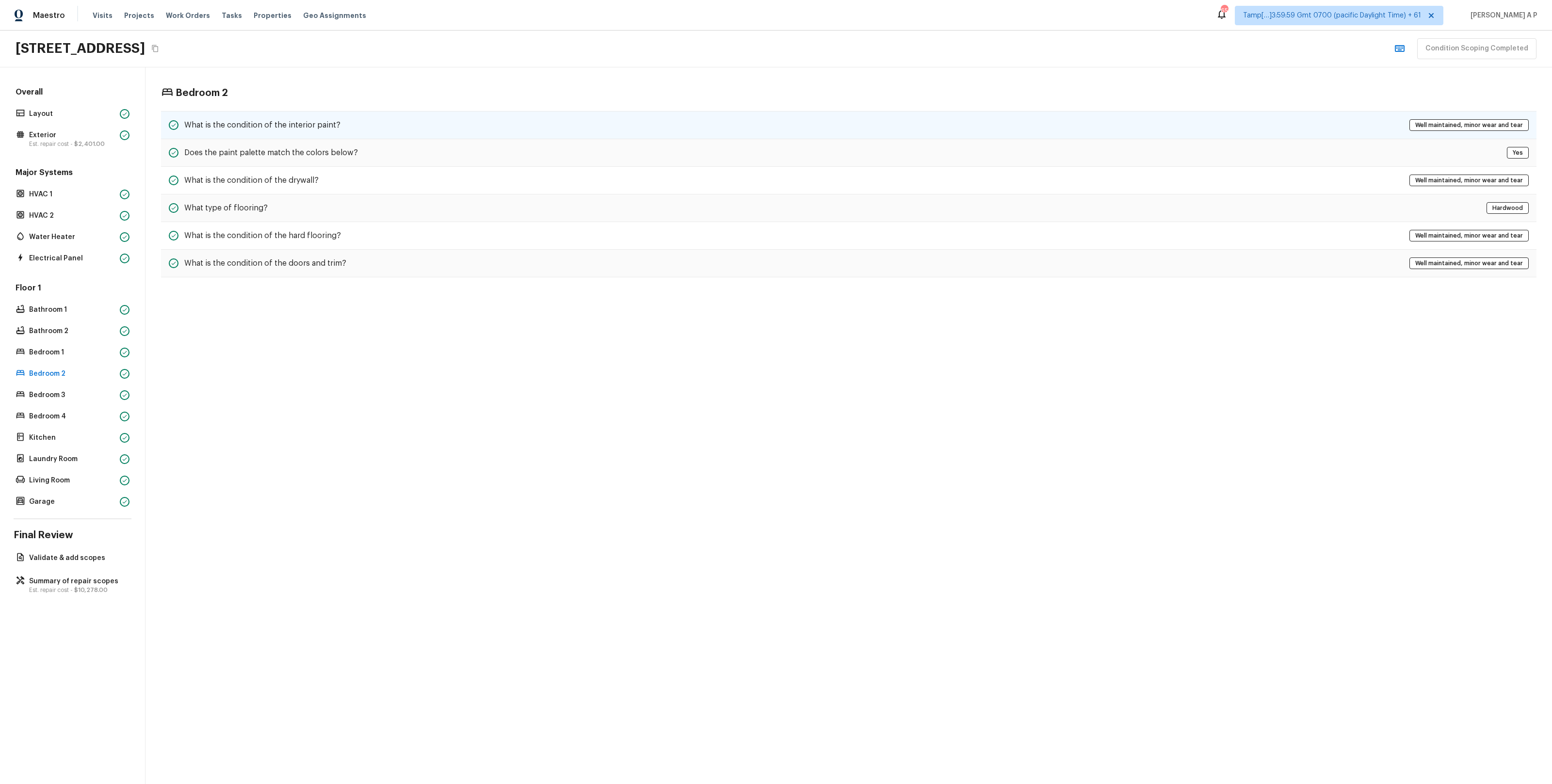
click at [280, 124] on h5 "What is the condition of the interior paint?" at bounding box center [262, 124] width 156 height 10
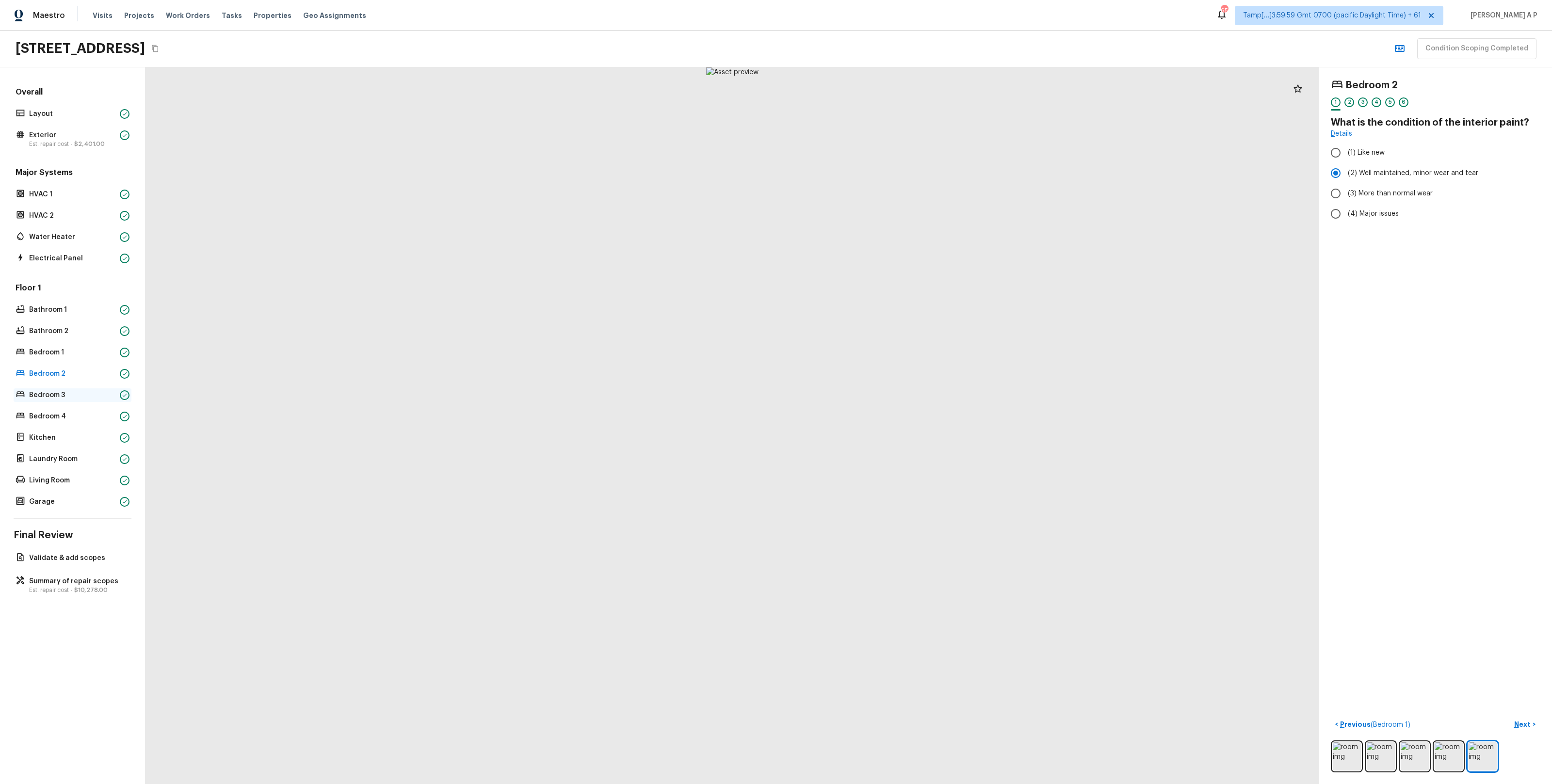
click at [98, 390] on p "Bedroom 3" at bounding box center [73, 395] width 87 height 10
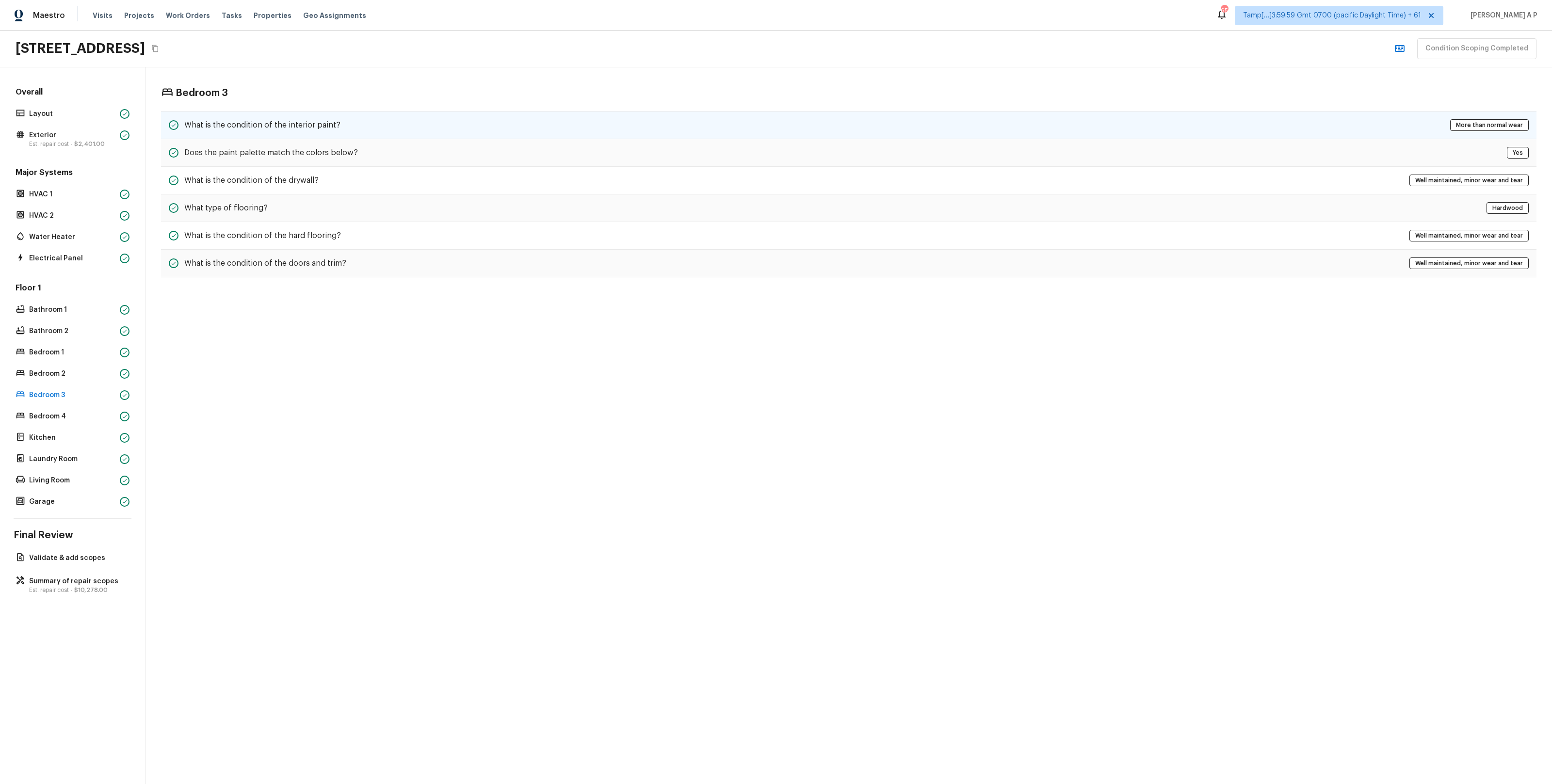
click at [253, 117] on div "What is the condition of the interior paint? More than normal wear" at bounding box center [849, 125] width 1376 height 28
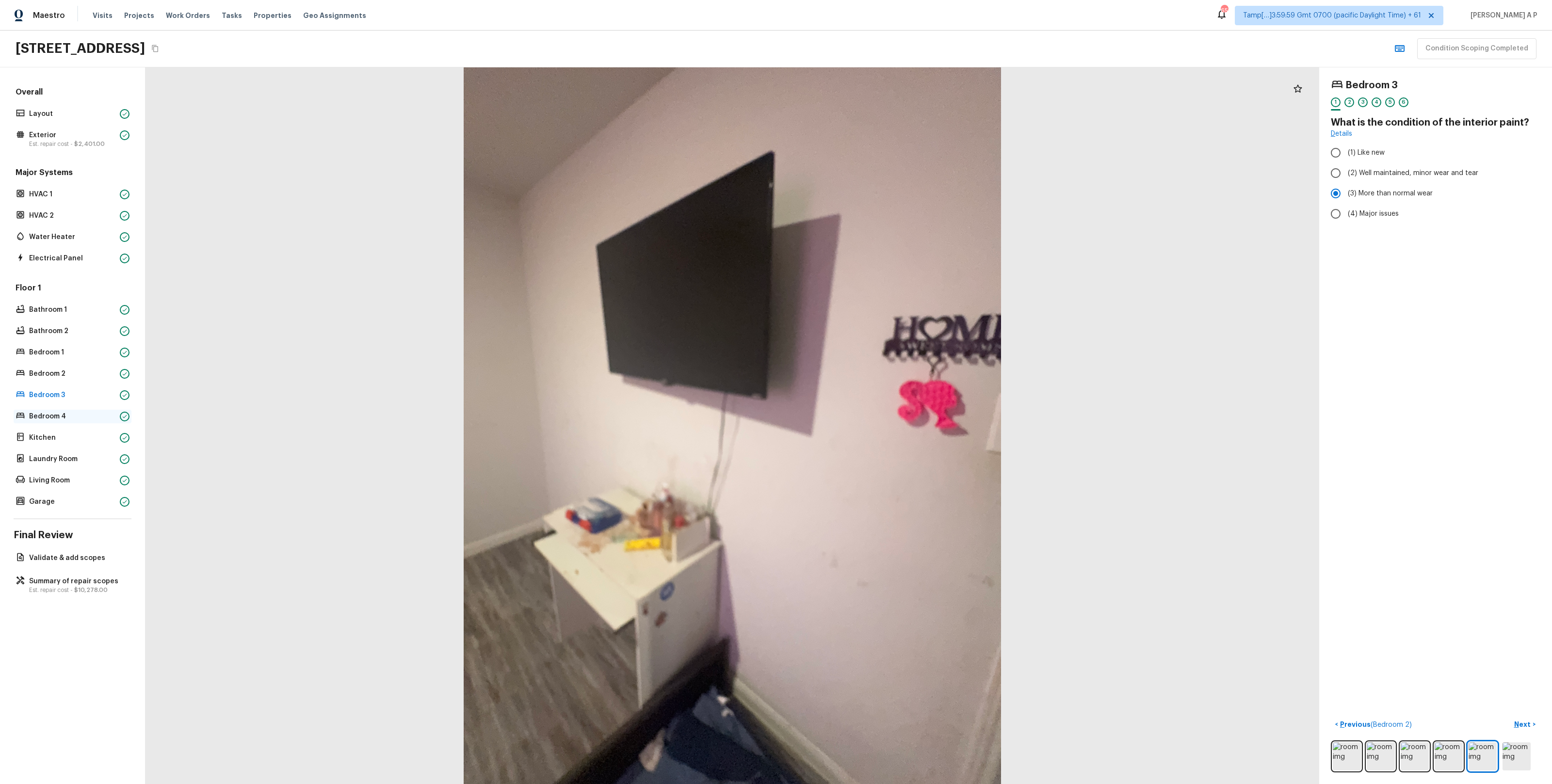
click at [95, 415] on p "Bedroom 4" at bounding box center [73, 417] width 87 height 10
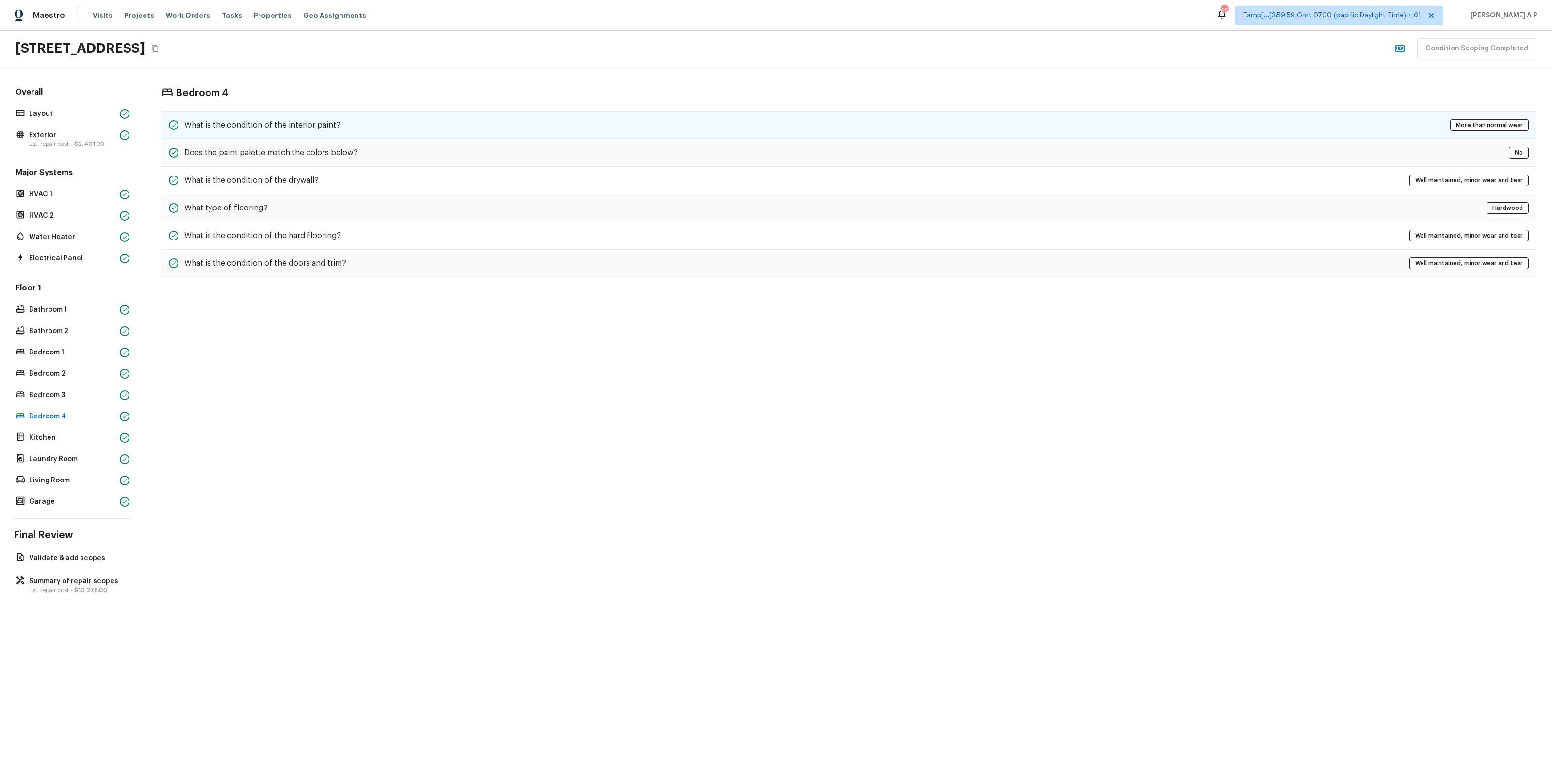
click at [287, 120] on h5 "What is the condition of the interior paint?" at bounding box center [262, 124] width 156 height 10
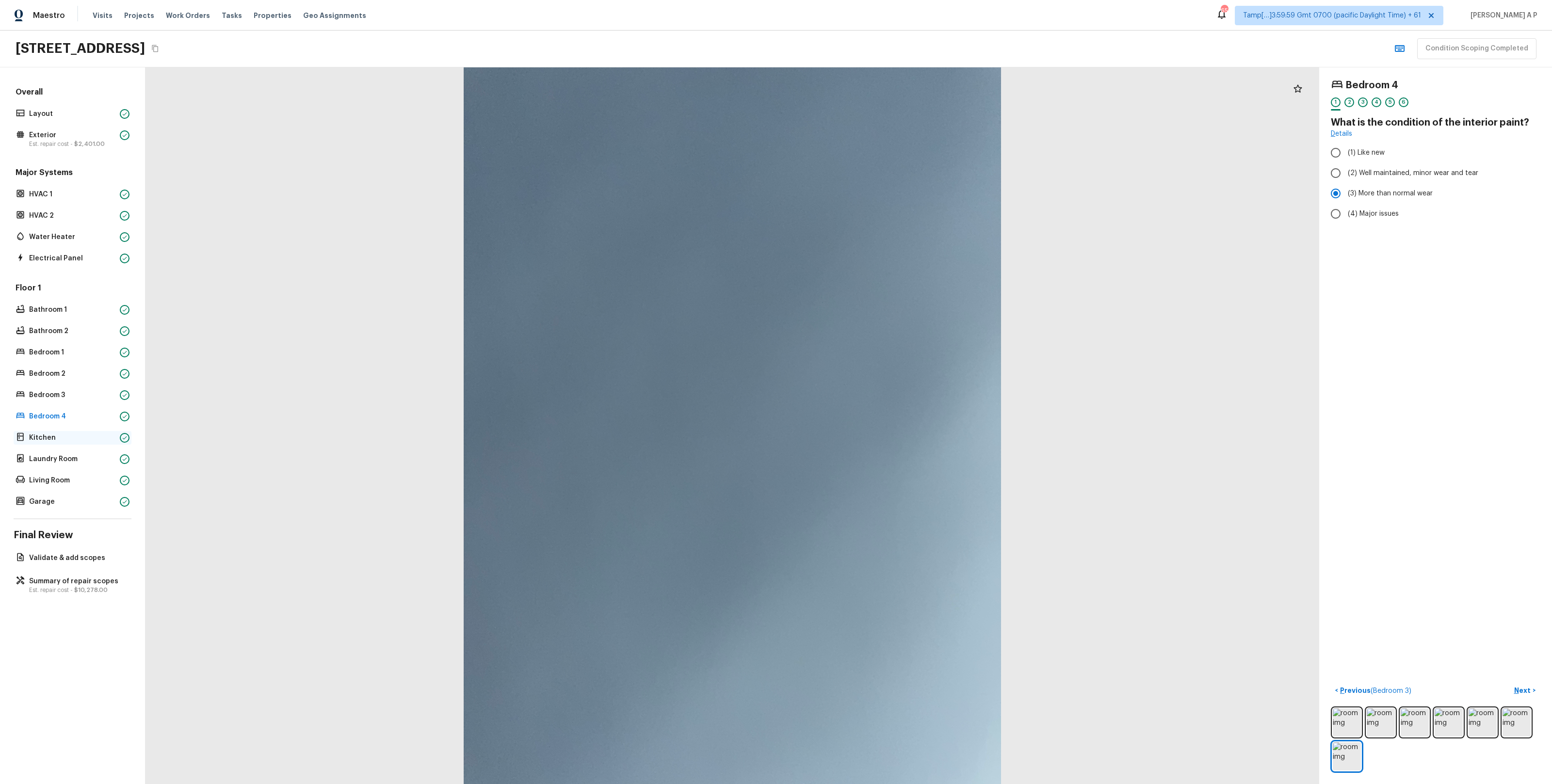
click at [63, 433] on p "Kitchen" at bounding box center [73, 438] width 87 height 10
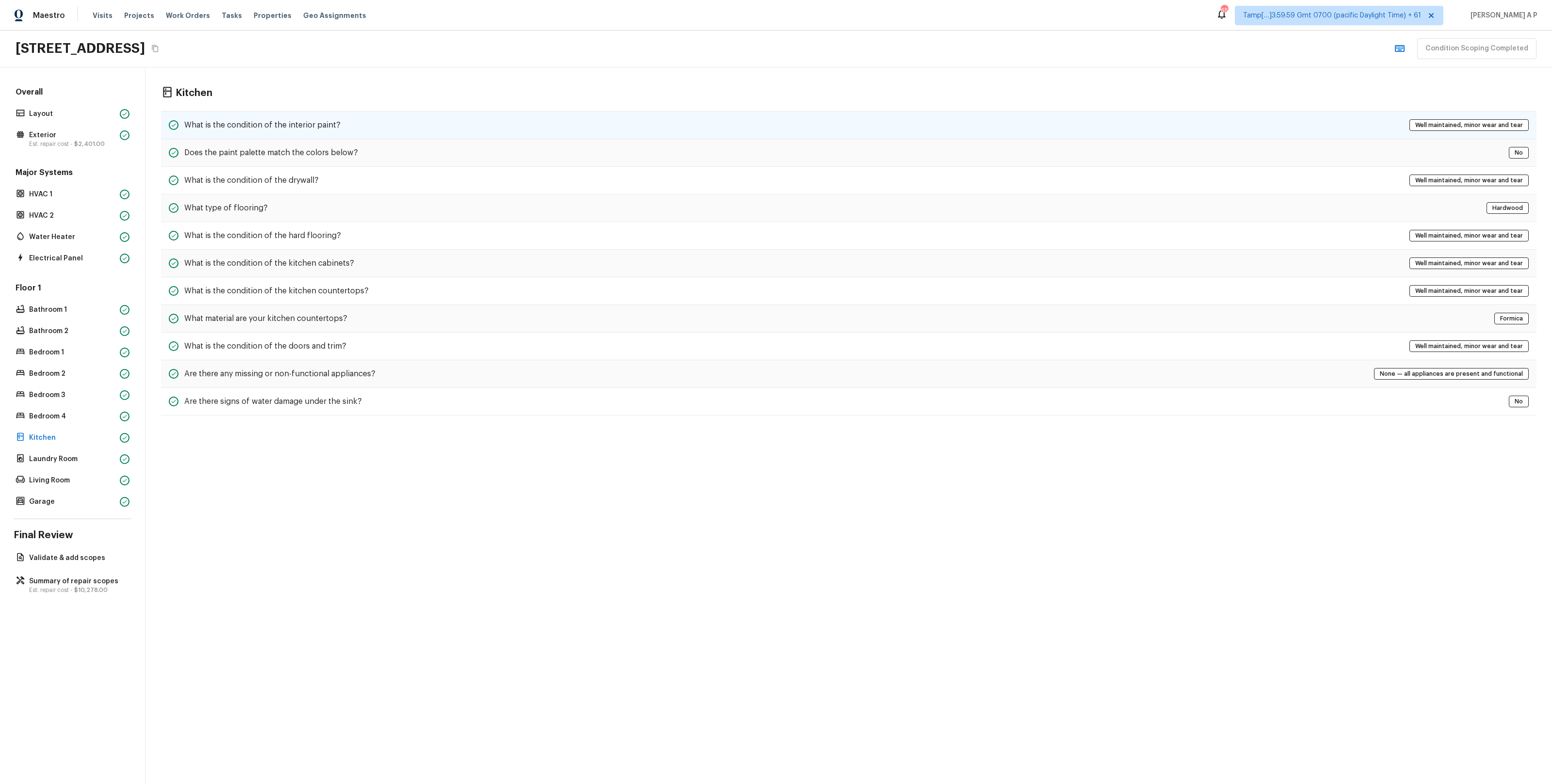
click at [230, 114] on div "What is the condition of the interior paint? Well maintained, minor wear and te…" at bounding box center [849, 125] width 1376 height 28
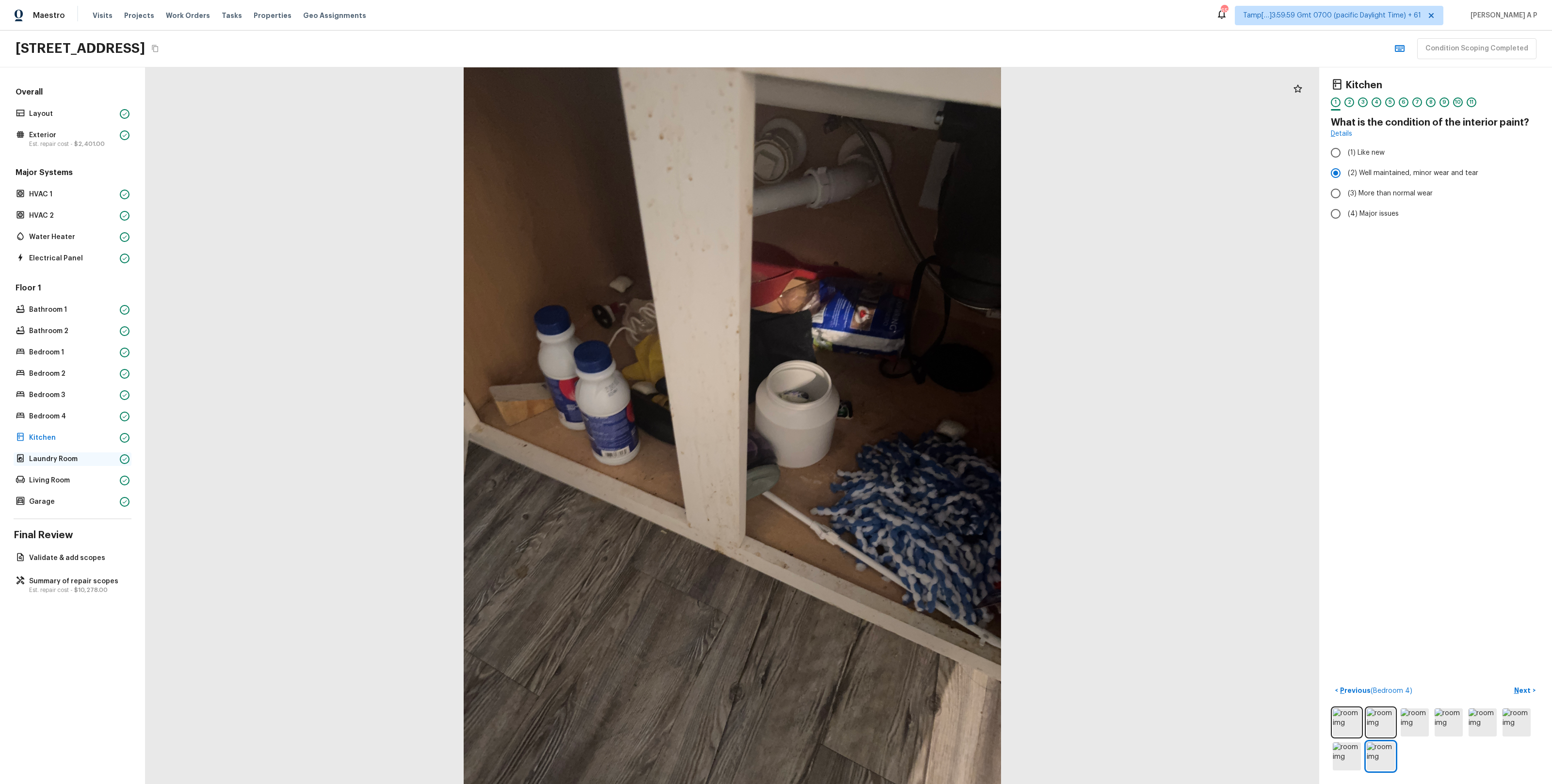
click at [50, 458] on p "Laundry Room" at bounding box center [73, 459] width 87 height 10
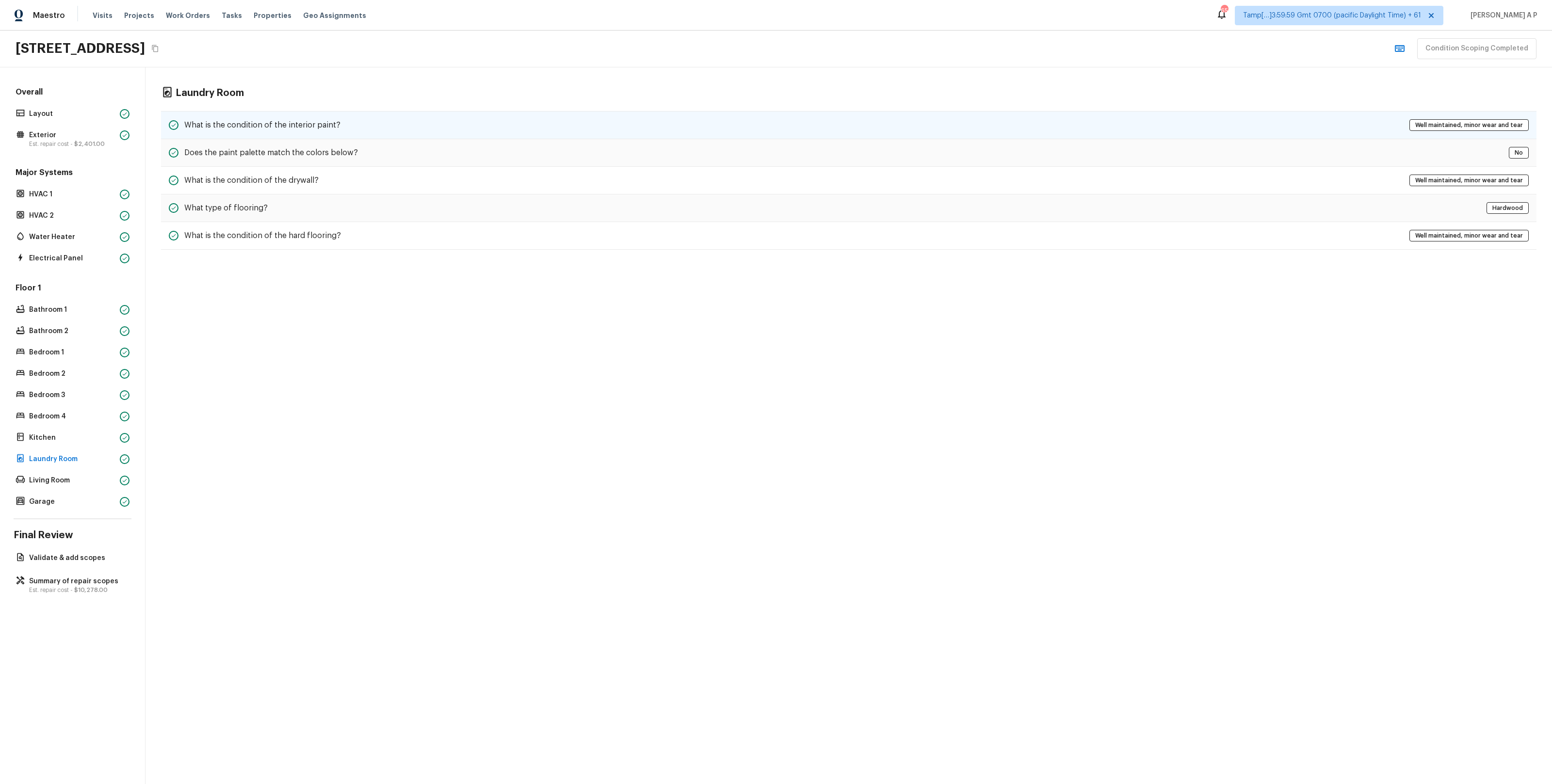
click at [328, 131] on div "What is the condition of the interior paint?" at bounding box center [254, 124] width 171 height 12
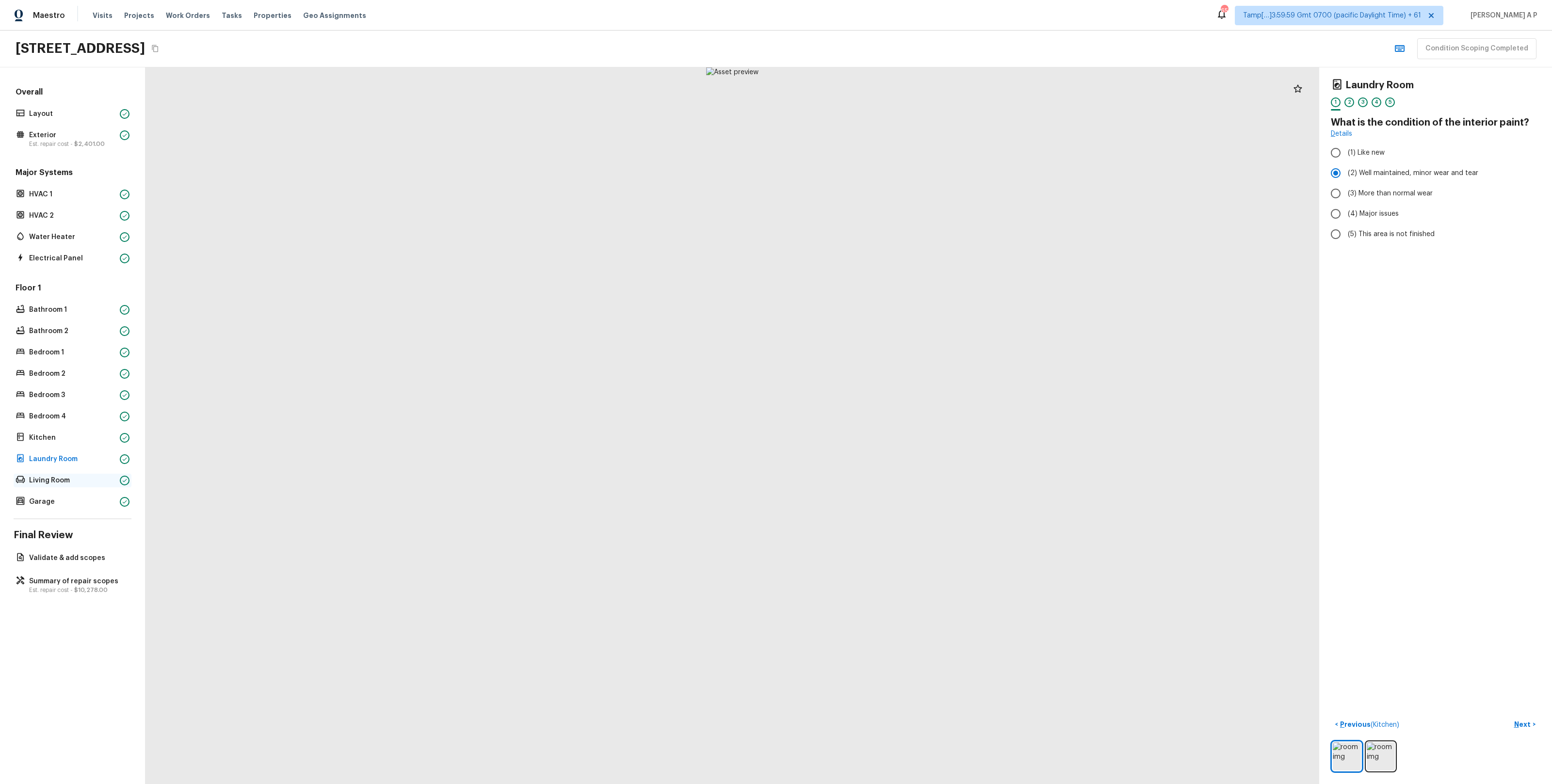
click at [110, 481] on p "Living Room" at bounding box center [73, 481] width 87 height 10
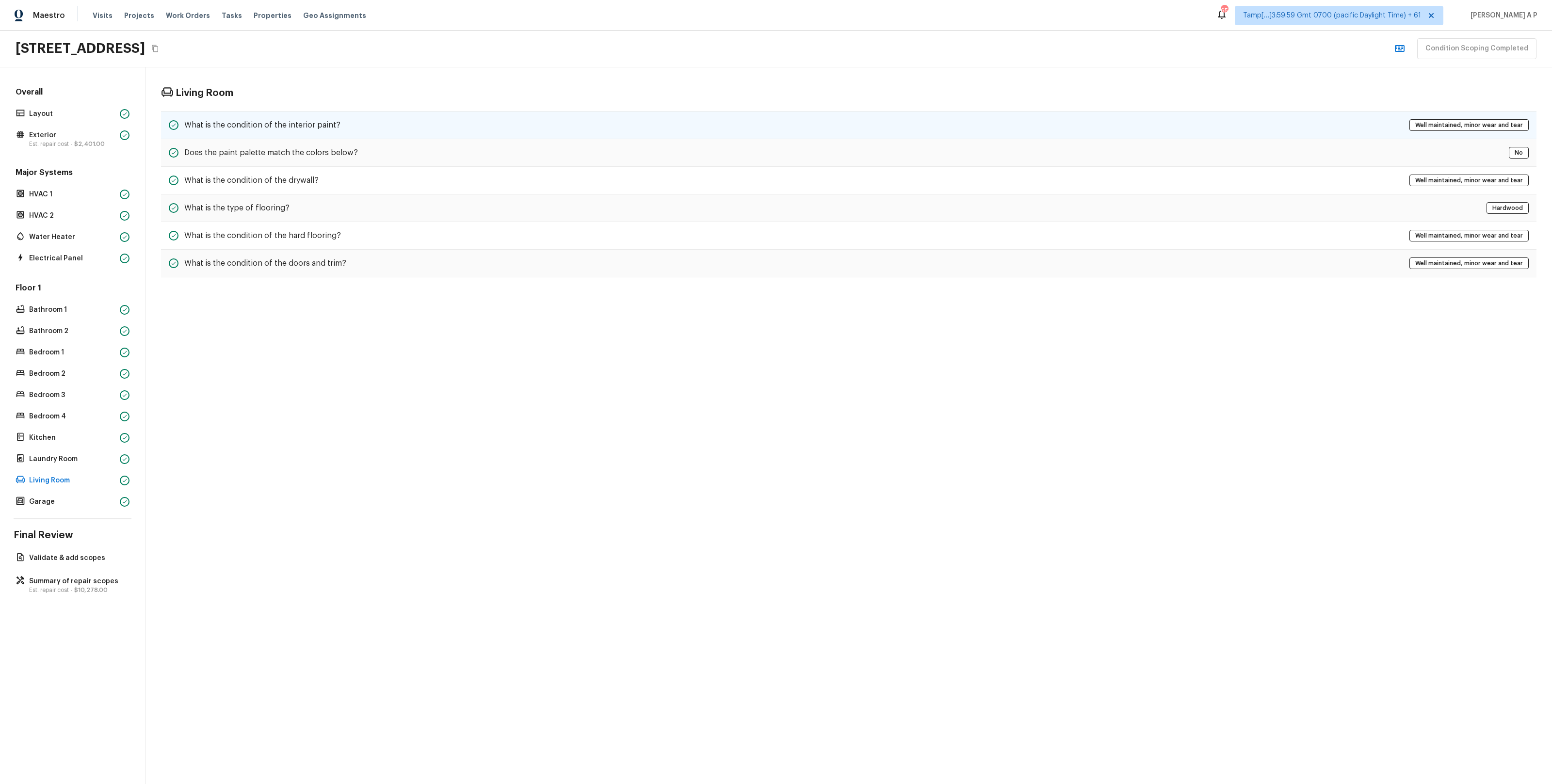
click at [310, 117] on div "What is the condition of the interior paint? Well maintained, minor wear and te…" at bounding box center [849, 125] width 1376 height 28
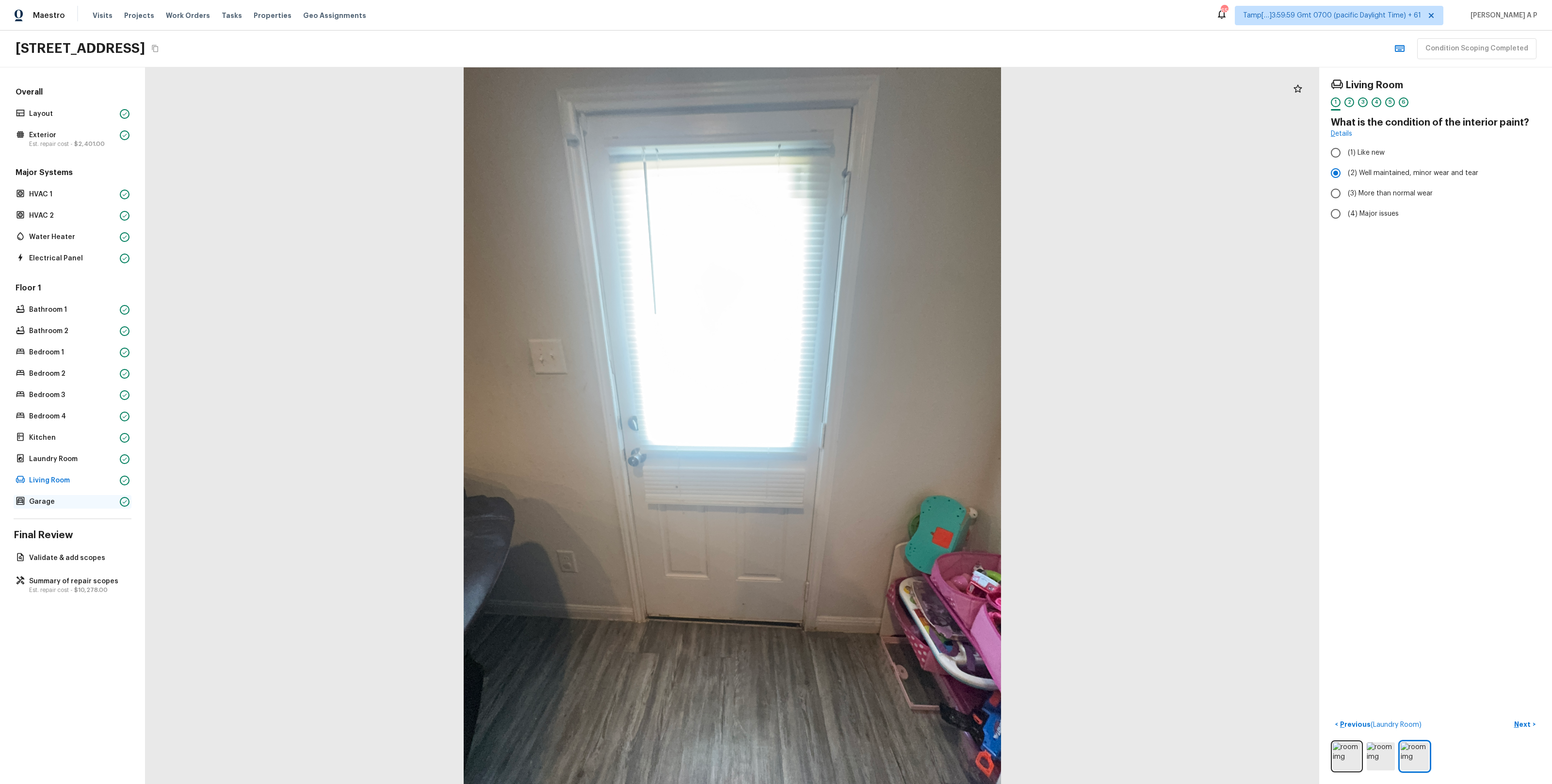
click at [113, 505] on p "Garage" at bounding box center [73, 502] width 87 height 10
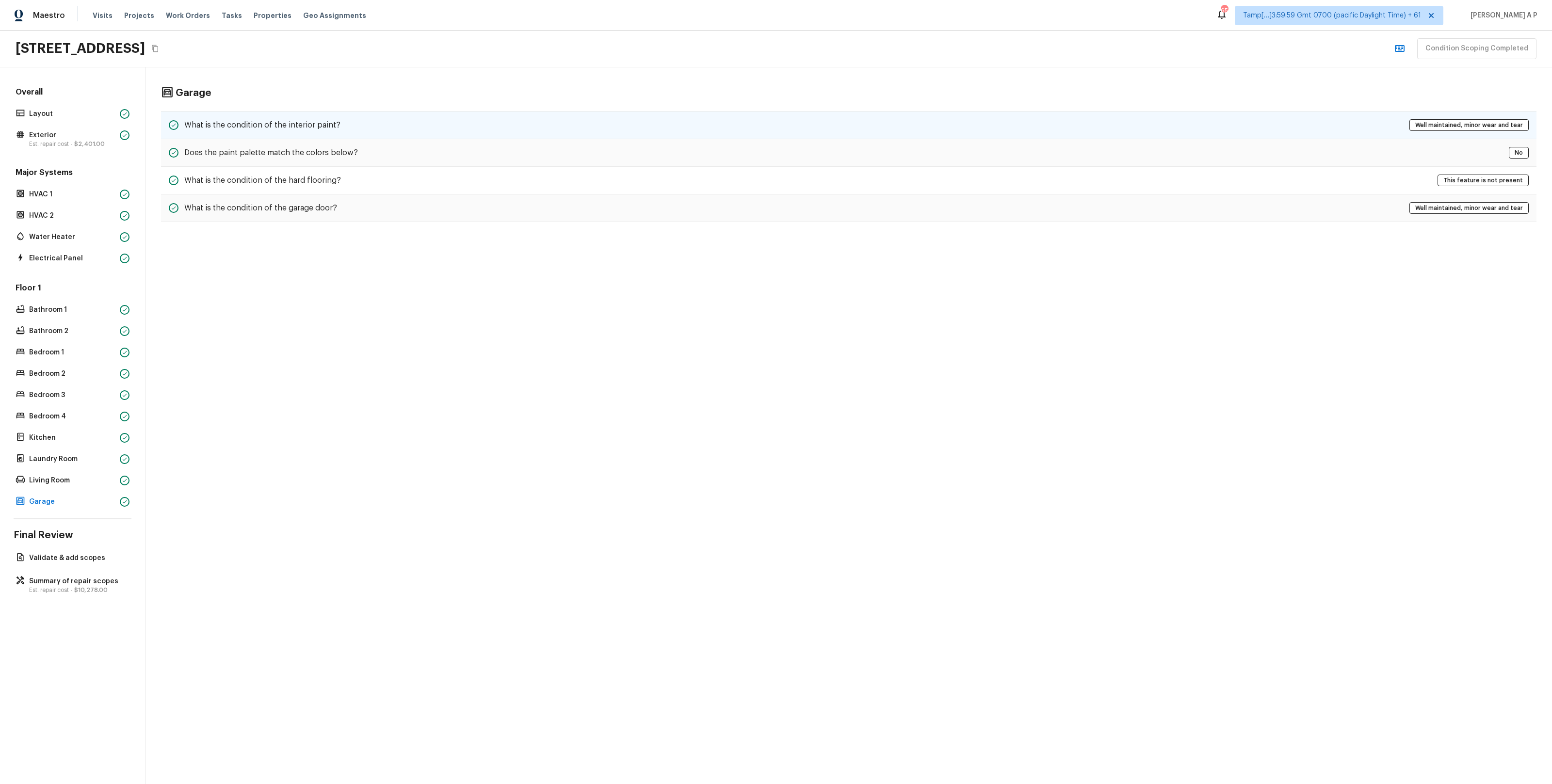
click at [317, 124] on h5 "What is the condition of the interior paint?" at bounding box center [262, 124] width 156 height 10
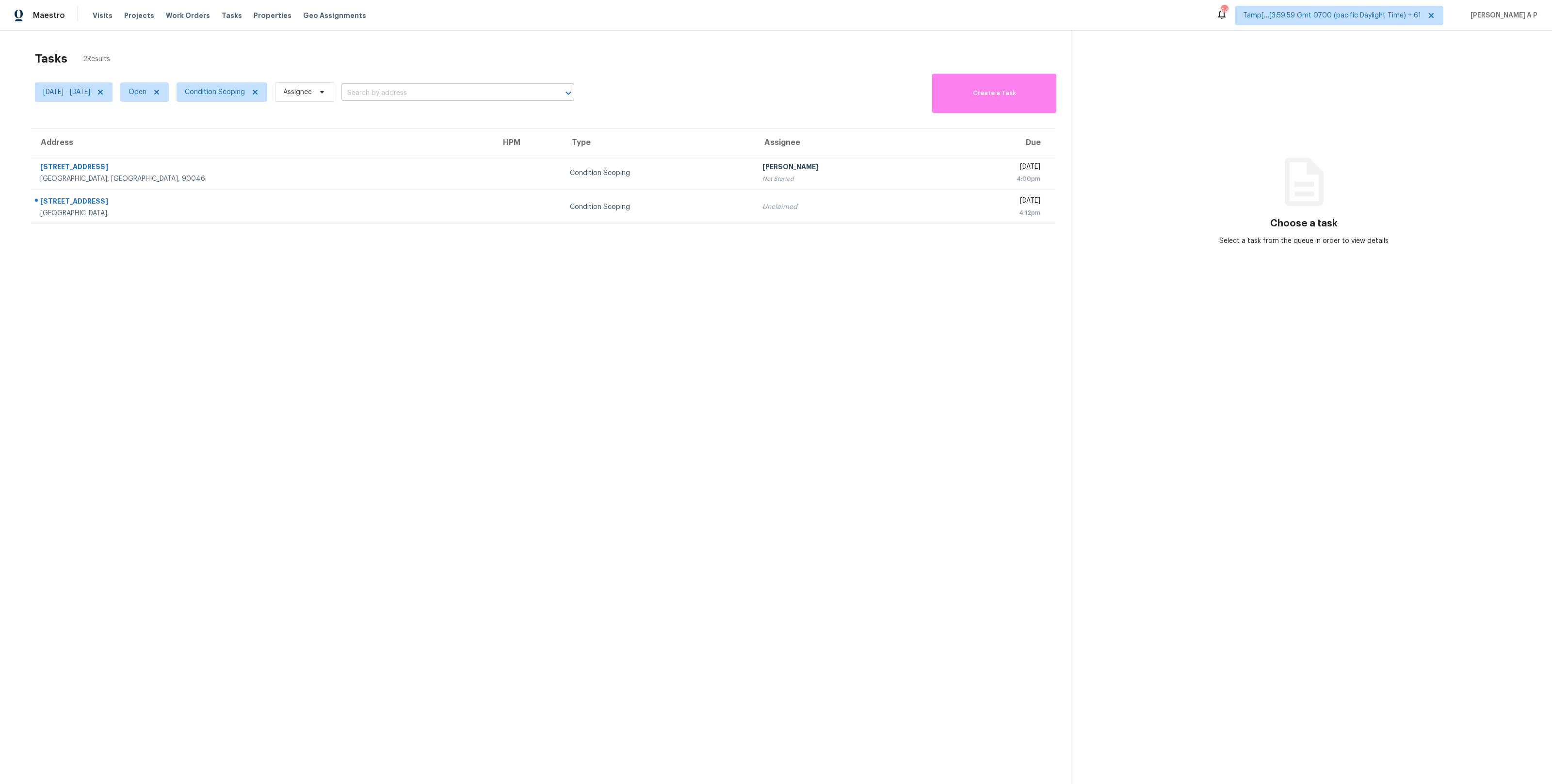
click at [423, 95] on input "text" at bounding box center [444, 93] width 206 height 15
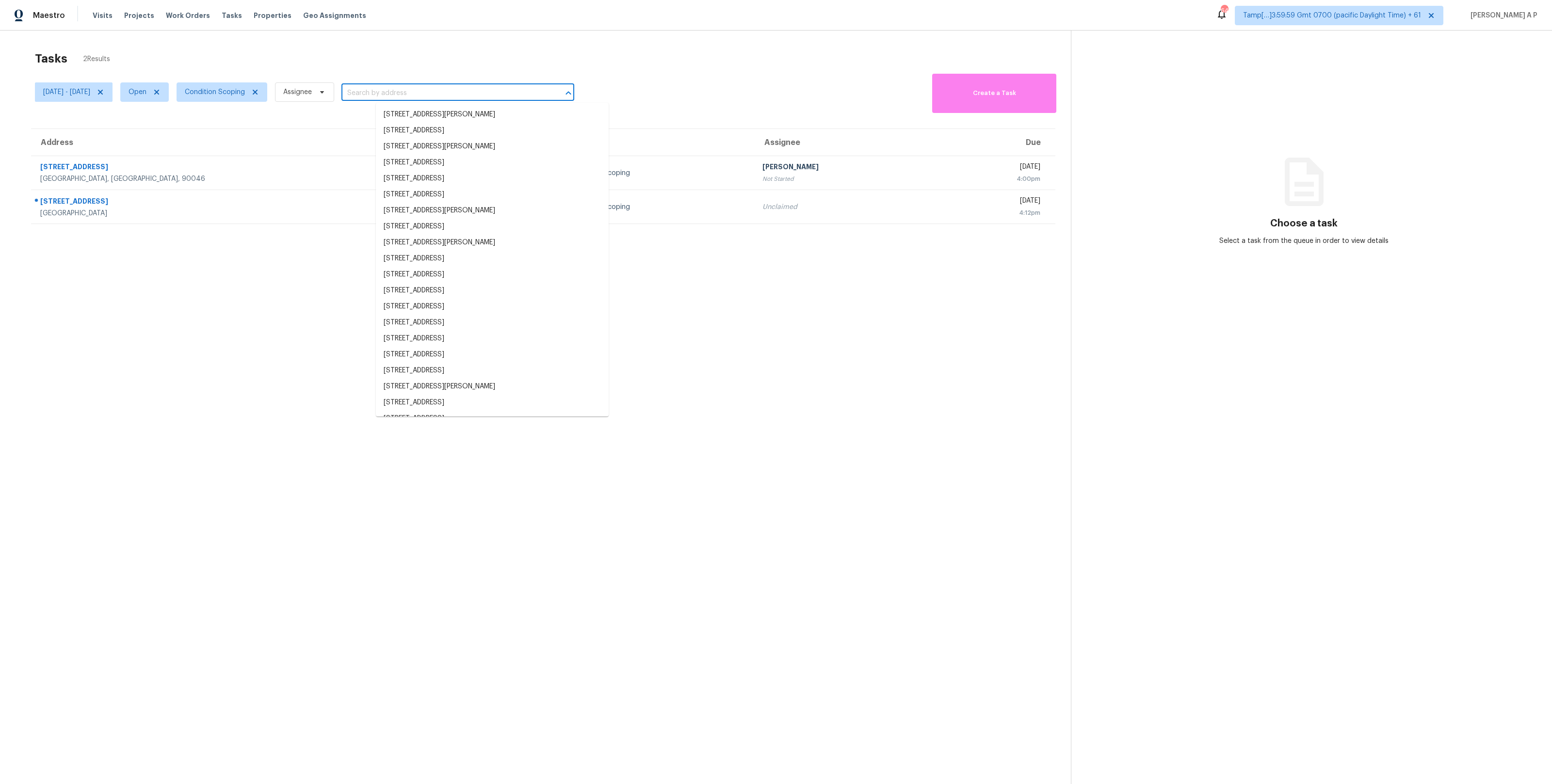
paste input ""16580 SW Townsville St Portland, OR, 97224""
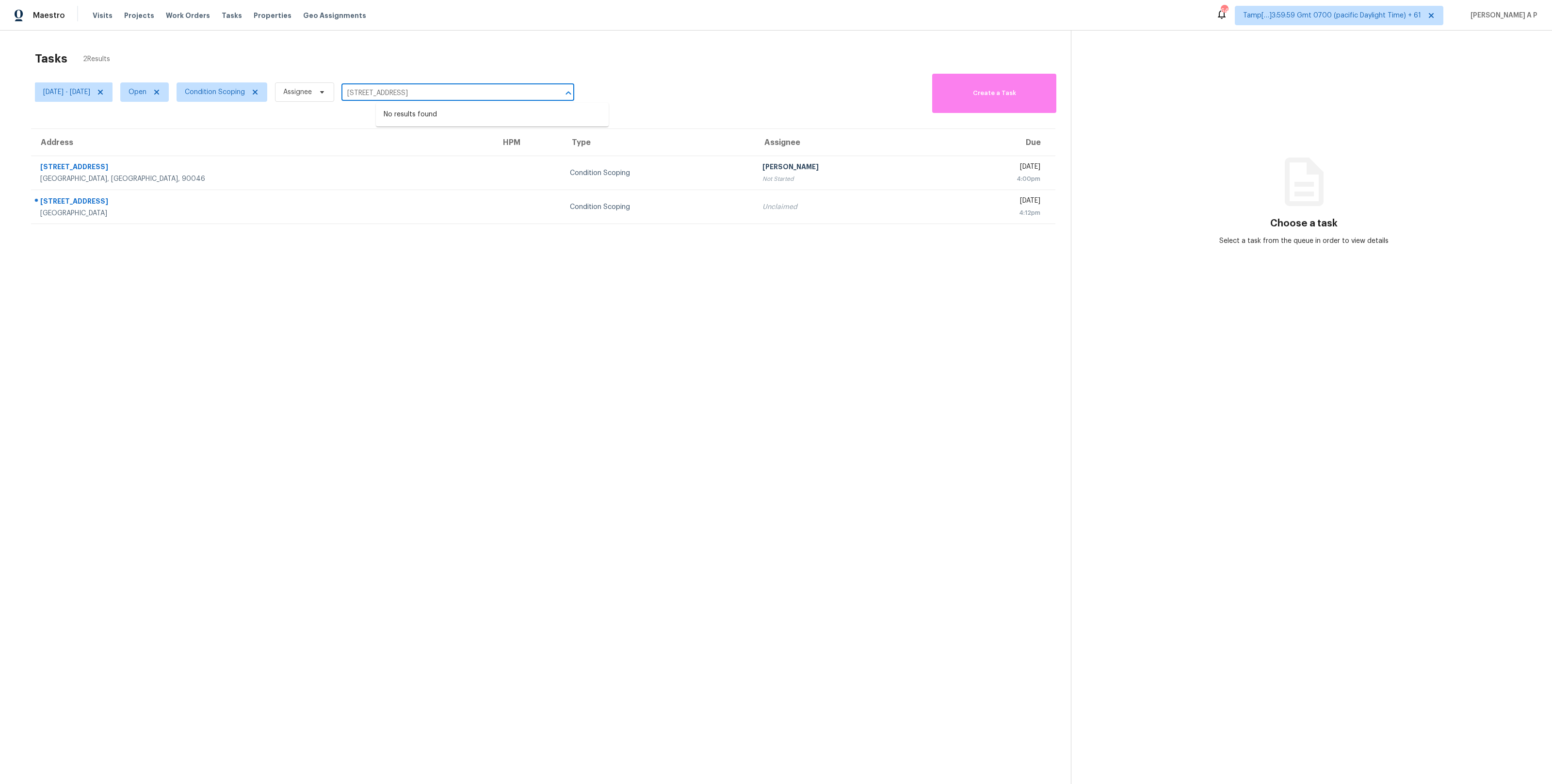
type input "16580 SW Townsville St Portland, OR, 97224"
click at [146, 89] on span "Open" at bounding box center [137, 92] width 18 height 10
click at [199, 134] on div "Closed" at bounding box center [181, 133] width 47 height 13
click at [192, 134] on label "Closed" at bounding box center [178, 134] width 35 height 10
click at [167, 134] on input "Closed" at bounding box center [164, 132] width 6 height 6
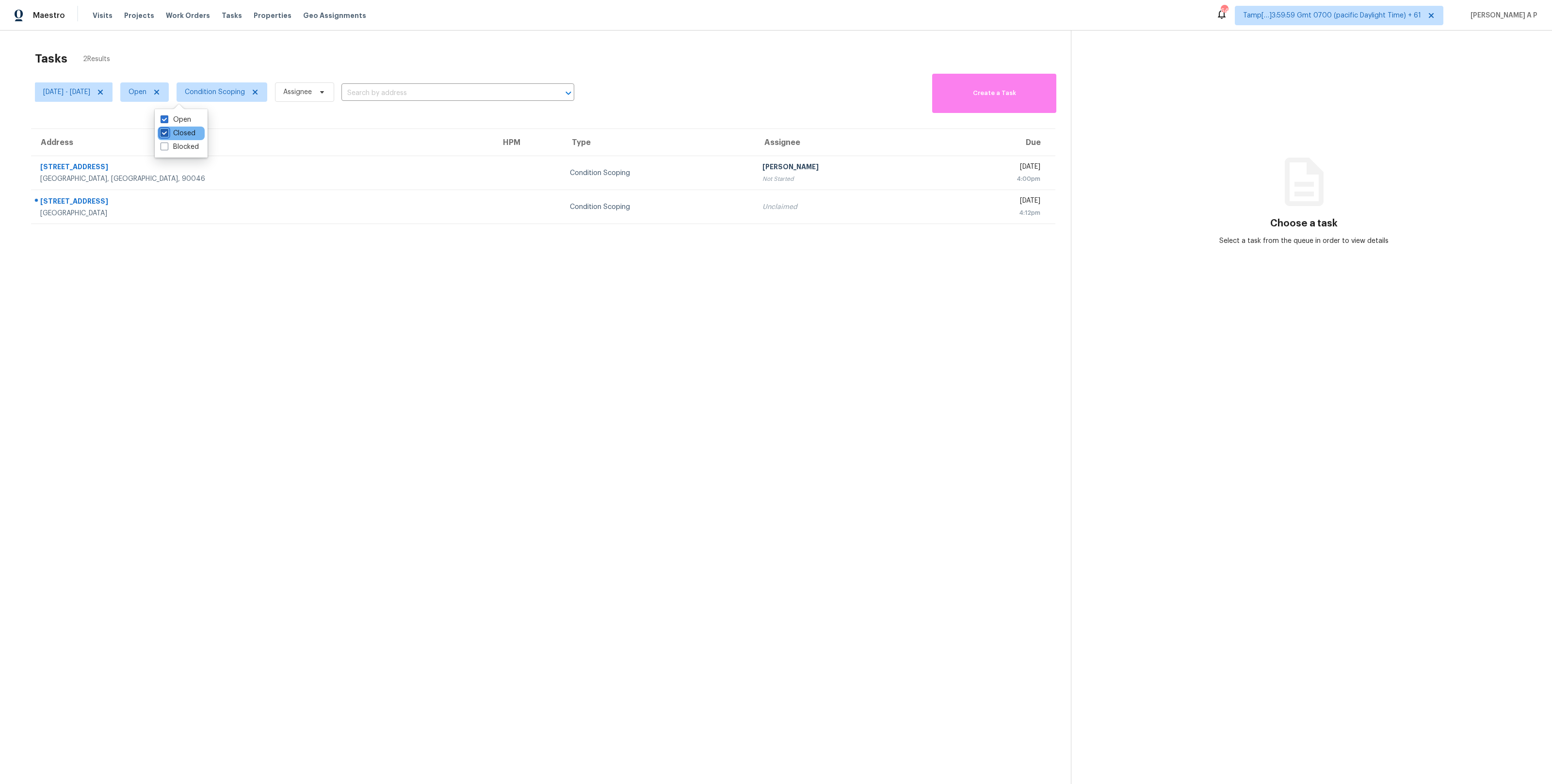
checkbox input "true"
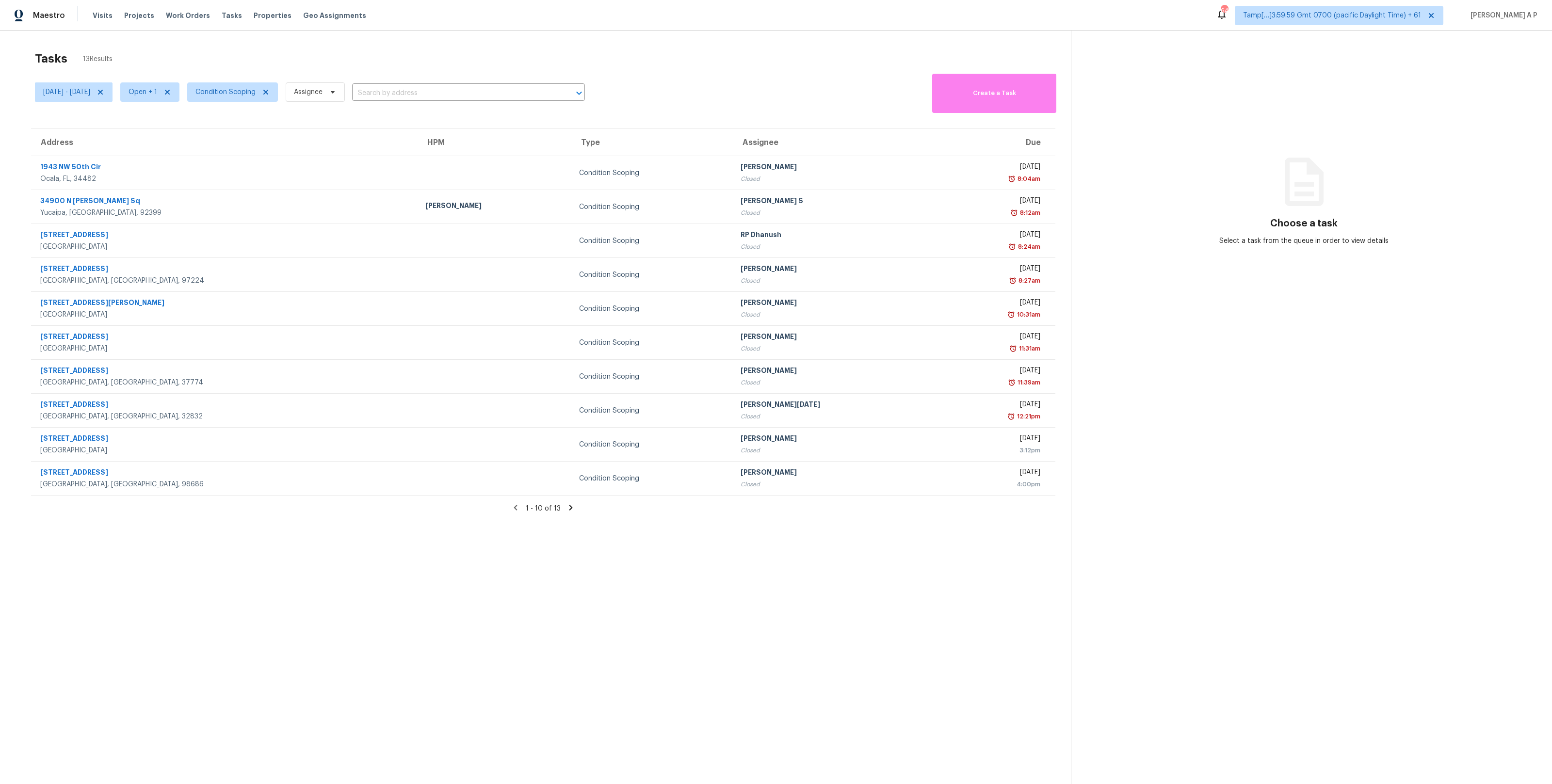
click at [581, 545] on section "Tasks 13 Results Thu, Oct 02 - Thu, Oct 02 Open + 1 Condition Scoping Assignee …" at bounding box center [543, 430] width 1055 height 769
click at [451, 90] on input "text" at bounding box center [455, 93] width 206 height 15
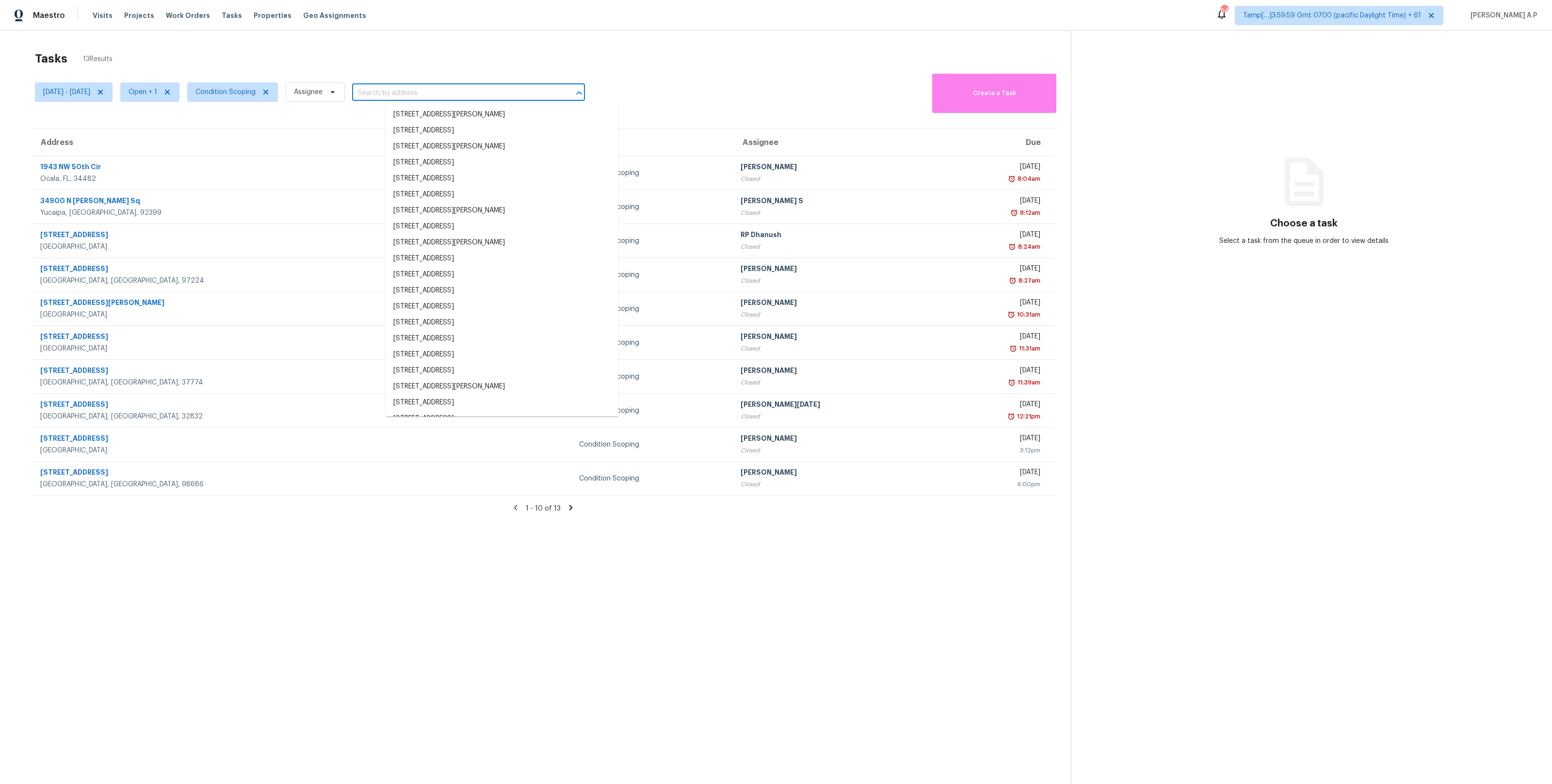
paste input ""16580 SW Townsville St Portland, OR, 97224""
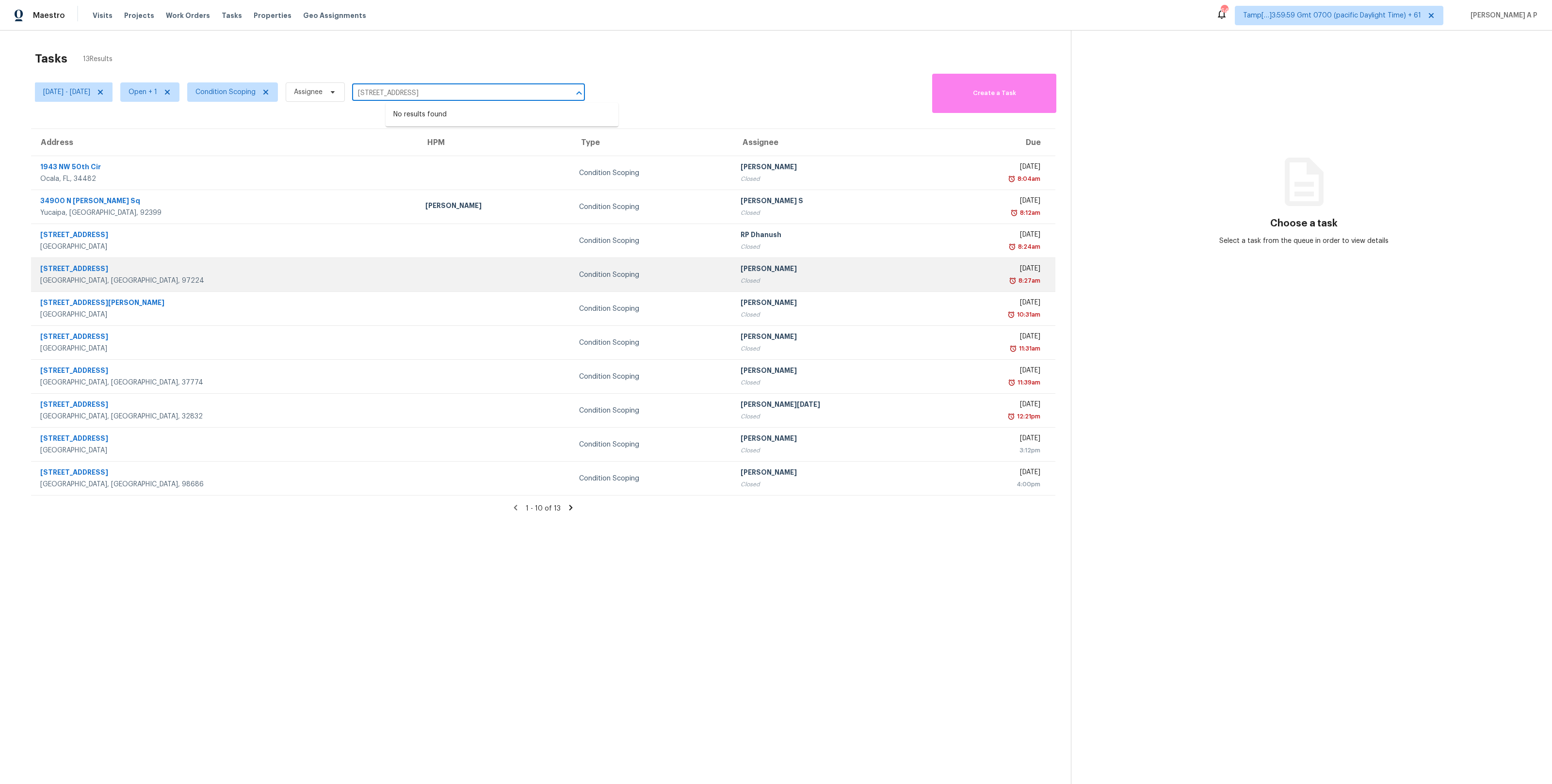
type input "16580 SW Townsville St Portland, OR, 97224"
click at [579, 277] on div "Condition Scoping" at bounding box center [652, 275] width 146 height 10
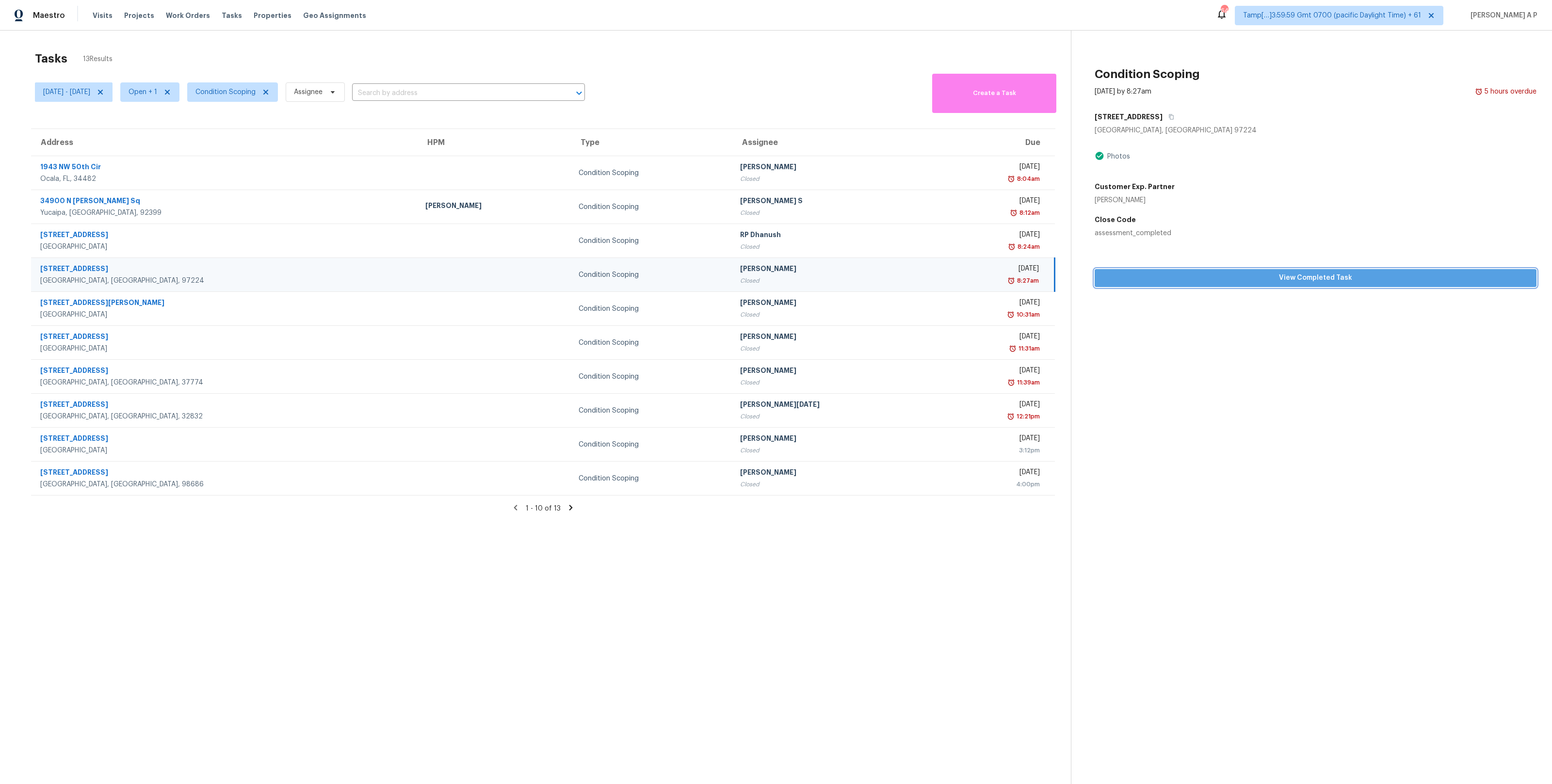
click at [1124, 279] on span "View Completed Task" at bounding box center [1315, 278] width 426 height 12
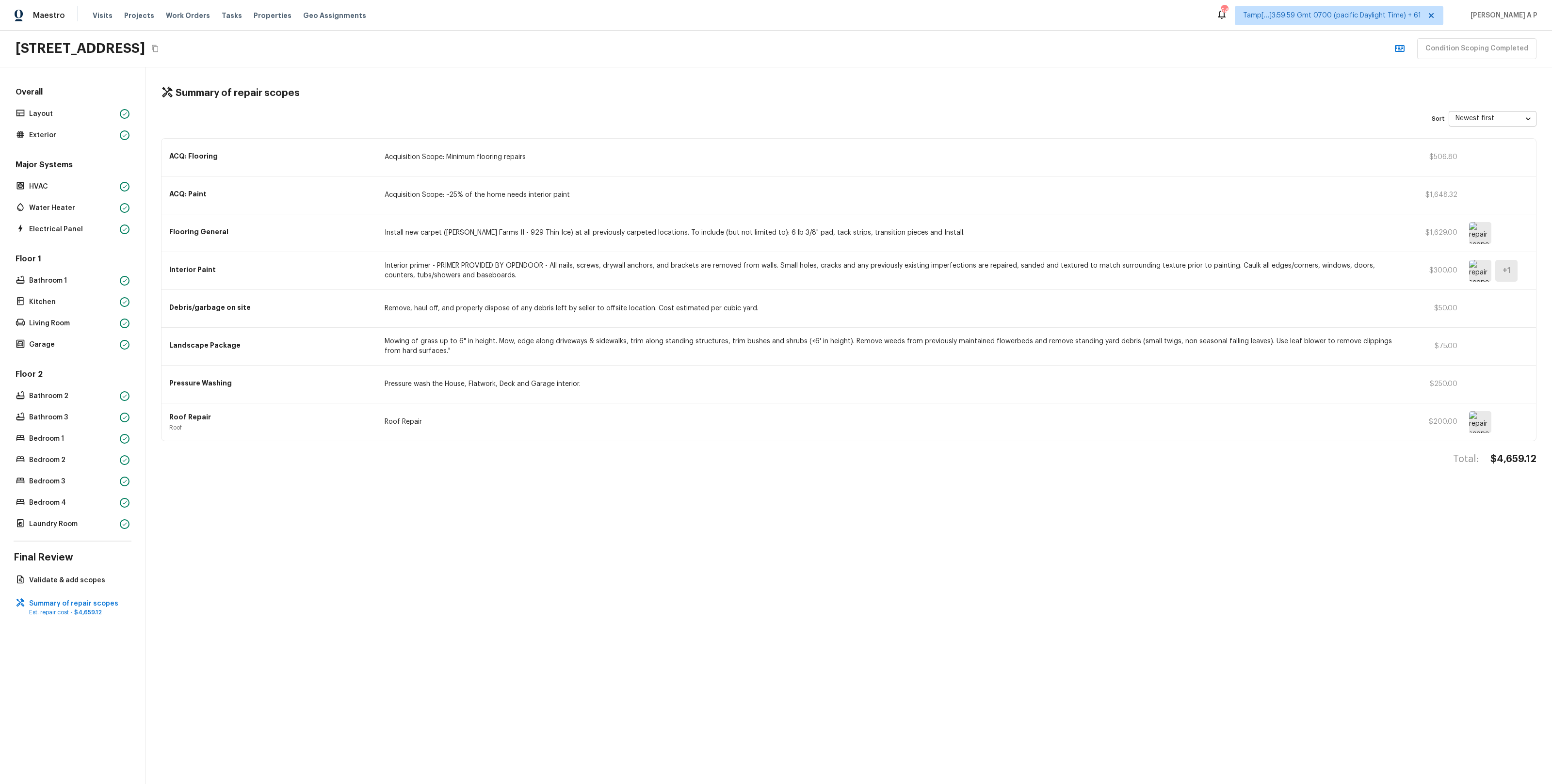
click at [277, 157] on p "ACQ: Flooring" at bounding box center [271, 156] width 204 height 10
click at [67, 116] on p "Layout" at bounding box center [73, 114] width 87 height 10
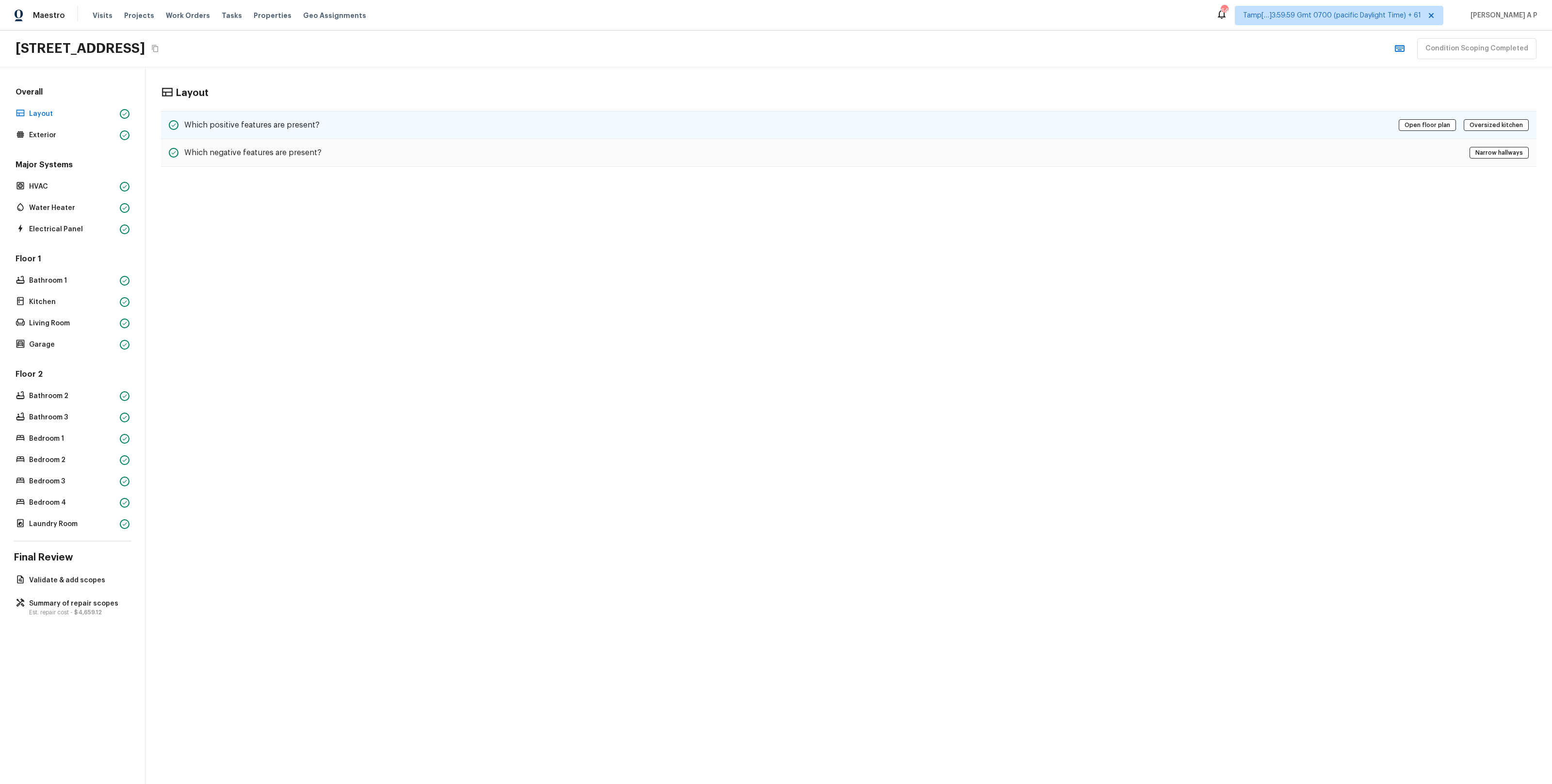
click at [280, 121] on h5 "Which positive features are present?" at bounding box center [252, 124] width 135 height 10
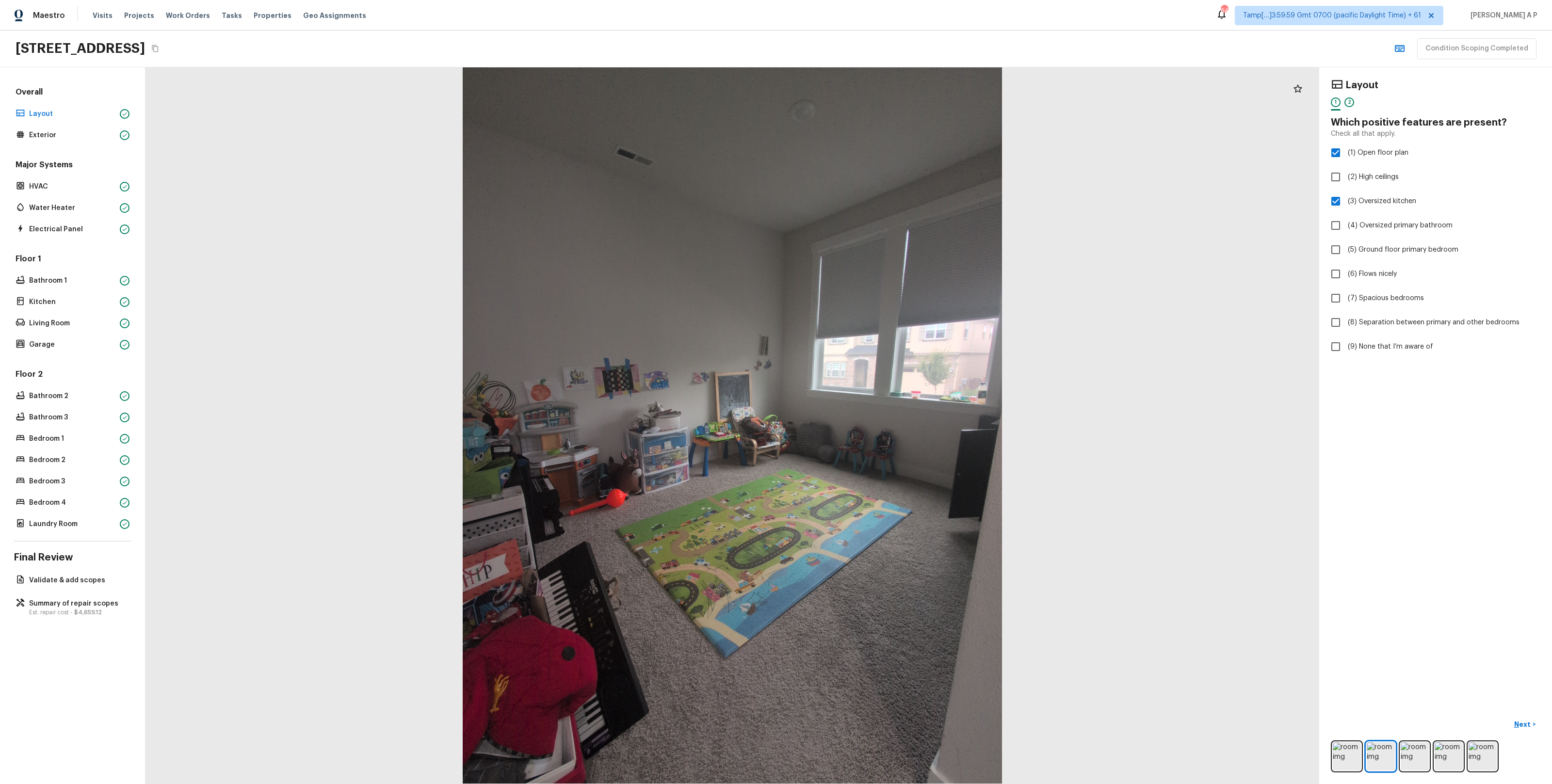
click at [961, 358] on div at bounding box center [732, 425] width 1174 height 716
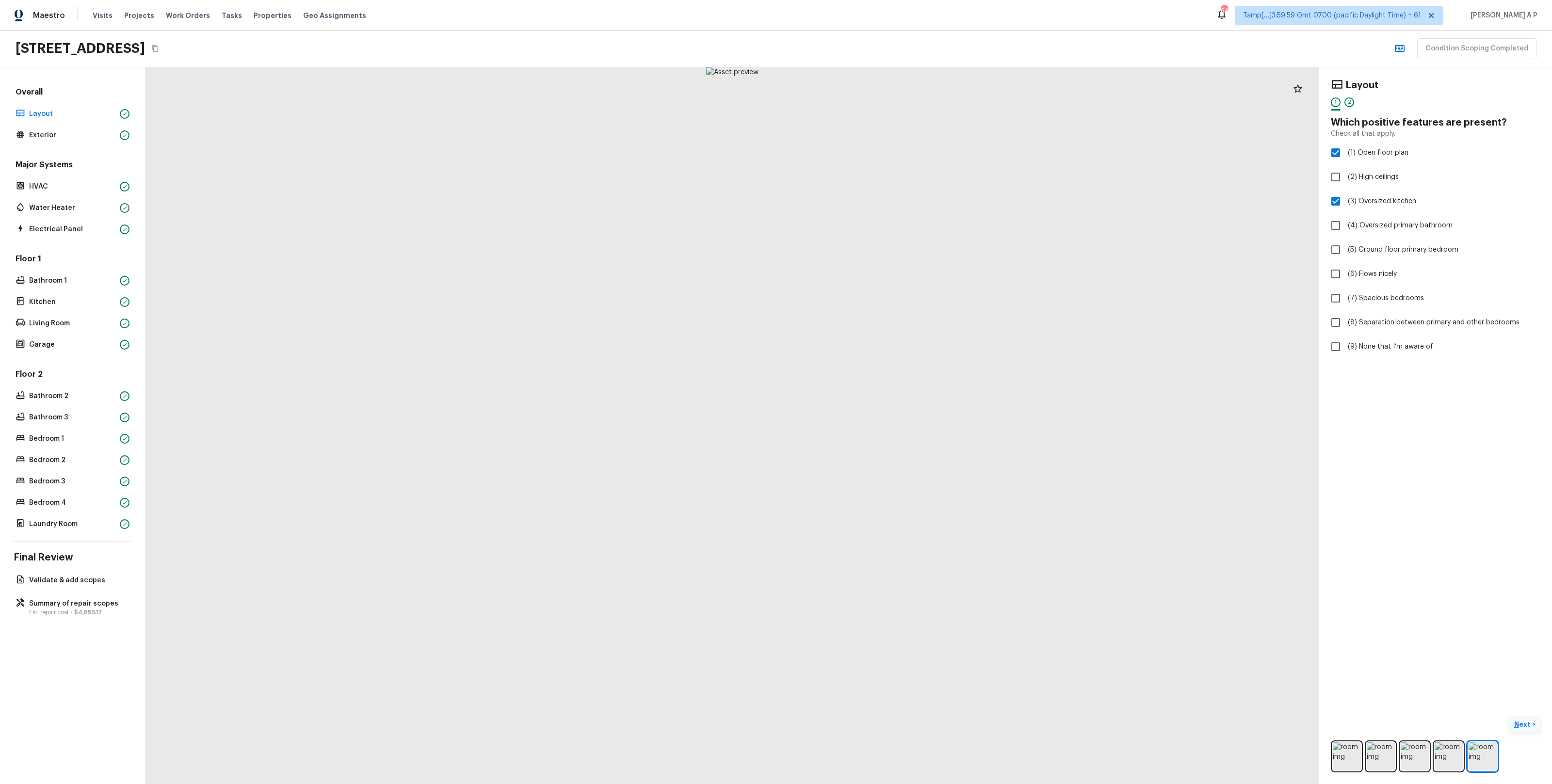
click at [1522, 719] on button "Next >" at bounding box center [1525, 724] width 31 height 16
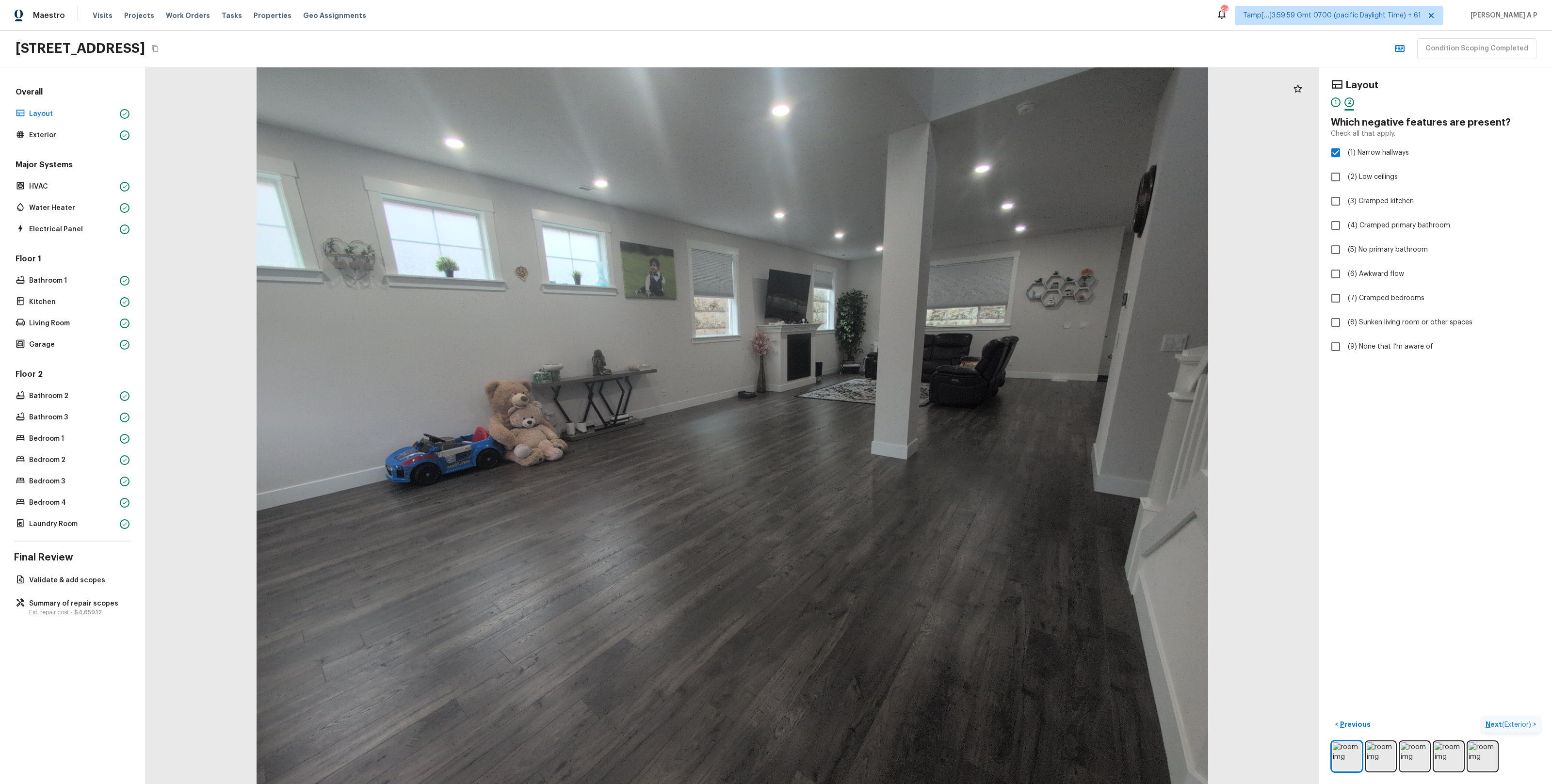
click at [1522, 719] on button "Next ( Exterior ) >" at bounding box center [1511, 724] width 59 height 16
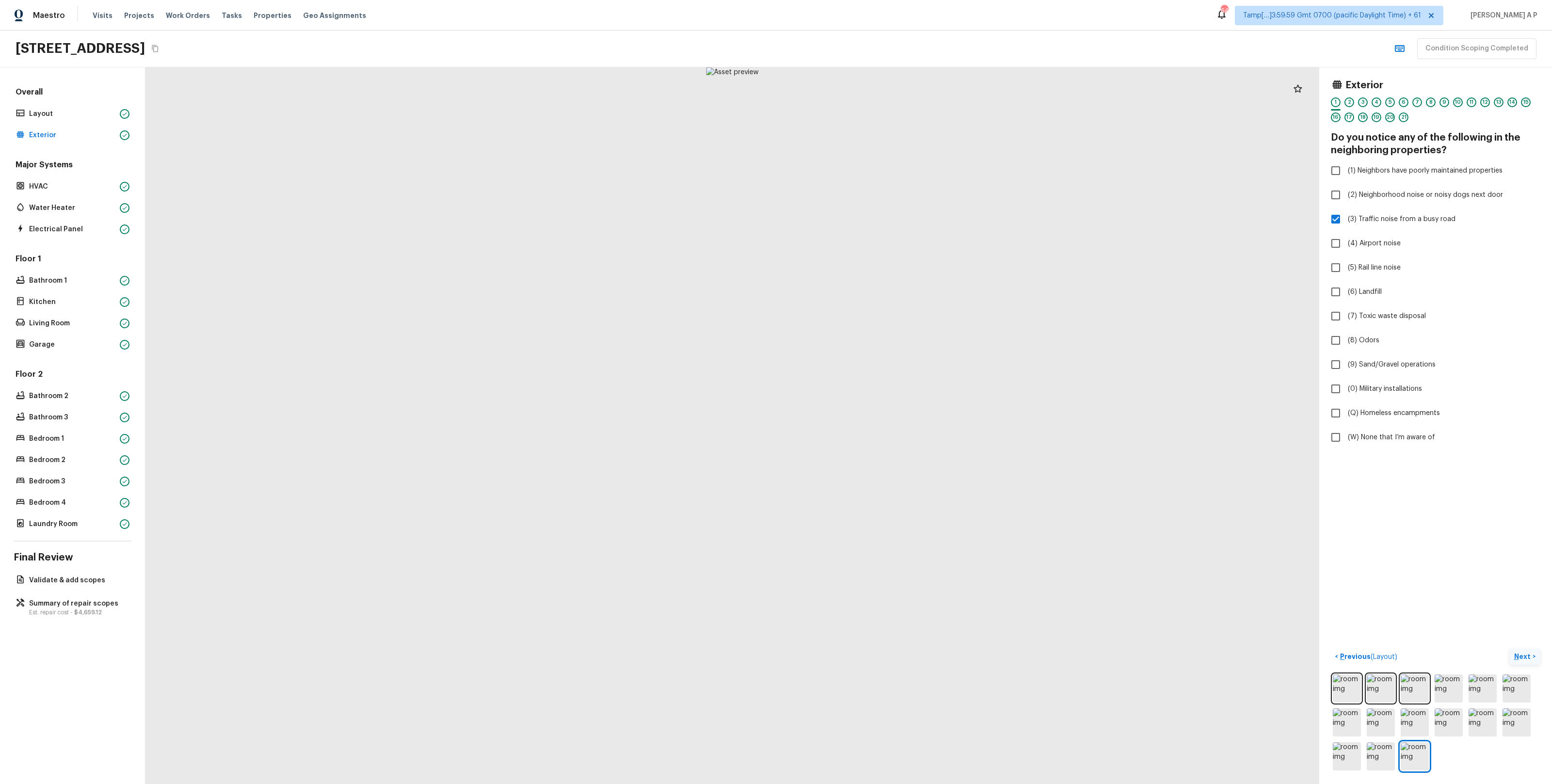
click at [1518, 655] on p "Next" at bounding box center [1523, 656] width 18 height 10
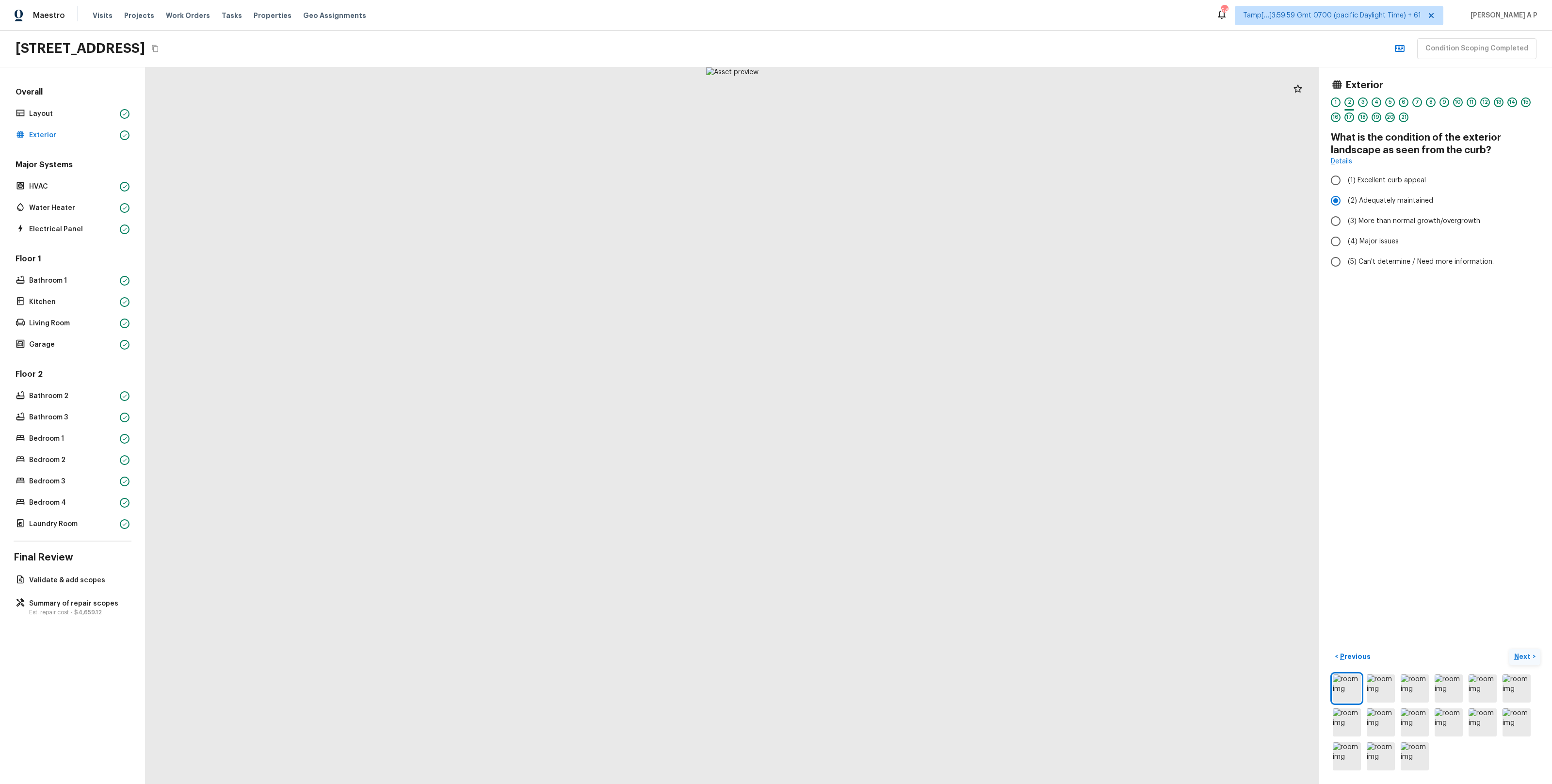
click at [1509, 649] on button "Next >" at bounding box center [1525, 656] width 31 height 16
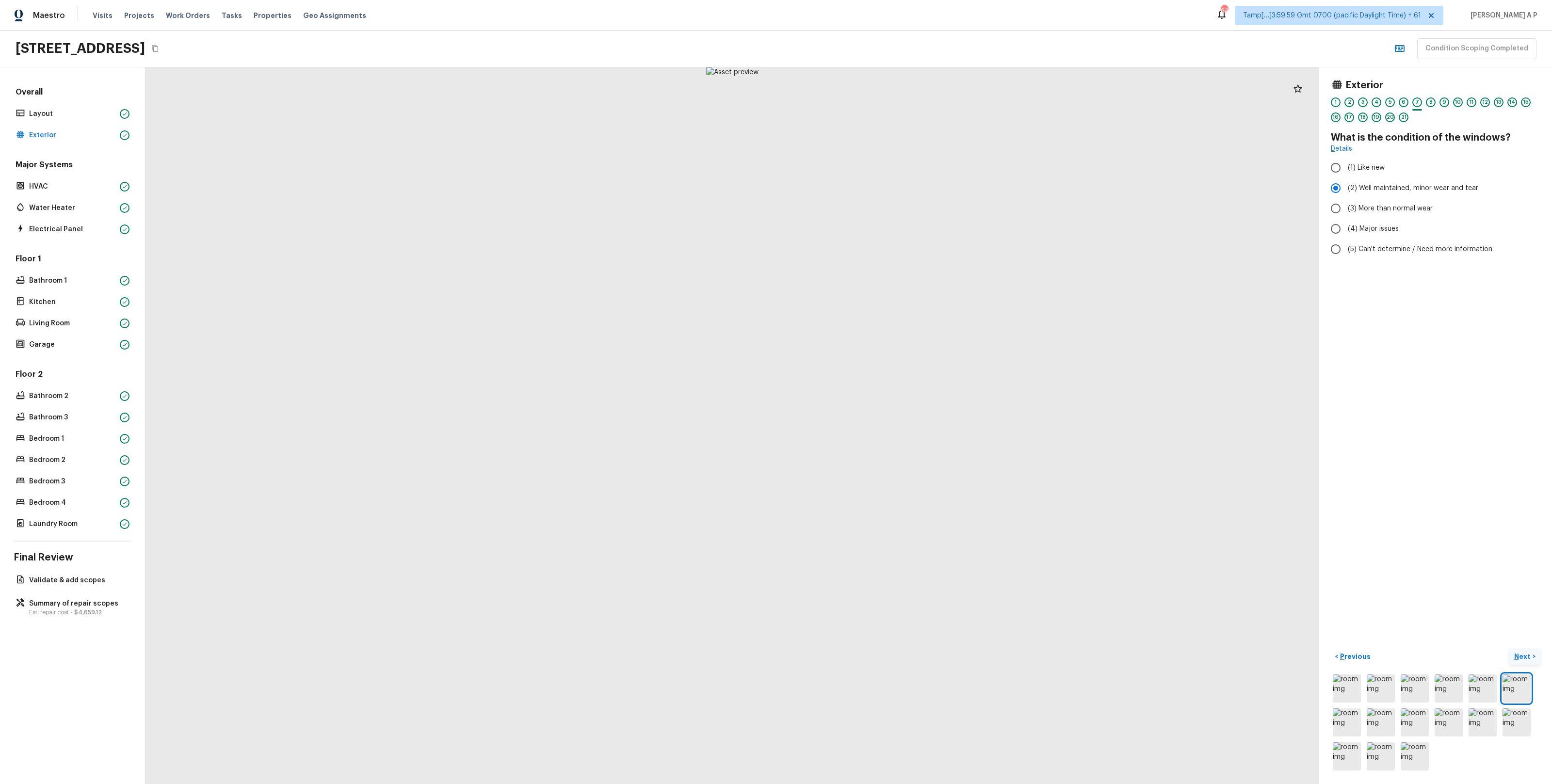
click at [1509, 649] on button "Next >" at bounding box center [1525, 656] width 31 height 16
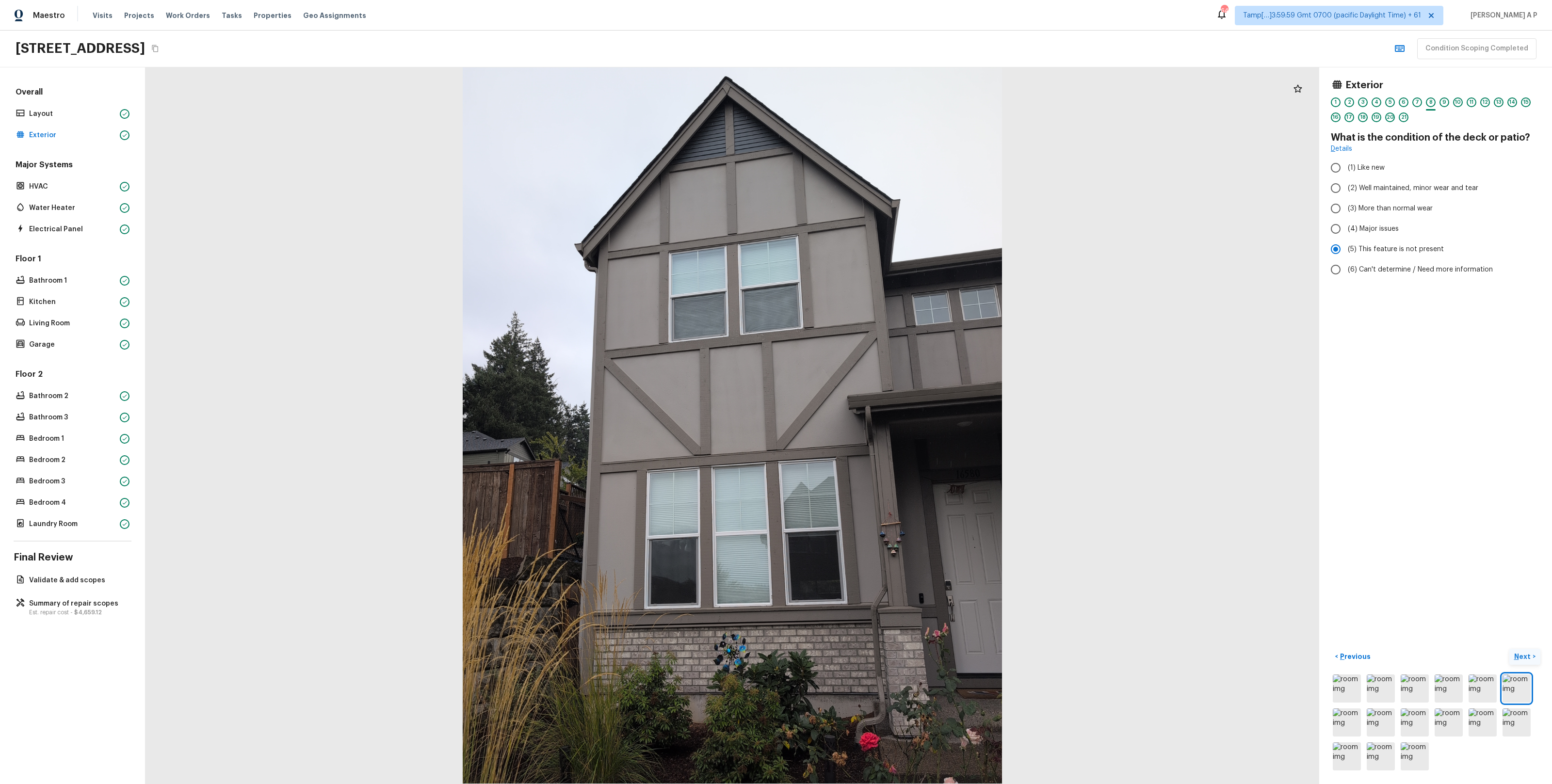
click at [1509, 649] on button "Next >" at bounding box center [1525, 656] width 31 height 16
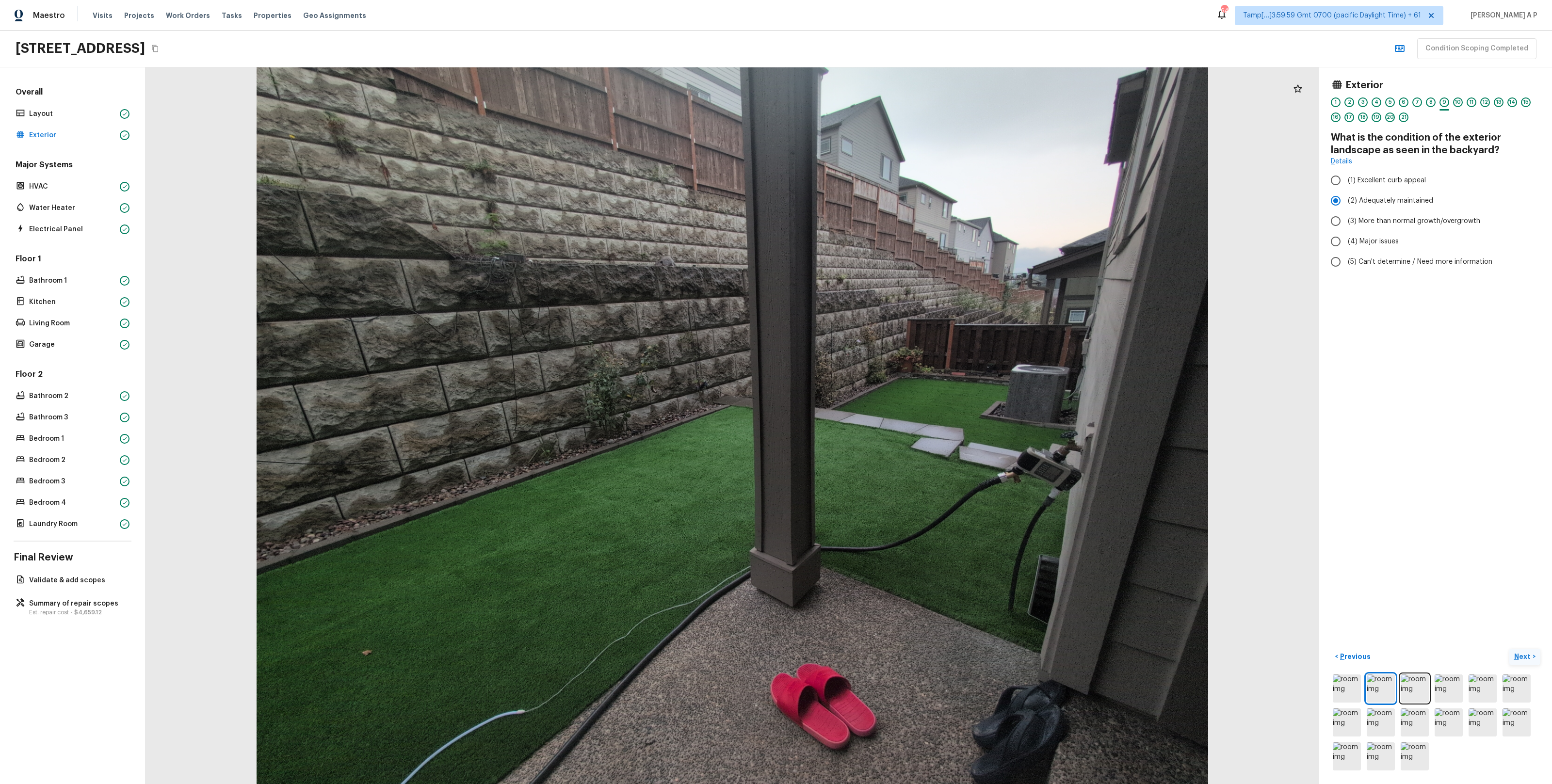
click at [1509, 649] on button "Next >" at bounding box center [1525, 656] width 31 height 16
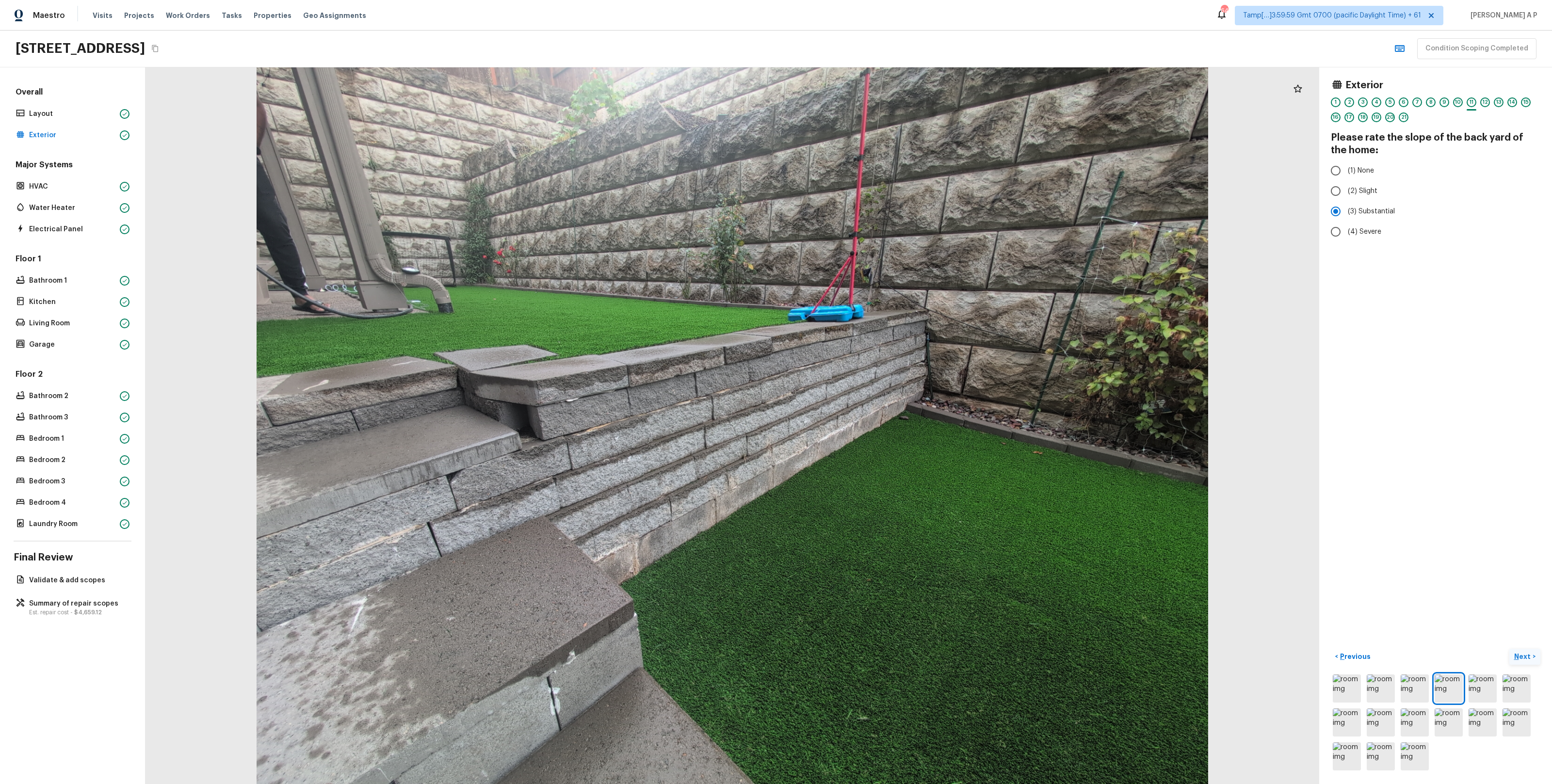
click at [1509, 649] on button "Next >" at bounding box center [1525, 656] width 31 height 16
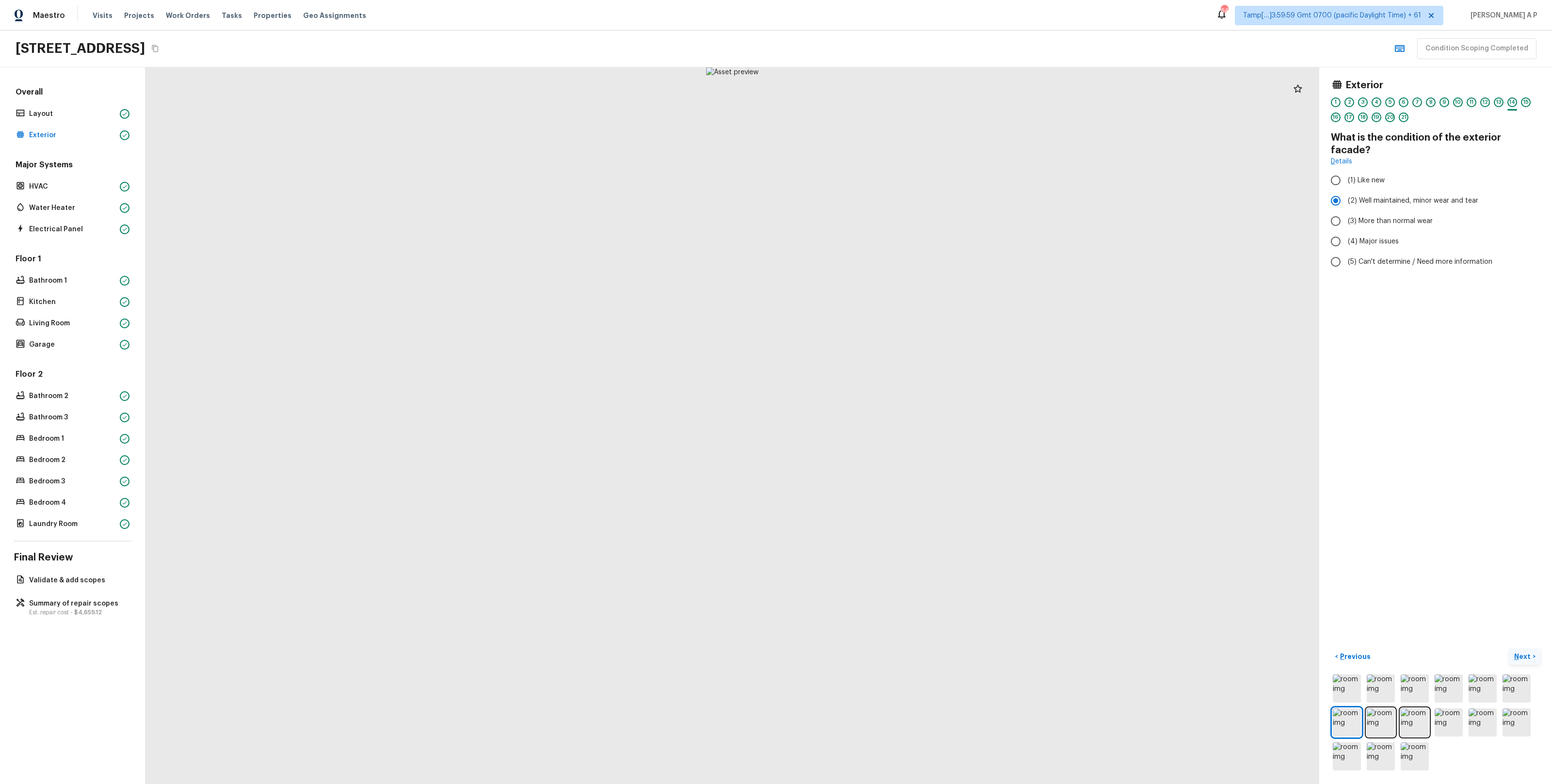
click at [1509, 649] on button "Next >" at bounding box center [1525, 656] width 31 height 16
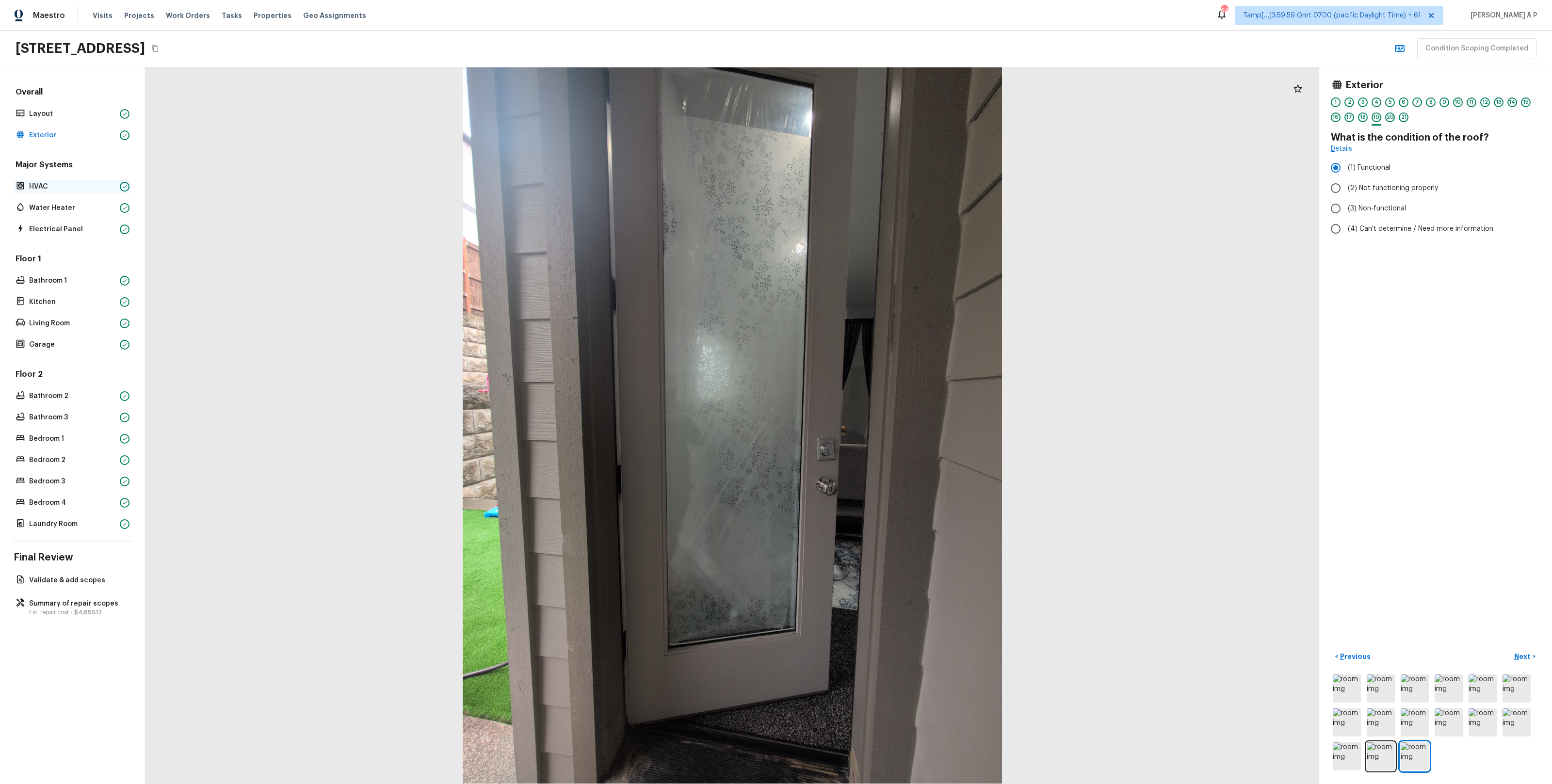
click at [97, 187] on p "HVAC" at bounding box center [73, 187] width 87 height 10
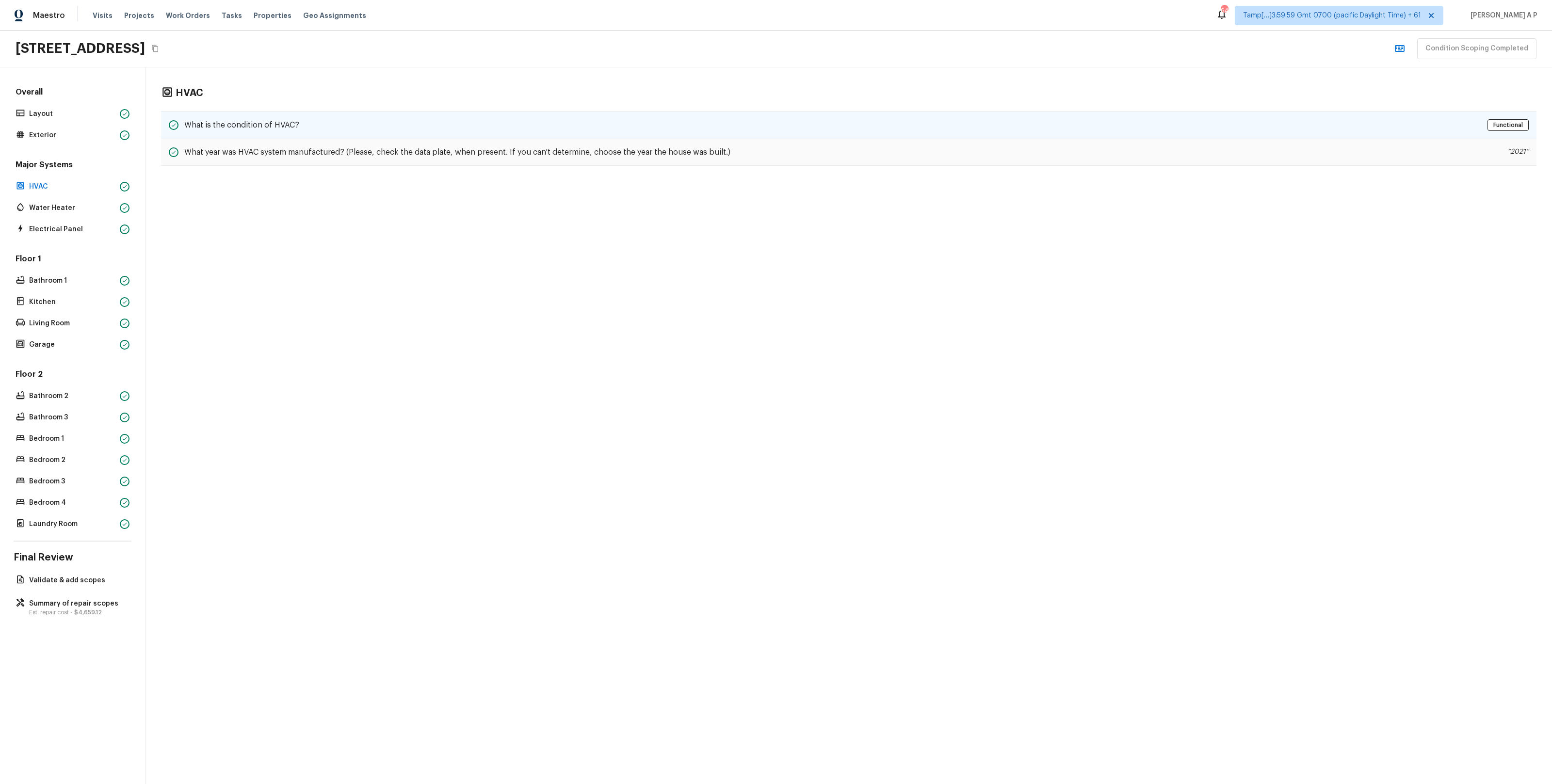
click at [273, 134] on div "What is the condition of HVAC? Functional" at bounding box center [849, 125] width 1376 height 28
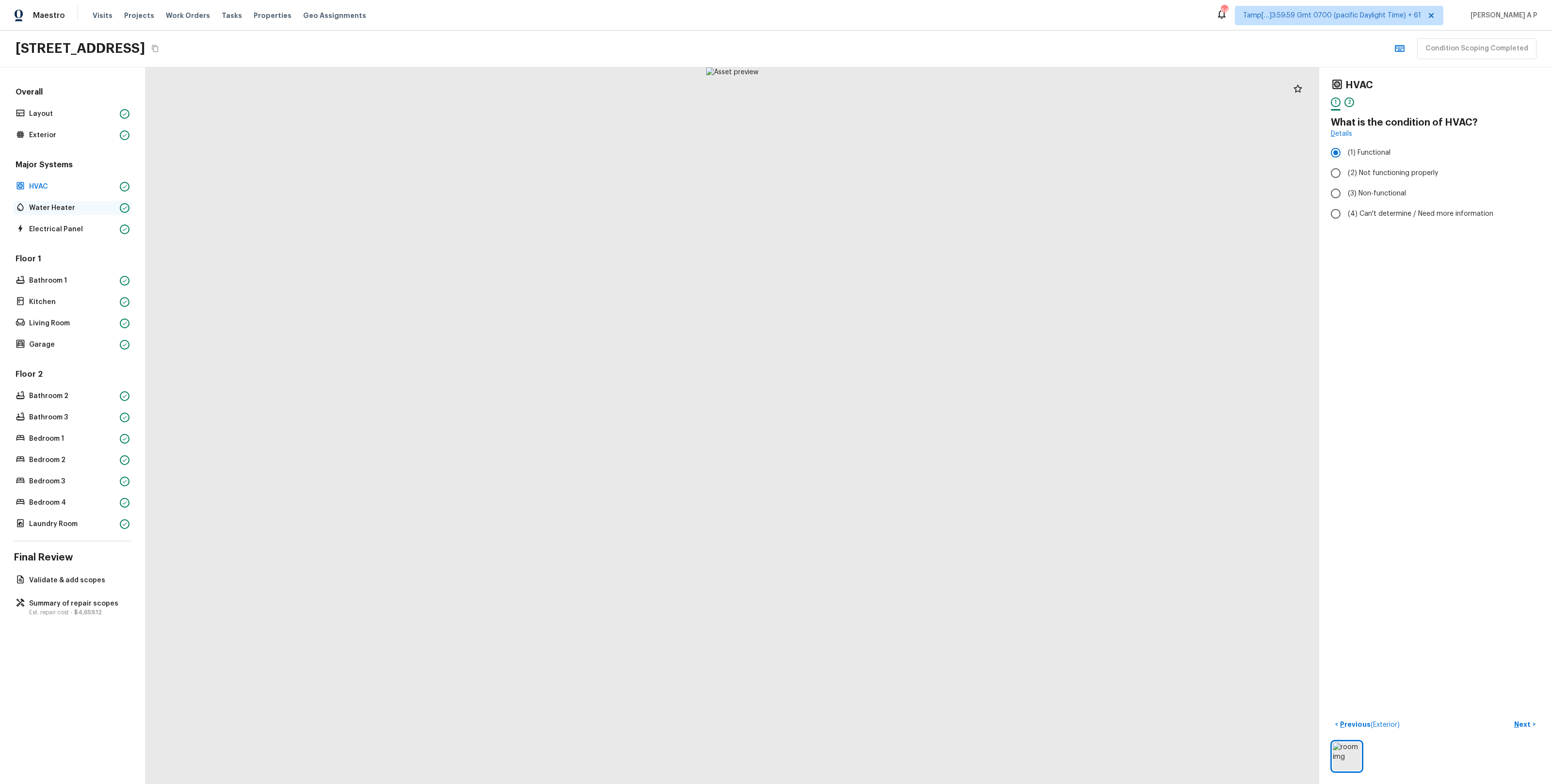
click at [76, 204] on p "Water Heater" at bounding box center [73, 208] width 87 height 10
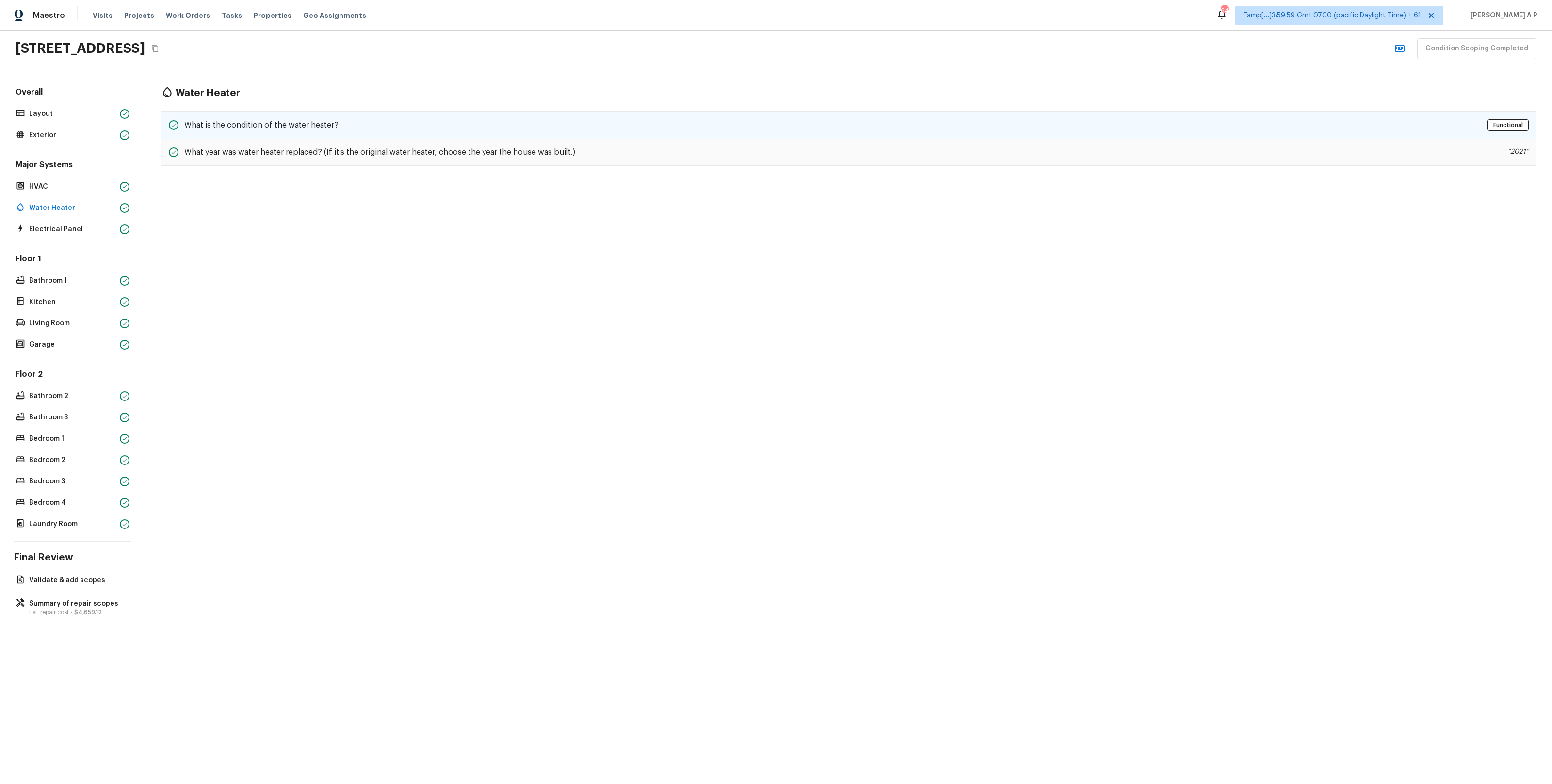
click at [279, 124] on h5 "What is the condition of the water heater?" at bounding box center [261, 124] width 154 height 10
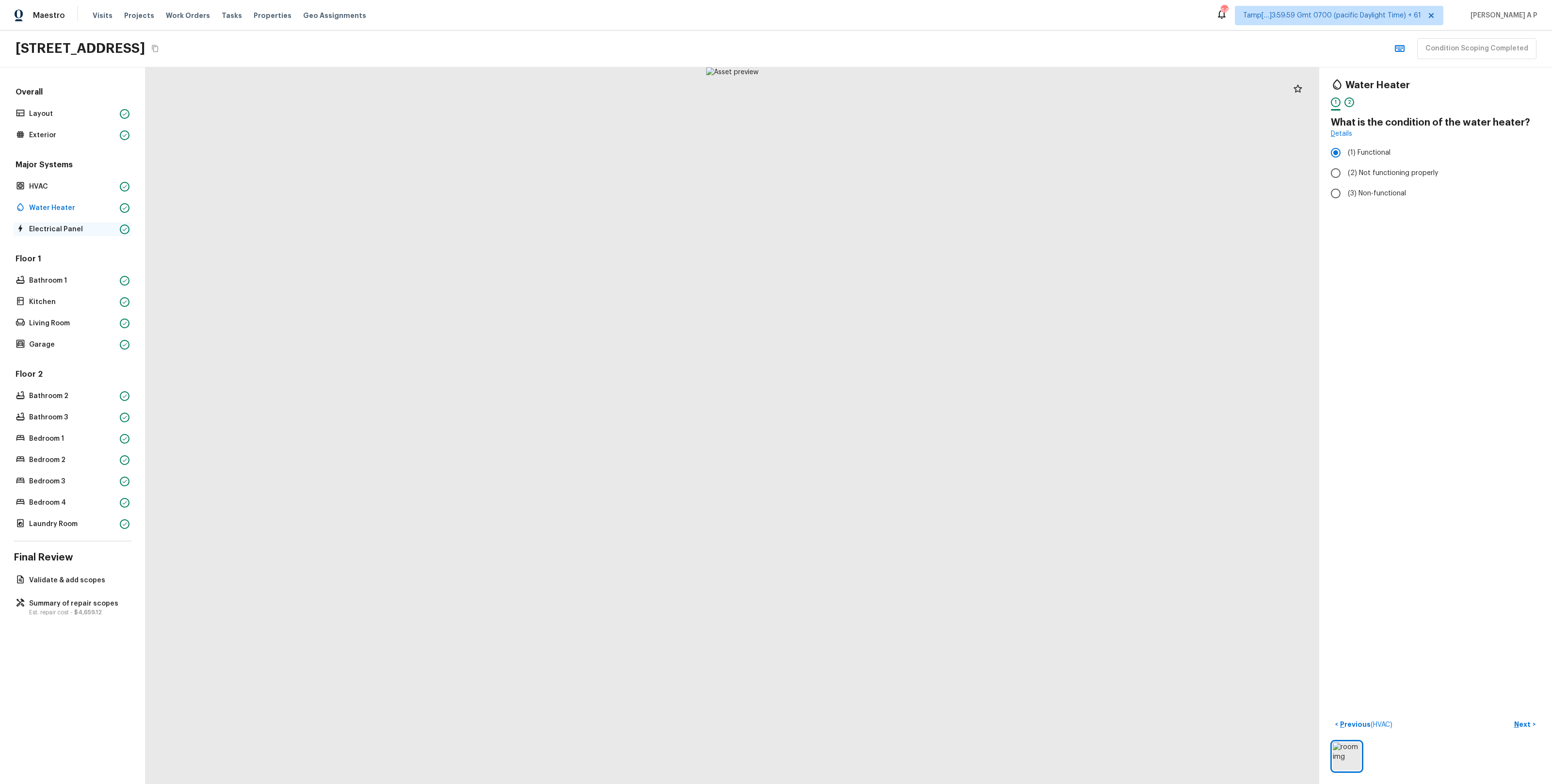
click at [49, 226] on p "Electrical Panel" at bounding box center [73, 229] width 87 height 10
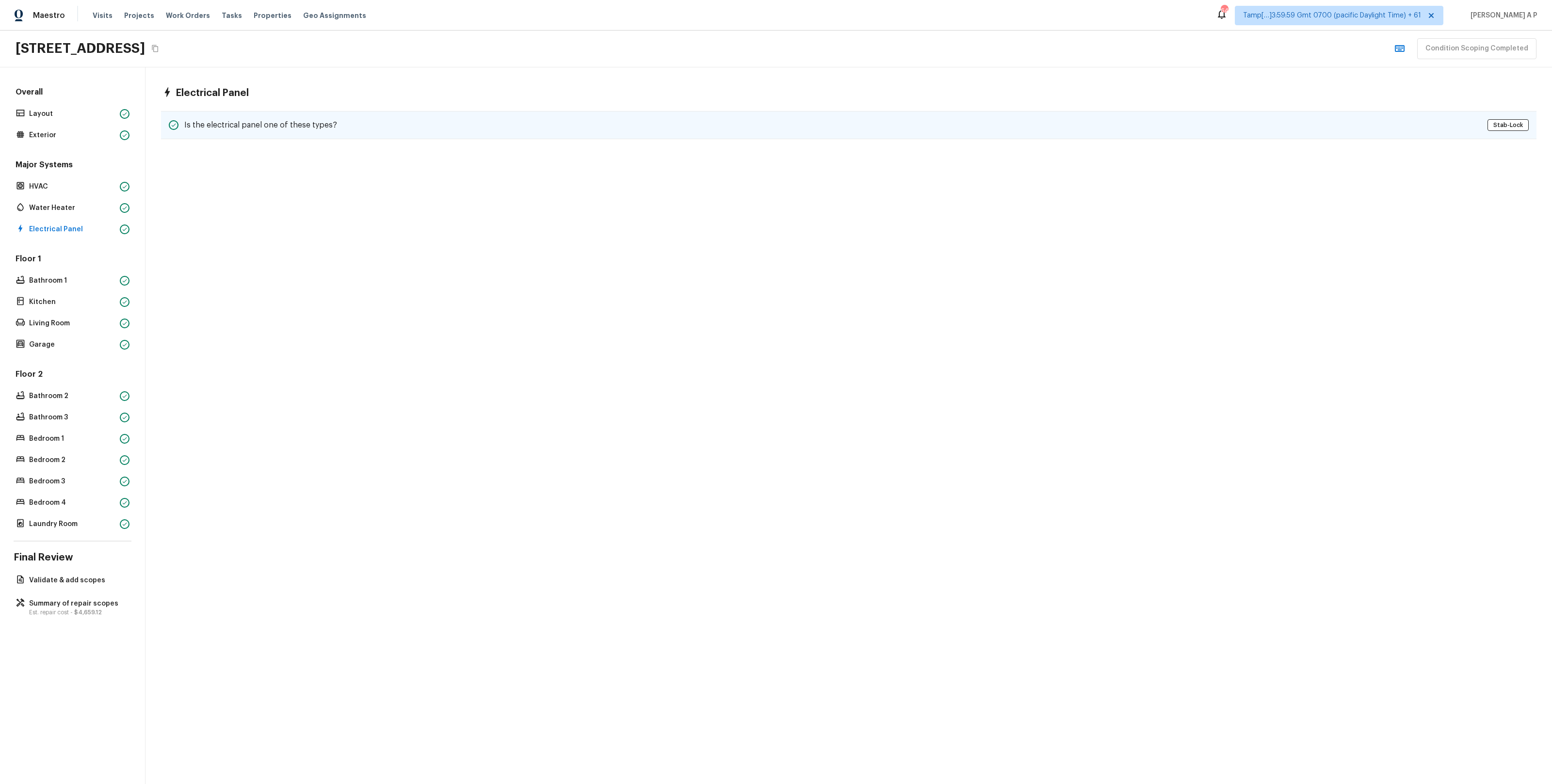
click at [203, 122] on h5 "Is the electrical panel one of these types?" at bounding box center [261, 124] width 153 height 10
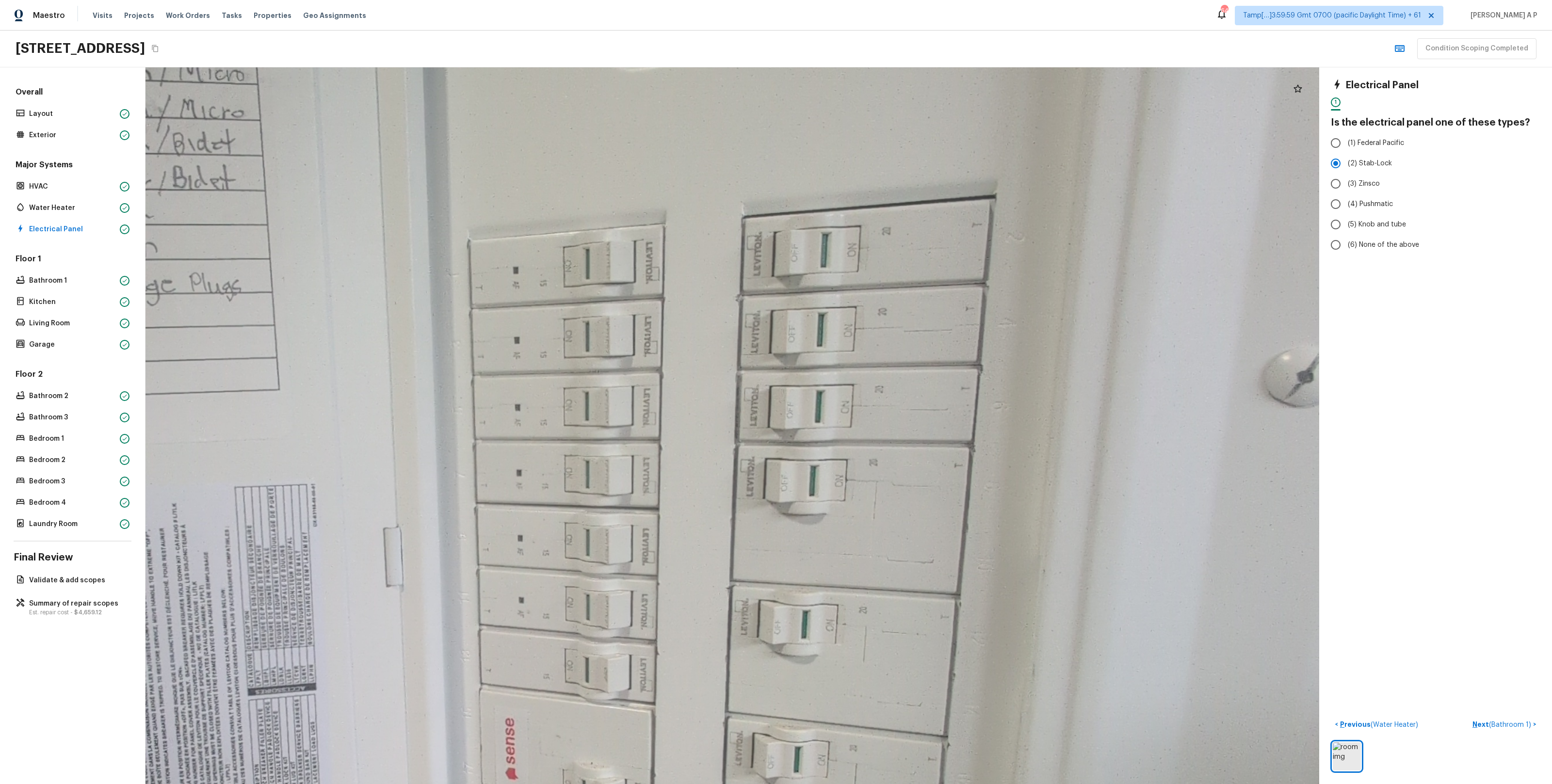
drag, startPoint x: 846, startPoint y: 348, endPoint x: 914, endPoint y: 447, distance: 120.1
click at [914, 447] on div at bounding box center [467, 605] width 3874 height 2365
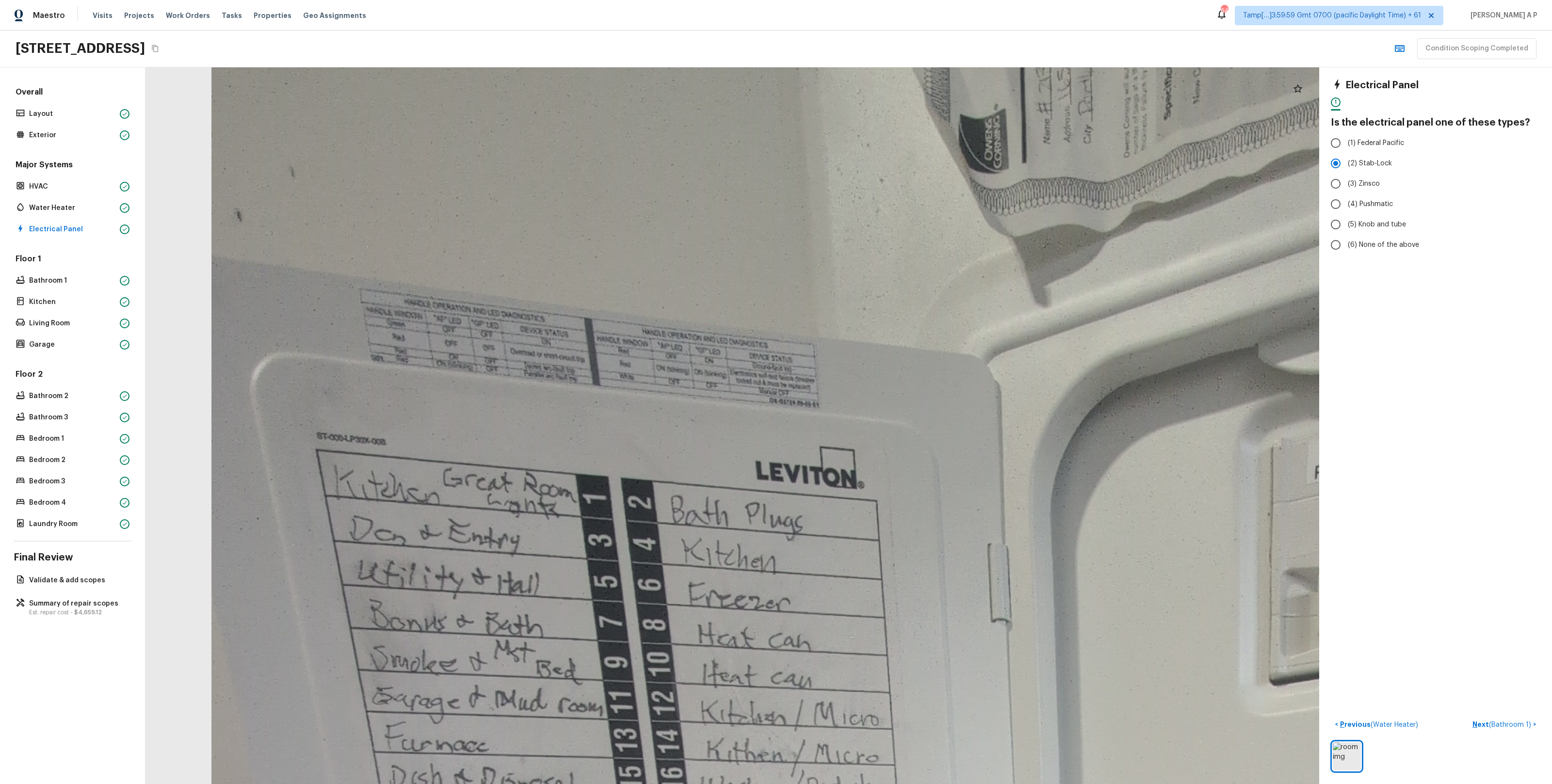
drag, startPoint x: 873, startPoint y: 476, endPoint x: 873, endPoint y: 430, distance: 46.0
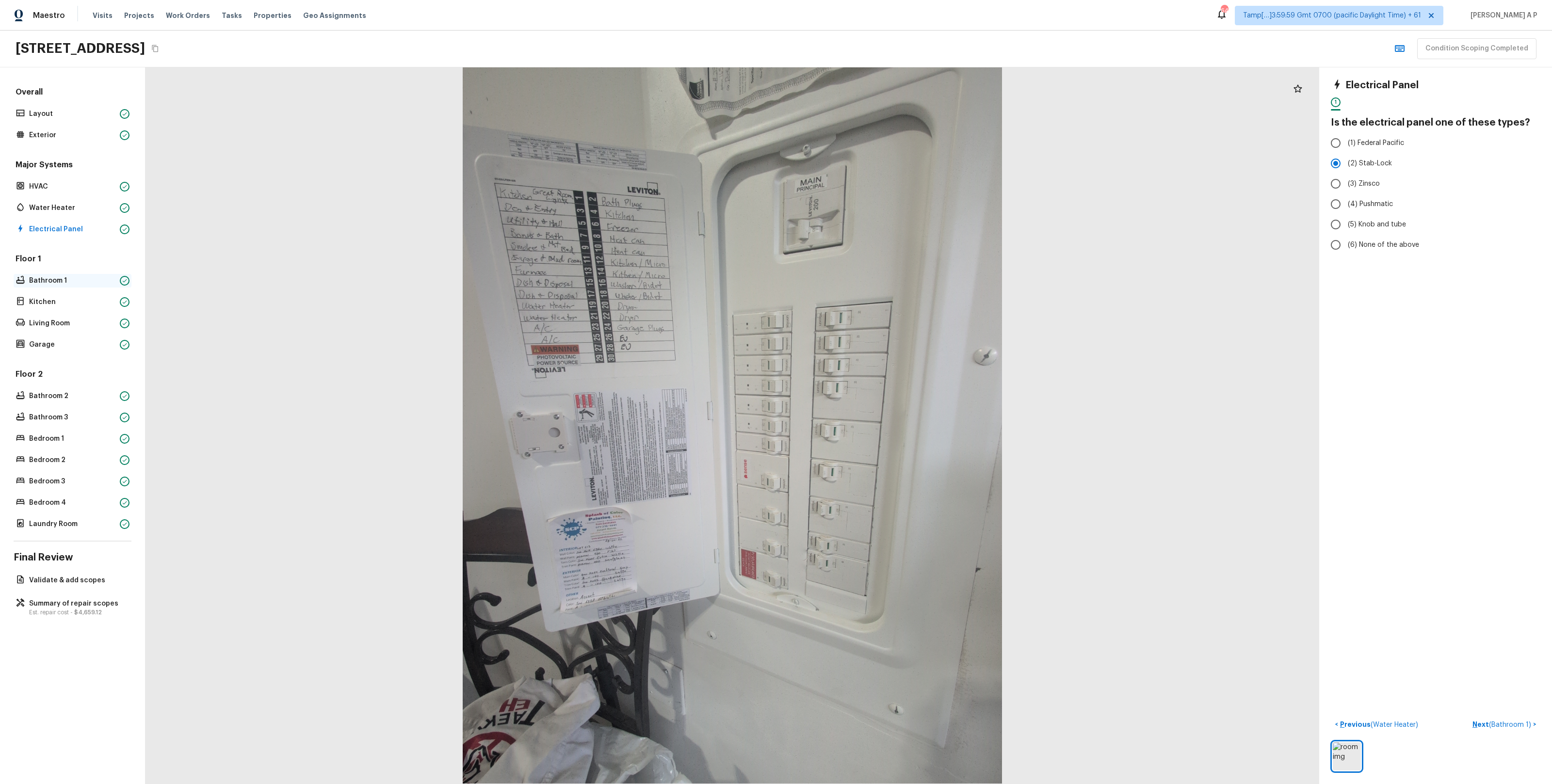
click at [111, 284] on p "Bathroom 1" at bounding box center [73, 281] width 87 height 10
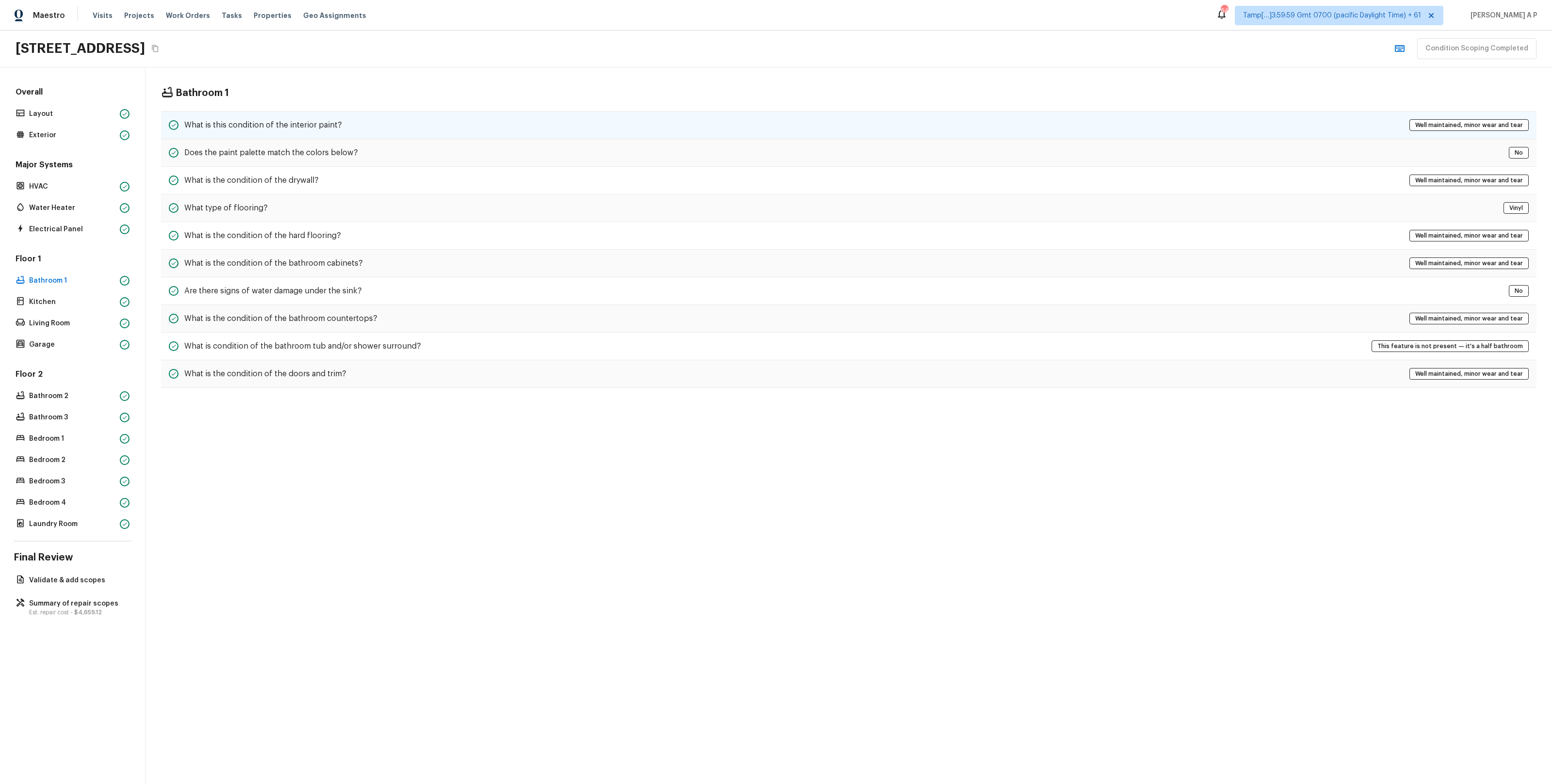
click at [301, 135] on div "What is this condition of the interior paint? Well maintained, minor wear and t…" at bounding box center [849, 125] width 1376 height 28
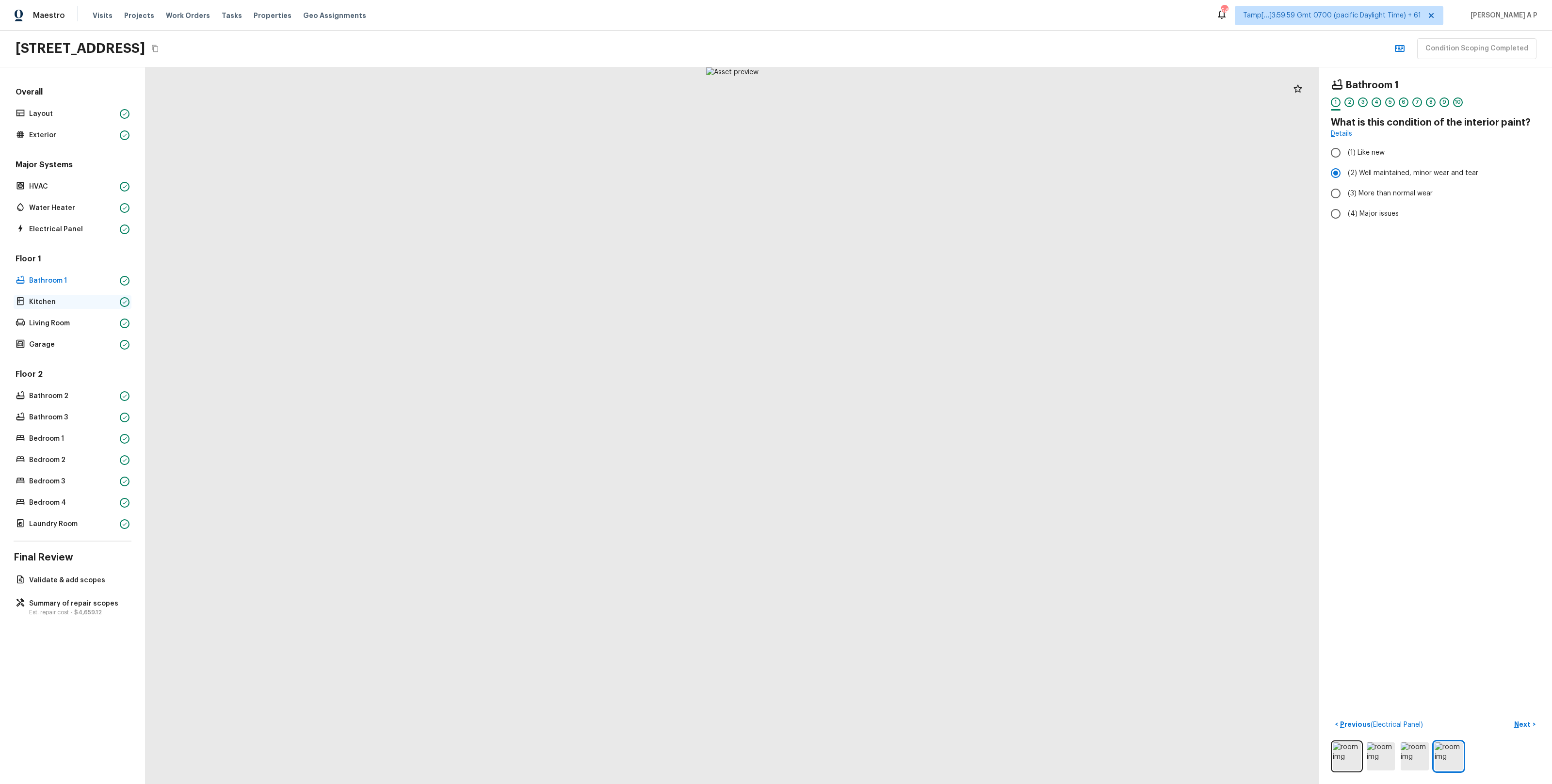
click at [51, 300] on p "Kitchen" at bounding box center [73, 302] width 87 height 10
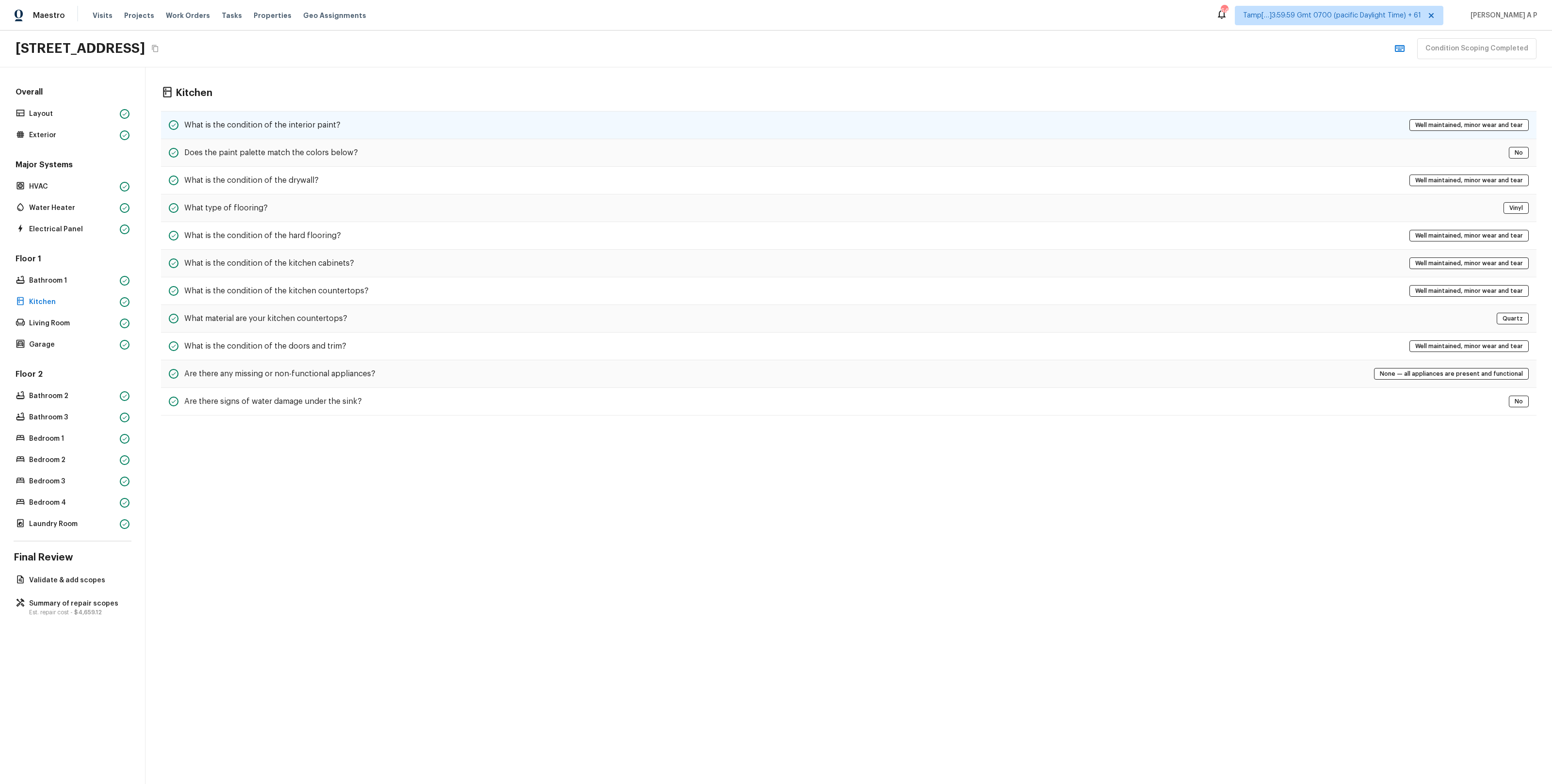
click at [278, 124] on h5 "What is the condition of the interior paint?" at bounding box center [262, 124] width 156 height 10
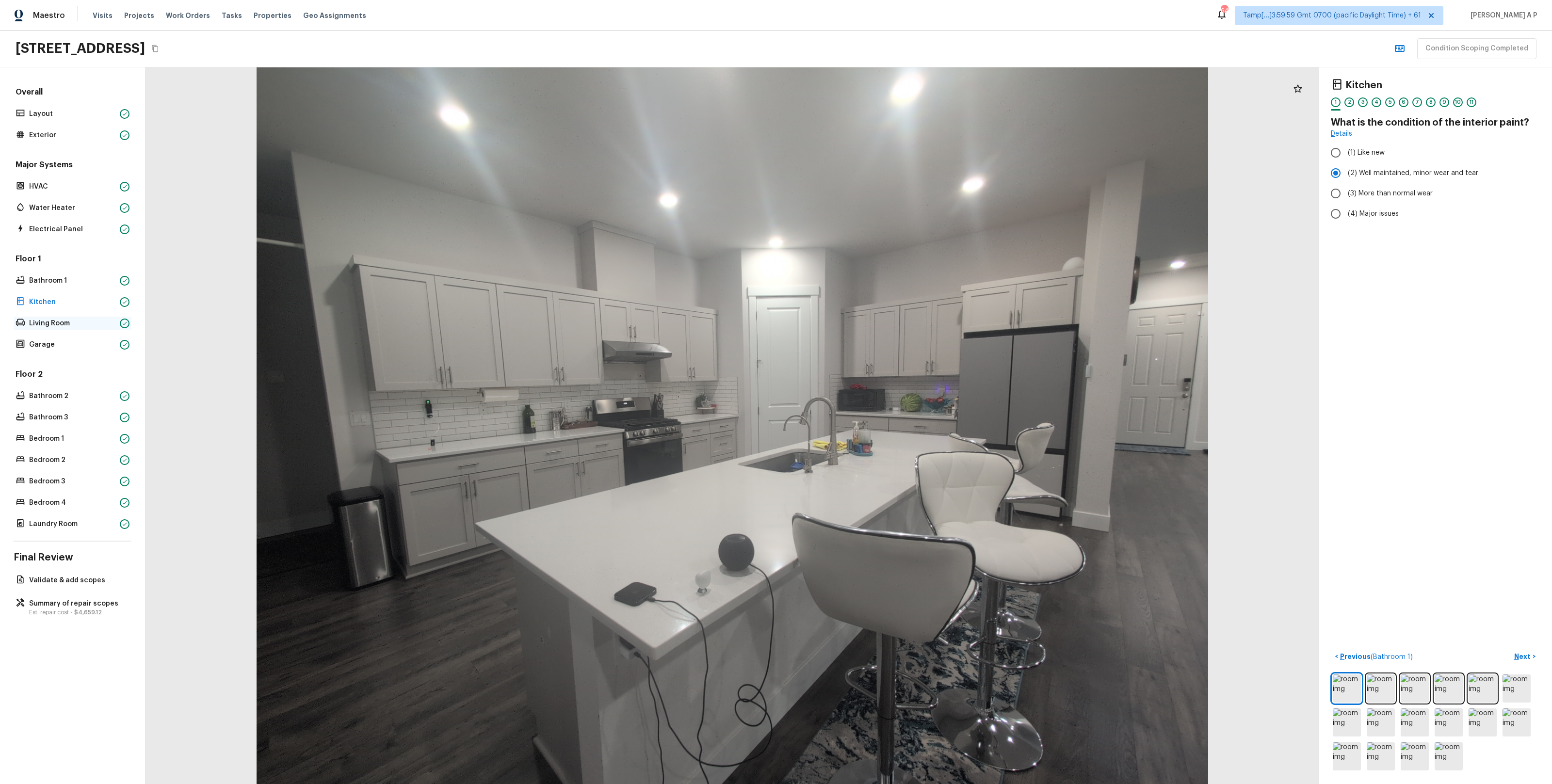
click at [106, 324] on p "Living Room" at bounding box center [73, 323] width 87 height 10
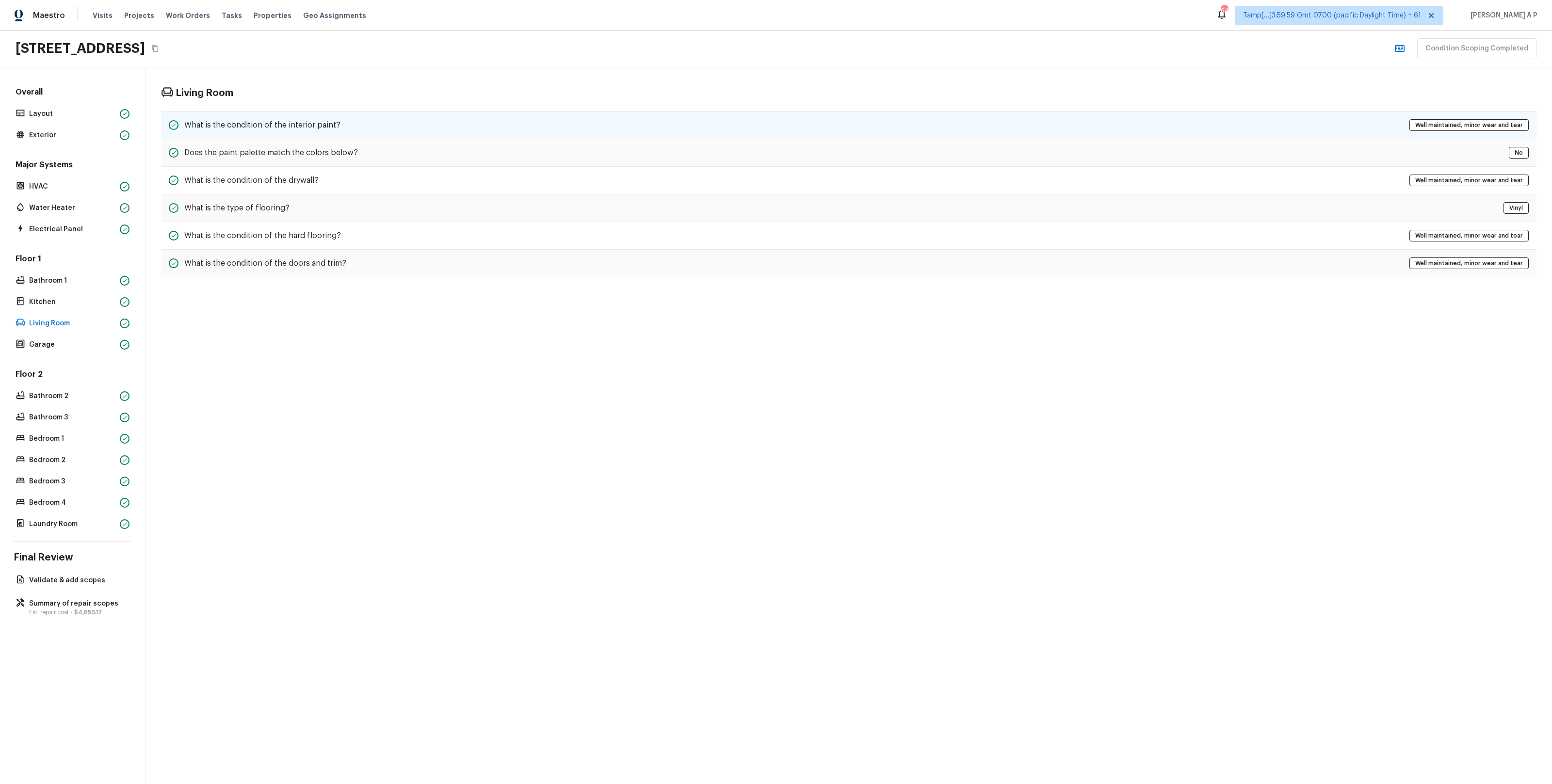
click at [302, 111] on div "What is the condition of the interior paint? Well maintained, minor wear and te…" at bounding box center [849, 125] width 1376 height 28
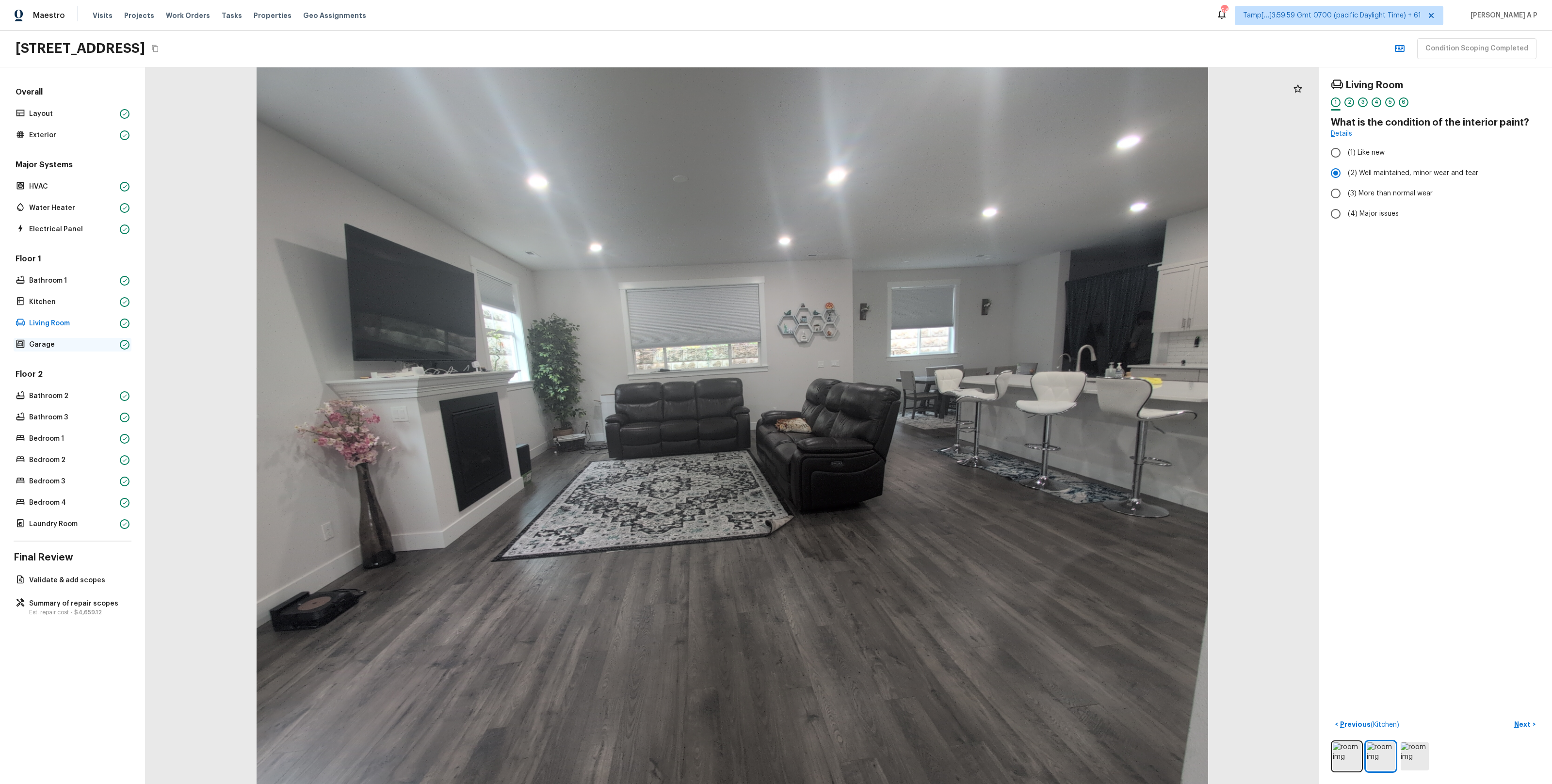
click at [80, 342] on p "Garage" at bounding box center [73, 345] width 87 height 10
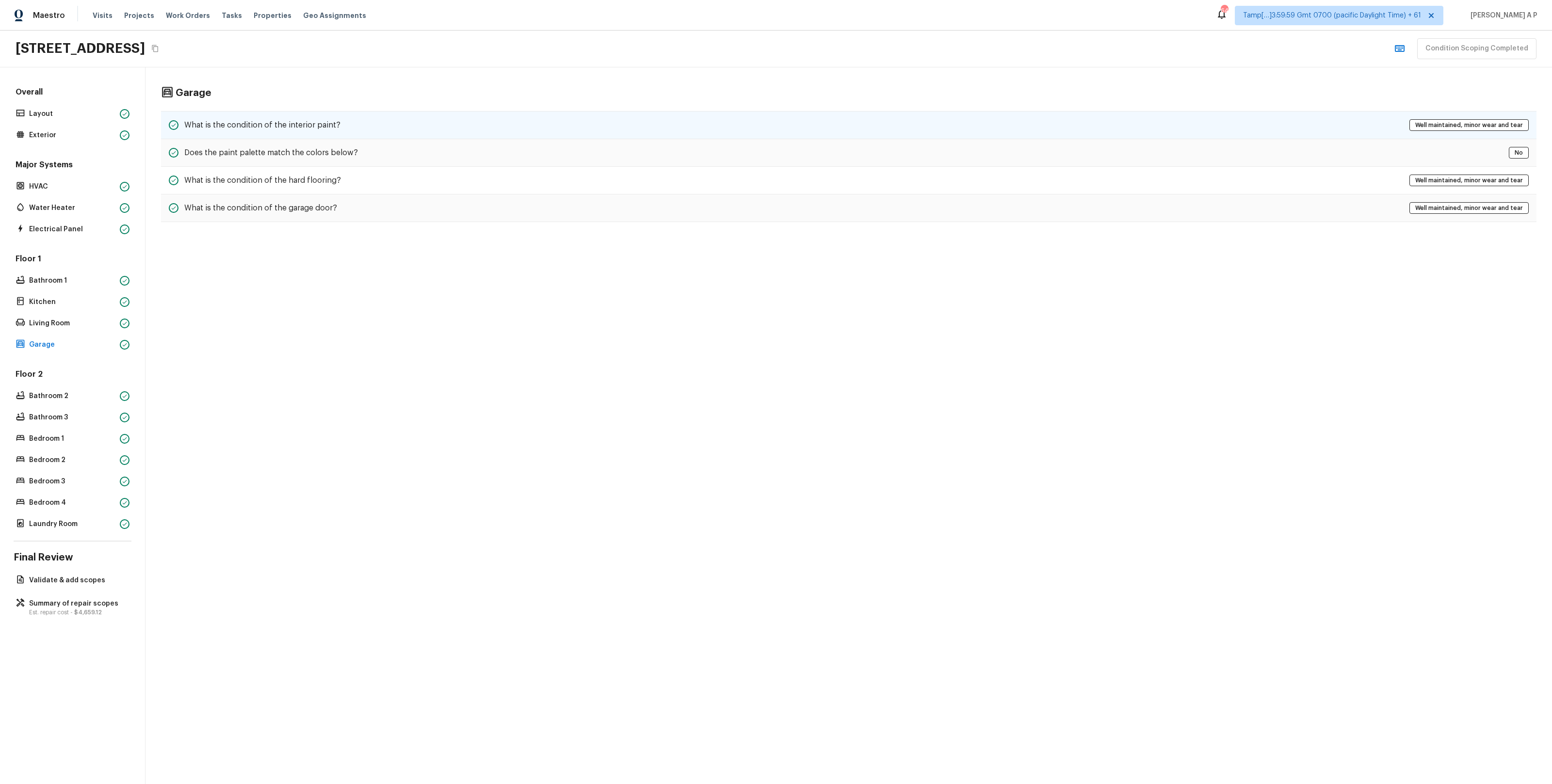
click at [261, 135] on div "What is the condition of the interior paint? Well maintained, minor wear and te…" at bounding box center [849, 125] width 1376 height 28
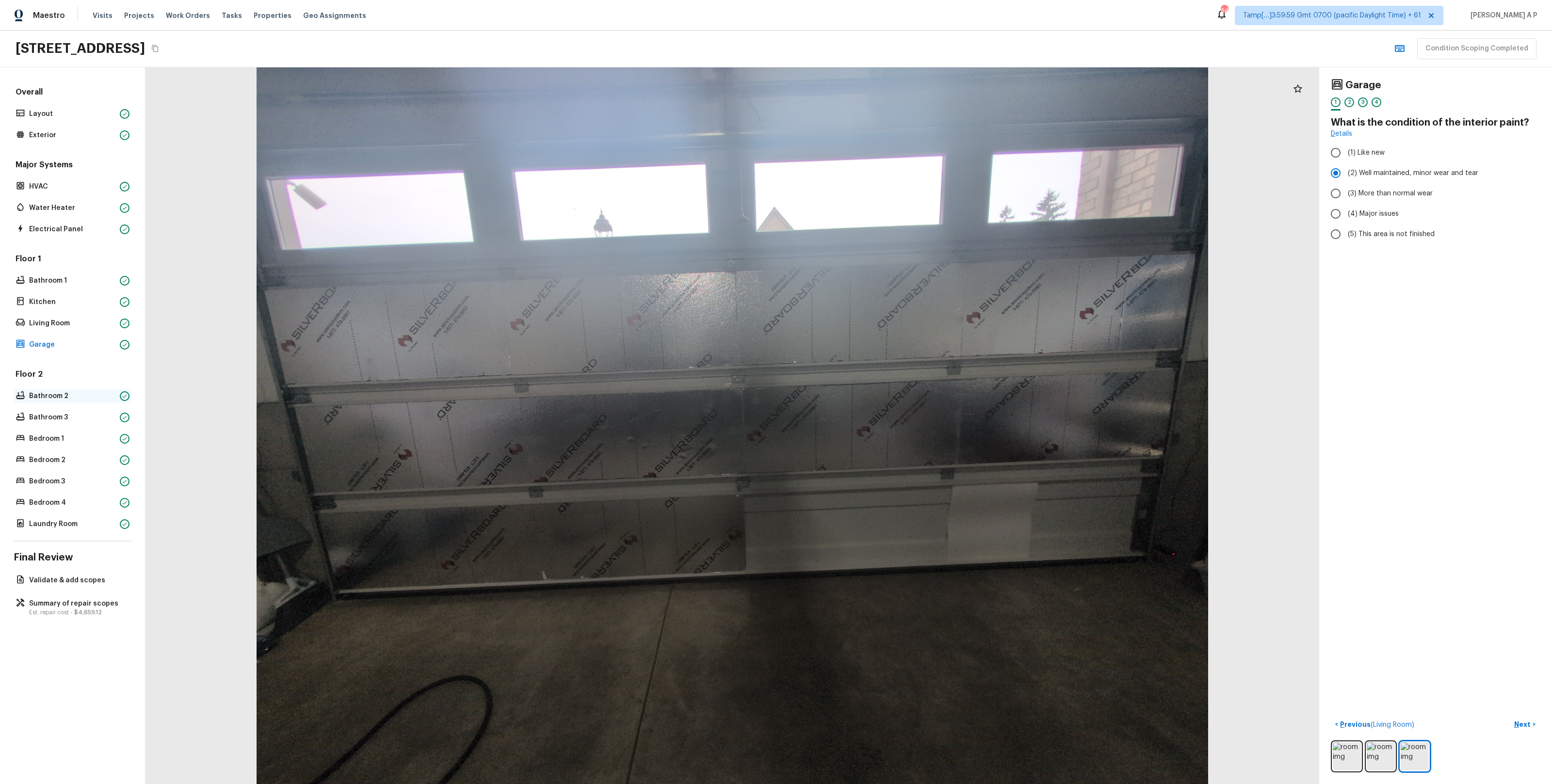
click at [83, 395] on p "Bathroom 2" at bounding box center [73, 396] width 87 height 10
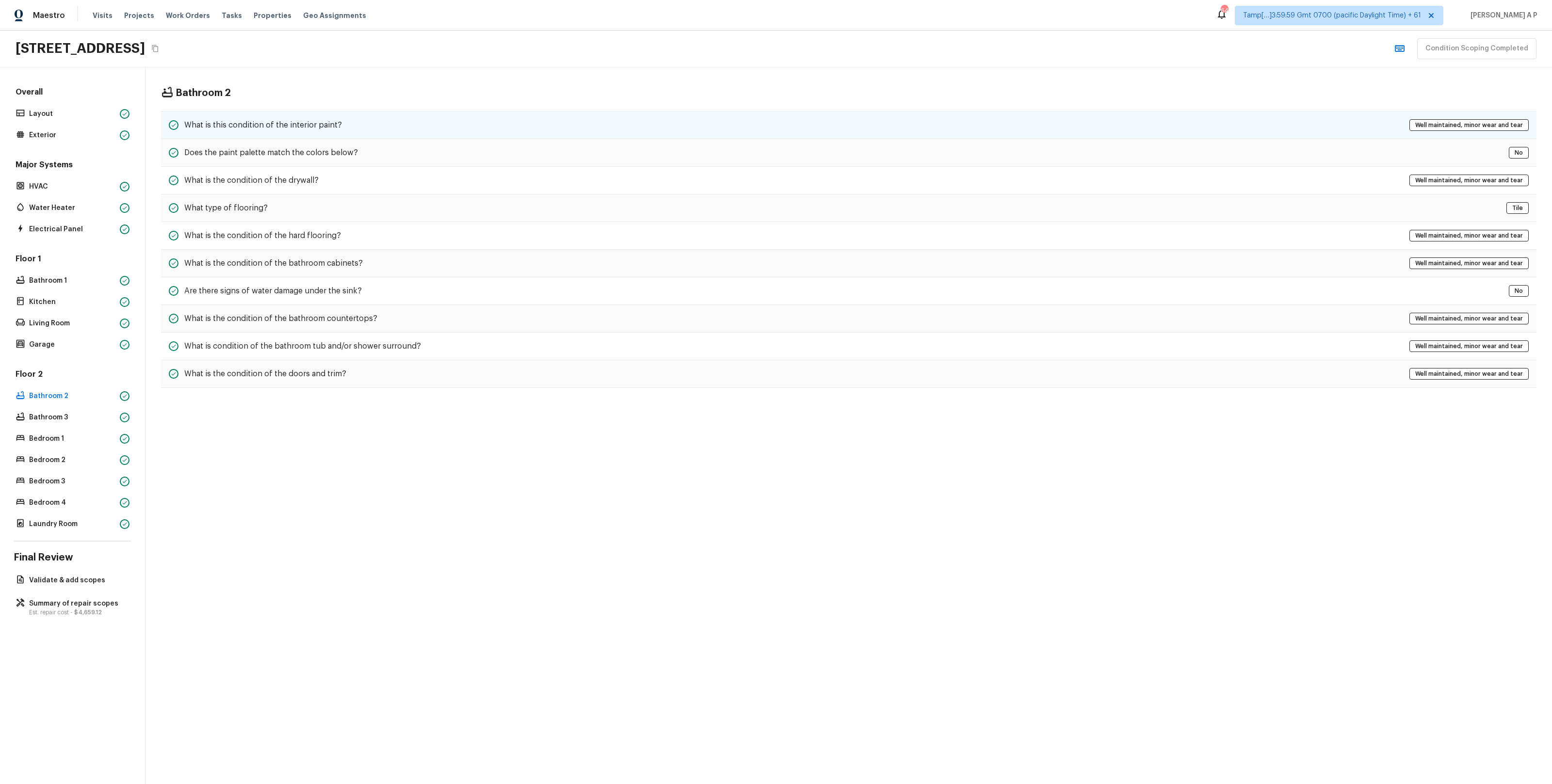
click at [384, 121] on div "What is this condition of the interior paint? Well maintained, minor wear and t…" at bounding box center [849, 125] width 1376 height 28
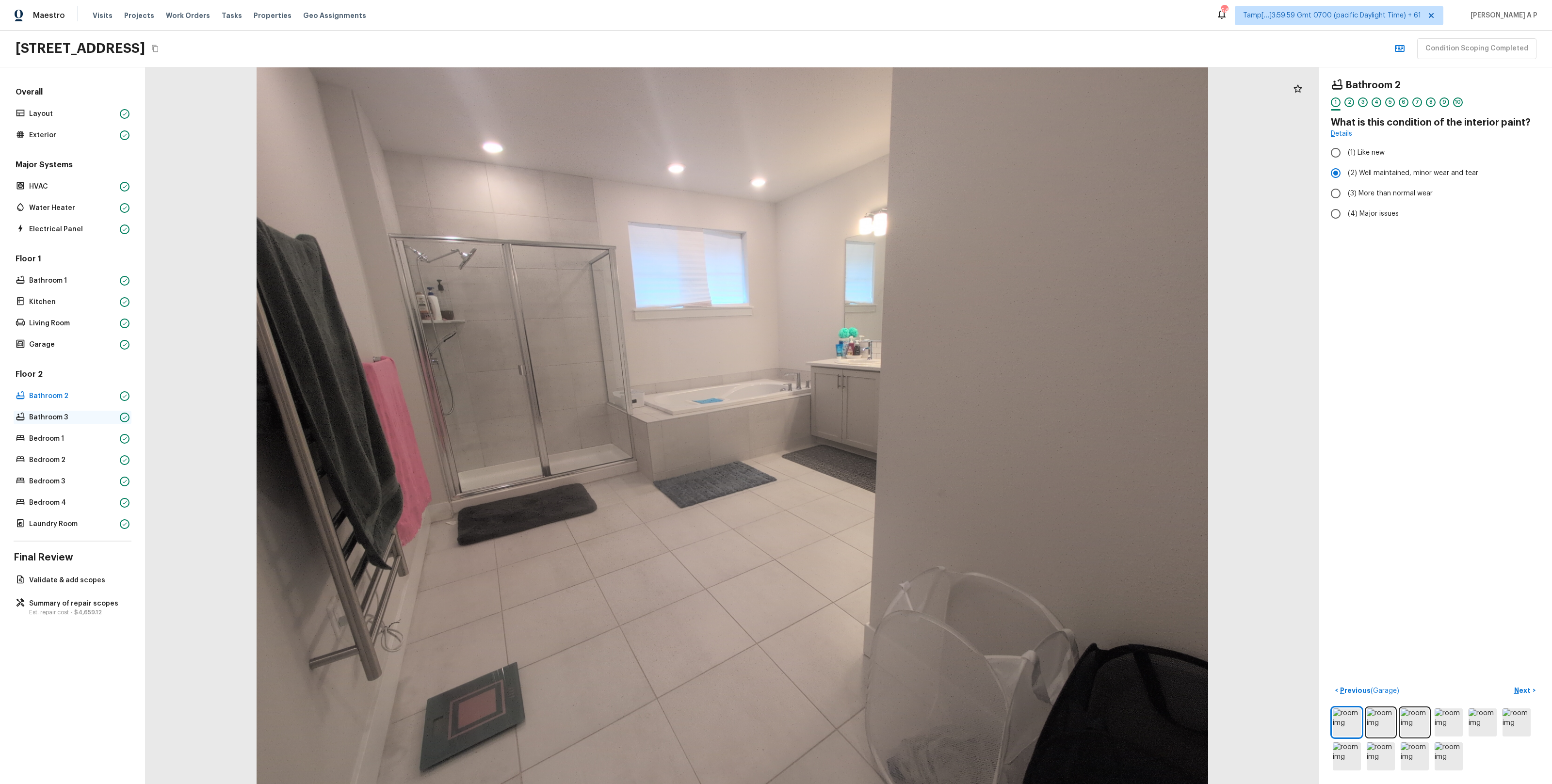
click at [69, 419] on p "Bathroom 3" at bounding box center [73, 417] width 87 height 10
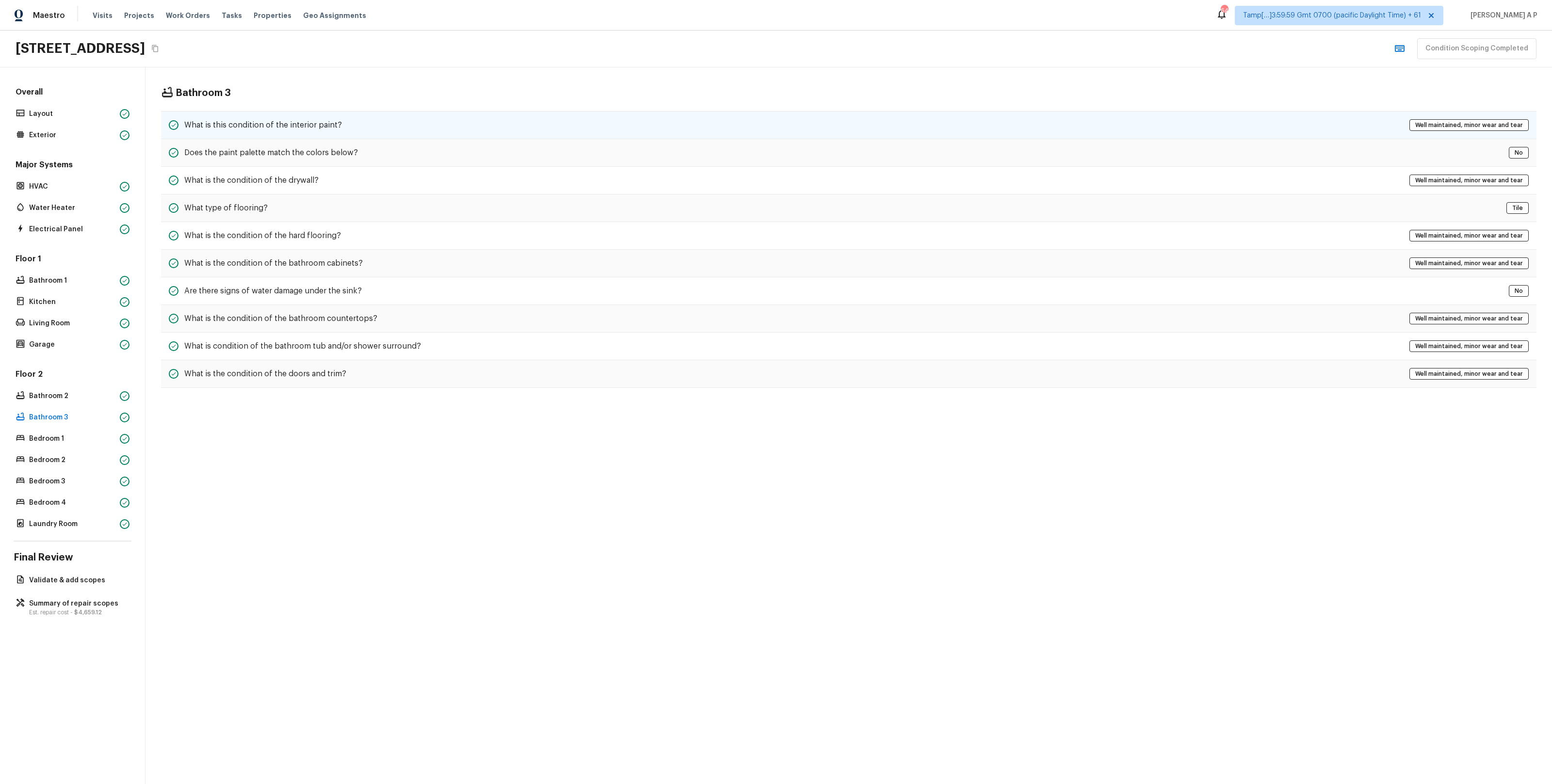
click at [249, 123] on h5 "What is this condition of the interior paint?" at bounding box center [263, 124] width 157 height 10
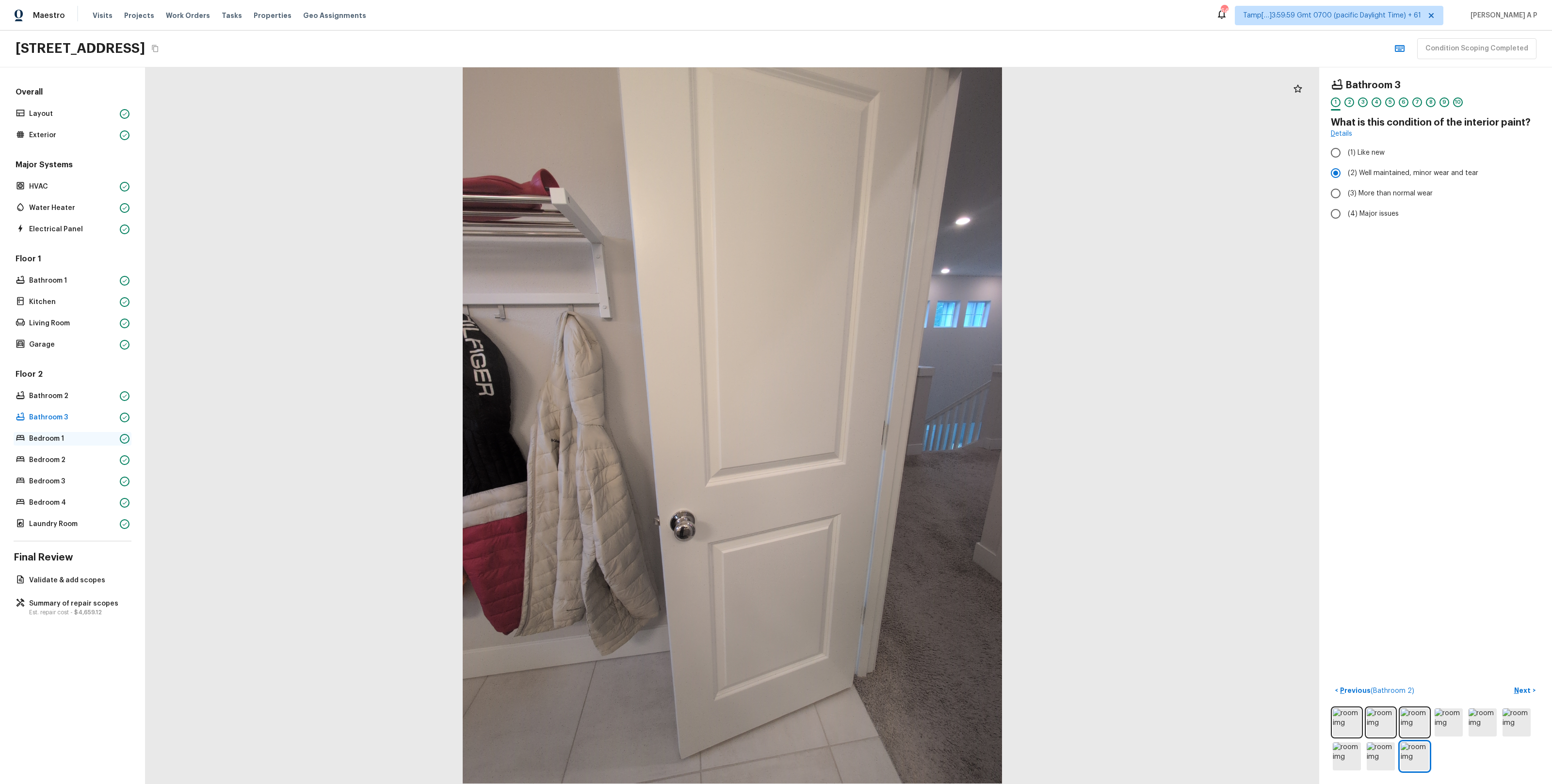
click at [71, 438] on p "Bedroom 1" at bounding box center [73, 439] width 87 height 10
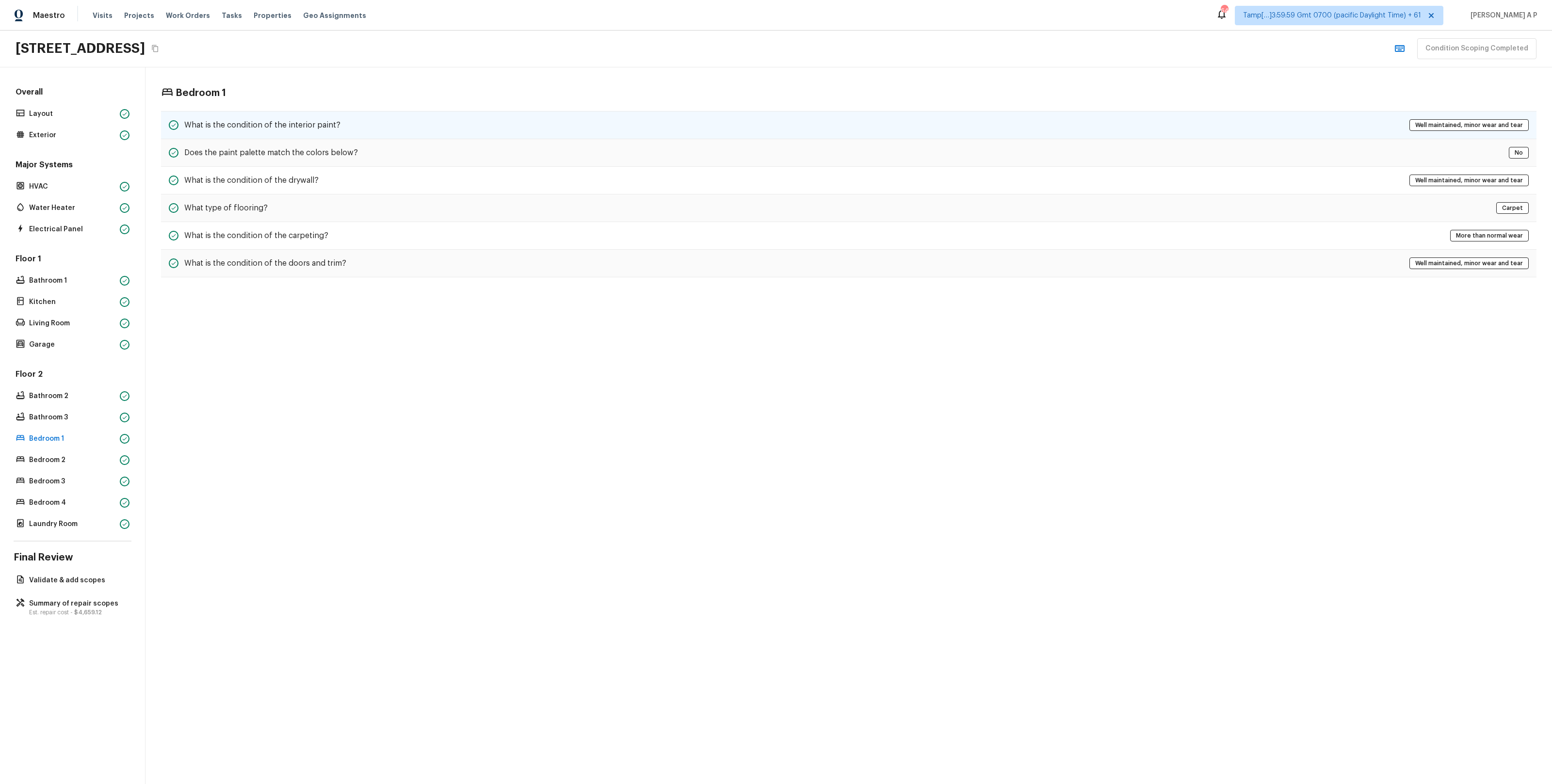
click at [309, 128] on h5 "What is the condition of the interior paint?" at bounding box center [262, 124] width 156 height 10
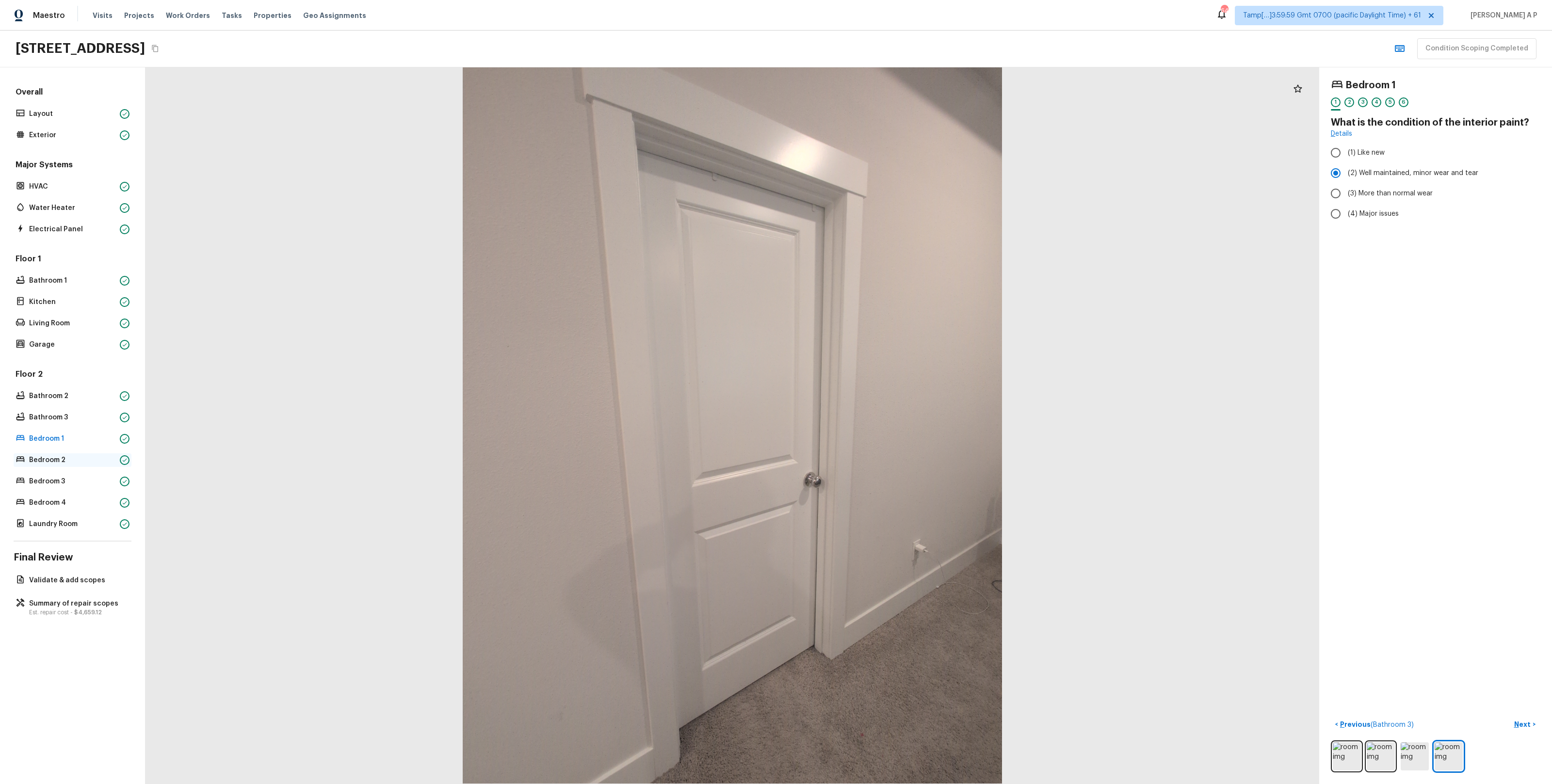
click at [79, 463] on p "Bedroom 2" at bounding box center [73, 460] width 87 height 10
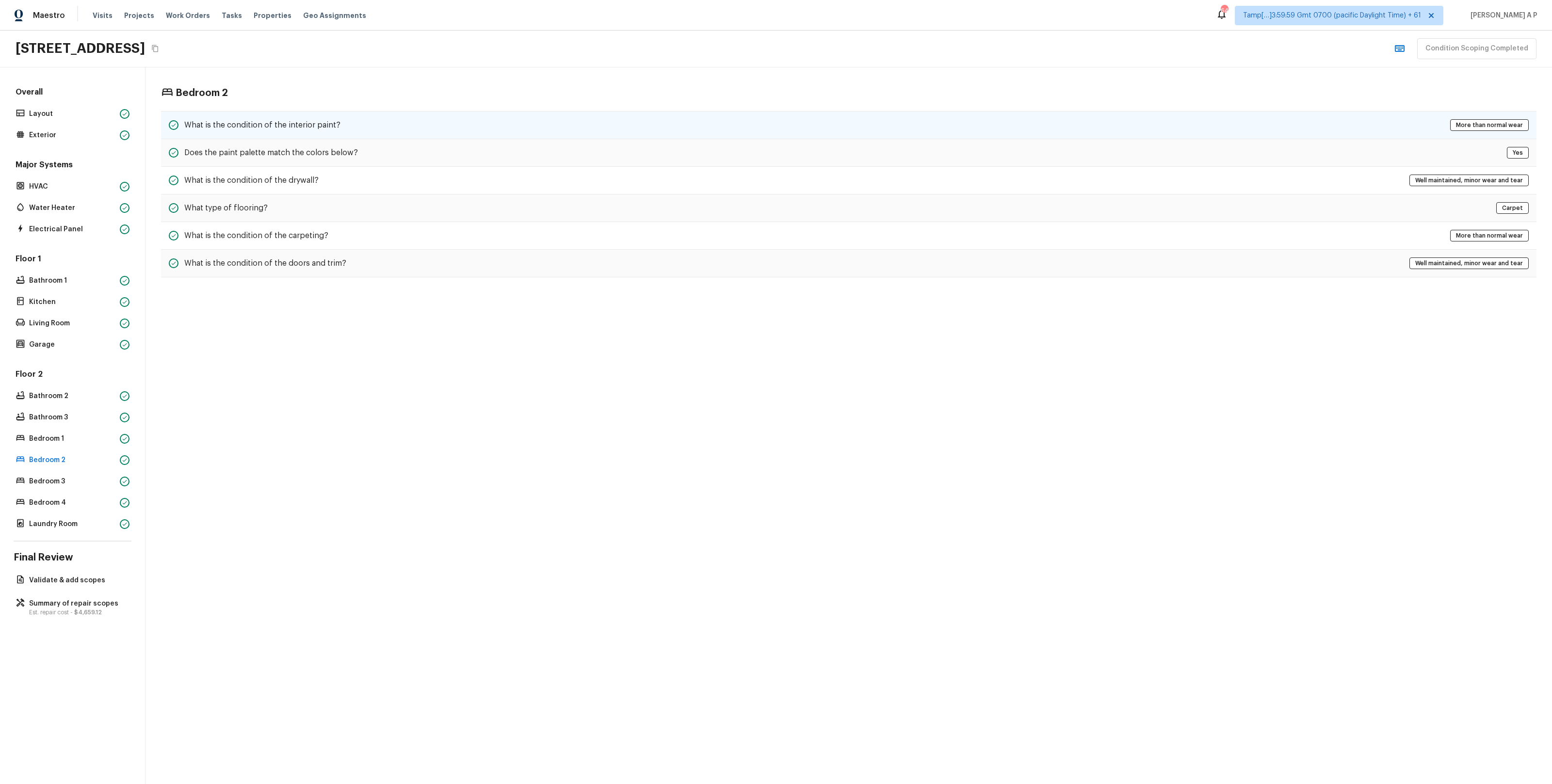
click at [283, 128] on h5 "What is the condition of the interior paint?" at bounding box center [262, 124] width 156 height 10
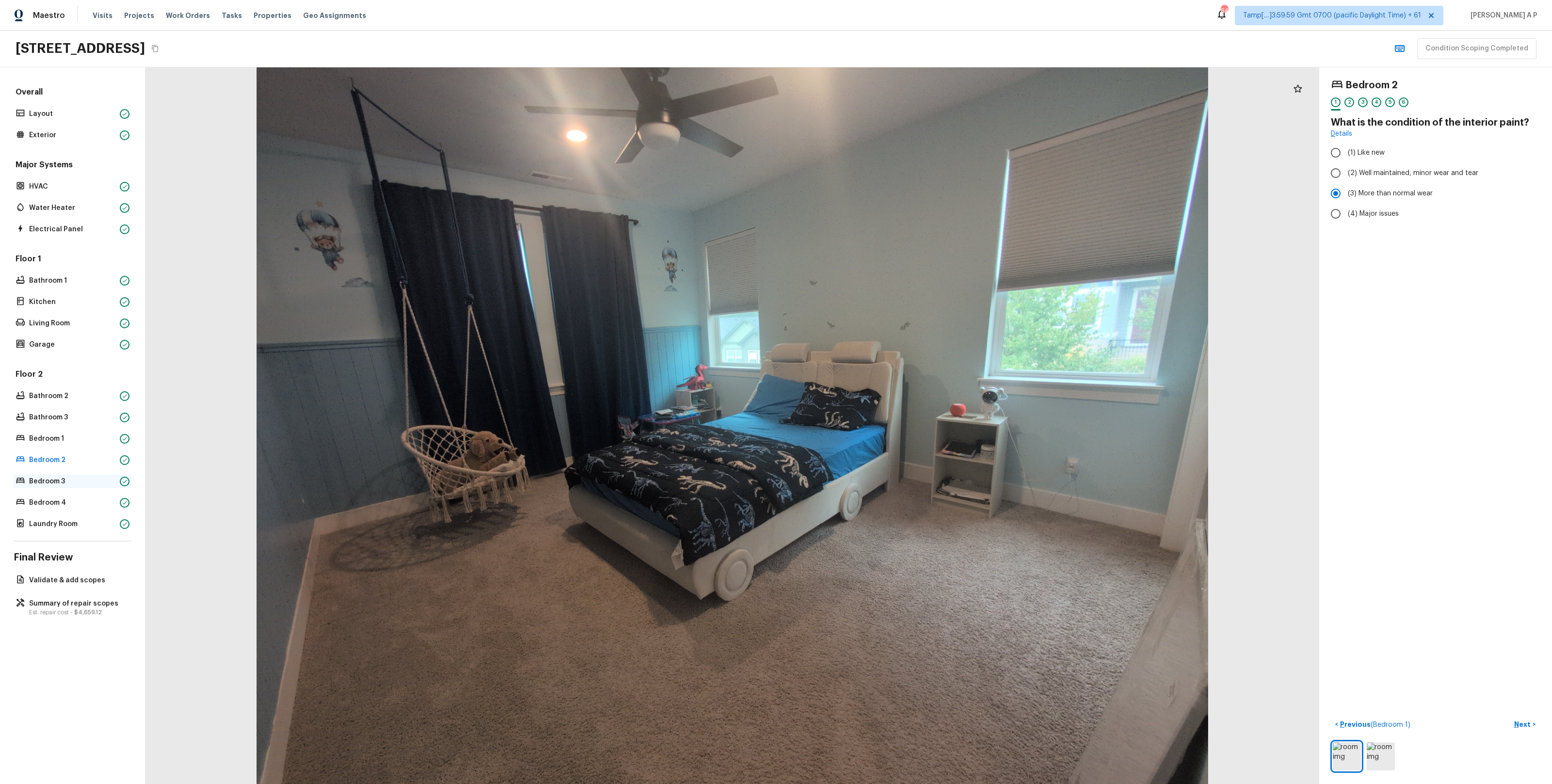
click at [60, 478] on p "Bedroom 3" at bounding box center [73, 481] width 87 height 10
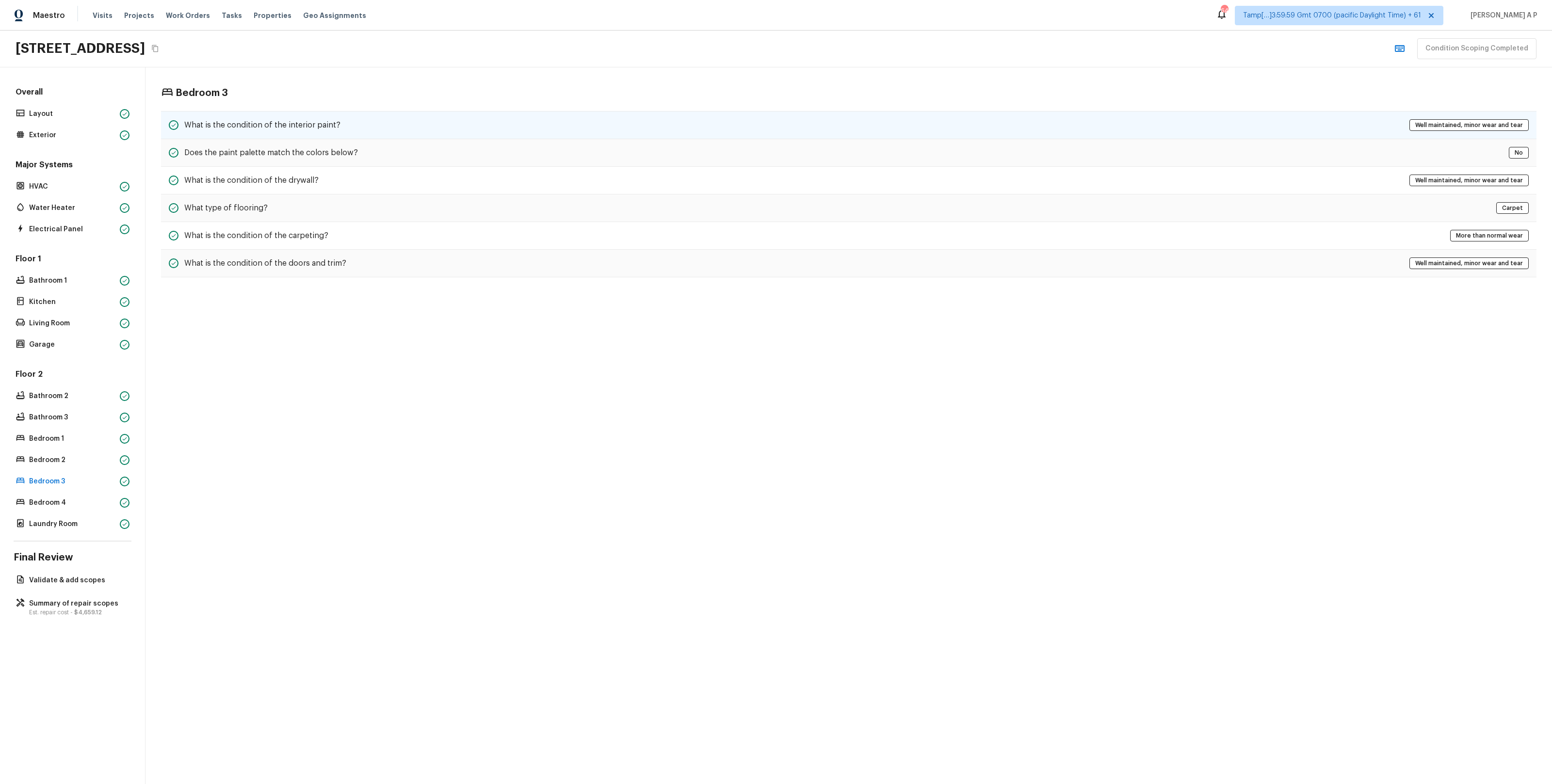
click at [317, 130] on h5 "What is the condition of the interior paint?" at bounding box center [262, 124] width 156 height 10
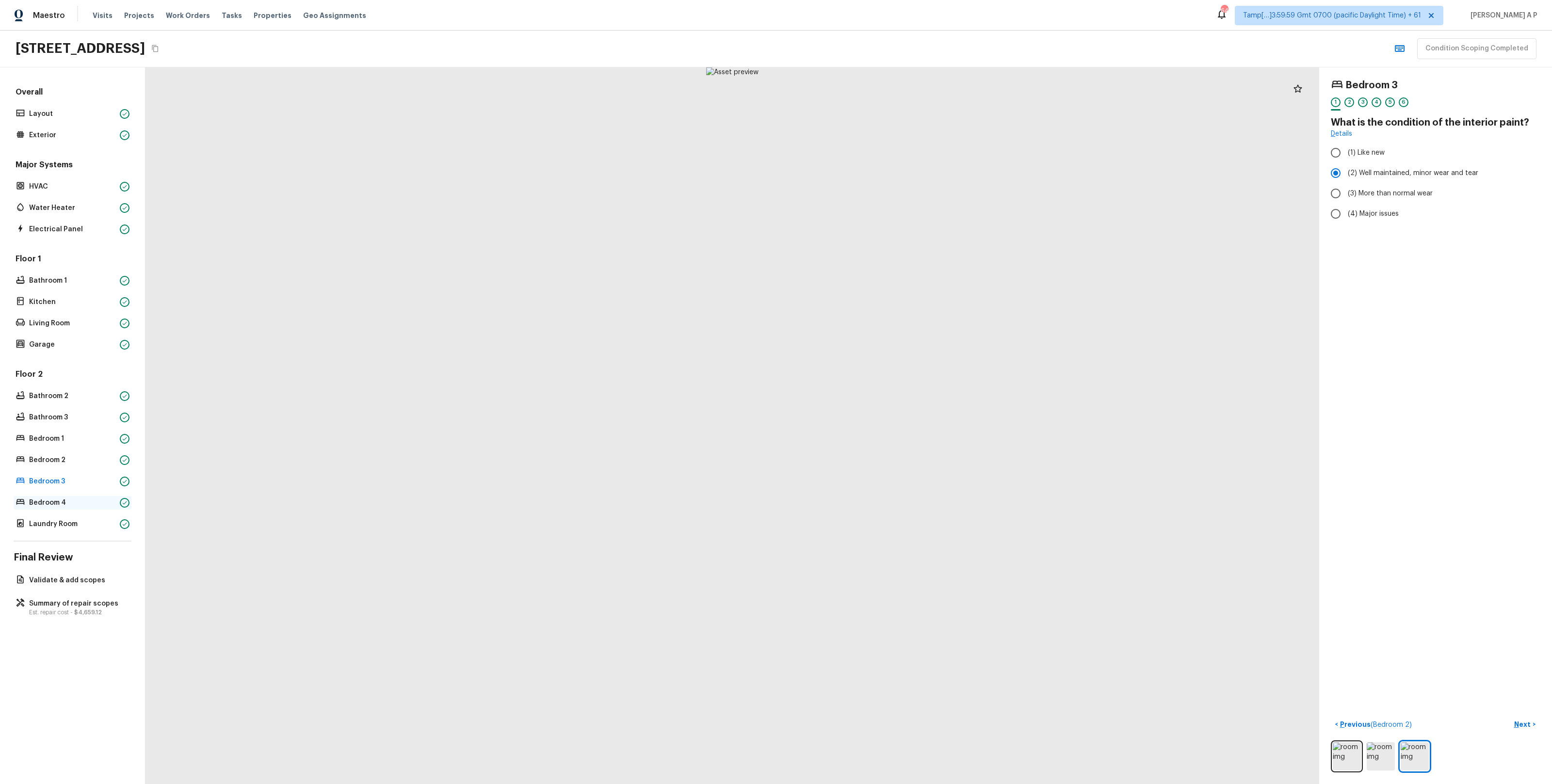
click at [44, 504] on p "Bedroom 4" at bounding box center [73, 503] width 87 height 10
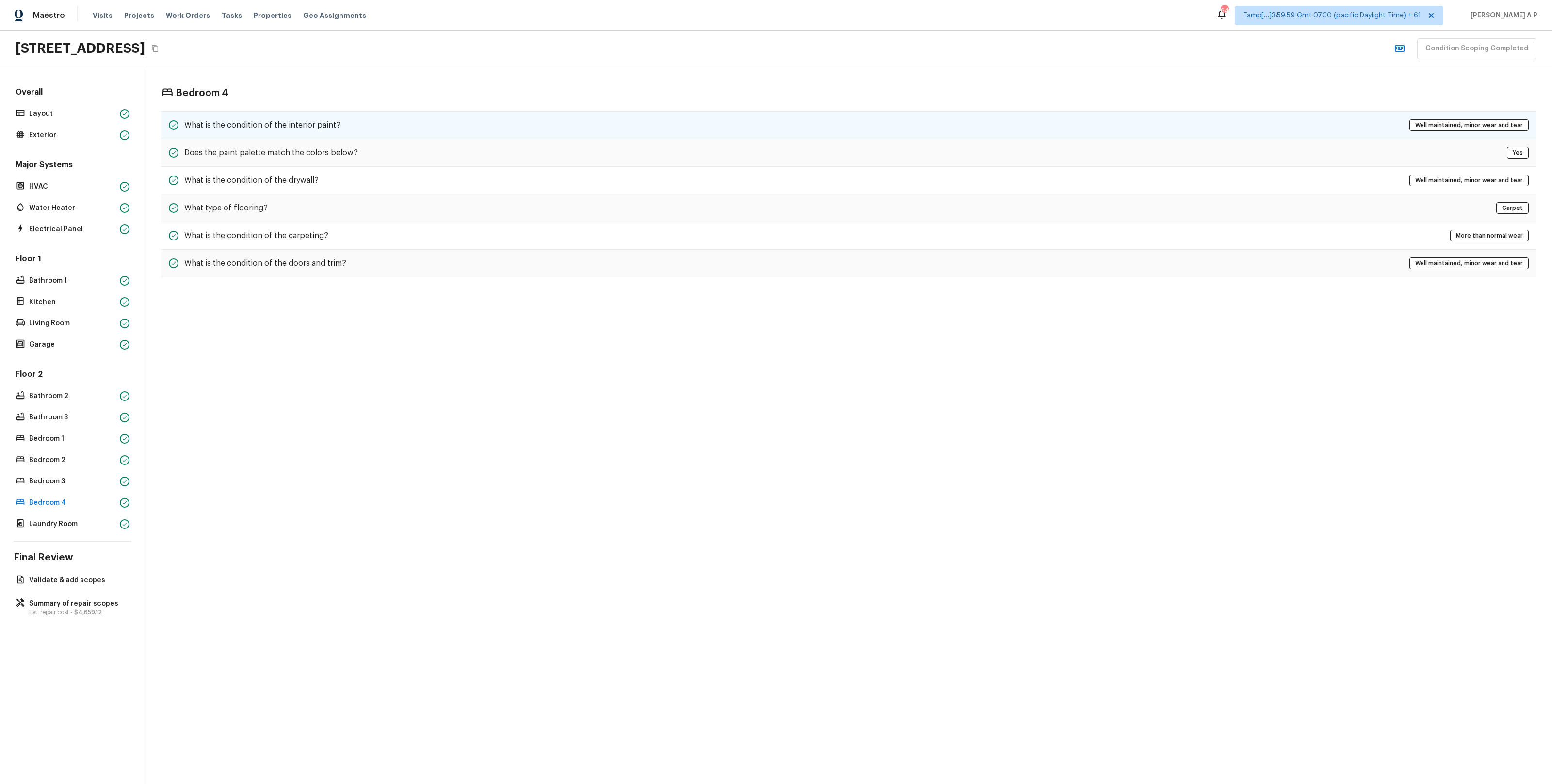
click at [330, 122] on h5 "What is the condition of the interior paint?" at bounding box center [262, 124] width 156 height 10
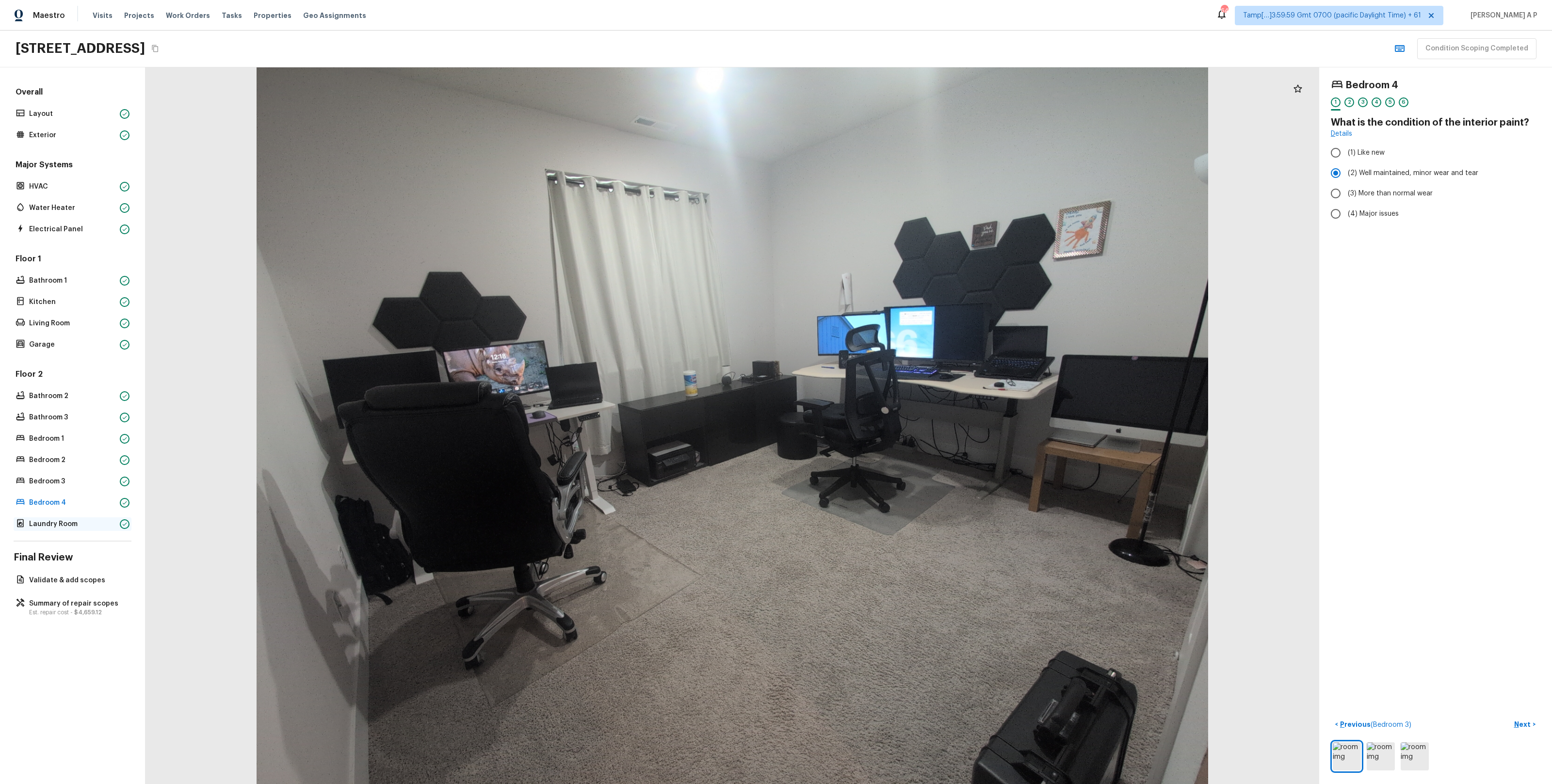
click at [90, 520] on p "Laundry Room" at bounding box center [73, 524] width 87 height 10
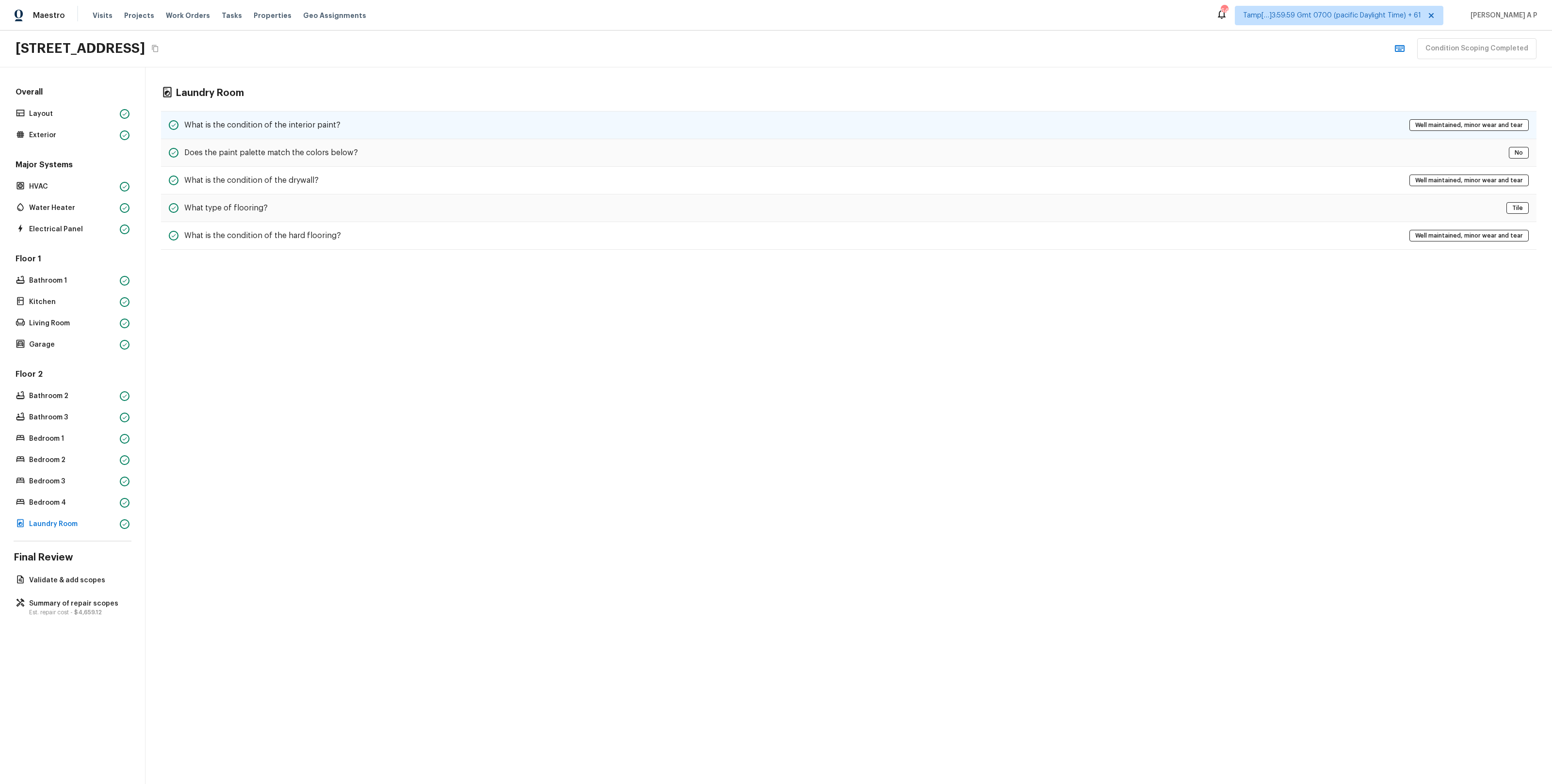
click at [327, 127] on h5 "What is the condition of the interior paint?" at bounding box center [262, 124] width 156 height 10
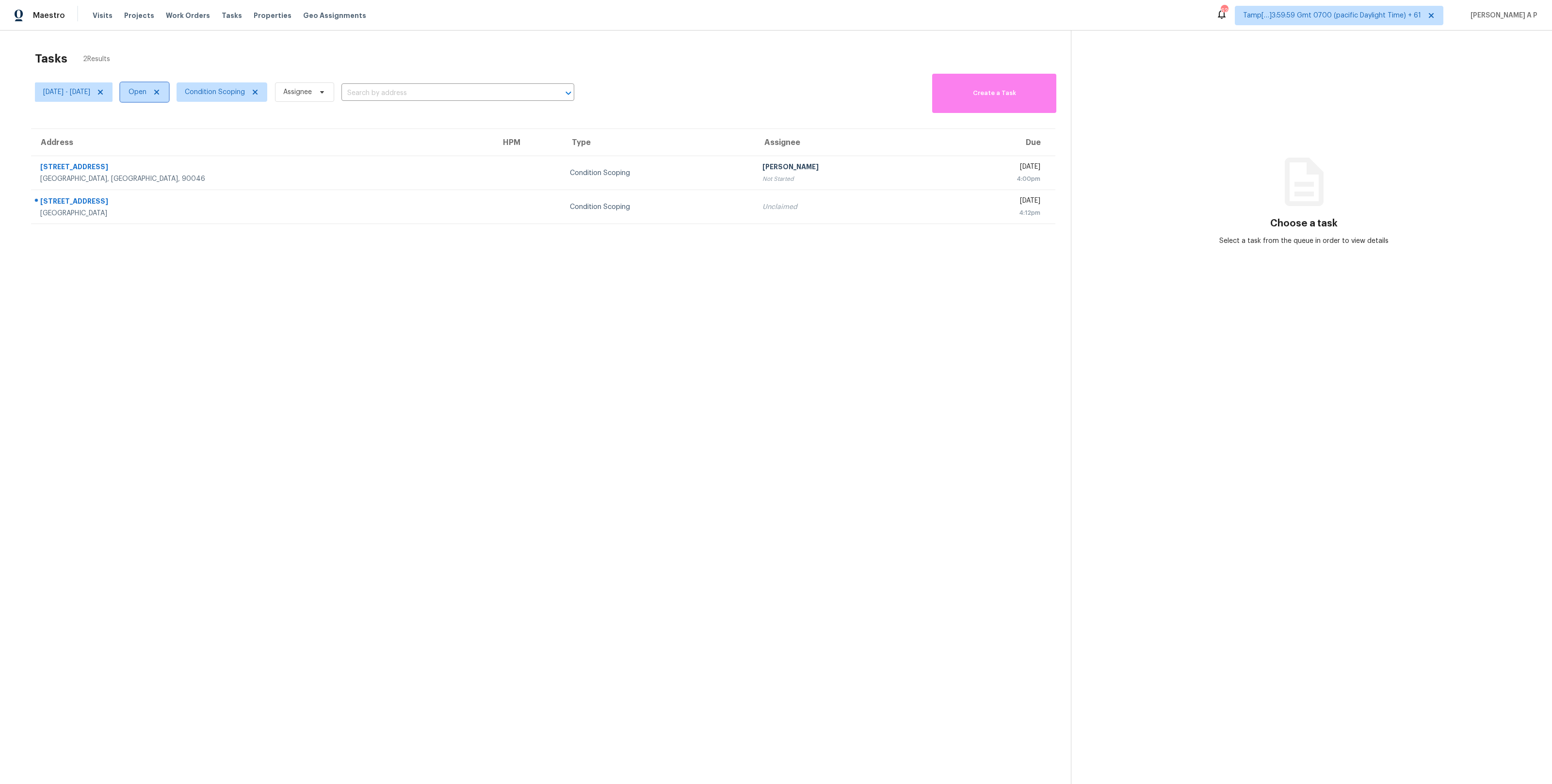
click at [167, 85] on span "Open" at bounding box center [144, 92] width 48 height 20
click at [178, 134] on label "Closed" at bounding box center [178, 134] width 35 height 10
click at [167, 134] on input "Closed" at bounding box center [164, 132] width 6 height 6
checkbox input "true"
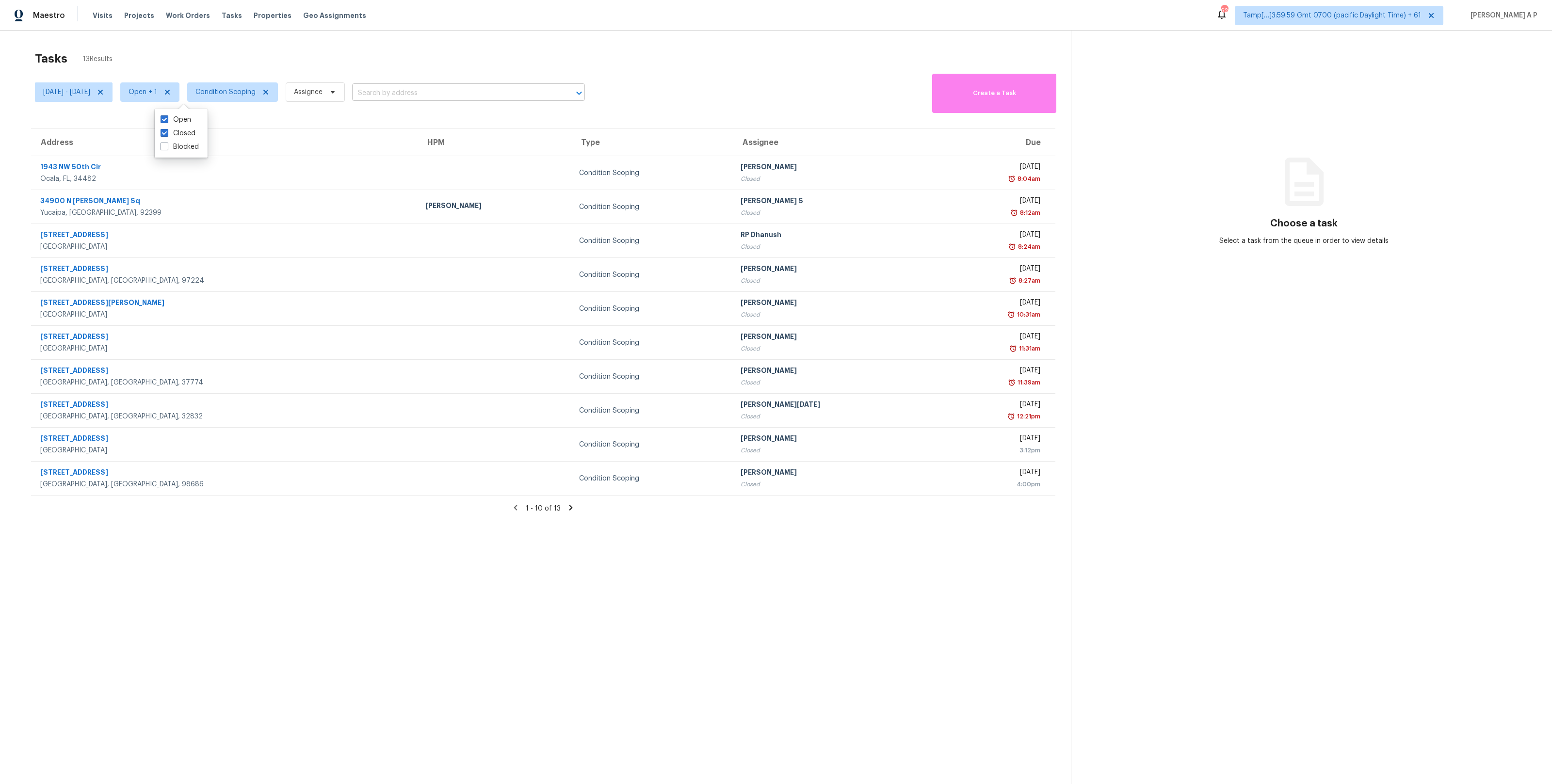
click at [431, 91] on input "text" at bounding box center [455, 93] width 206 height 15
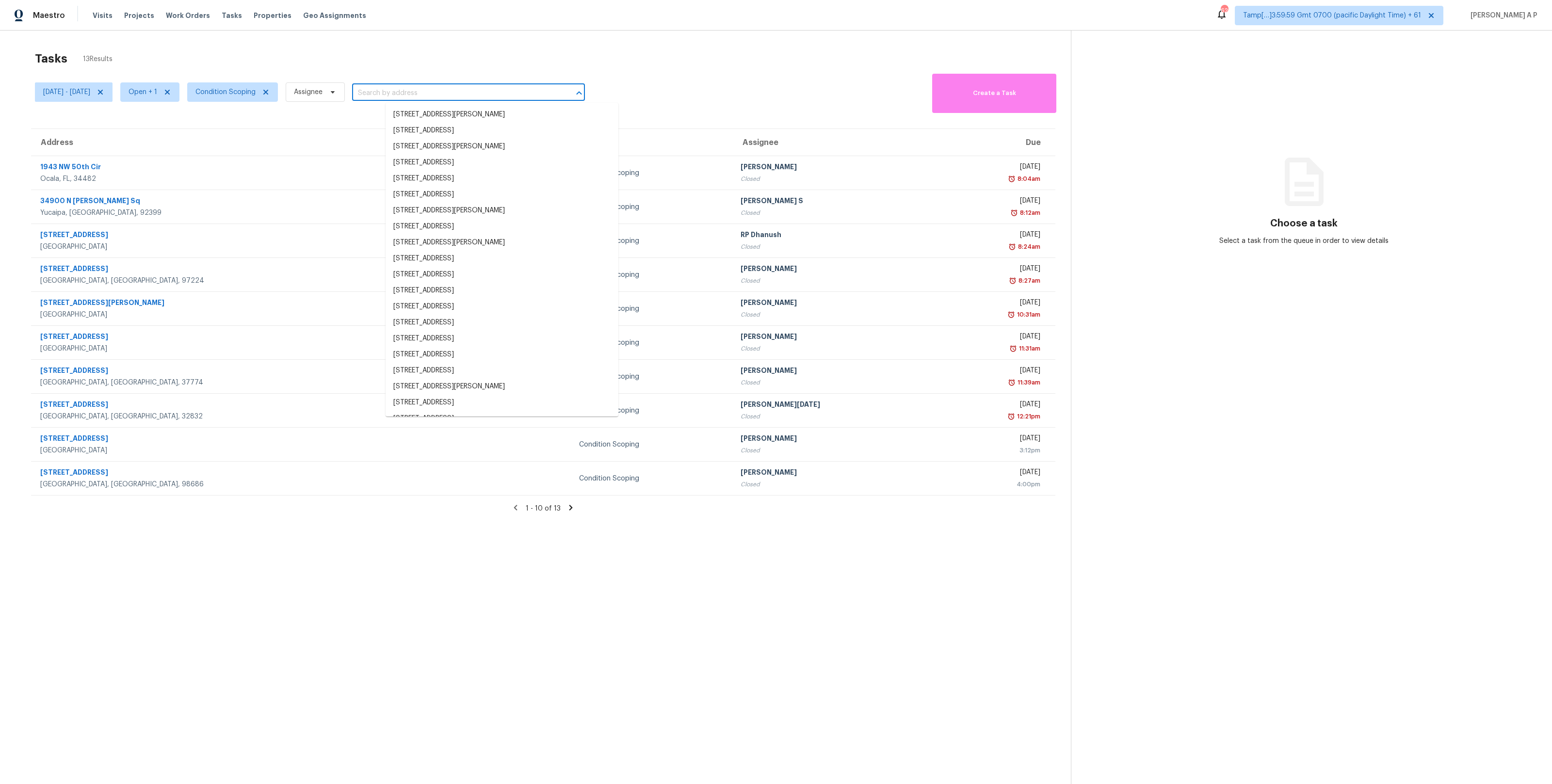
paste input ""7400 Lamar Ave Overland Park, KS, 66204""
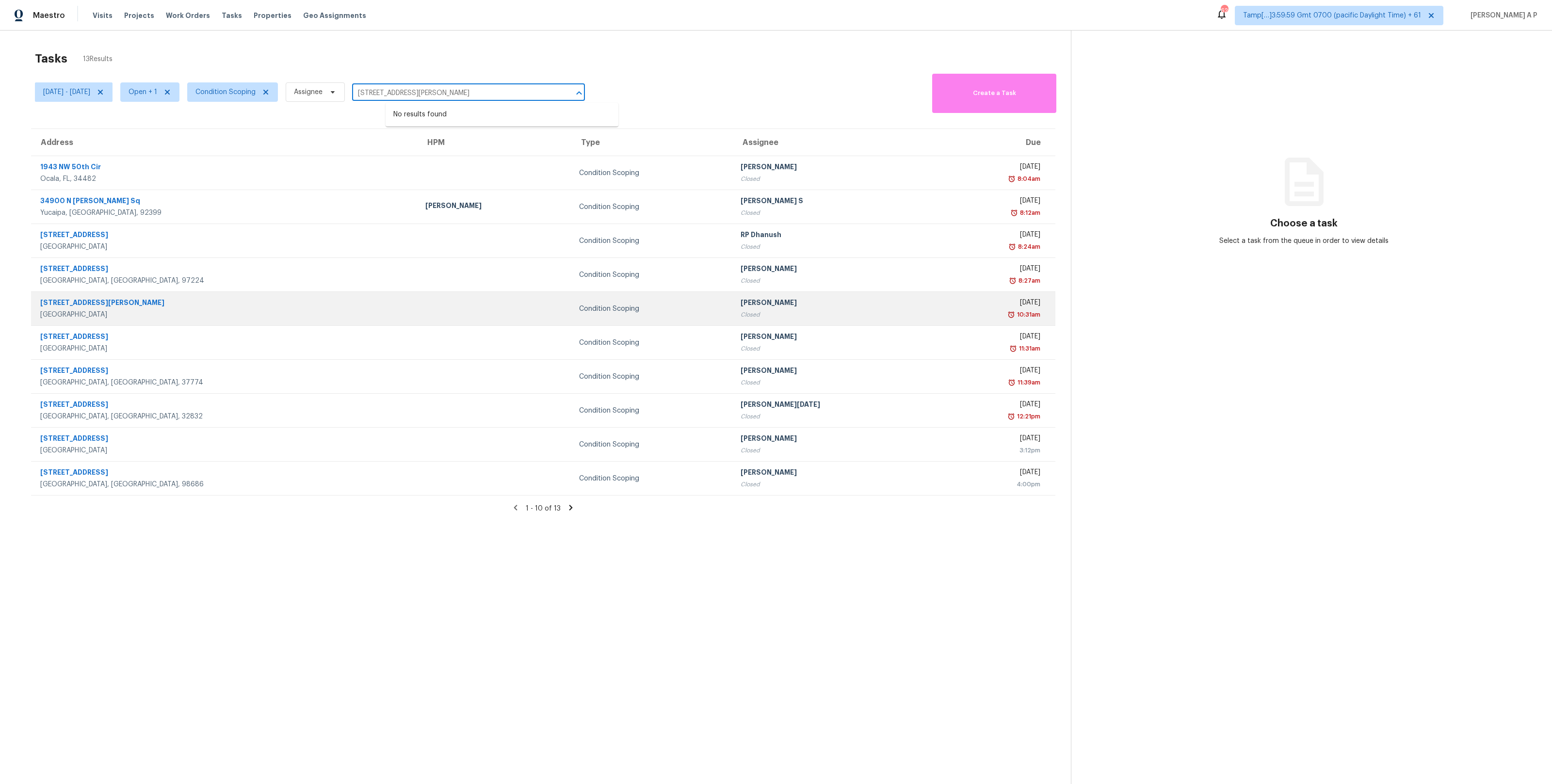
type input "7400 Lamar Ave Overland Park, KS, 66204"
click at [181, 312] on div "Overland Park, KS, 66204" at bounding box center [225, 315] width 370 height 10
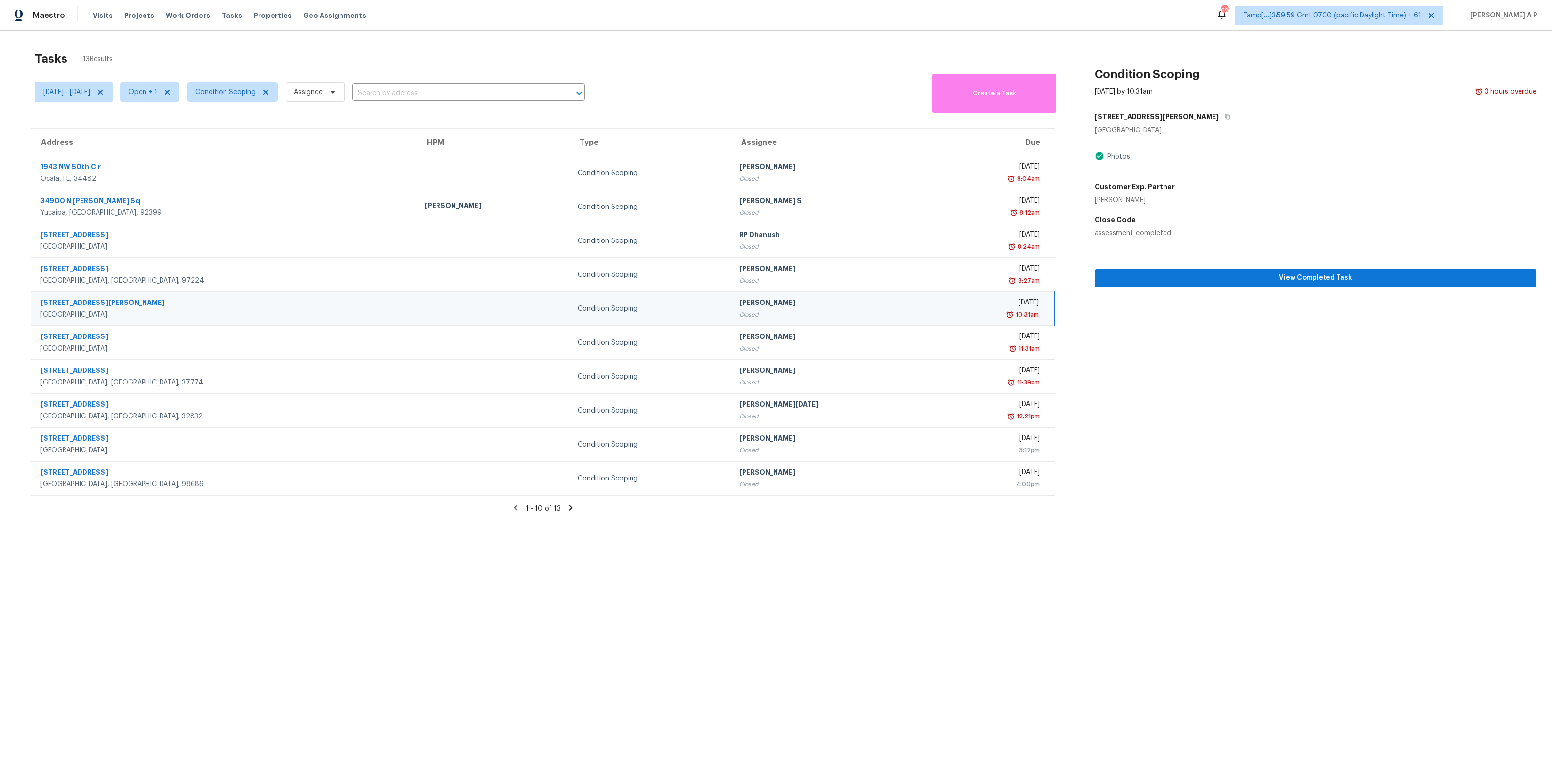
click at [1244, 287] on section "Condition Scoping Oct 2nd 2025 by 10:31am 3 hours overdue 7400 Lamar Ave Overla…" at bounding box center [1304, 422] width 466 height 784
click at [1247, 273] on span "View Completed Task" at bounding box center [1315, 278] width 426 height 12
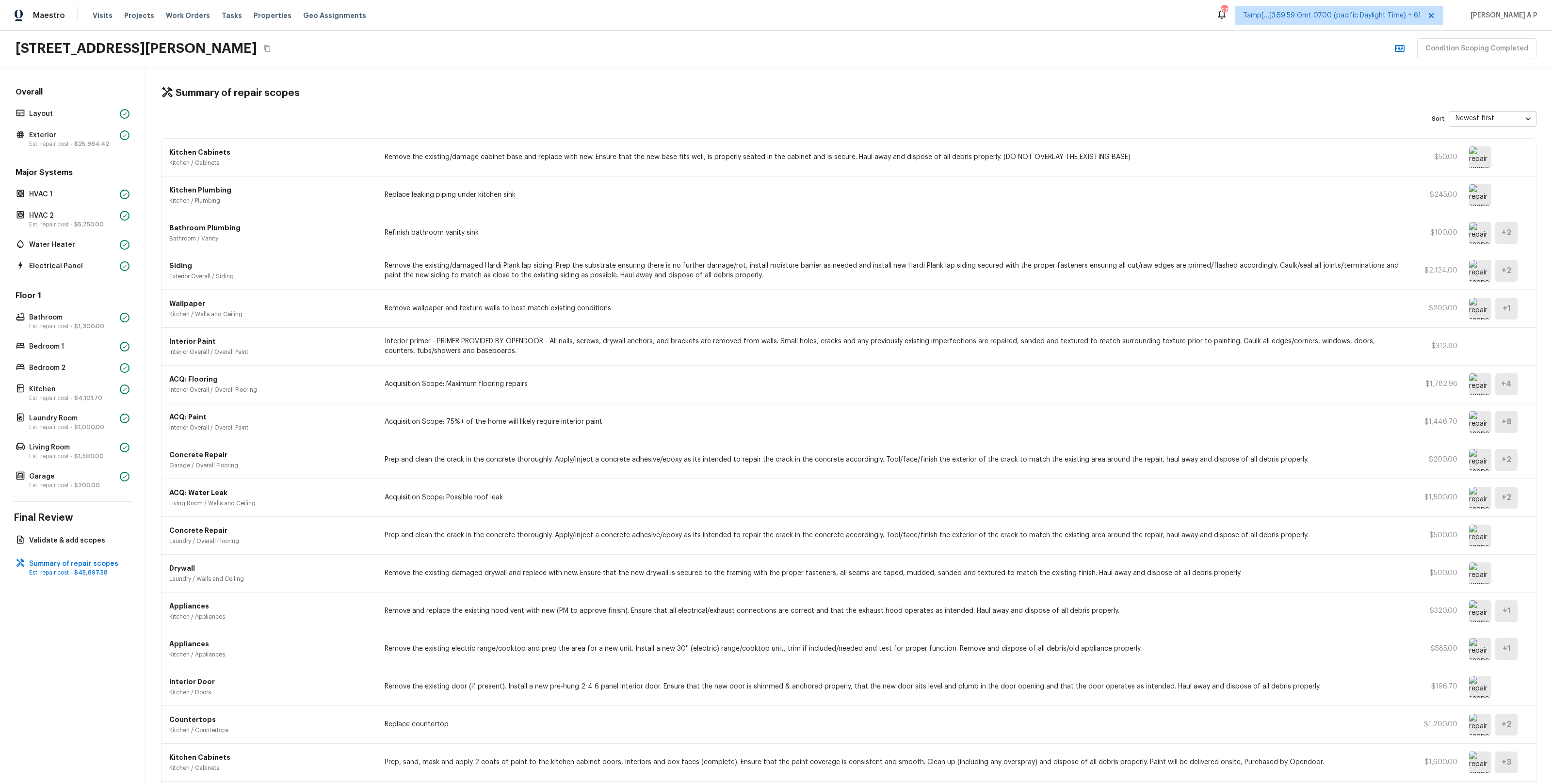
click at [74, 104] on div "Overall Layout Exterior Est. repair cost - $25,984.42" at bounding box center [72, 118] width 118 height 63
click at [73, 109] on p "Layout" at bounding box center [73, 114] width 87 height 10
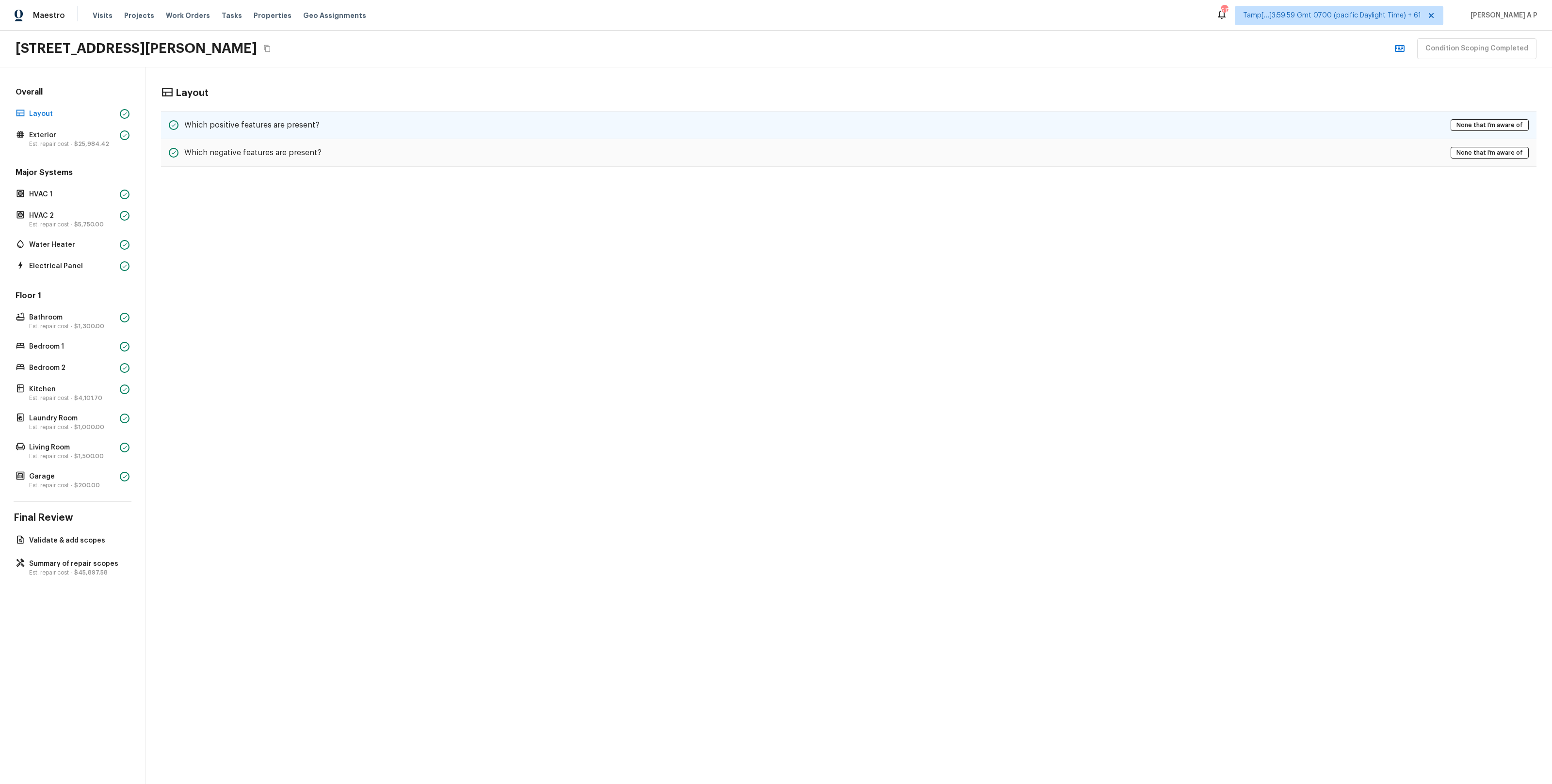
click at [399, 133] on div "Which positive features are present? None that I’m aware of" at bounding box center [849, 125] width 1376 height 28
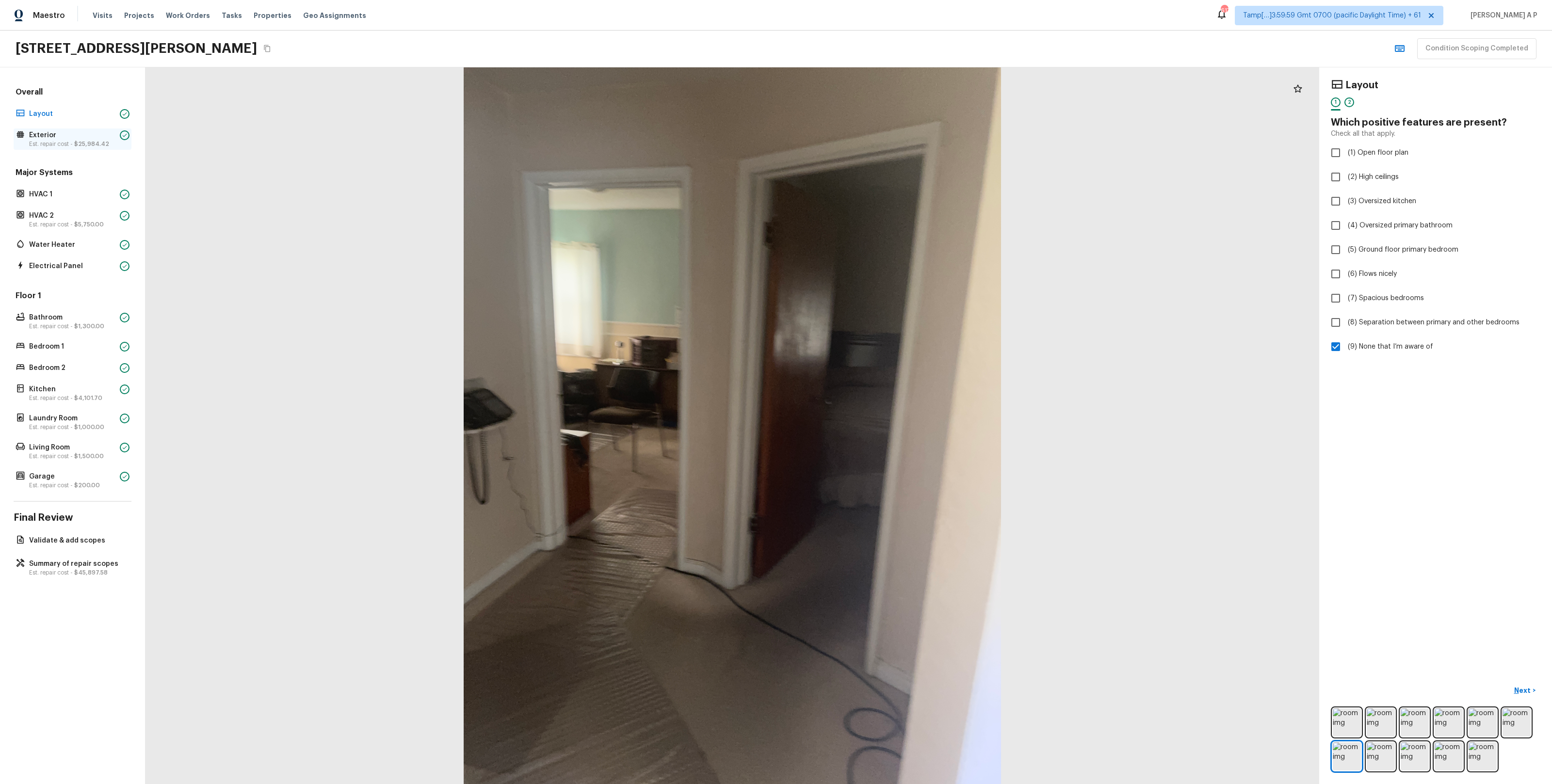
click at [115, 138] on p "Exterior" at bounding box center [73, 135] width 87 height 10
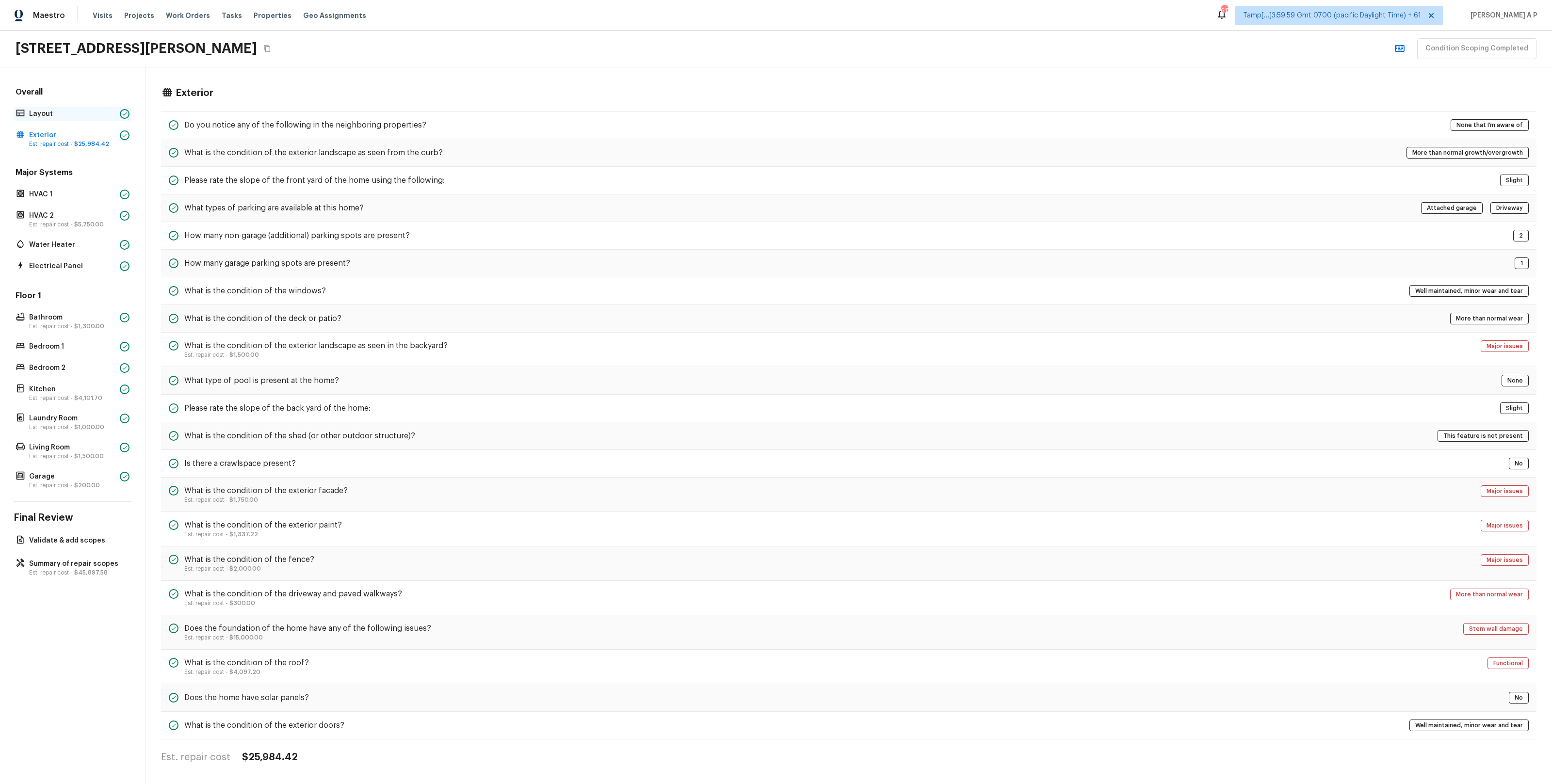
click at [117, 117] on div "Layout" at bounding box center [72, 114] width 118 height 13
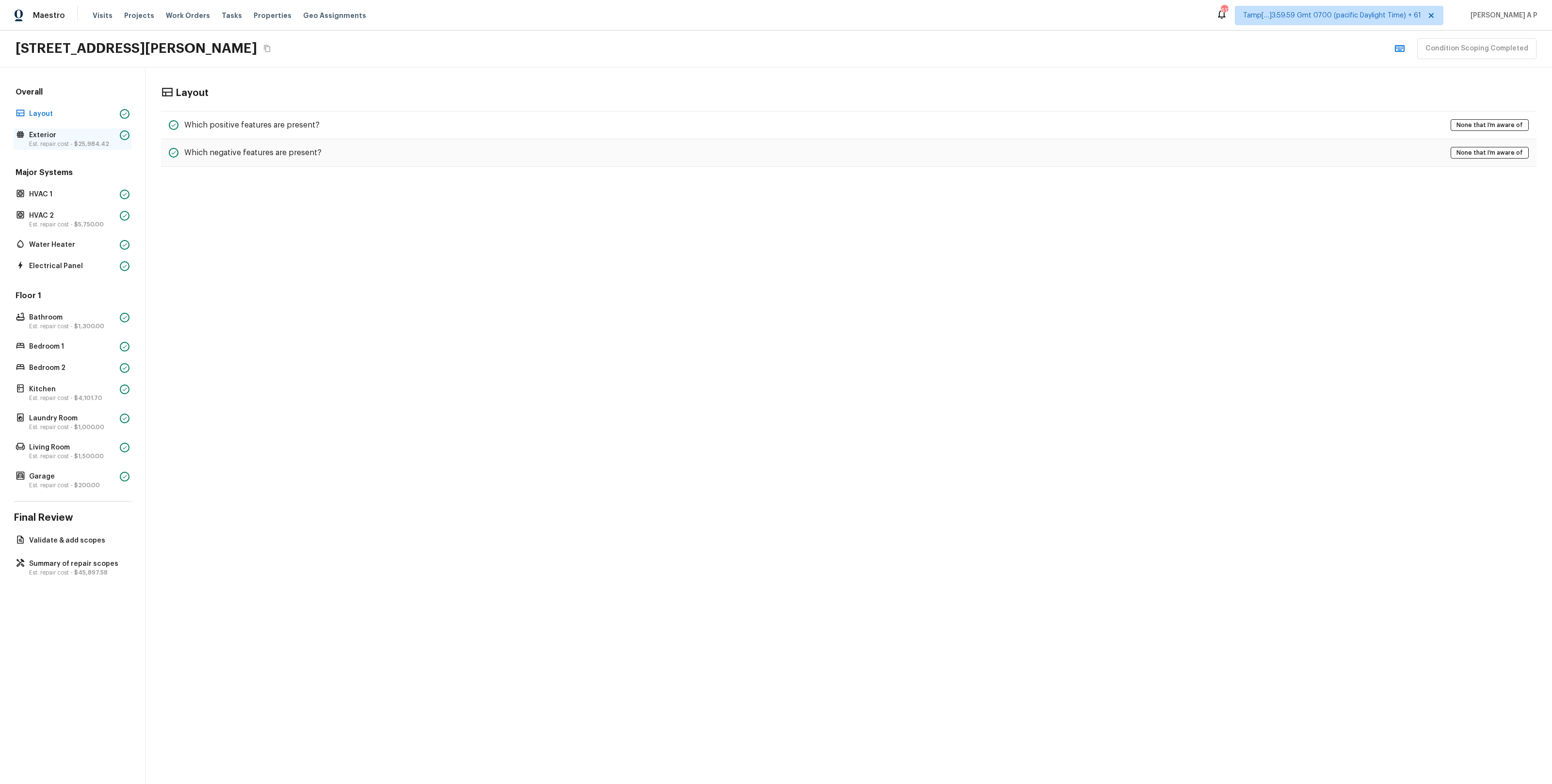
click at [121, 138] on div at bounding box center [125, 135] width 10 height 10
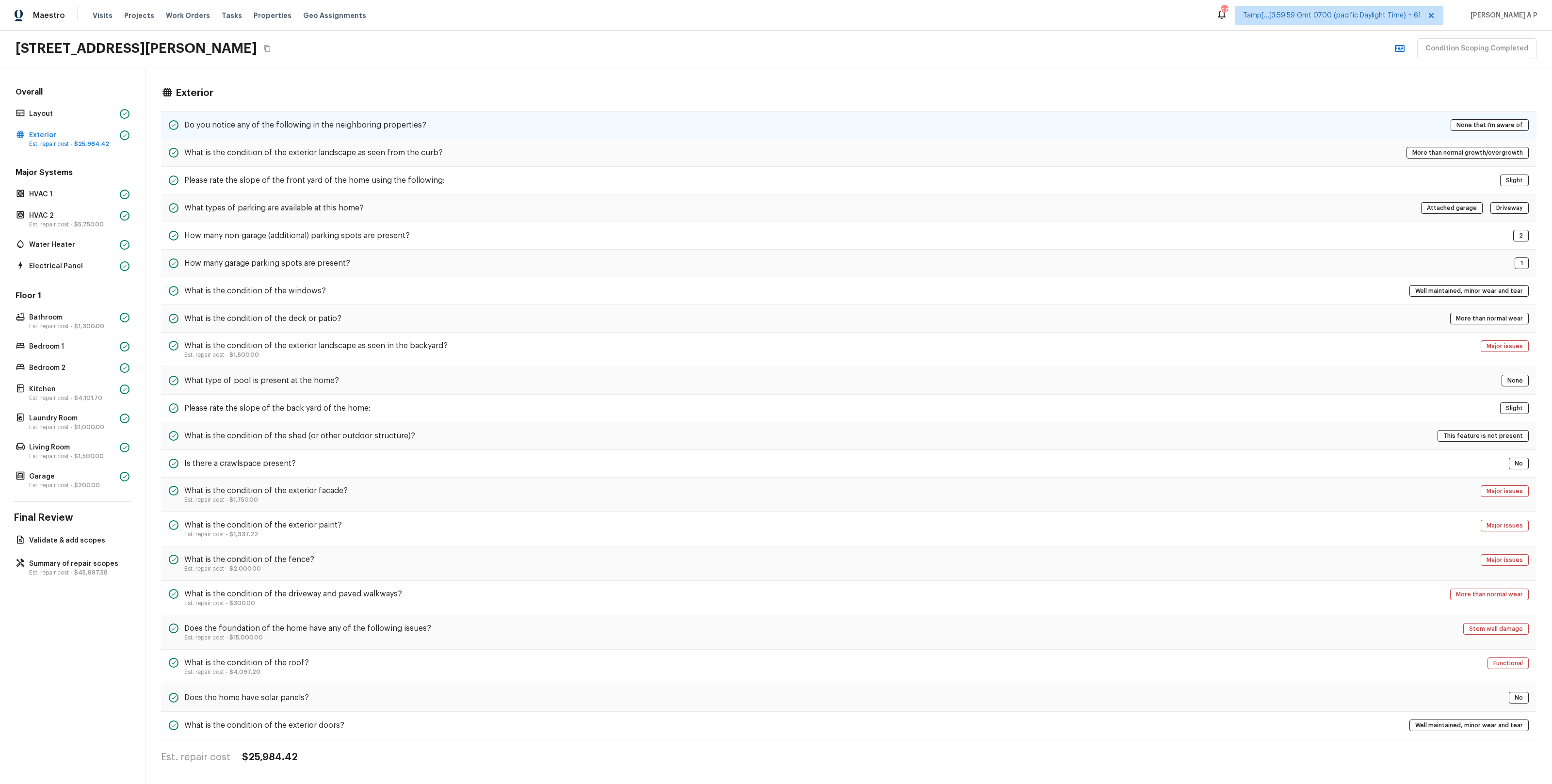
click at [224, 121] on h5 "Do you notice any of the following in the neighboring properties?" at bounding box center [305, 124] width 242 height 10
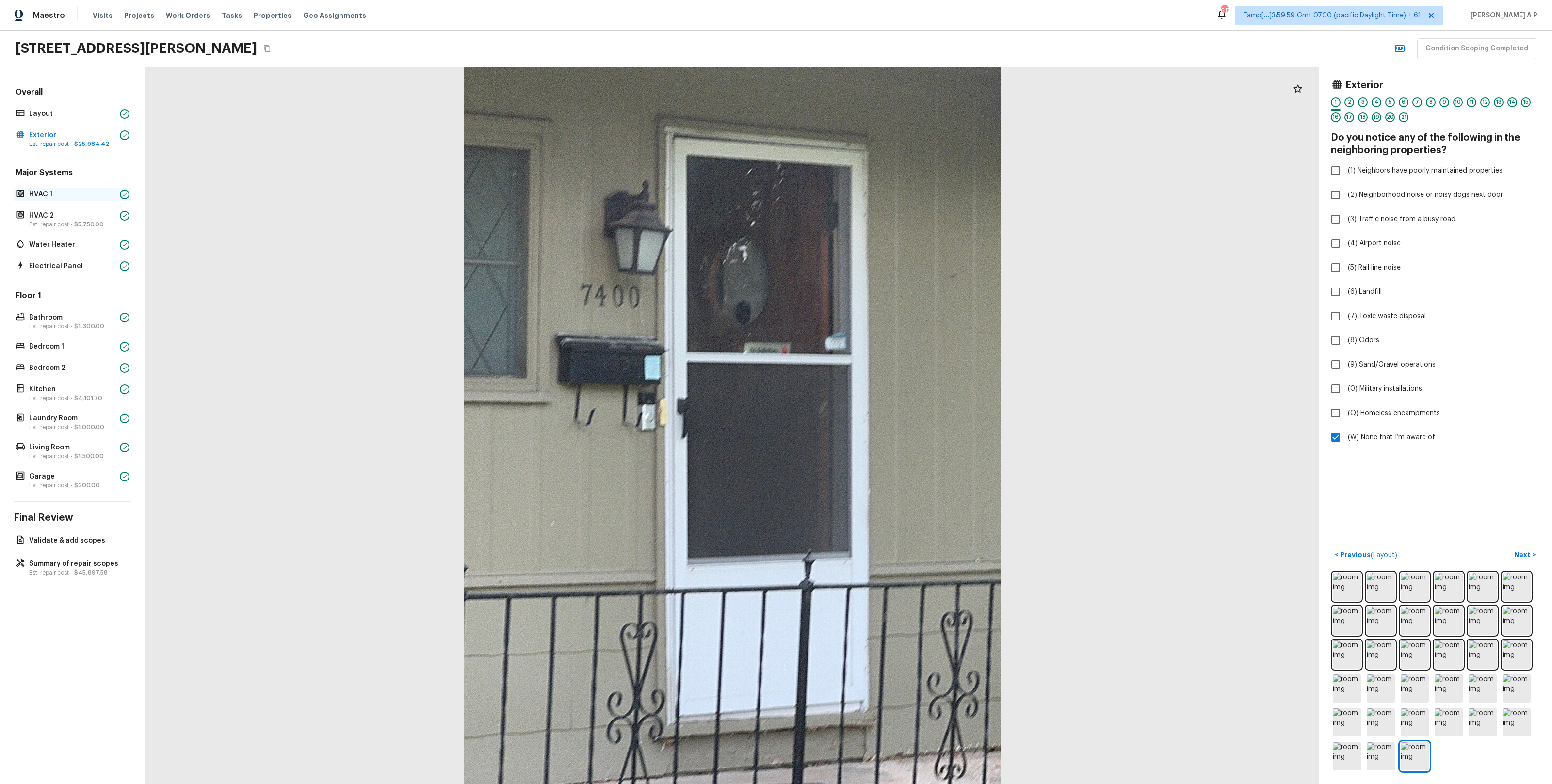
click at [82, 194] on p "HVAC 1" at bounding box center [73, 195] width 87 height 10
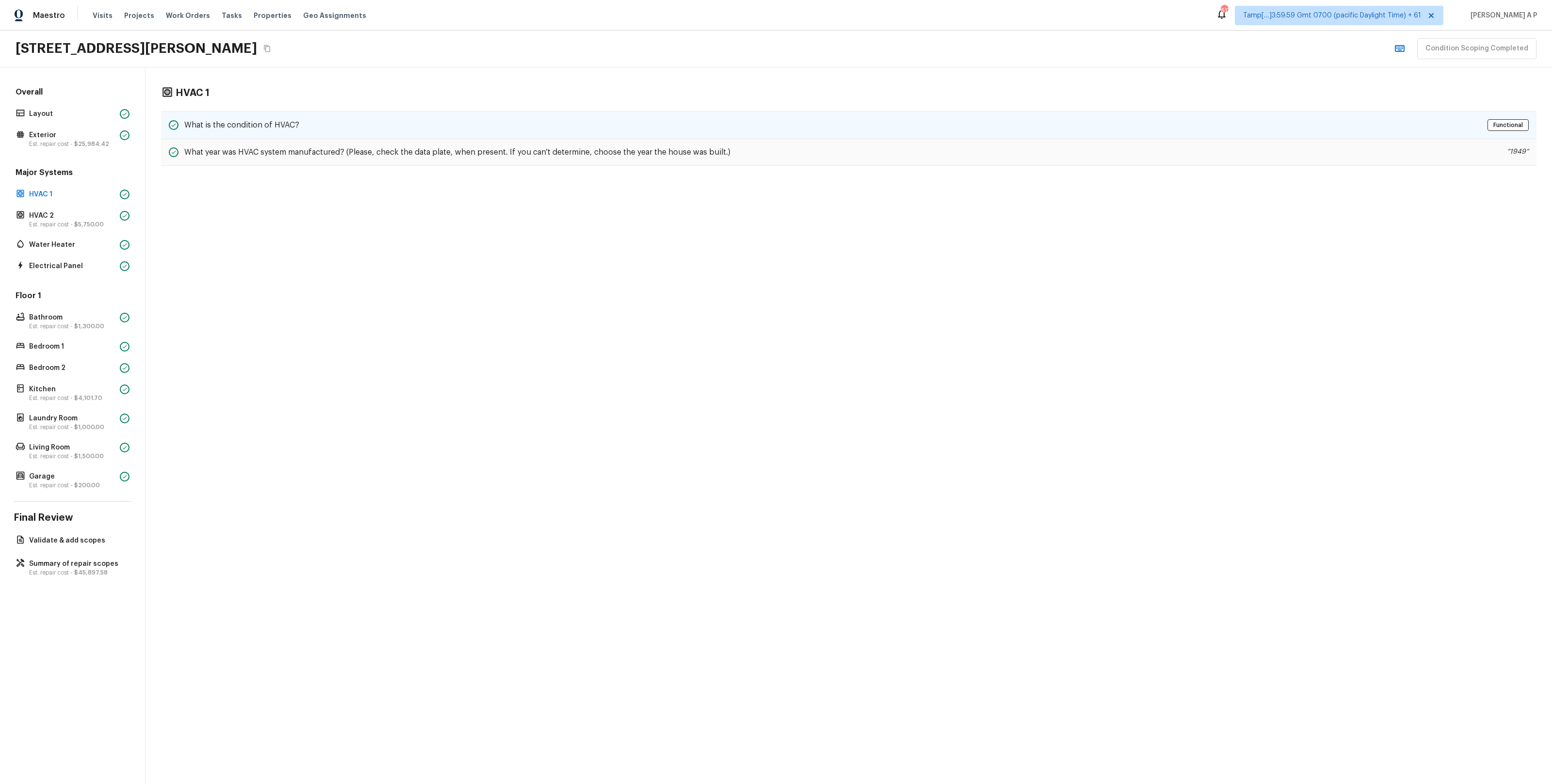
click at [408, 121] on div "What is the condition of HVAC? Functional" at bounding box center [849, 125] width 1376 height 28
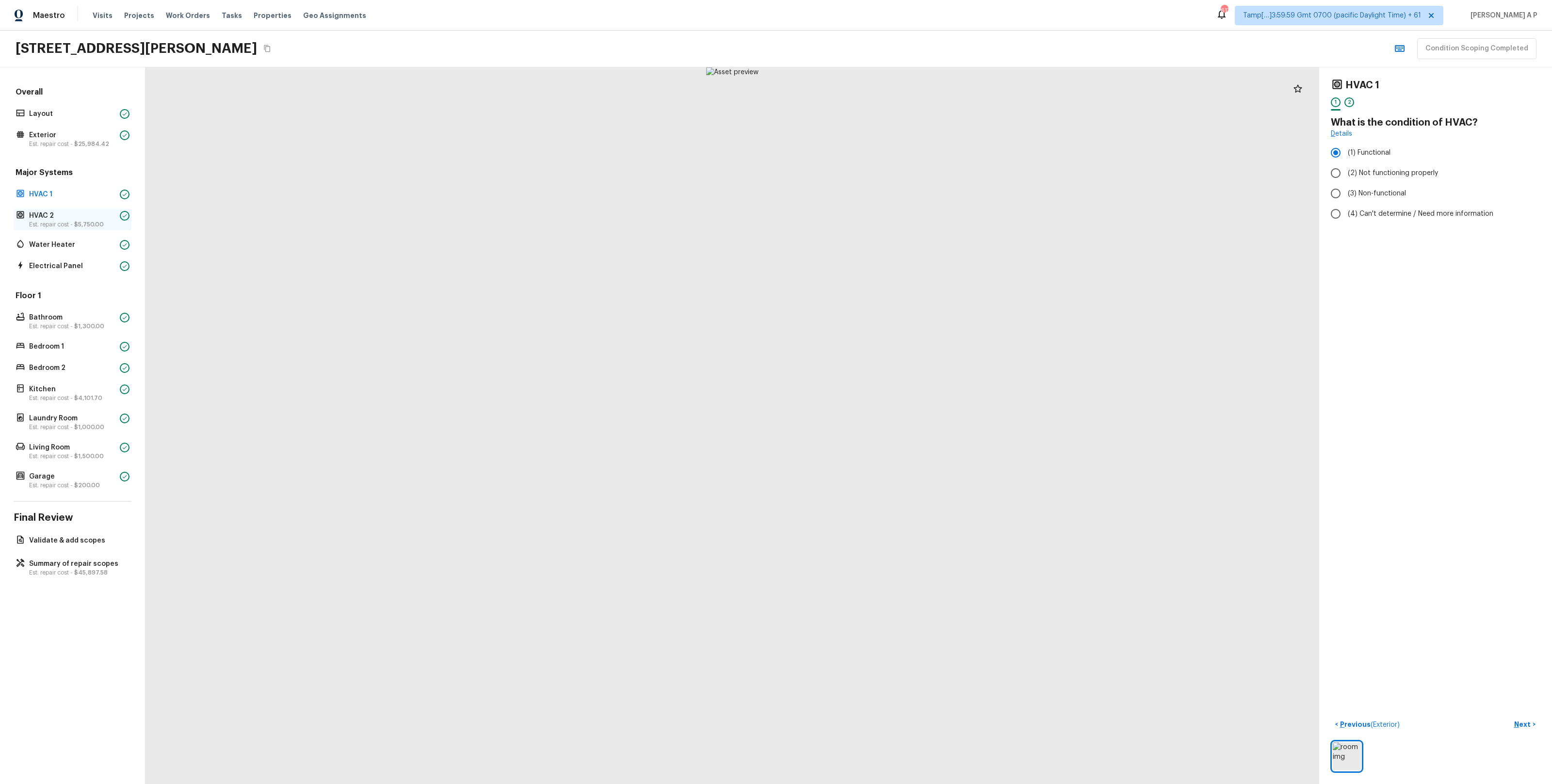
click at [108, 221] on p "Est. repair cost - $5,750.00" at bounding box center [73, 225] width 87 height 8
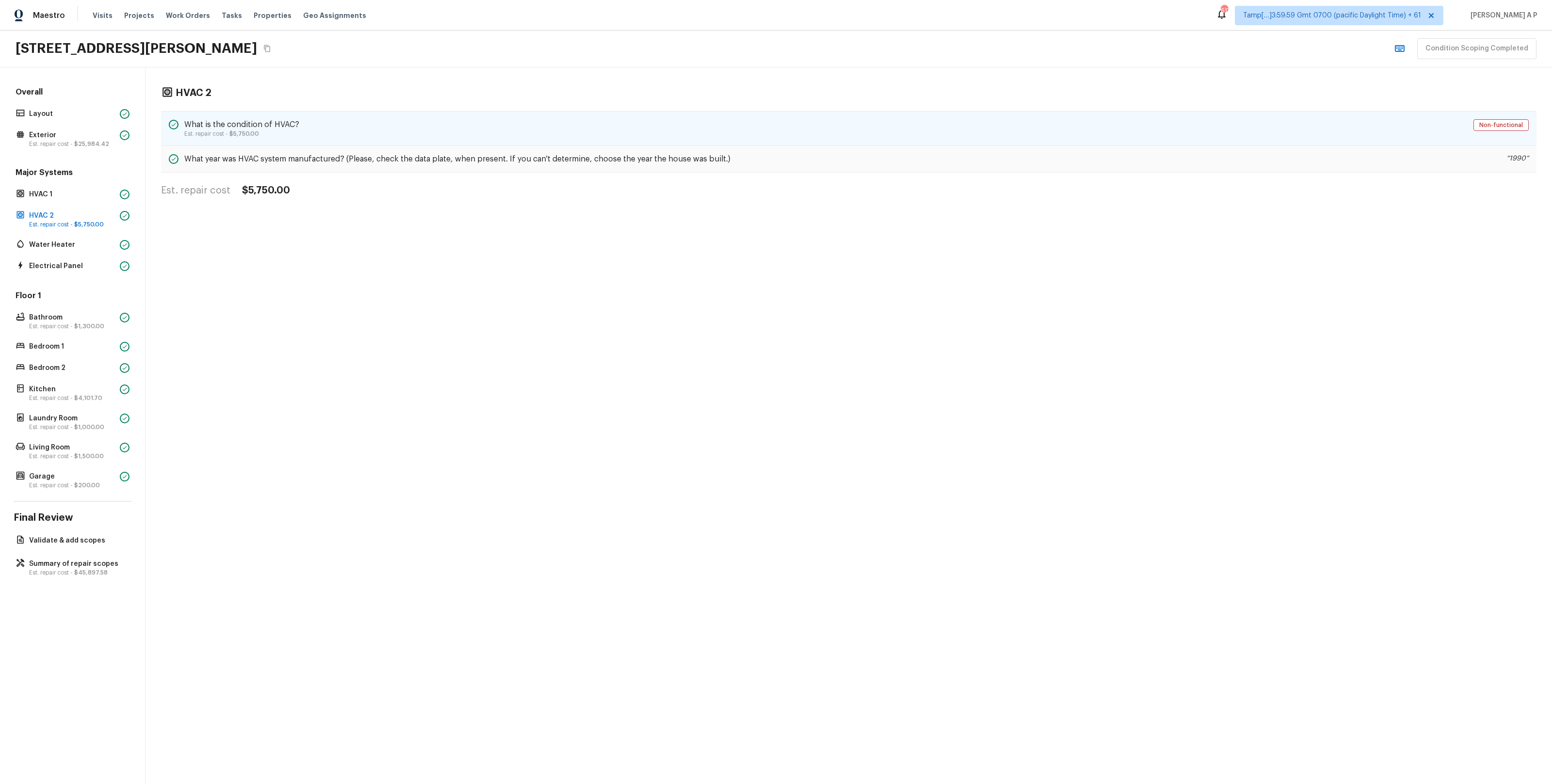
click at [251, 132] on span "$5,750.00" at bounding box center [244, 134] width 29 height 6
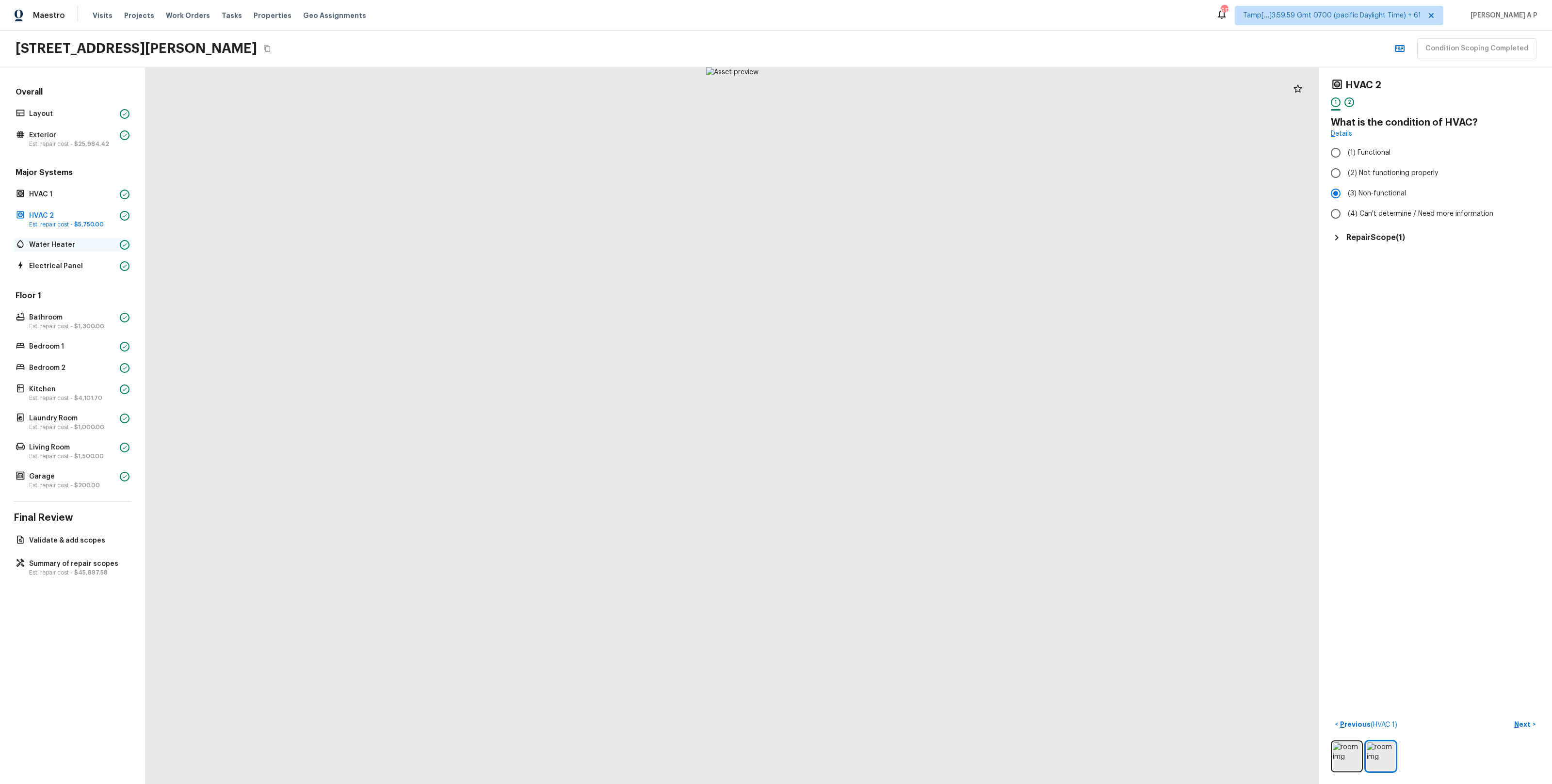
click at [68, 244] on p "Water Heater" at bounding box center [73, 245] width 87 height 10
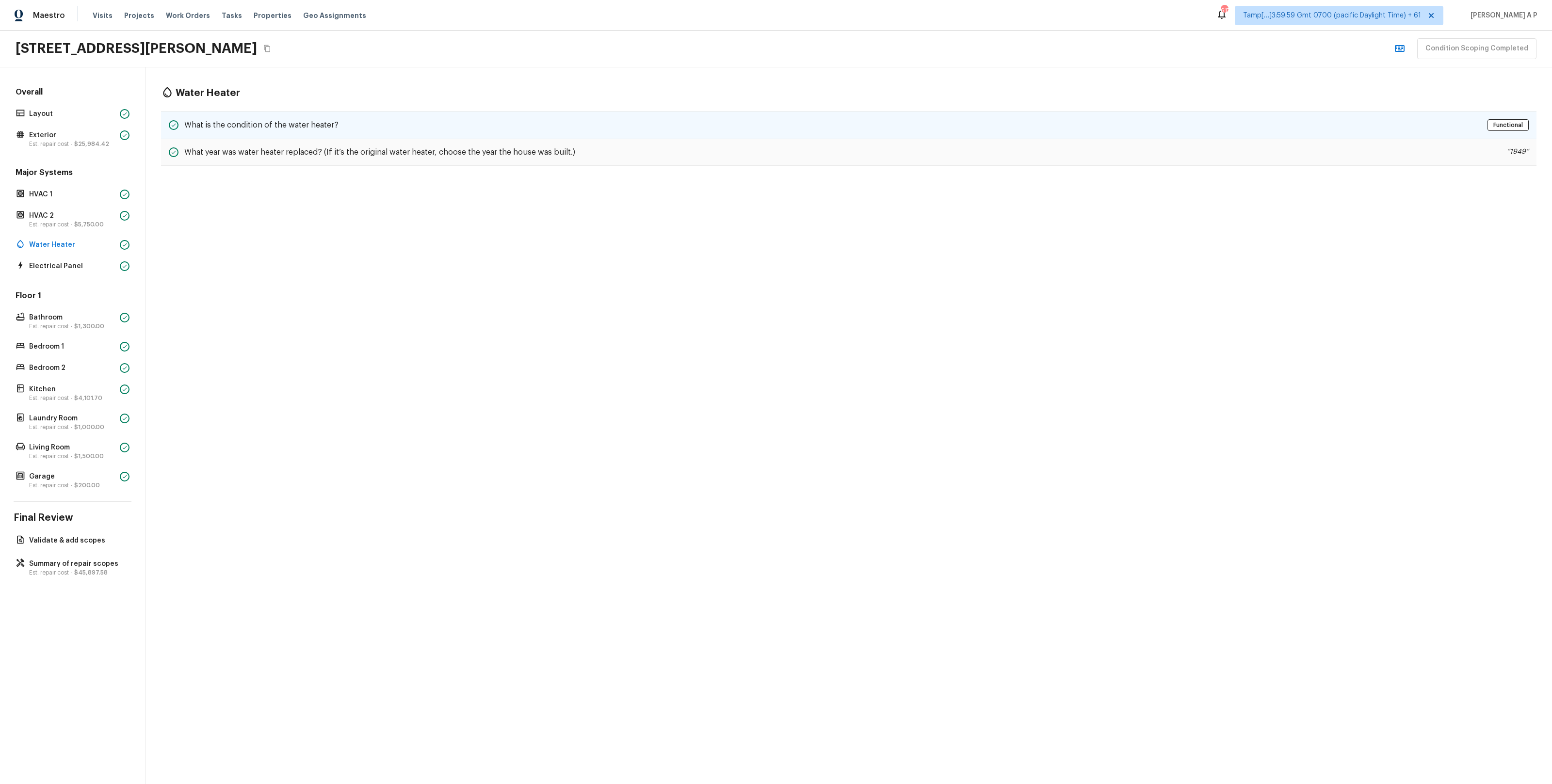
click at [229, 121] on h5 "What is the condition of the water heater?" at bounding box center [261, 124] width 154 height 10
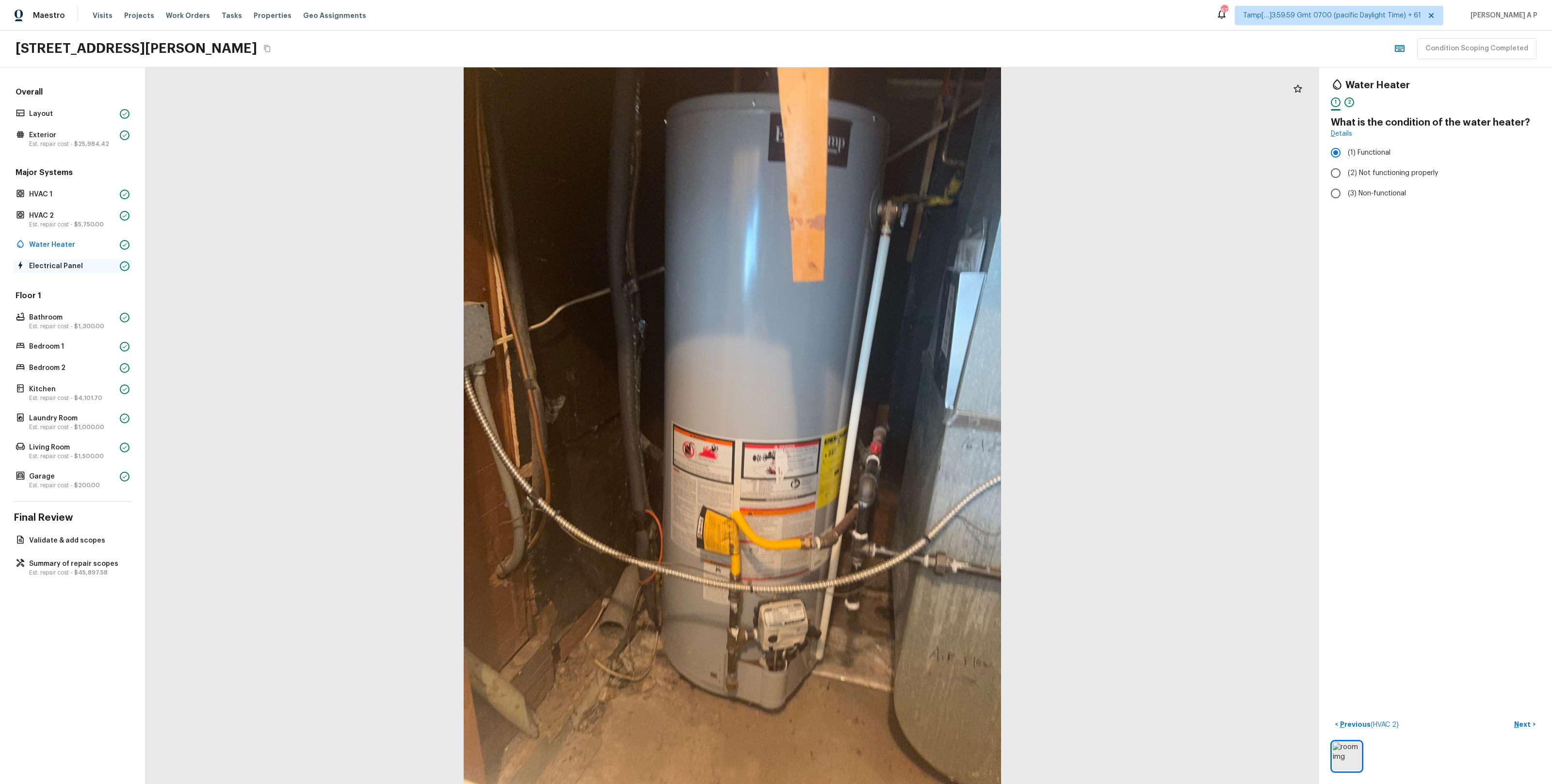
click at [82, 262] on p "Electrical Panel" at bounding box center [73, 266] width 87 height 10
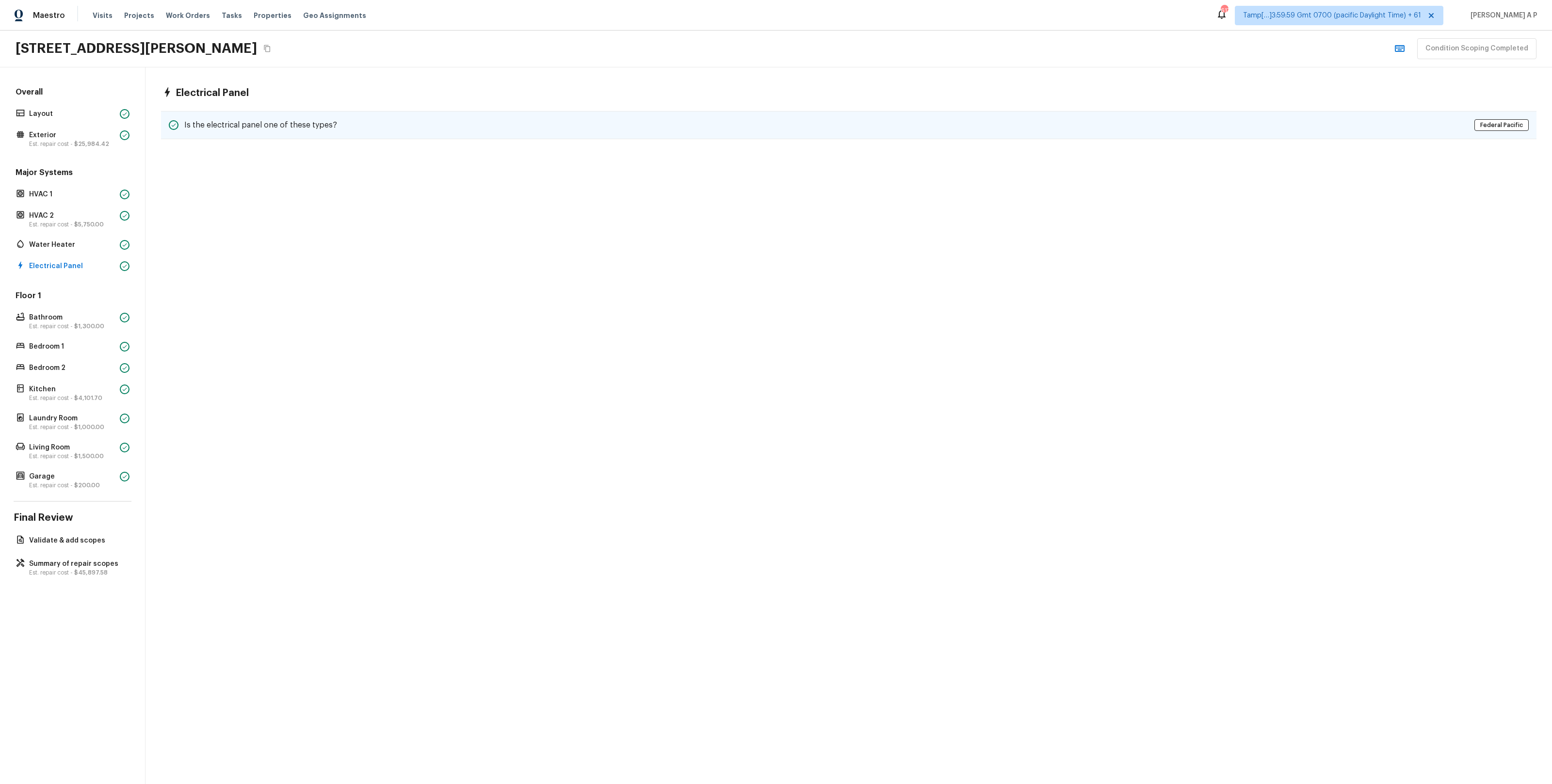
click at [243, 125] on h5 "Is the electrical panel one of these types?" at bounding box center [261, 124] width 153 height 10
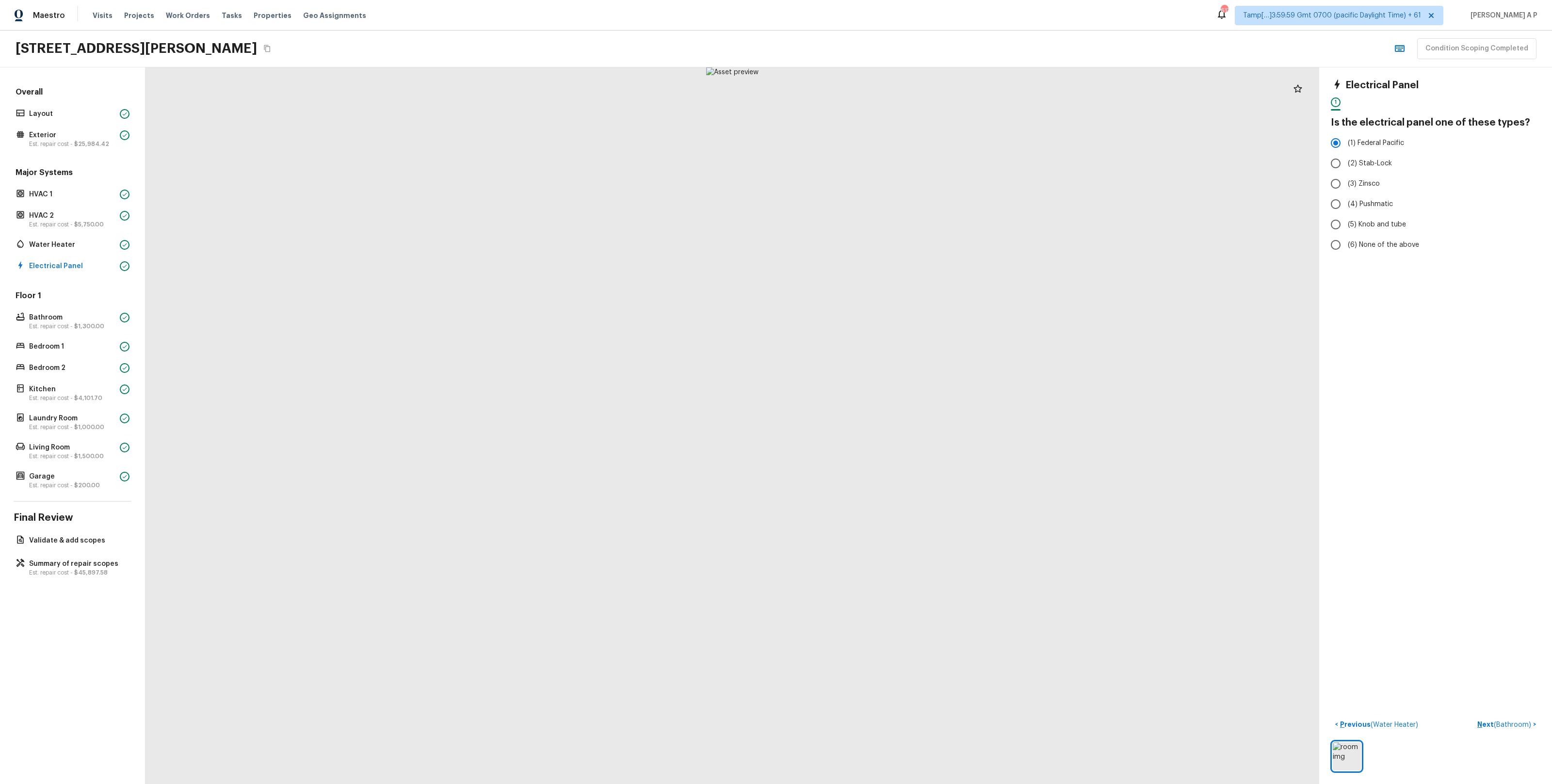
click at [96, 306] on div "Floor 1 Bathroom Est. repair cost - $1,300.00 Bedroom 1 Bedroom 2 Kitchen Est. …" at bounding box center [72, 390] width 118 height 201
click at [92, 313] on p "Bathroom" at bounding box center [73, 318] width 87 height 10
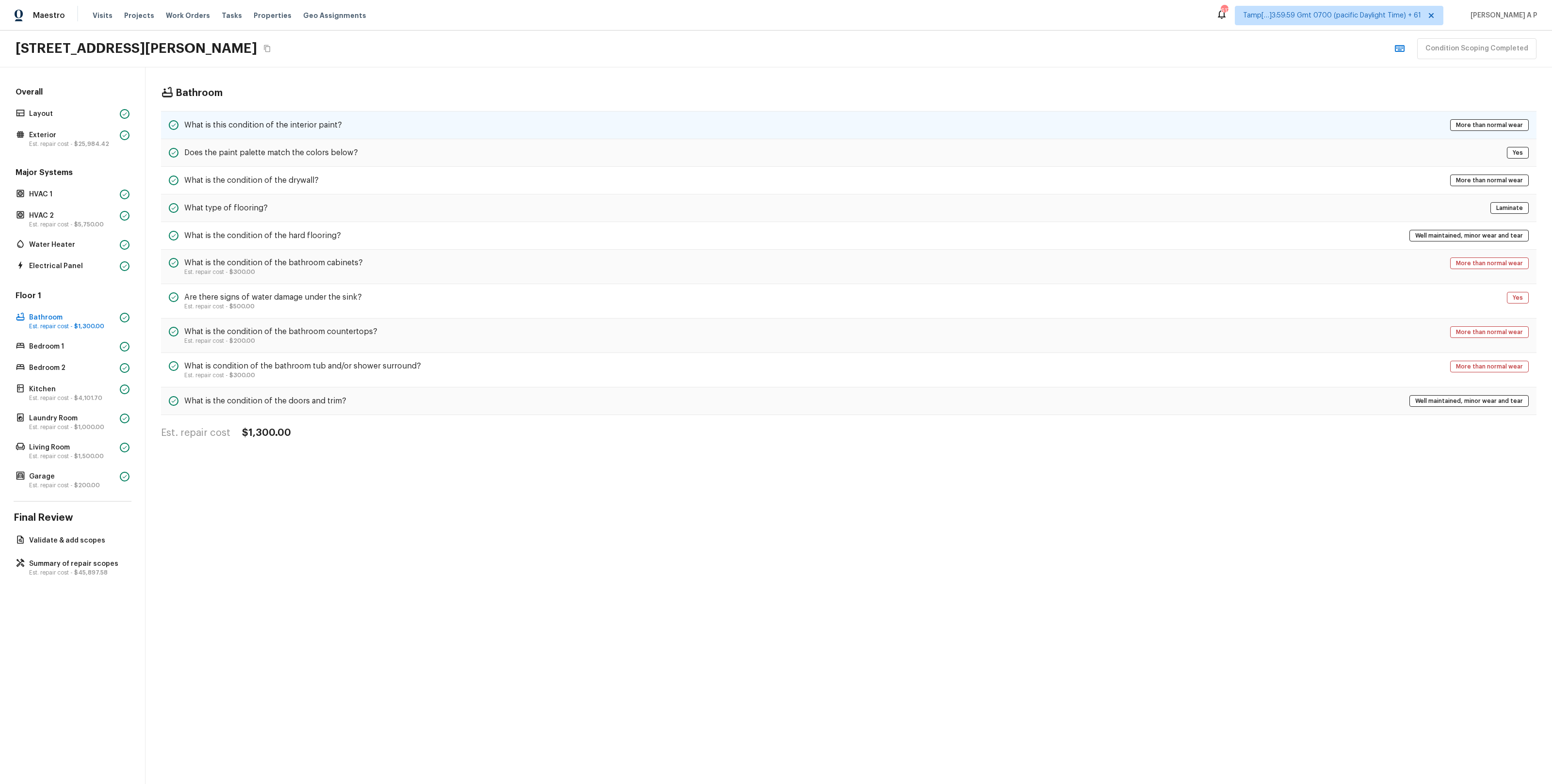
click at [334, 121] on h5 "What is this condition of the interior paint?" at bounding box center [263, 124] width 157 height 10
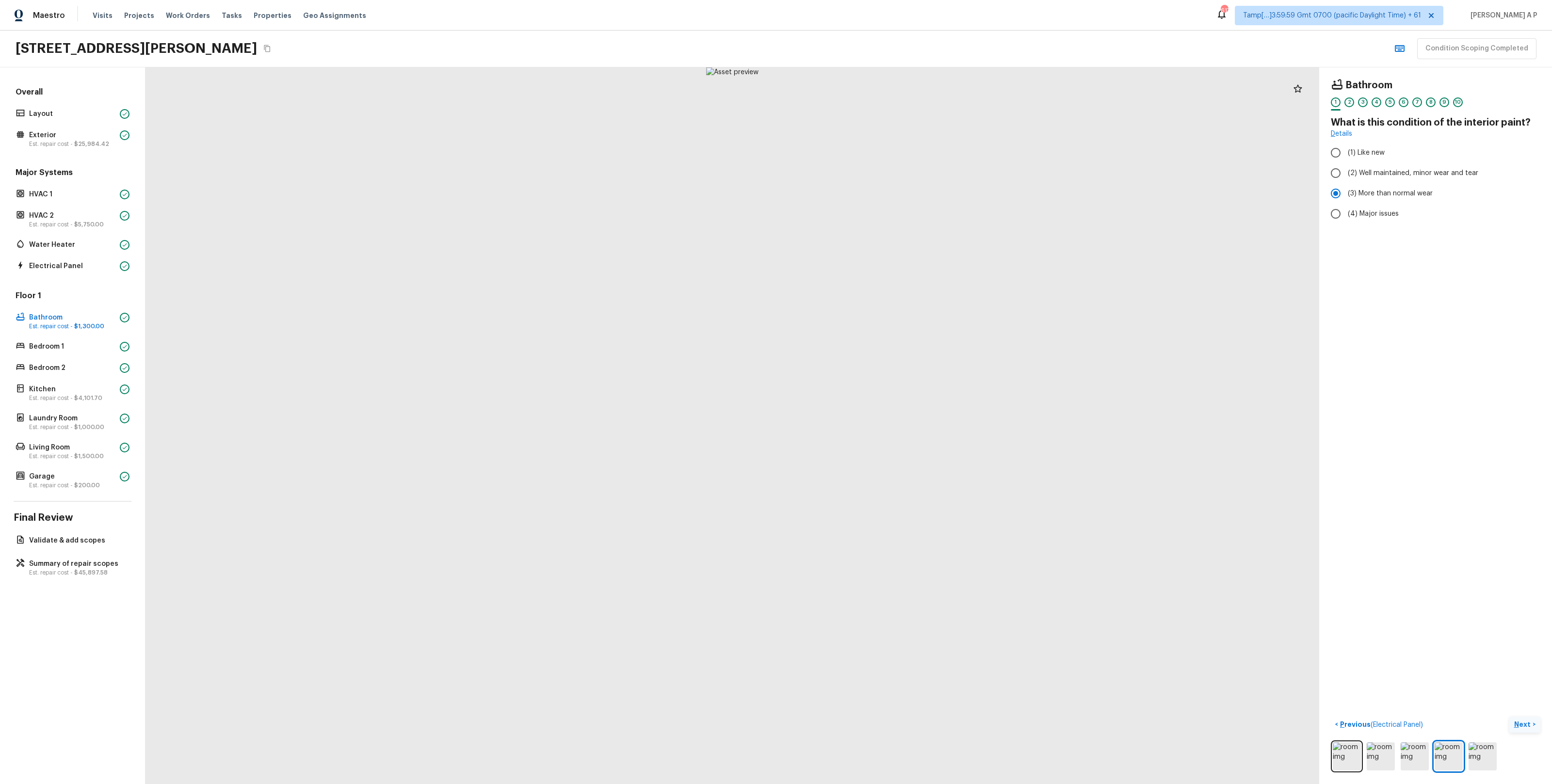
click at [1510, 724] on button "Next >" at bounding box center [1525, 724] width 31 height 16
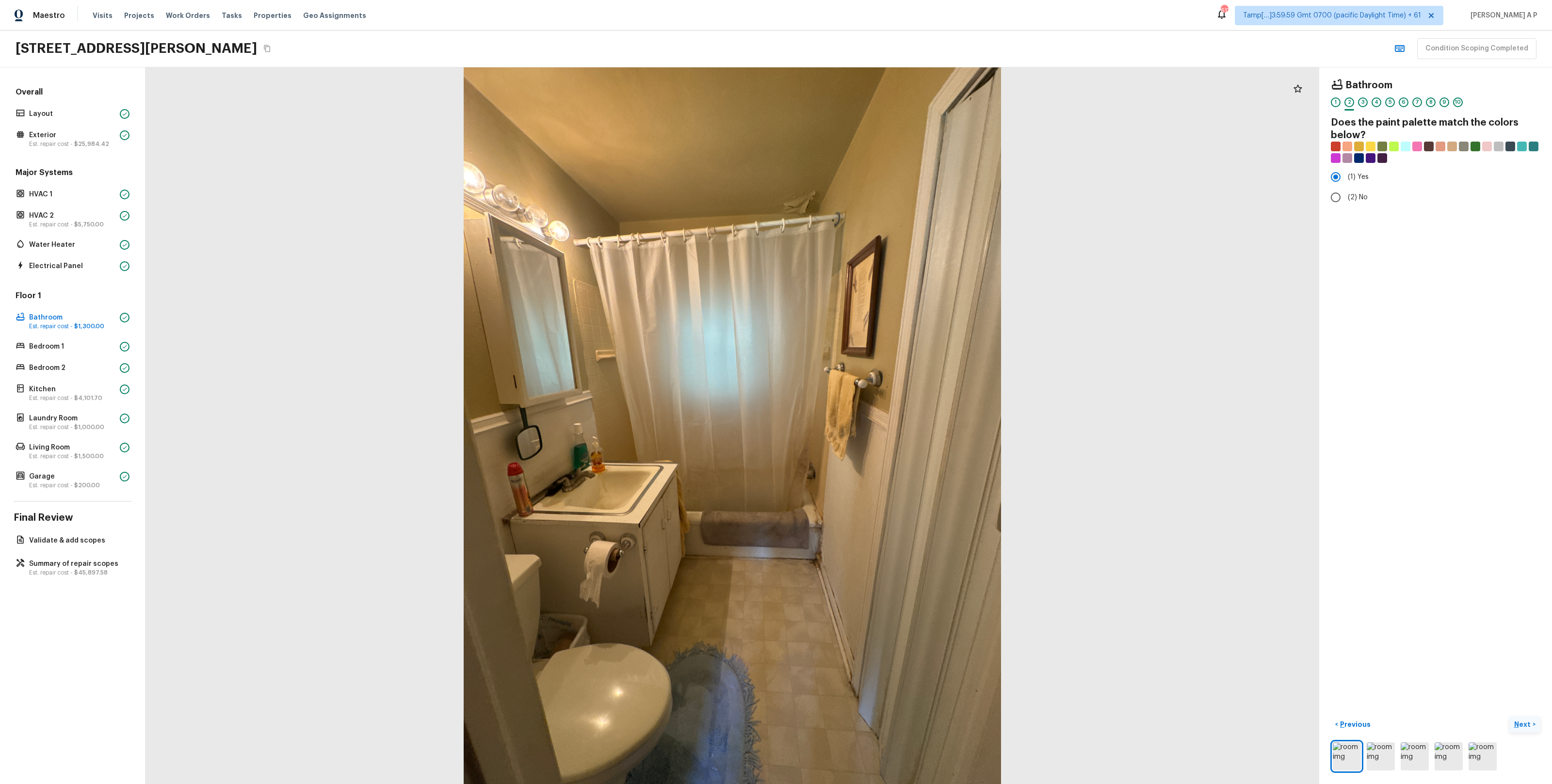
click at [1509, 716] on button "Next >" at bounding box center [1525, 724] width 31 height 16
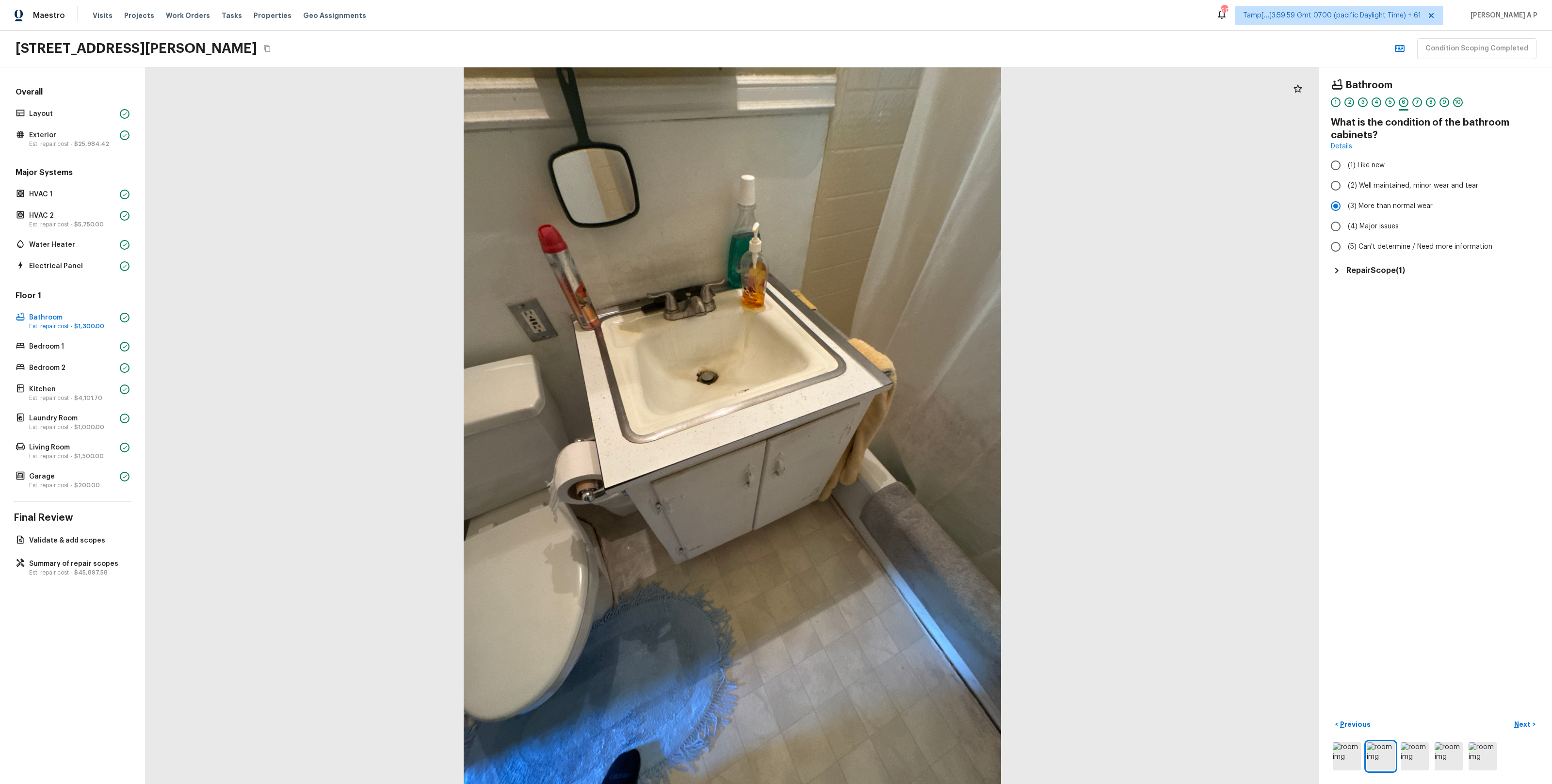
click at [1402, 270] on h5 "Repair Scope ( 1 )" at bounding box center [1376, 270] width 59 height 10
click at [1524, 721] on p "Next" at bounding box center [1523, 724] width 18 height 10
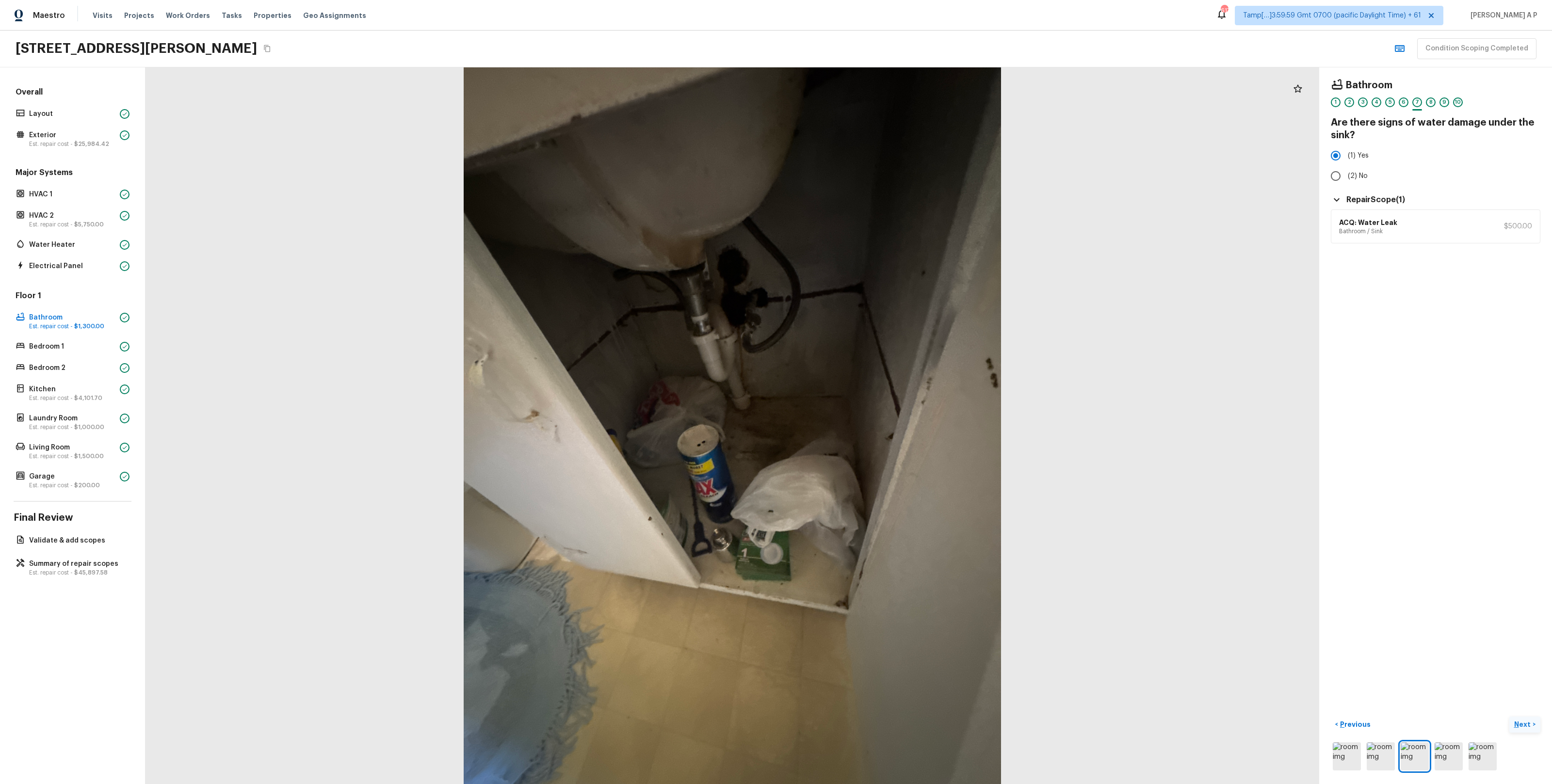
click at [1524, 721] on p "Next" at bounding box center [1523, 724] width 18 height 10
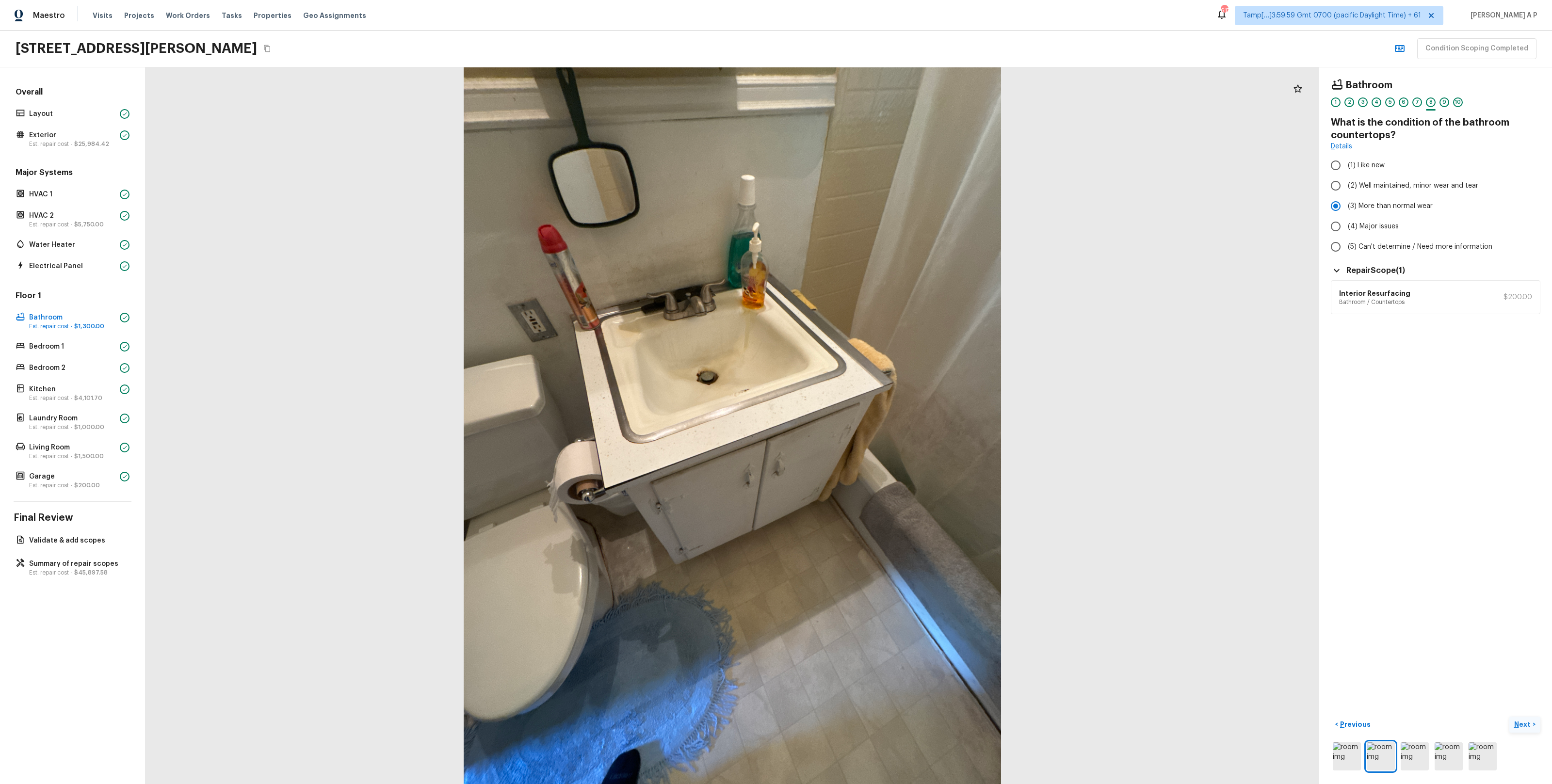
click at [1524, 721] on p "Next" at bounding box center [1523, 724] width 18 height 10
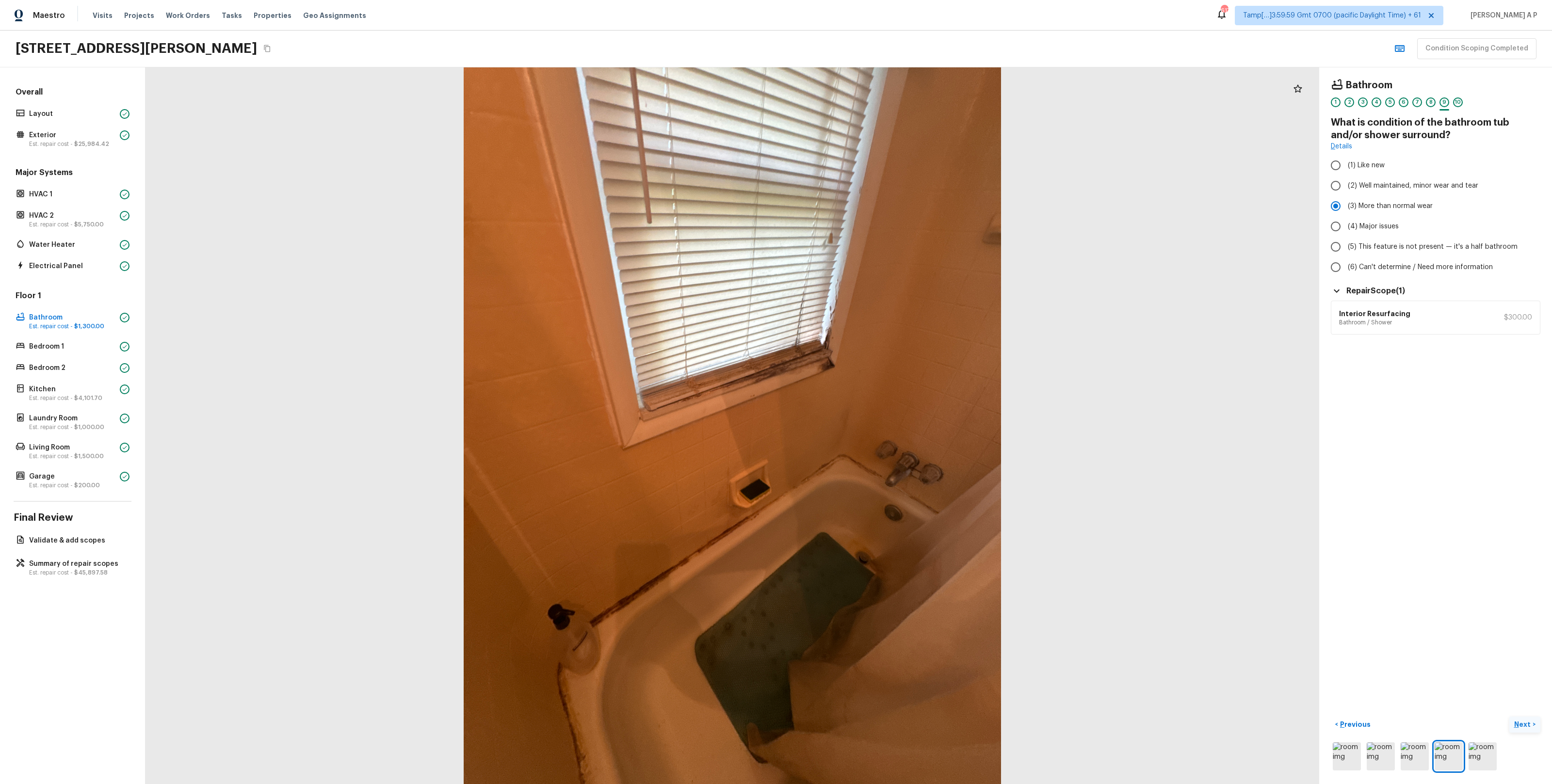
click at [1524, 721] on p "Next" at bounding box center [1523, 724] width 18 height 10
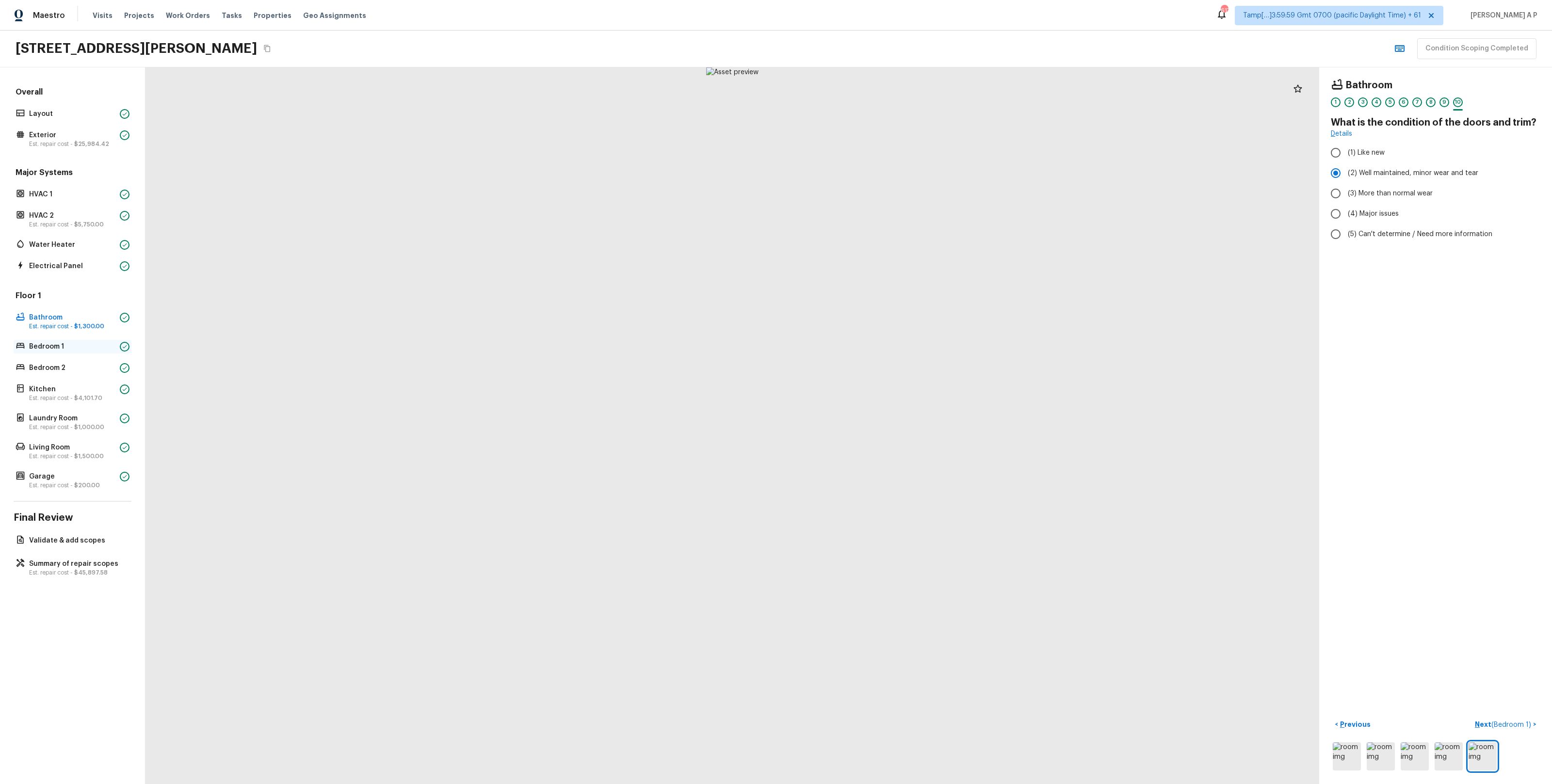
click at [74, 351] on p "Bedroom 1" at bounding box center [73, 347] width 87 height 10
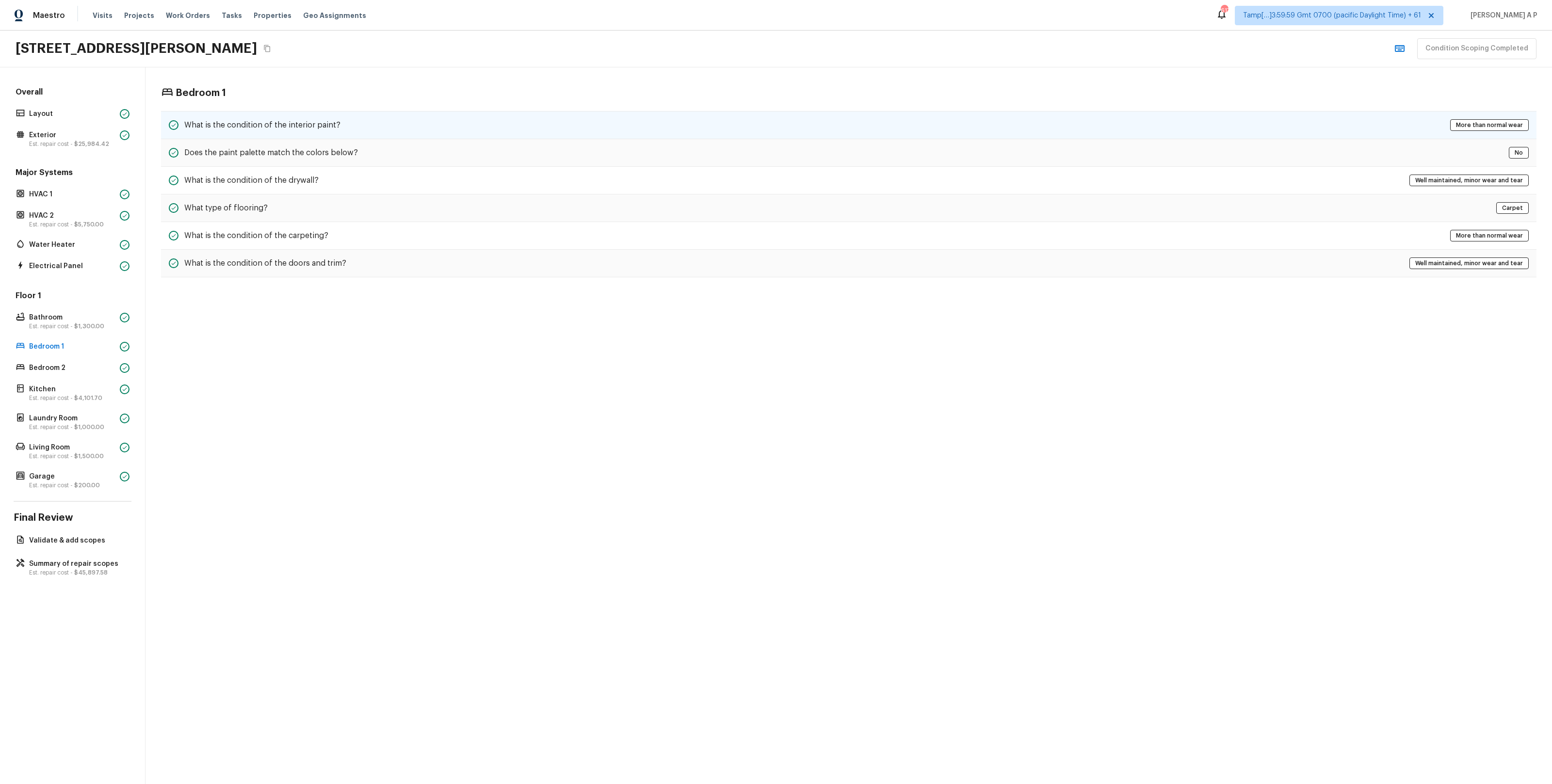
click at [297, 129] on h5 "What is the condition of the interior paint?" at bounding box center [262, 124] width 156 height 10
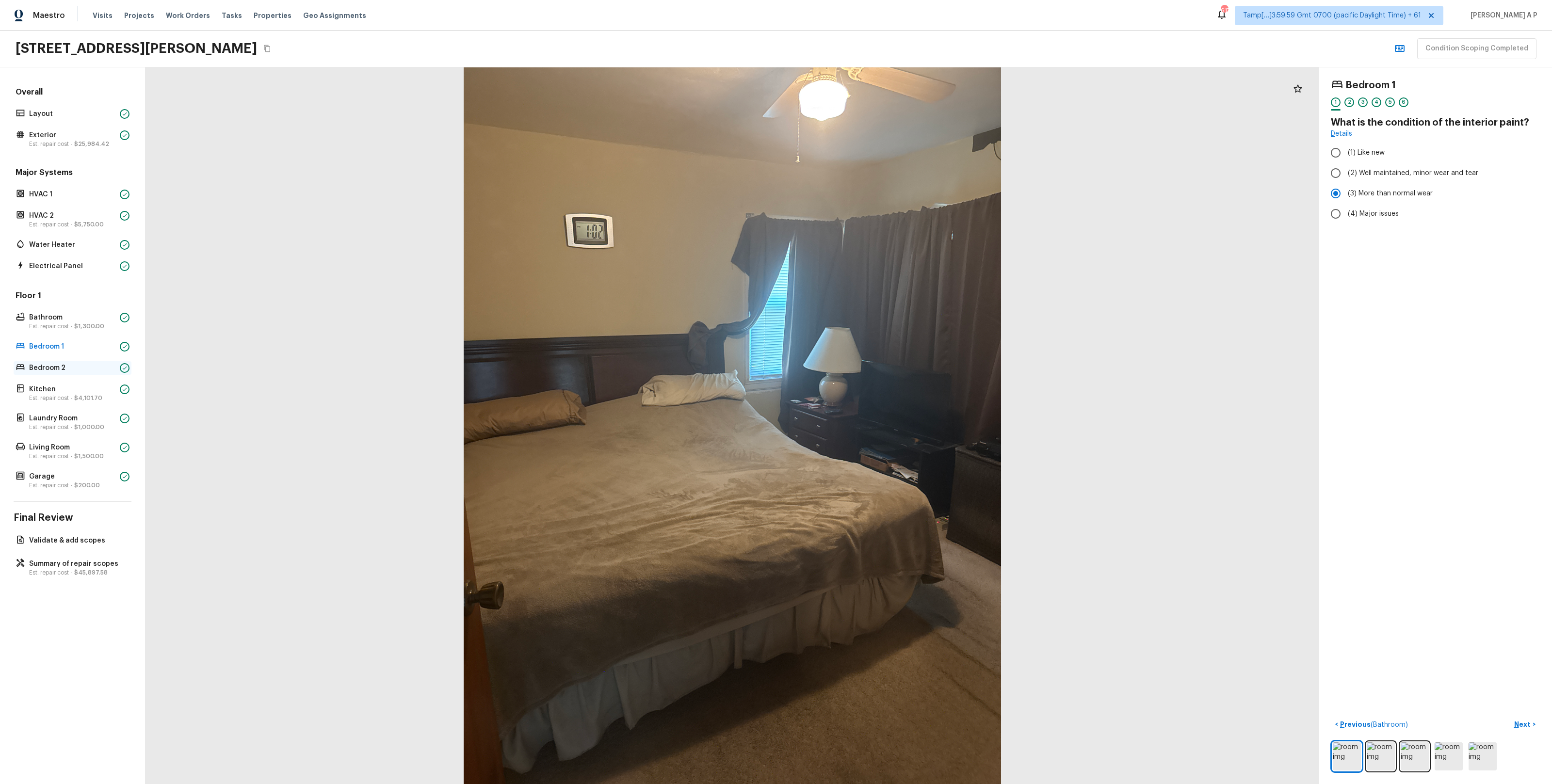
click at [58, 365] on p "Bedroom 2" at bounding box center [73, 368] width 87 height 10
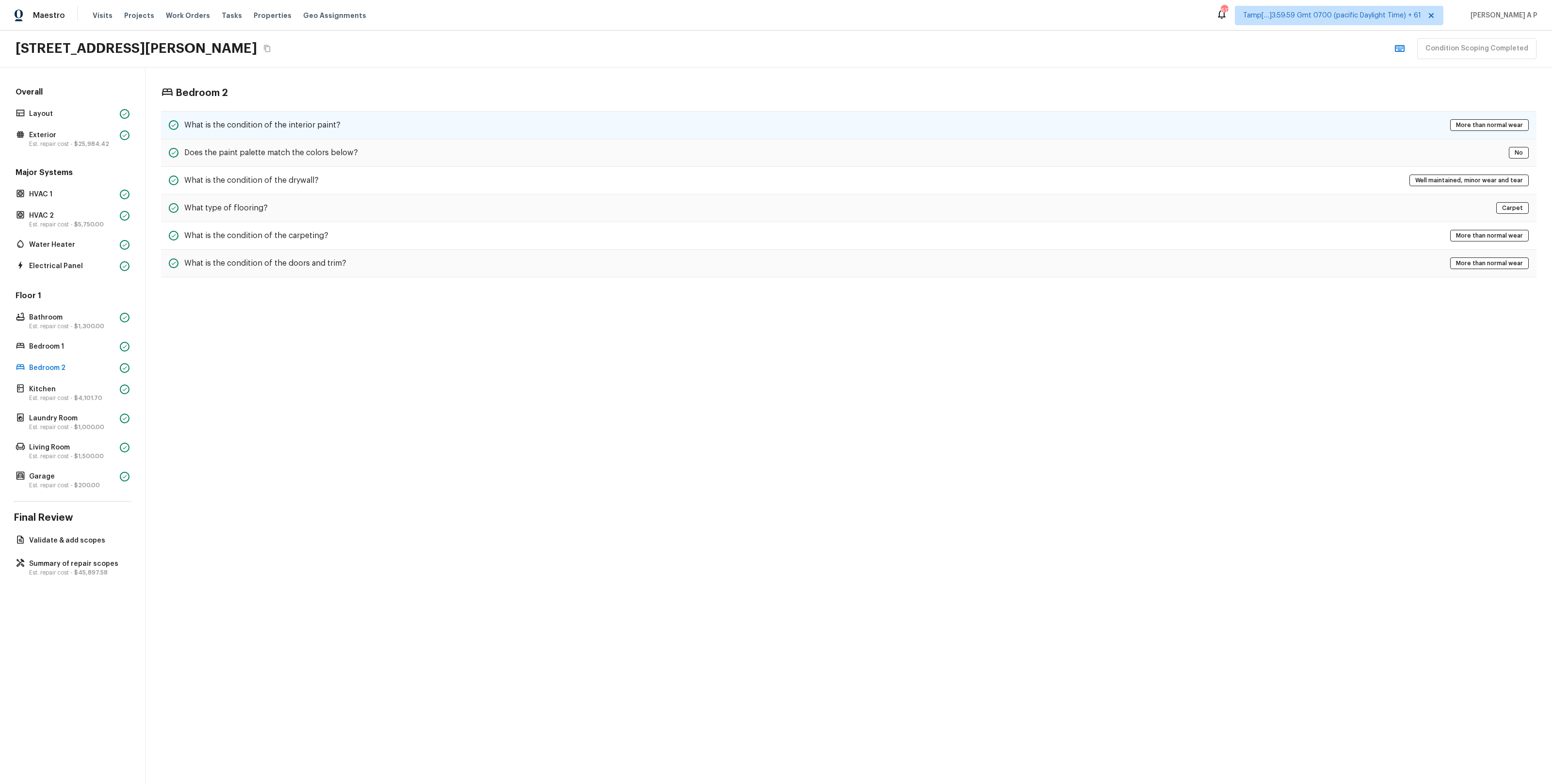
click at [282, 120] on h5 "What is the condition of the interior paint?" at bounding box center [262, 124] width 156 height 10
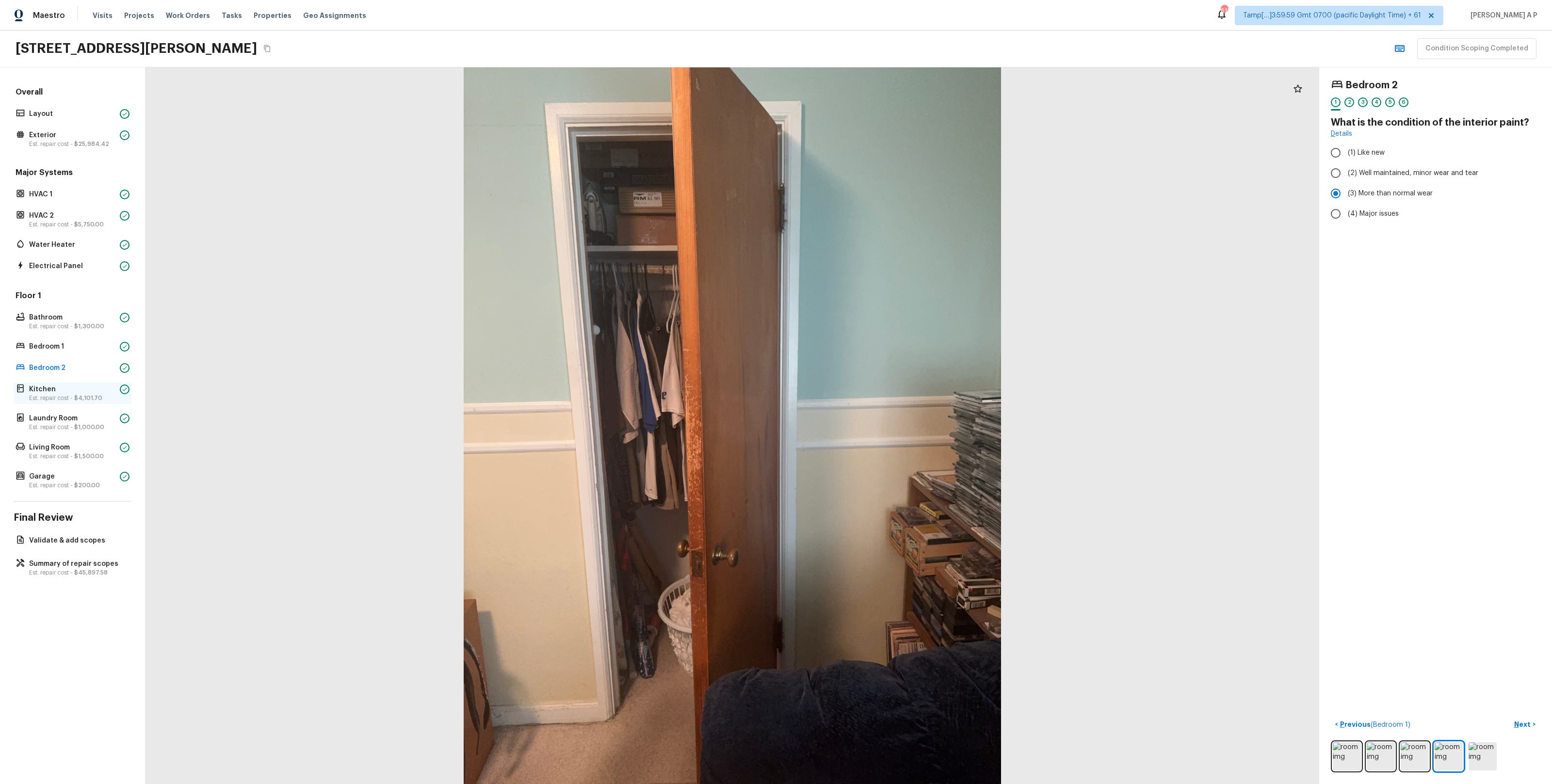
click at [98, 392] on p "Kitchen" at bounding box center [73, 389] width 87 height 10
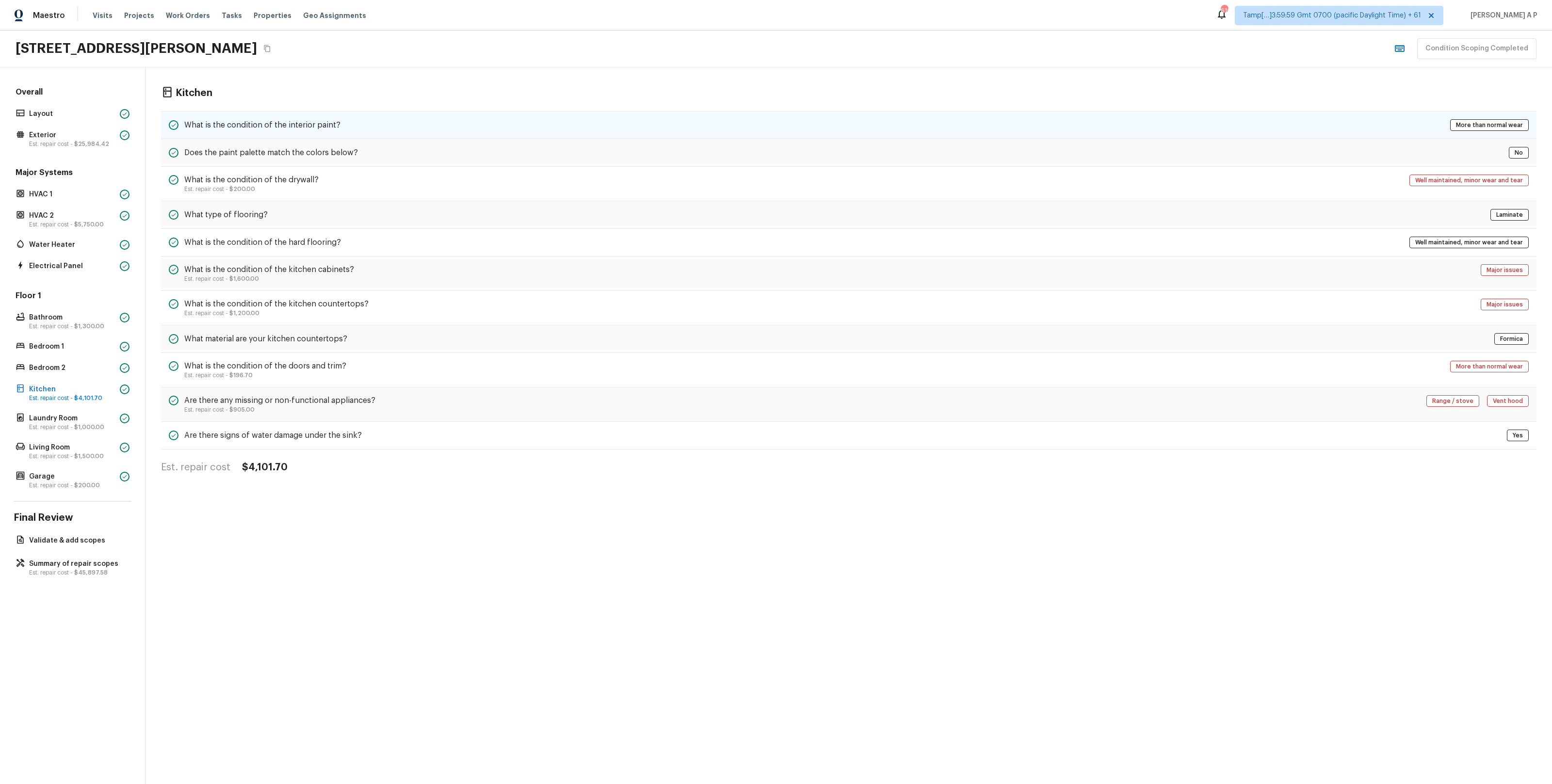
click at [309, 117] on div "What is the condition of the interior paint? More than normal wear" at bounding box center [849, 125] width 1376 height 28
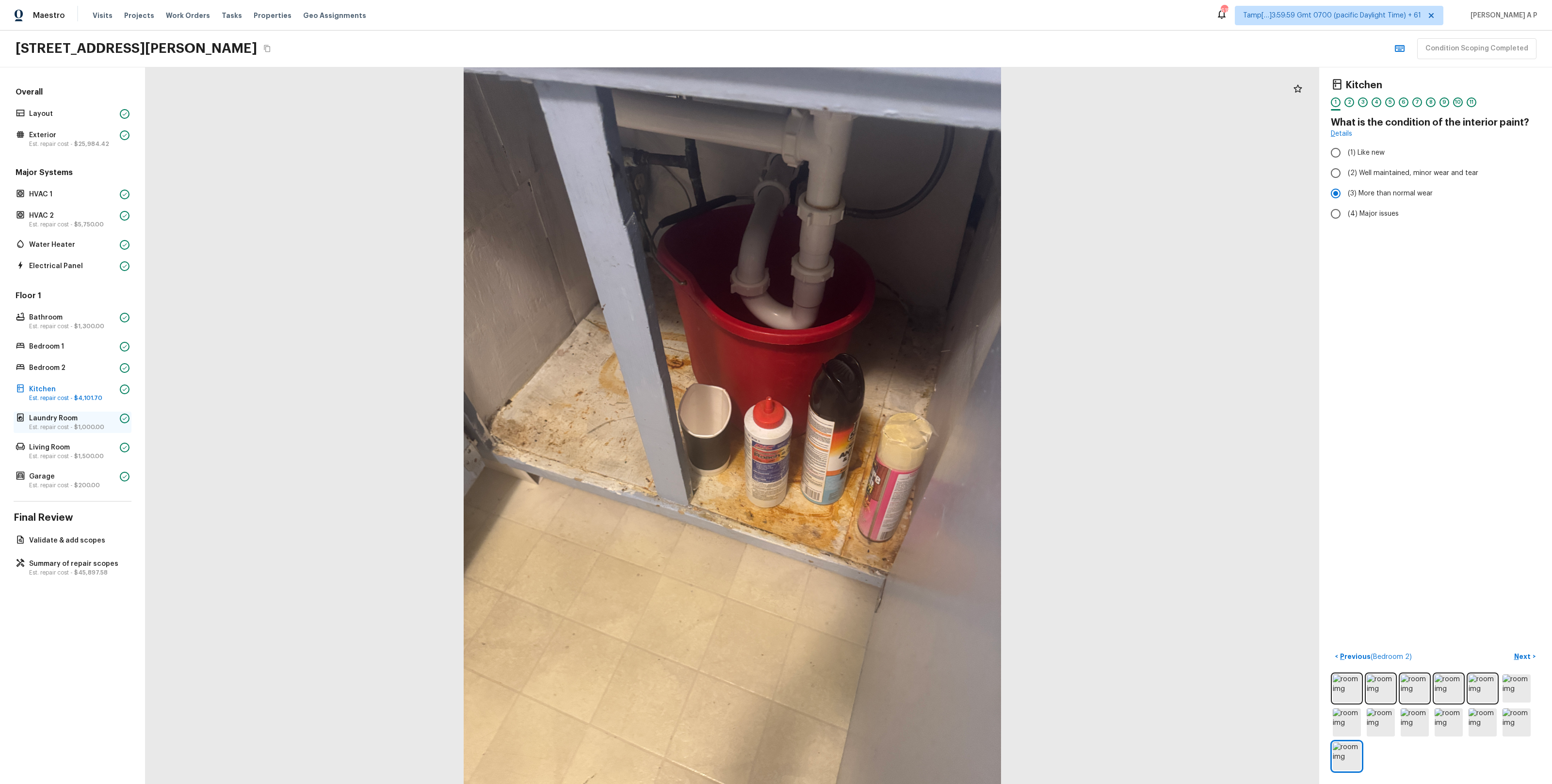
click at [85, 424] on span "$1,000.00" at bounding box center [89, 427] width 30 height 6
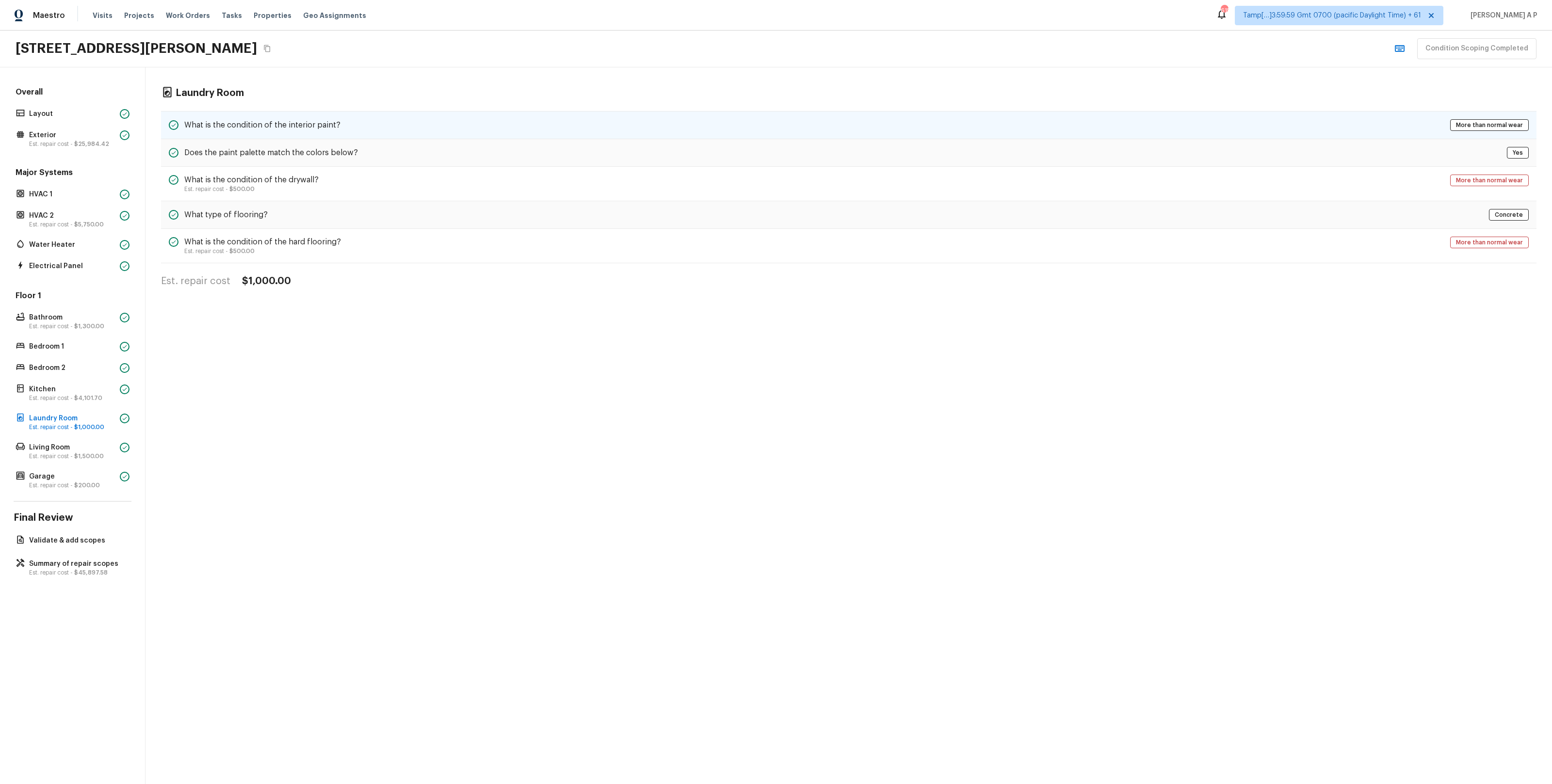
click at [377, 134] on div "What is the condition of the interior paint? More than normal wear" at bounding box center [849, 125] width 1376 height 28
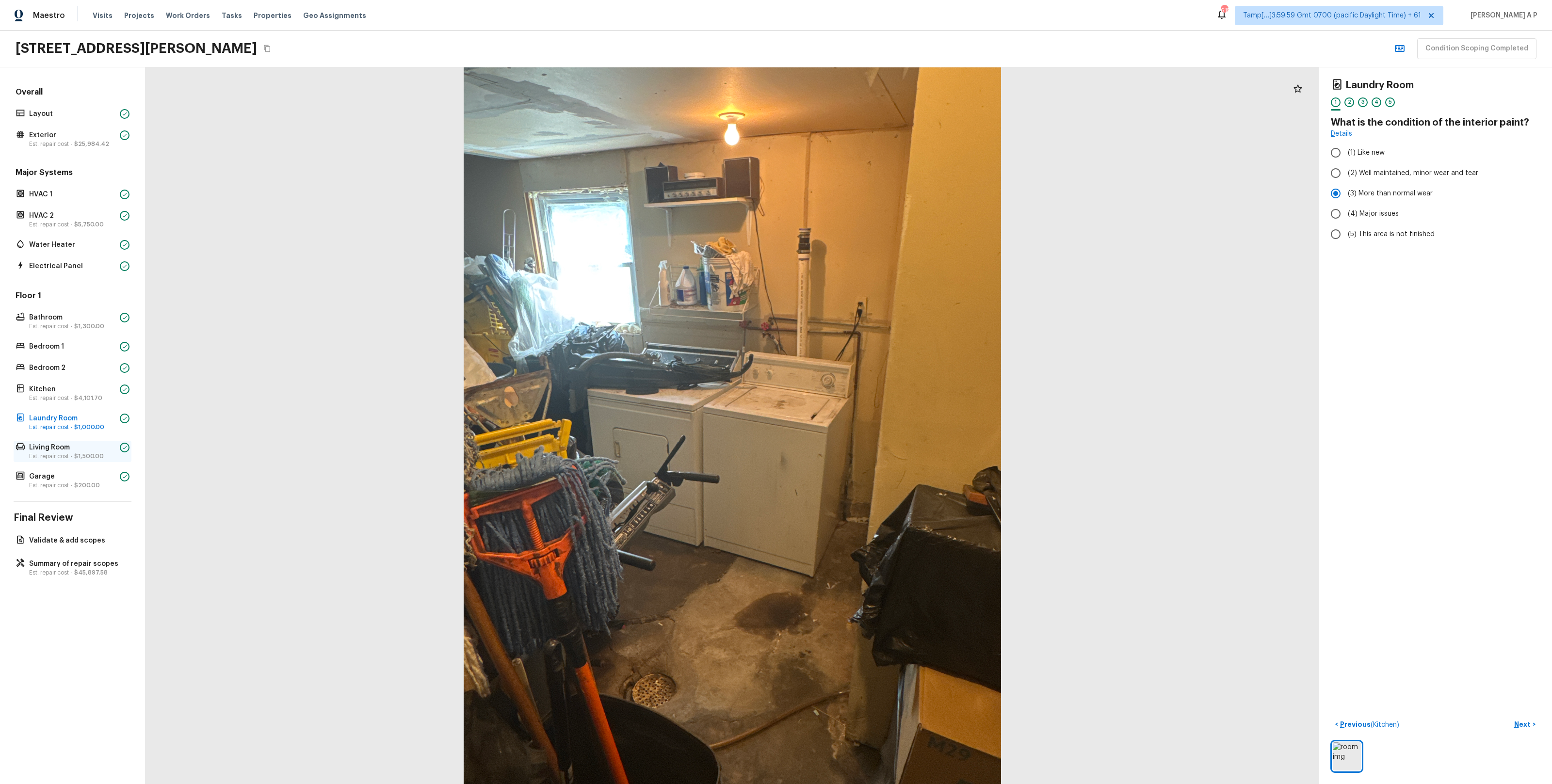
click at [71, 452] on p "Est. repair cost - $1,500.00" at bounding box center [73, 456] width 87 height 8
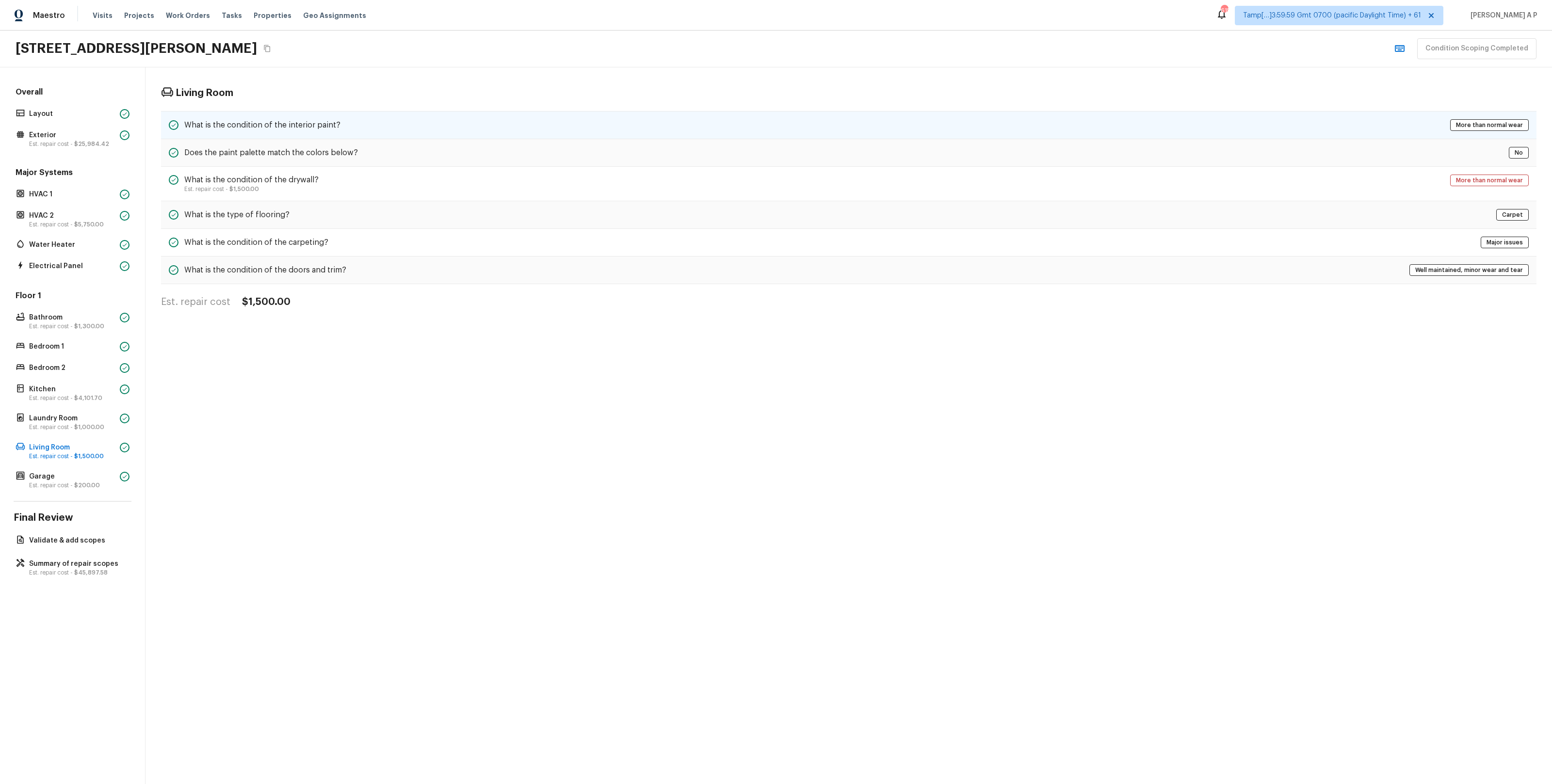
click at [327, 128] on h5 "What is the condition of the interior paint?" at bounding box center [262, 124] width 156 height 10
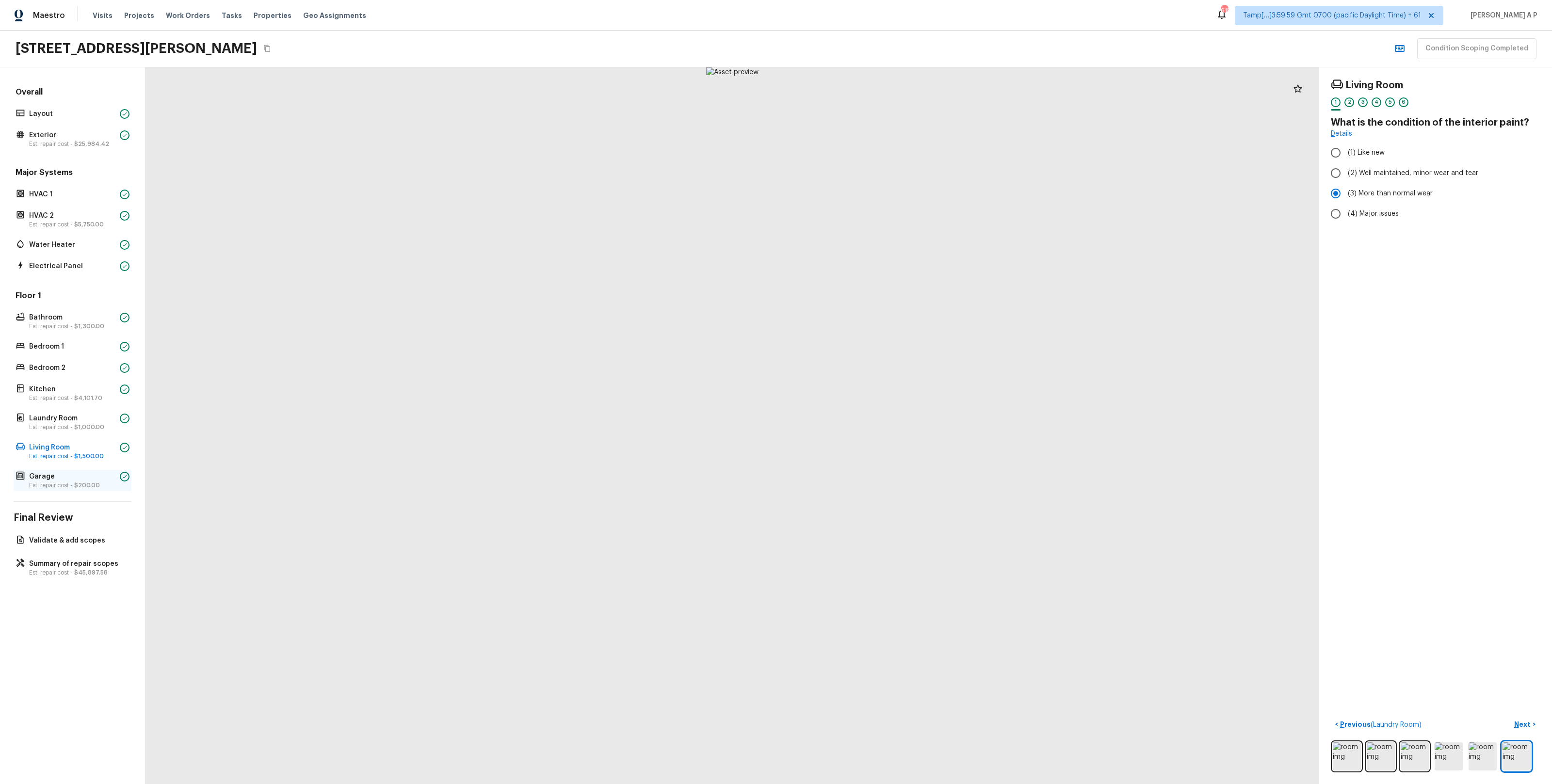
click at [48, 489] on div "Garage Est. repair cost - $200.00" at bounding box center [72, 480] width 118 height 21
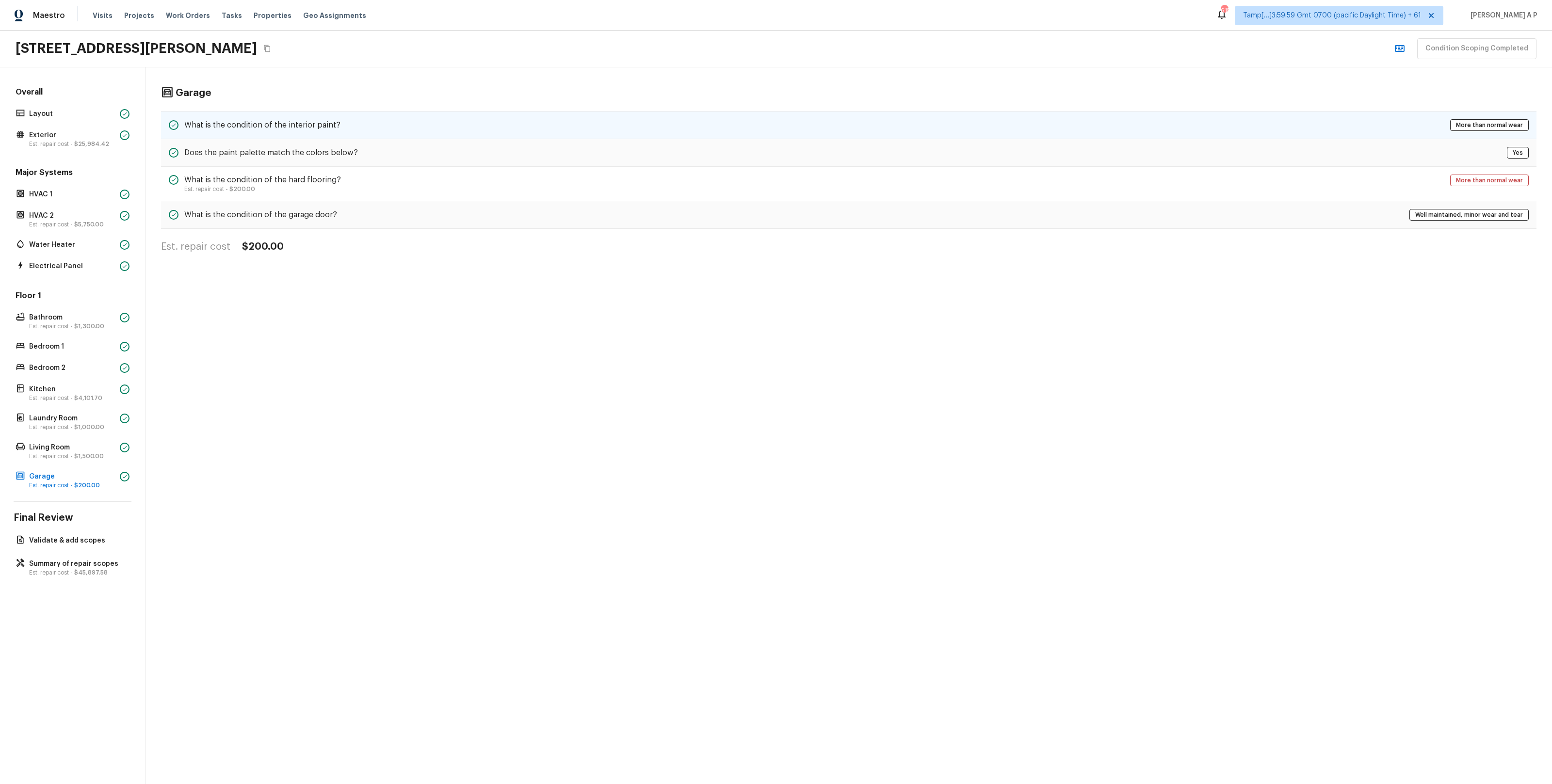
click at [261, 118] on div "What is the condition of the interior paint? More than normal wear" at bounding box center [849, 125] width 1376 height 28
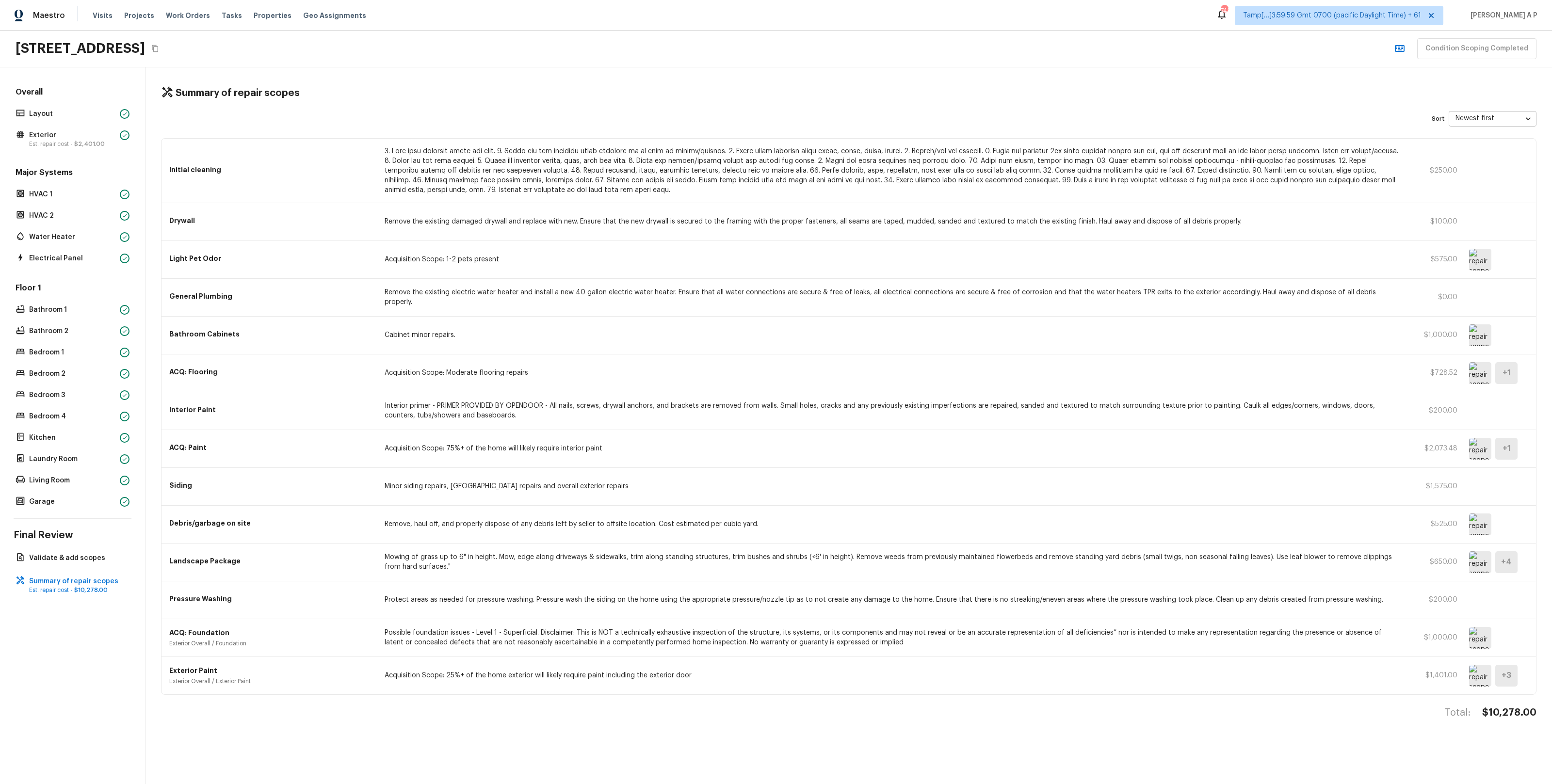
click at [1483, 336] on img at bounding box center [1480, 336] width 23 height 22
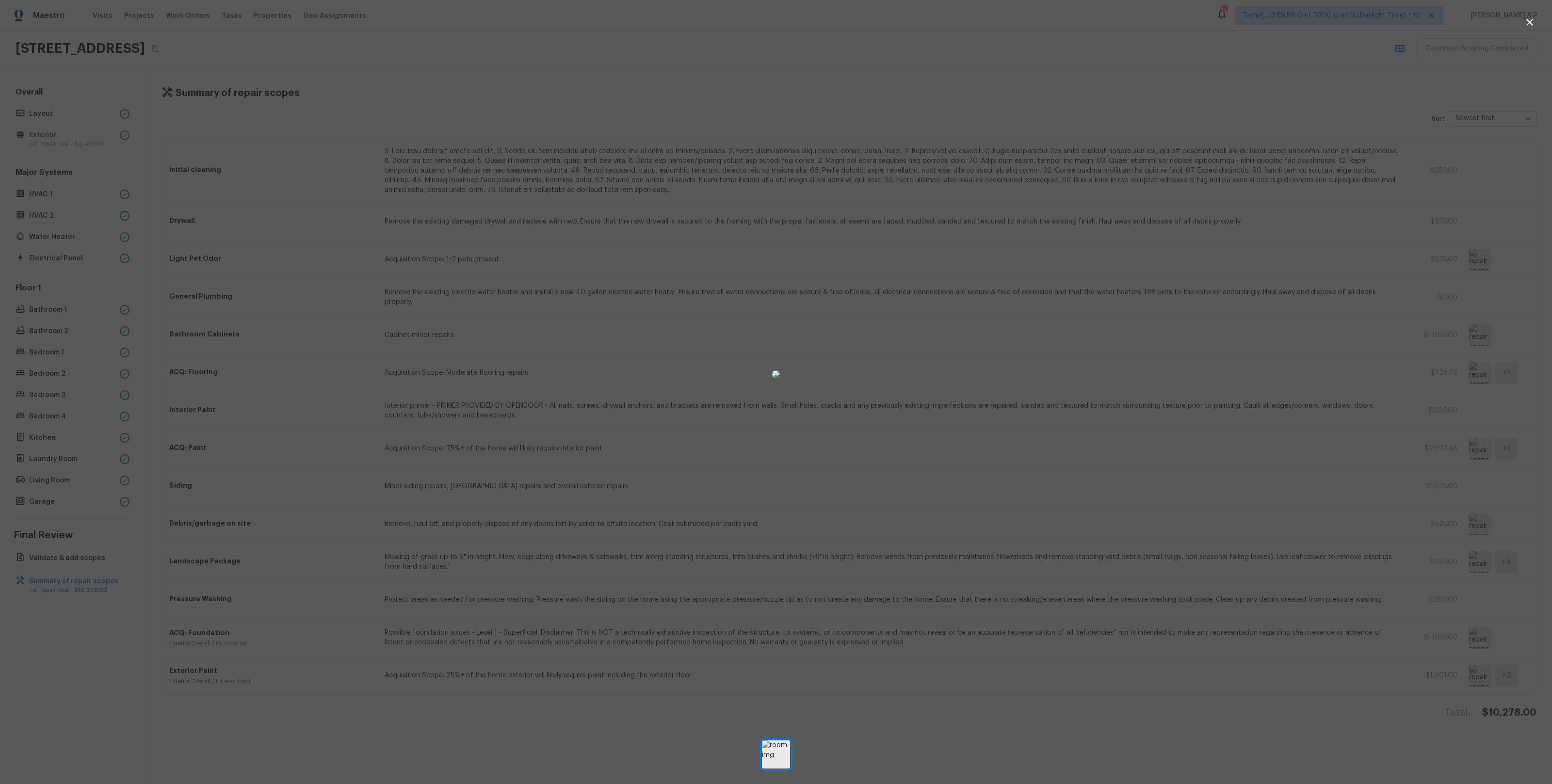
click at [1348, 372] on div at bounding box center [776, 373] width 1552 height 717
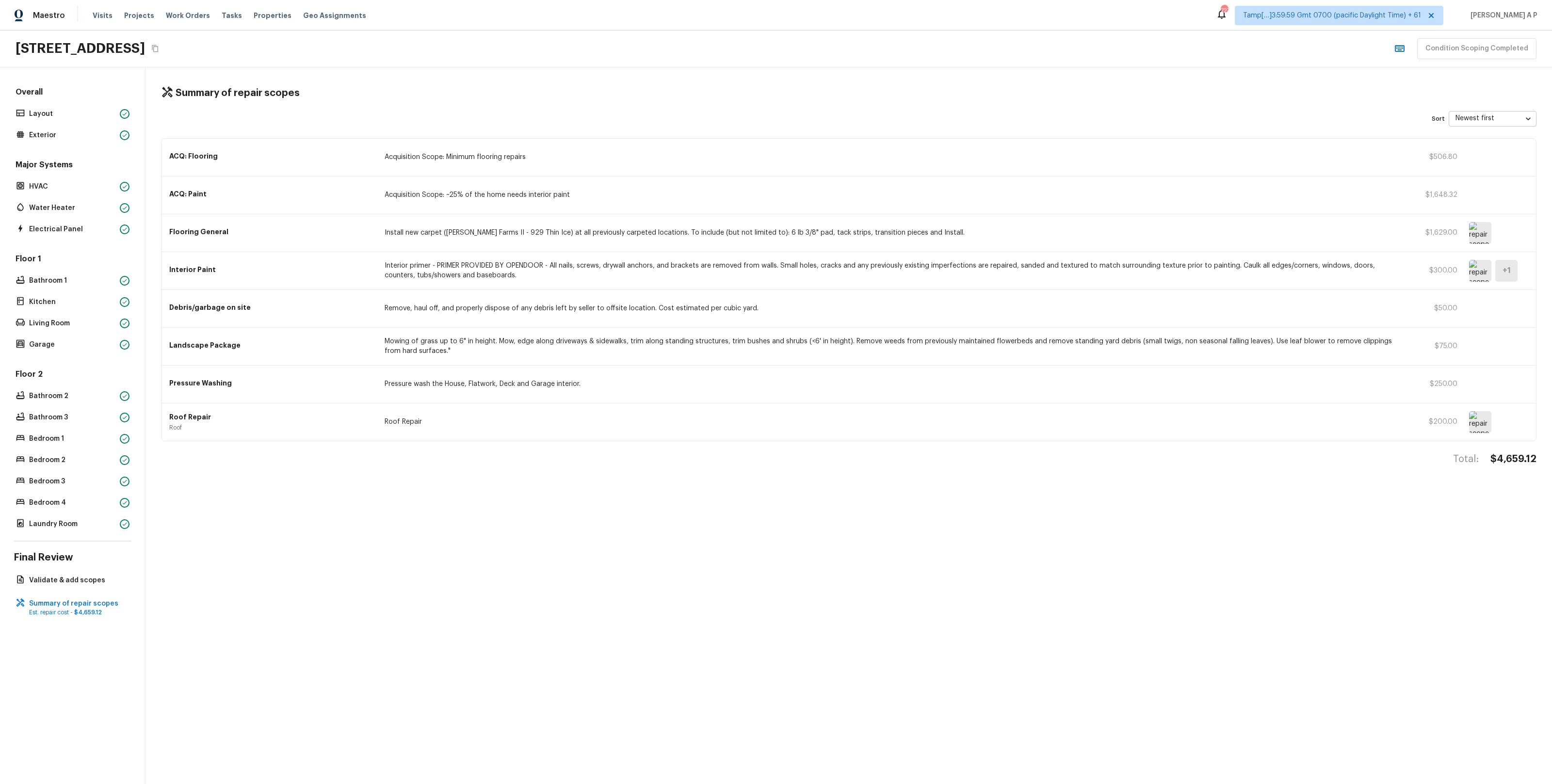
click at [467, 419] on p "Roof Repair" at bounding box center [893, 422] width 1017 height 10
click at [836, 359] on div "Landscape Package Mowing of grass up to 6" in height. Mow, edge along driveways…" at bounding box center [849, 347] width 1374 height 38
click at [630, 278] on p "Interior primer - PRIMER PROVIDED BY OPENDOOR - All nails, screws, drywall anch…" at bounding box center [893, 271] width 1017 height 20
click at [616, 201] on div "ACQ: Paint Acquisition Scope: ~25% of the home needs interior paint $1,648.32" at bounding box center [849, 195] width 1374 height 38
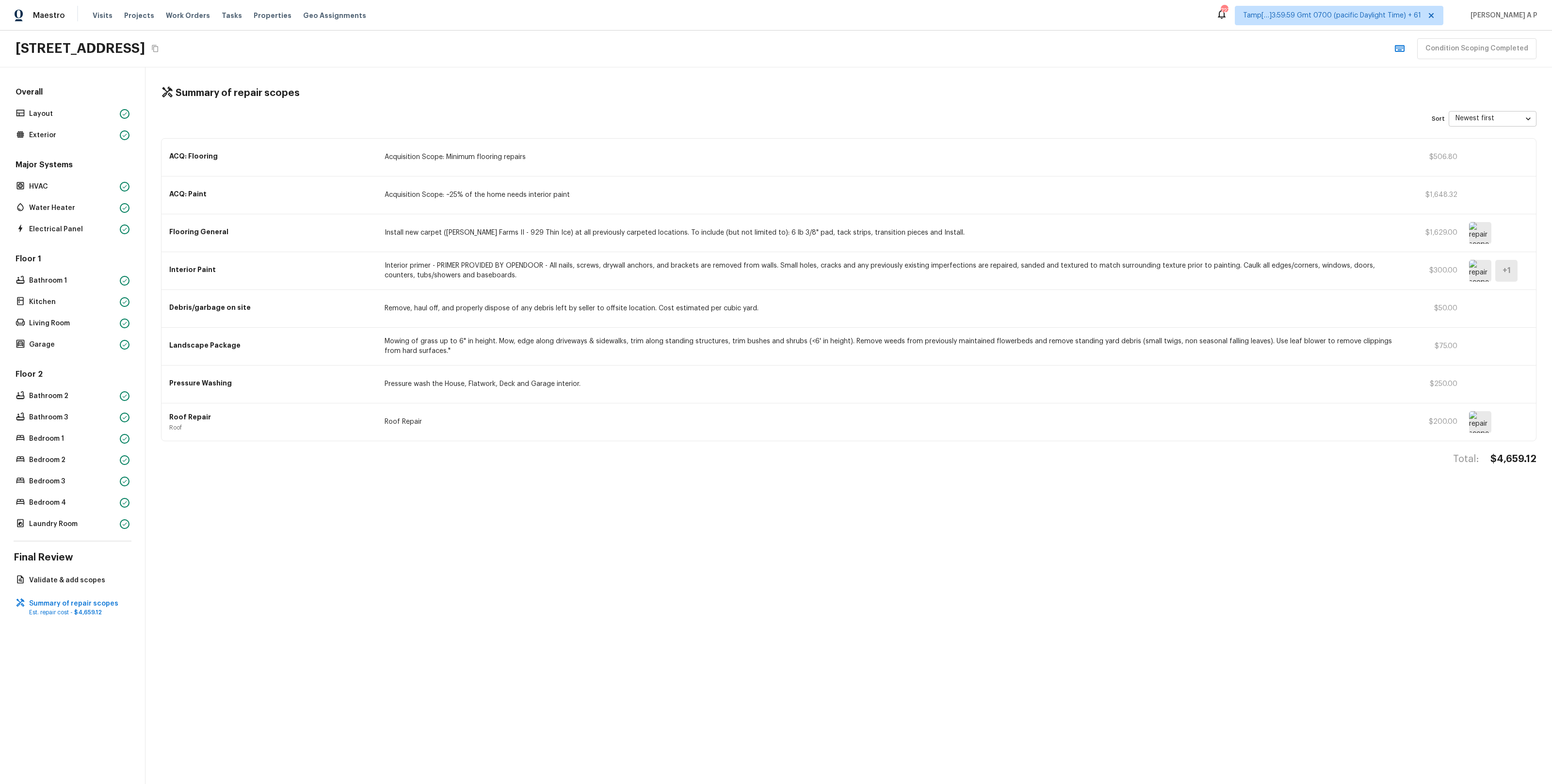
click at [616, 201] on div "ACQ: Paint Acquisition Scope: ~25% of the home needs interior paint $1,648.32" at bounding box center [849, 195] width 1374 height 38
click at [612, 232] on p "Install new carpet (Abshire Farms II - 929 Thin Ice) at all previously carpeted…" at bounding box center [893, 232] width 1017 height 10
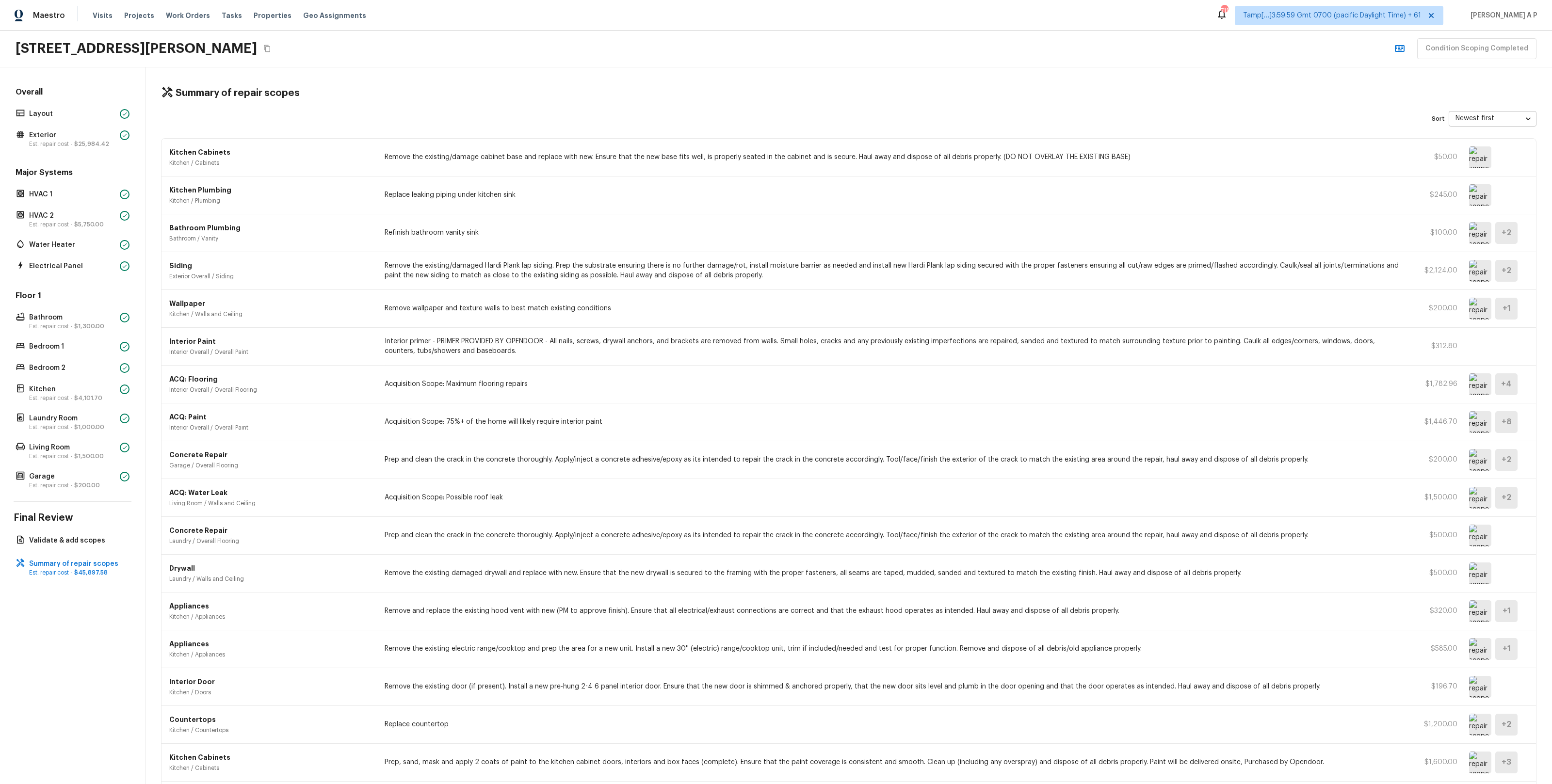
click at [1482, 691] on img at bounding box center [1480, 687] width 23 height 22
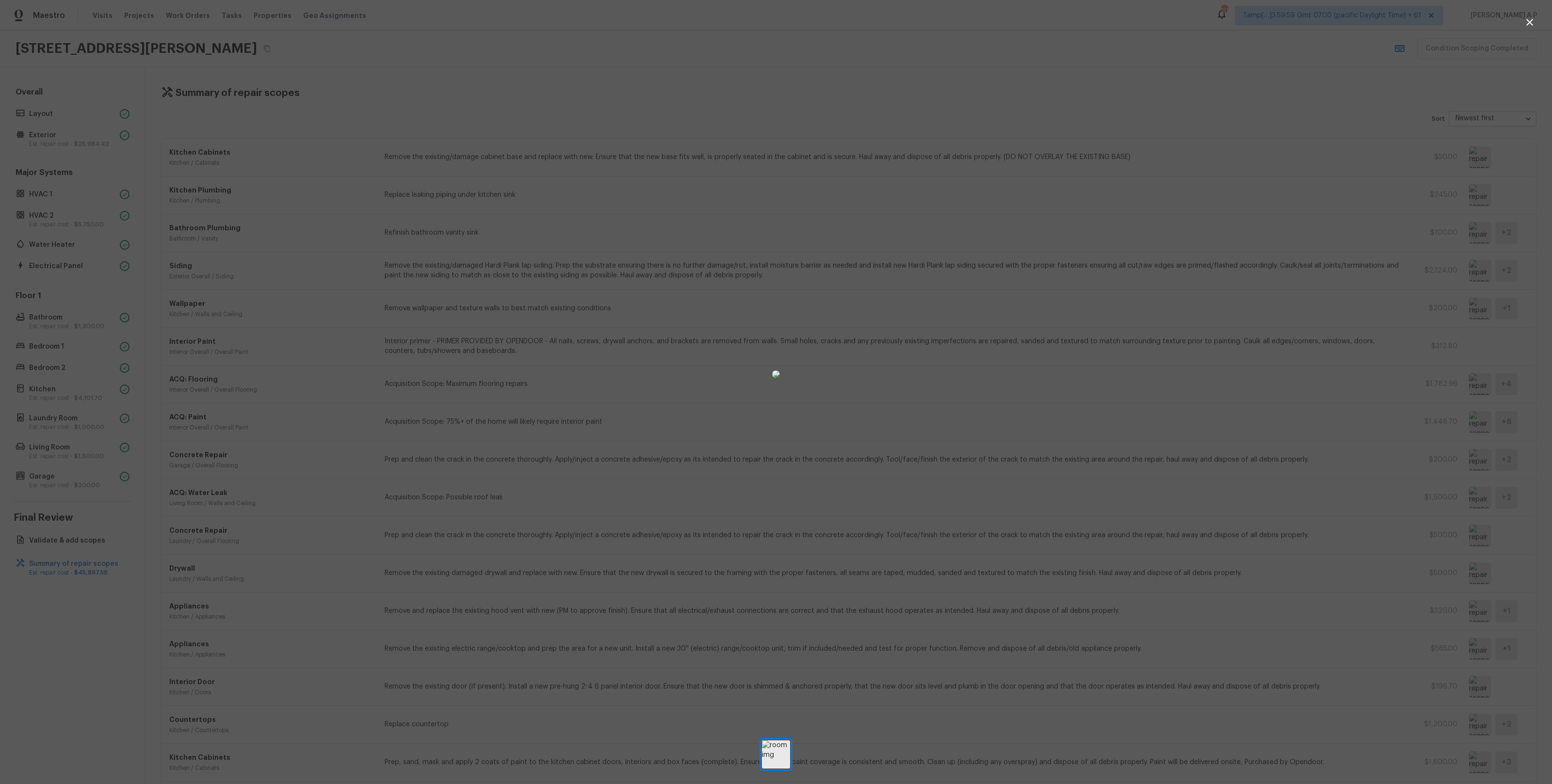
click at [1274, 512] on div at bounding box center [776, 373] width 1552 height 717
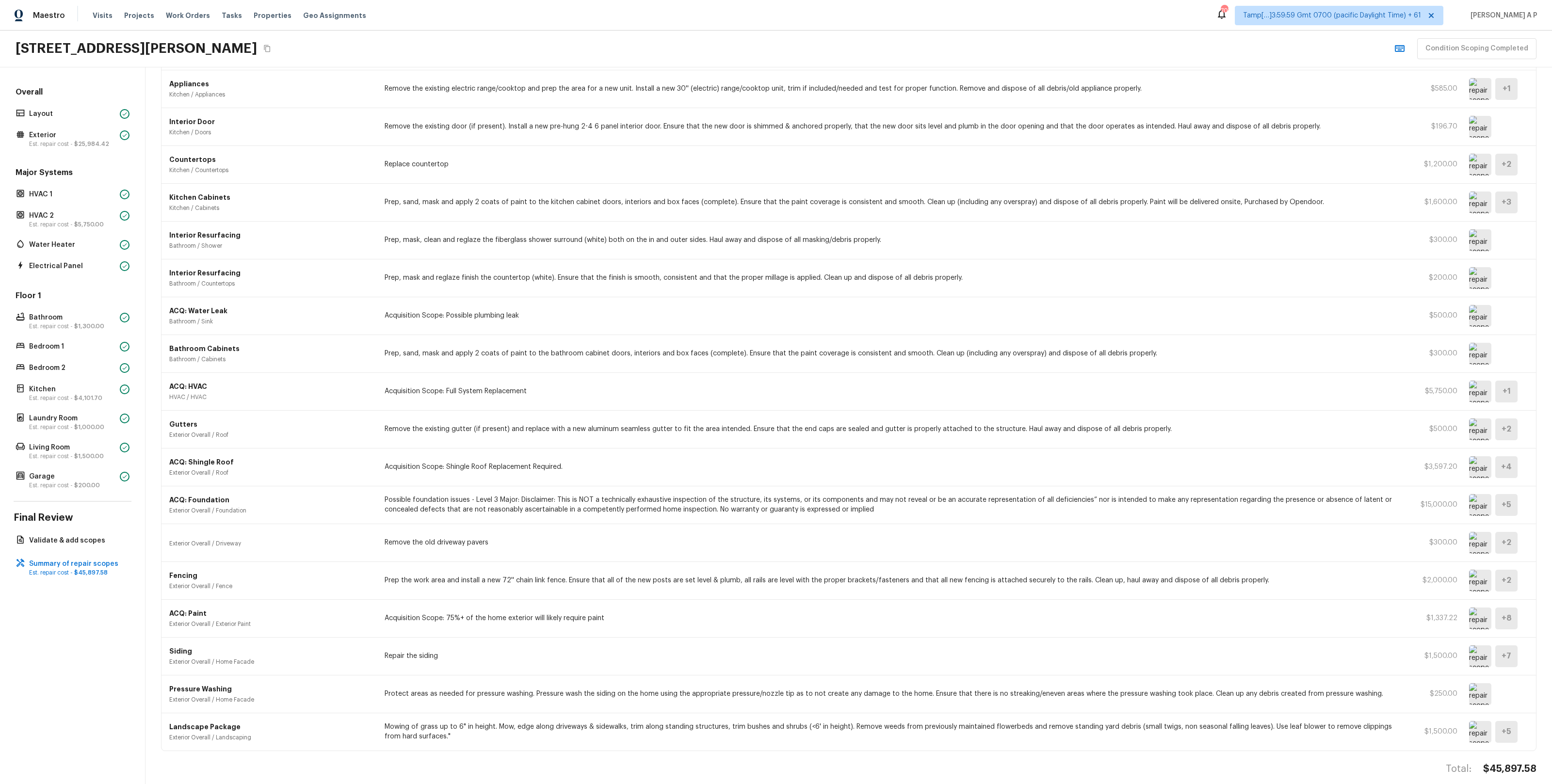
scroll to position [574, 0]
